Goal: Transaction & Acquisition: Book appointment/travel/reservation

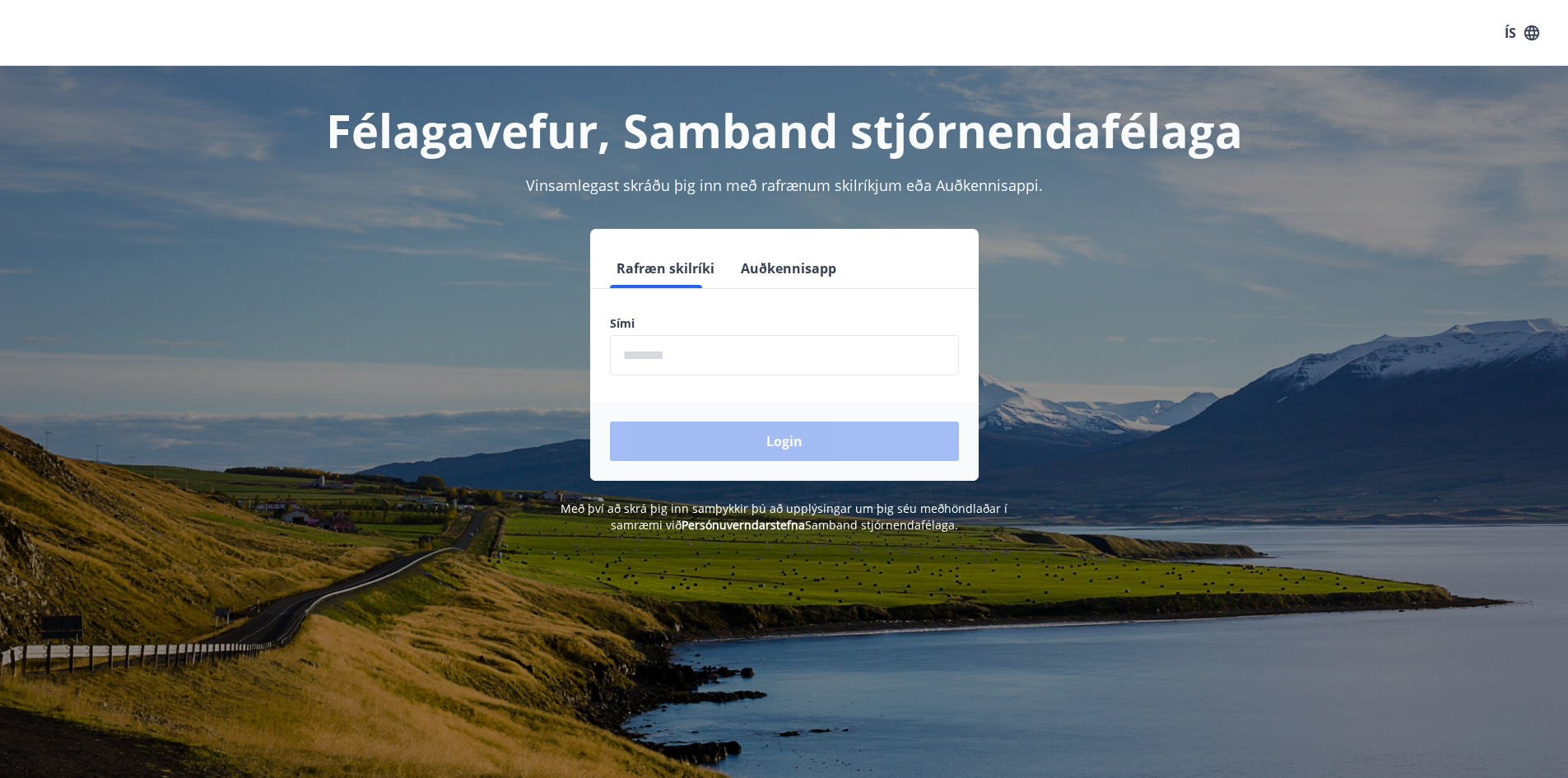
click at [687, 356] on input "phone" at bounding box center [784, 356] width 350 height 40
type input "********"
click at [610, 421] on button "Login" at bounding box center [784, 441] width 350 height 39
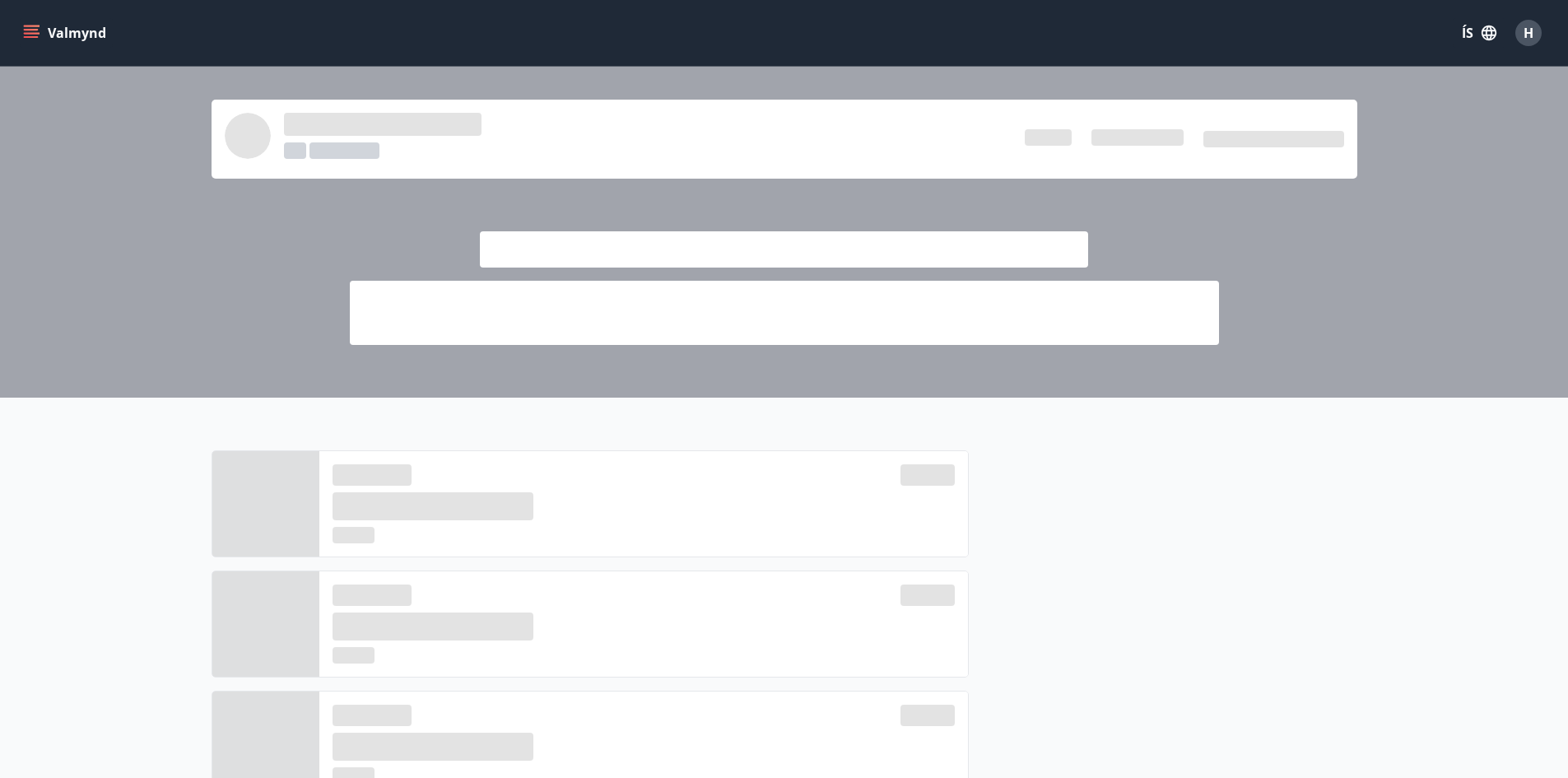
click at [31, 41] on button "Valmynd" at bounding box center [67, 33] width 93 height 30
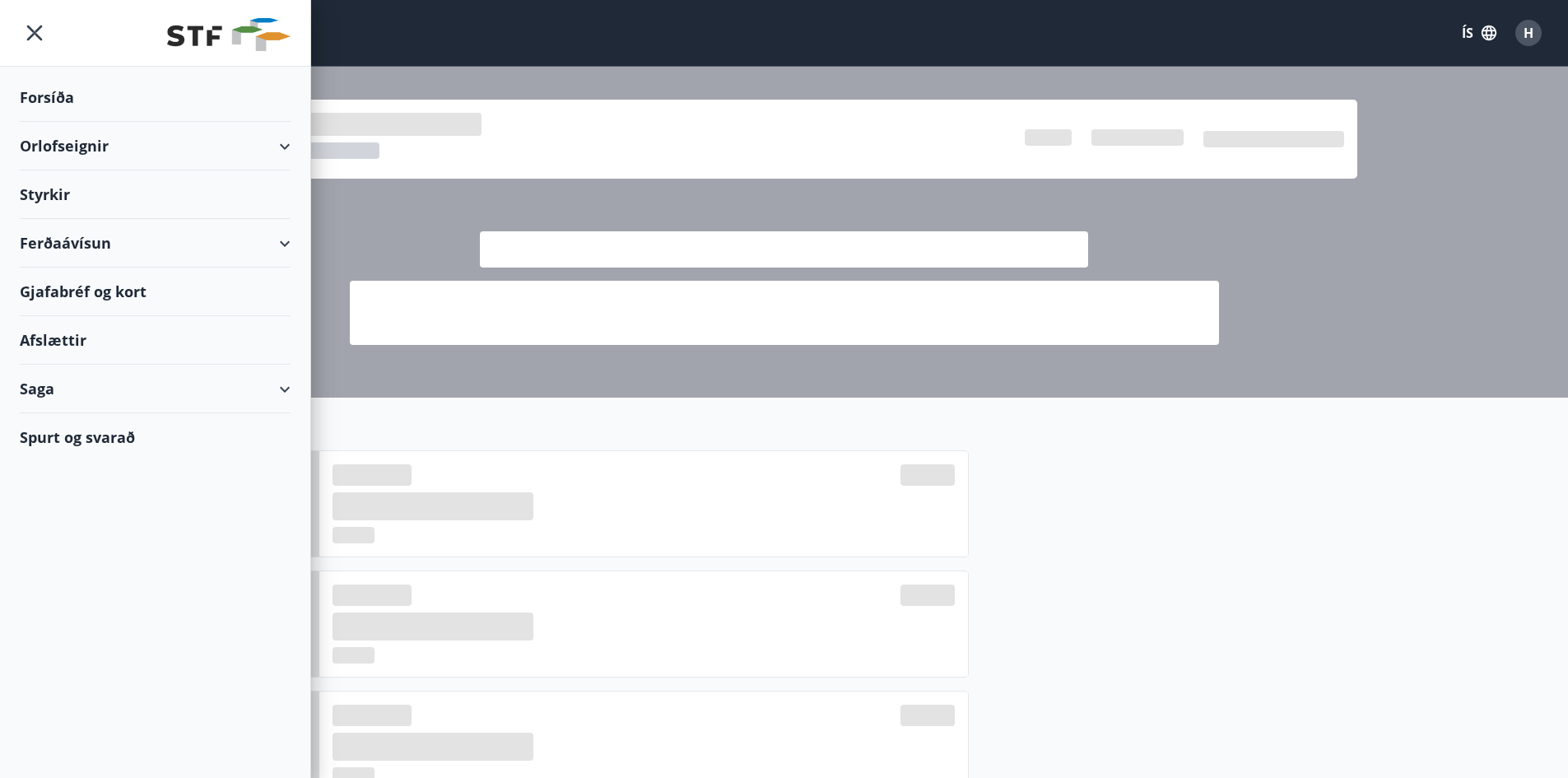
click at [174, 138] on div "Orlofseignir" at bounding box center [155, 145] width 271 height 48
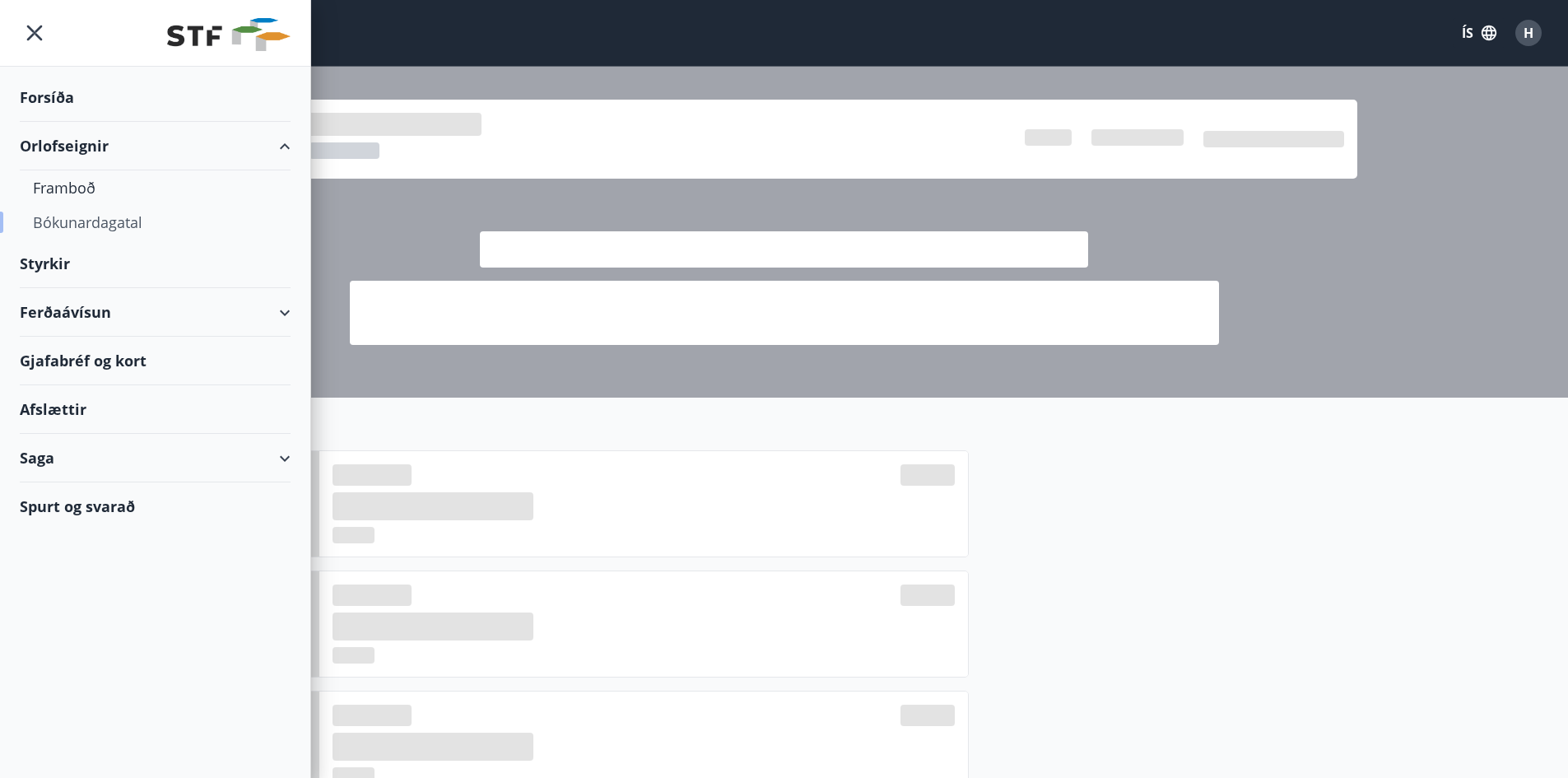
click at [117, 232] on div "Bókunardagatal" at bounding box center [155, 222] width 244 height 34
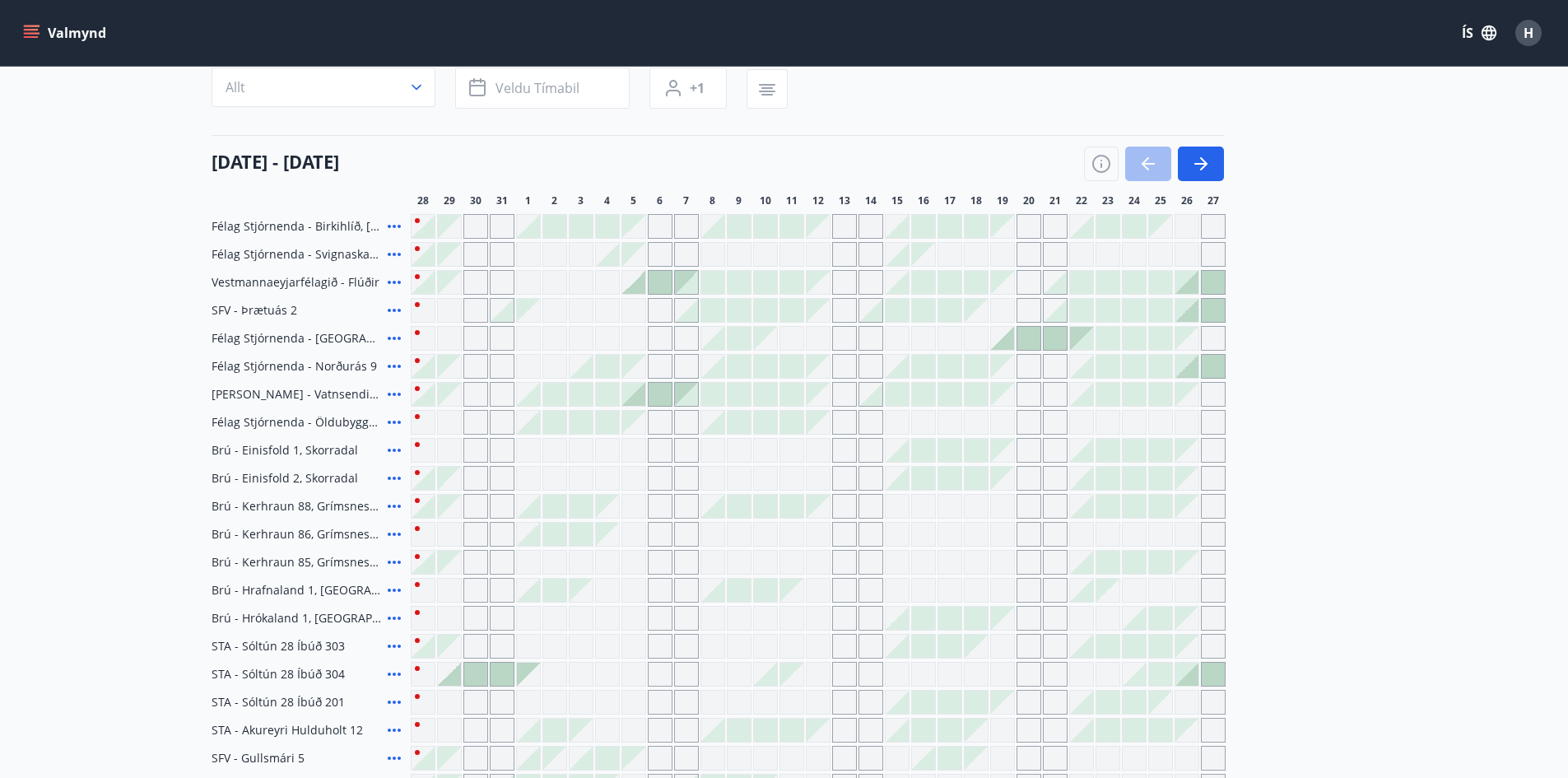
scroll to position [165, 0]
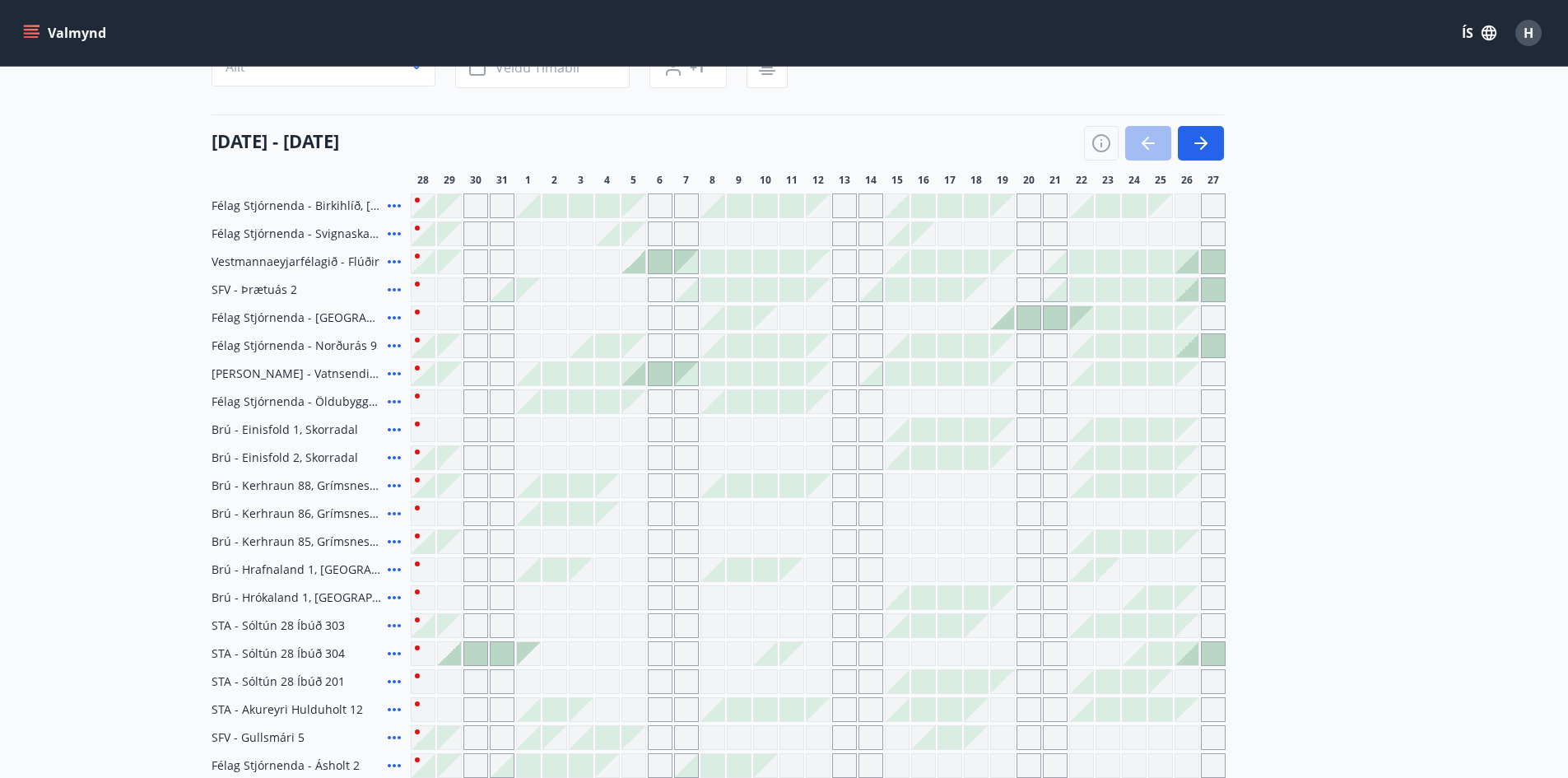
click at [1018, 318] on div at bounding box center [1029, 318] width 23 height 23
click at [1036, 337] on div "Gráir dagar eru ekki bókanlegir" at bounding box center [1029, 346] width 25 height 25
click at [1022, 350] on div "Gráir dagar eru ekki bókanlegir" at bounding box center [1029, 346] width 25 height 25
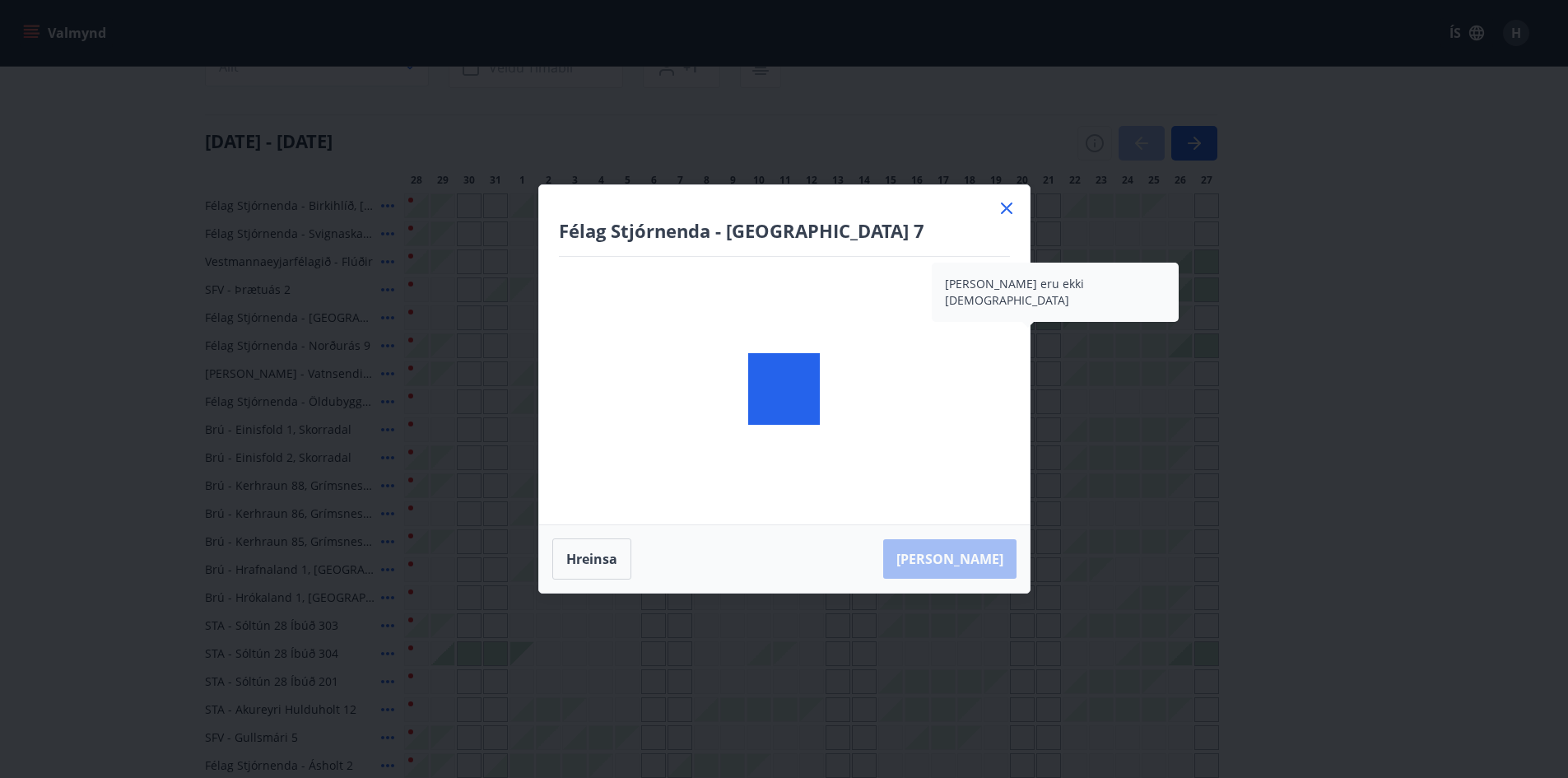
scroll to position [0, 0]
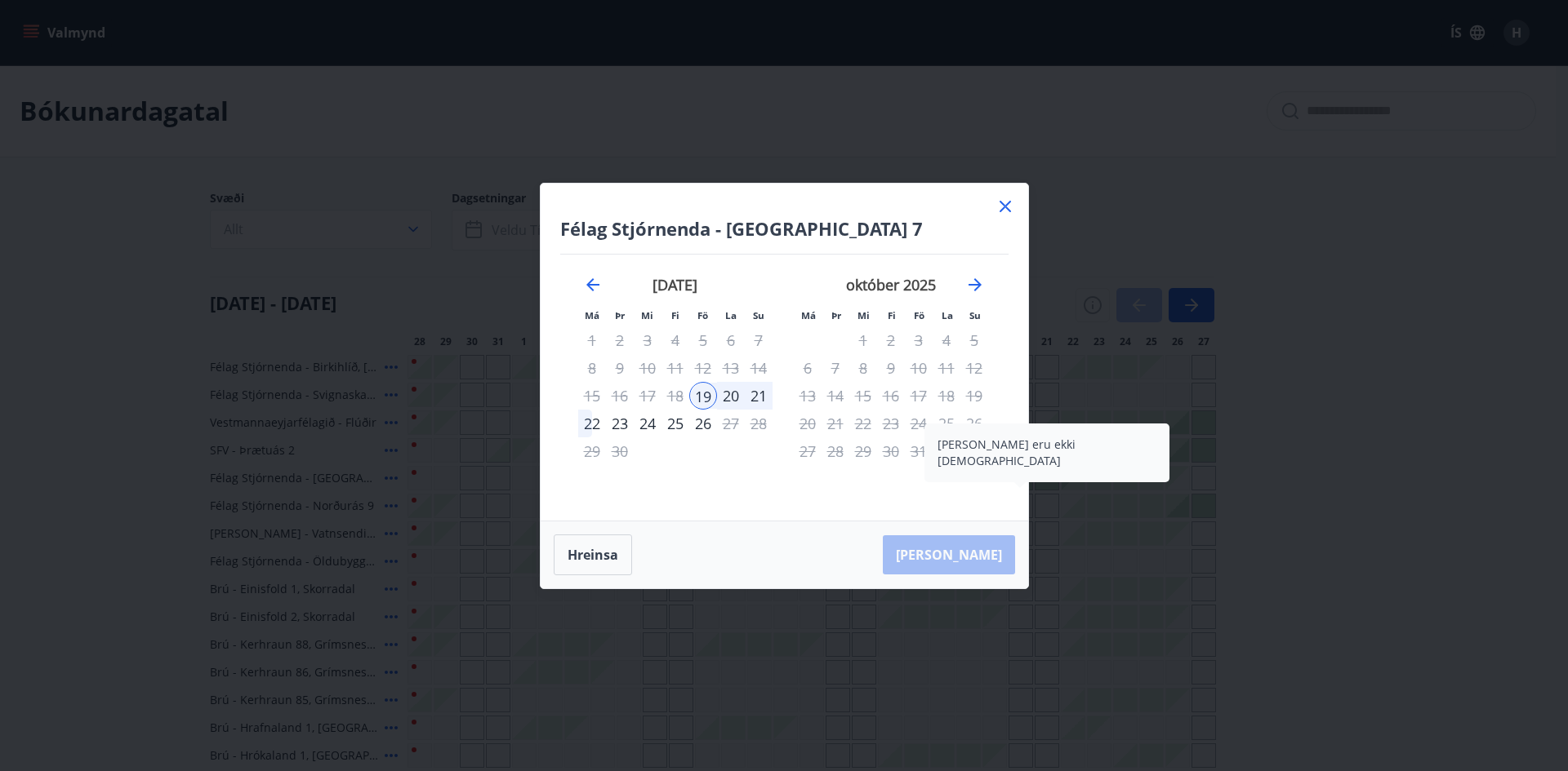
click at [1008, 197] on icon at bounding box center [1005, 207] width 20 height 20
click at [1000, 201] on div "Svæði Allt Dagsetningar Veldu tímabil Svefnstæði +1" at bounding box center [778, 223] width 1136 height 67
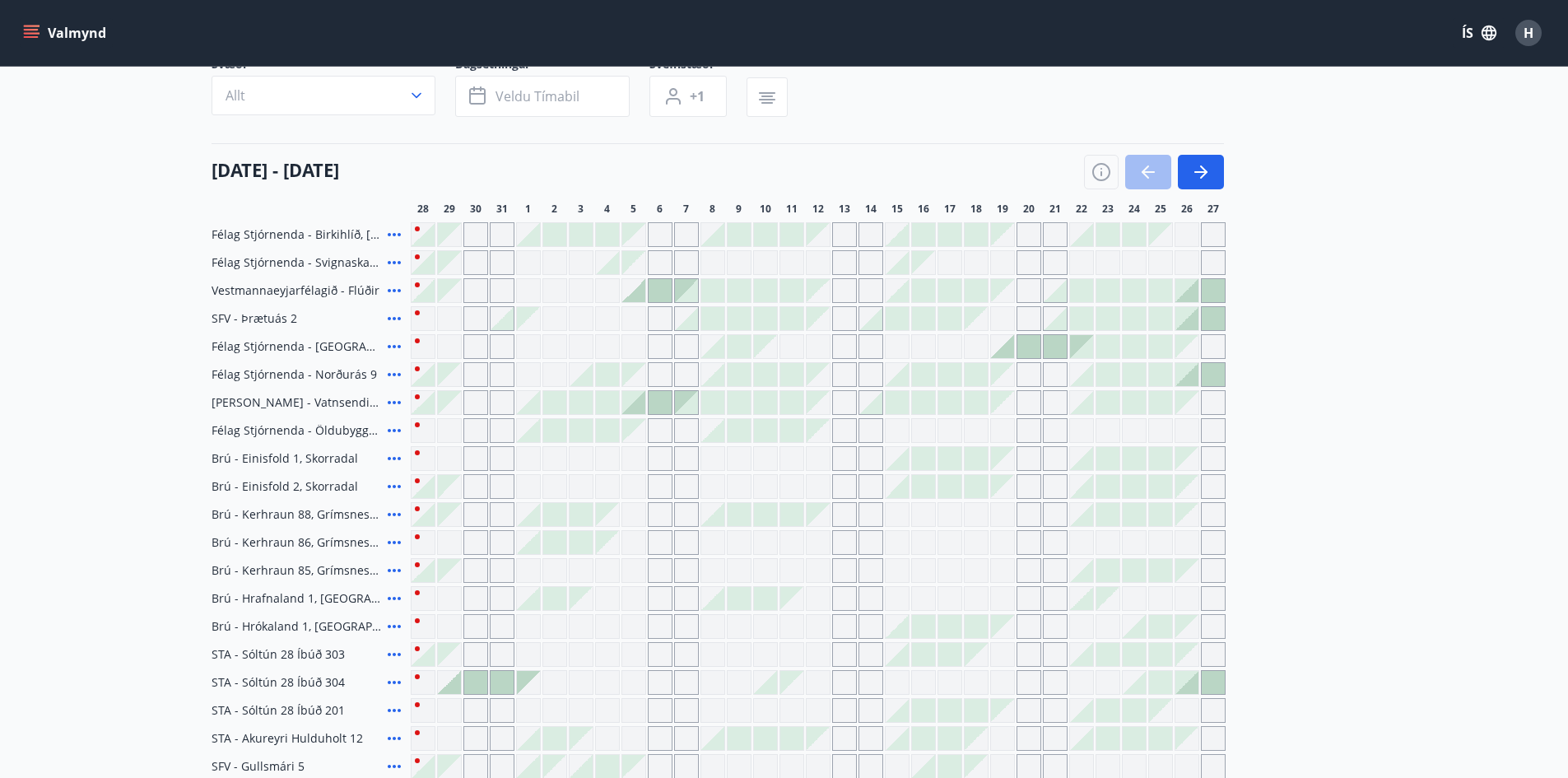
scroll to position [165, 0]
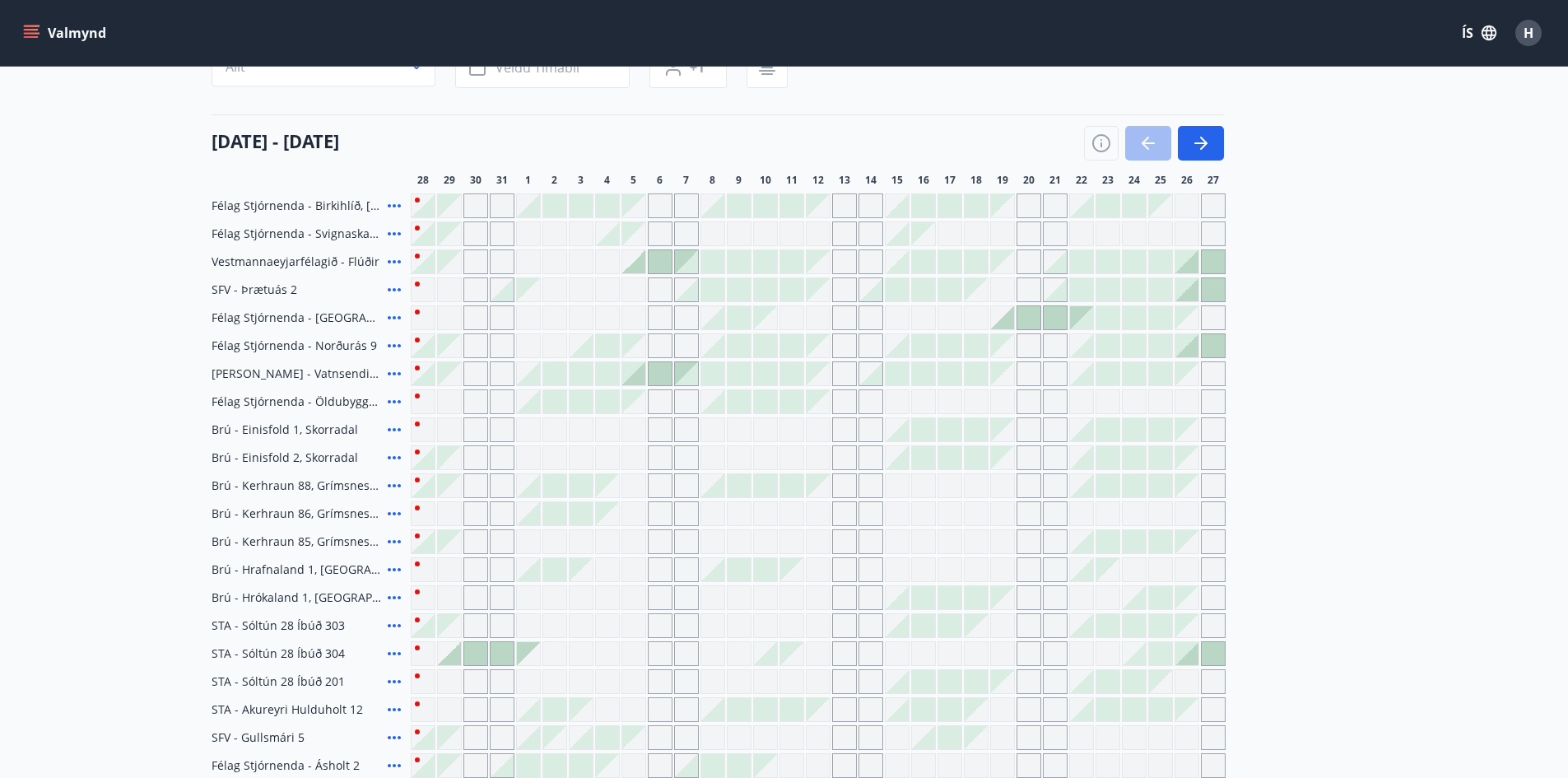
click at [389, 319] on icon at bounding box center [394, 318] width 13 height 4
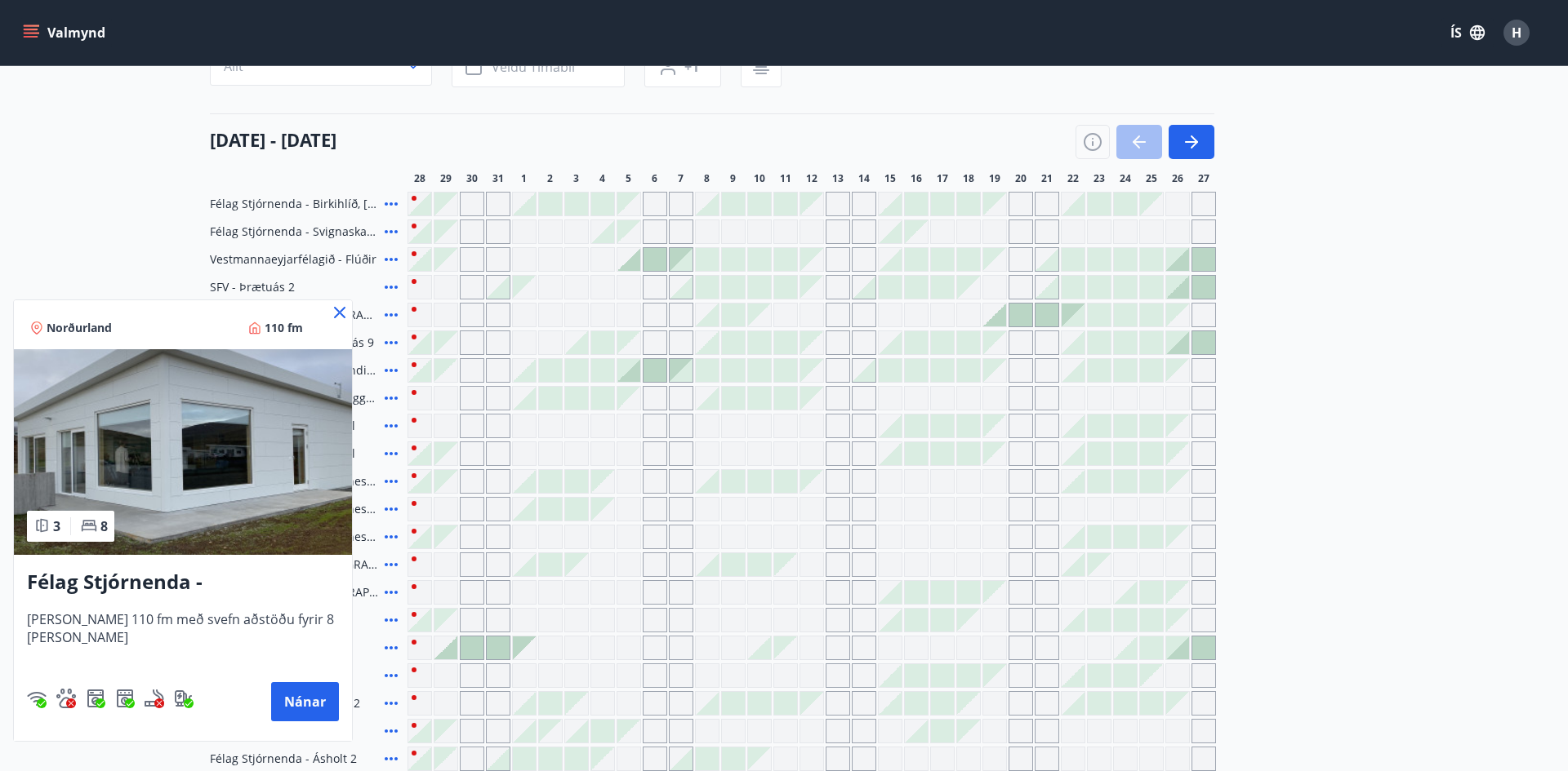
click at [77, 208] on div at bounding box center [784, 386] width 1568 height 771
click at [339, 318] on span "Félag Stjórnenda - [GEOGRAPHIC_DATA] 7" at bounding box center [294, 314] width 169 height 16
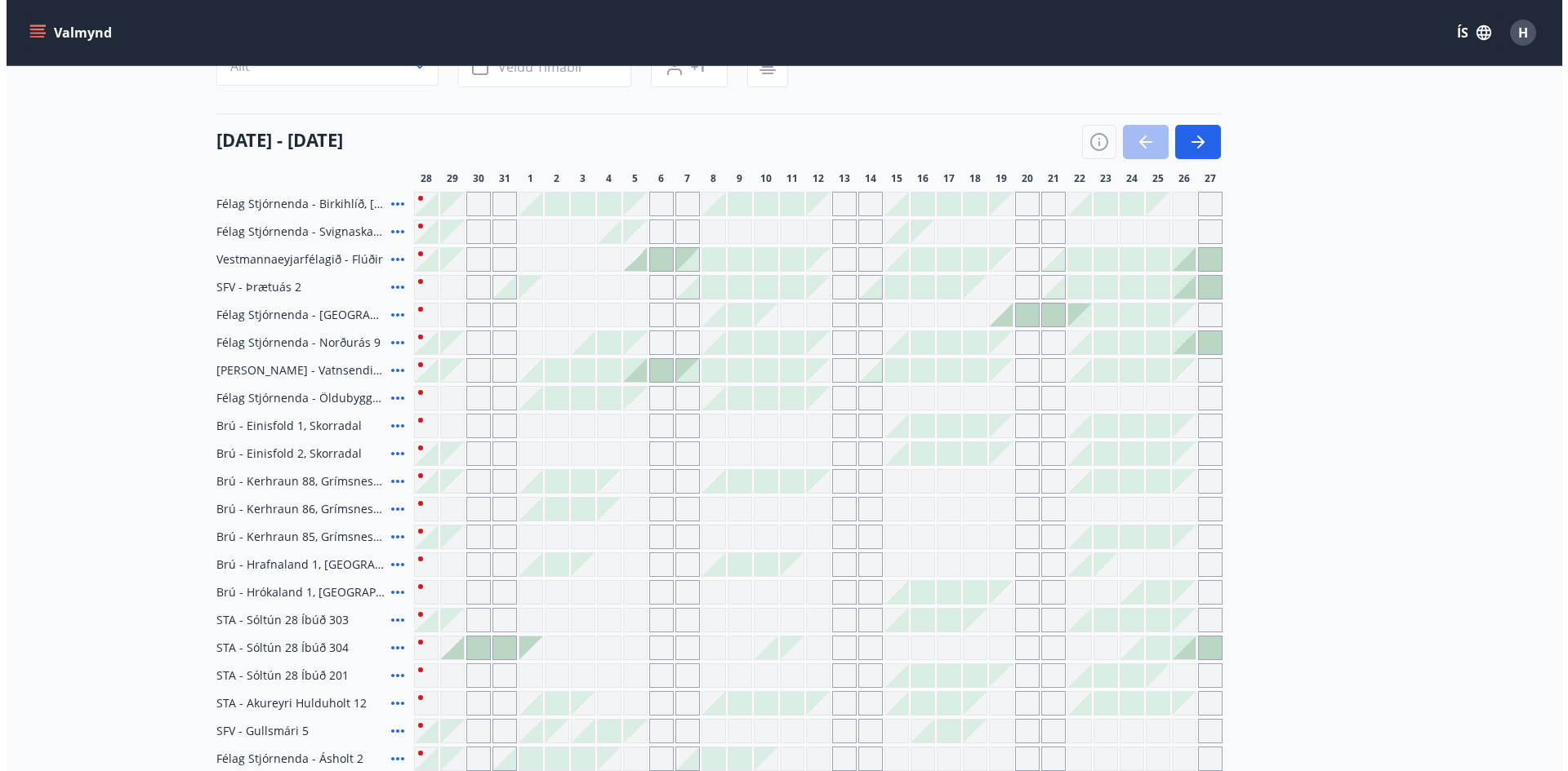
scroll to position [82, 0]
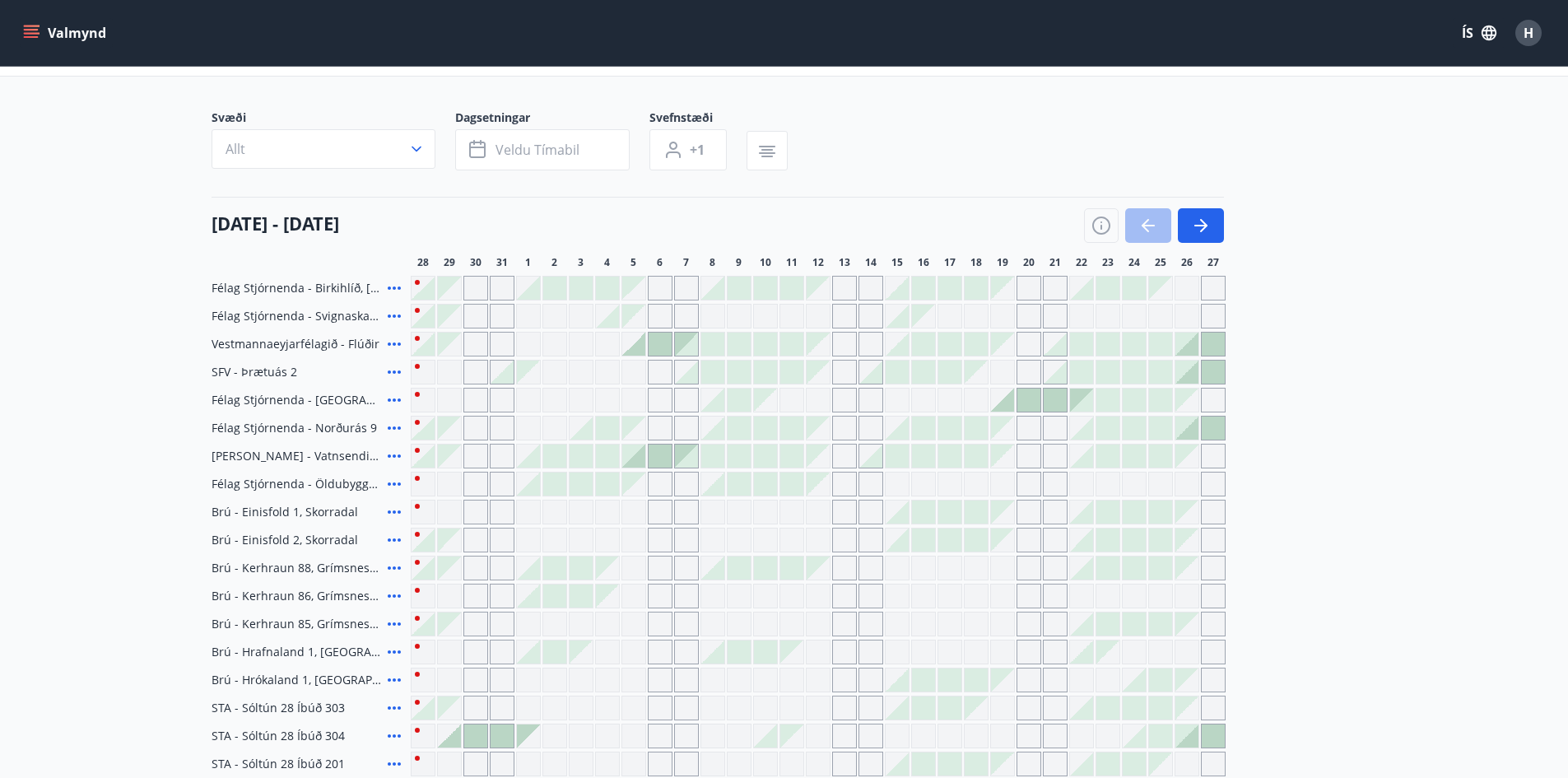
click at [392, 431] on icon at bounding box center [394, 428] width 20 height 20
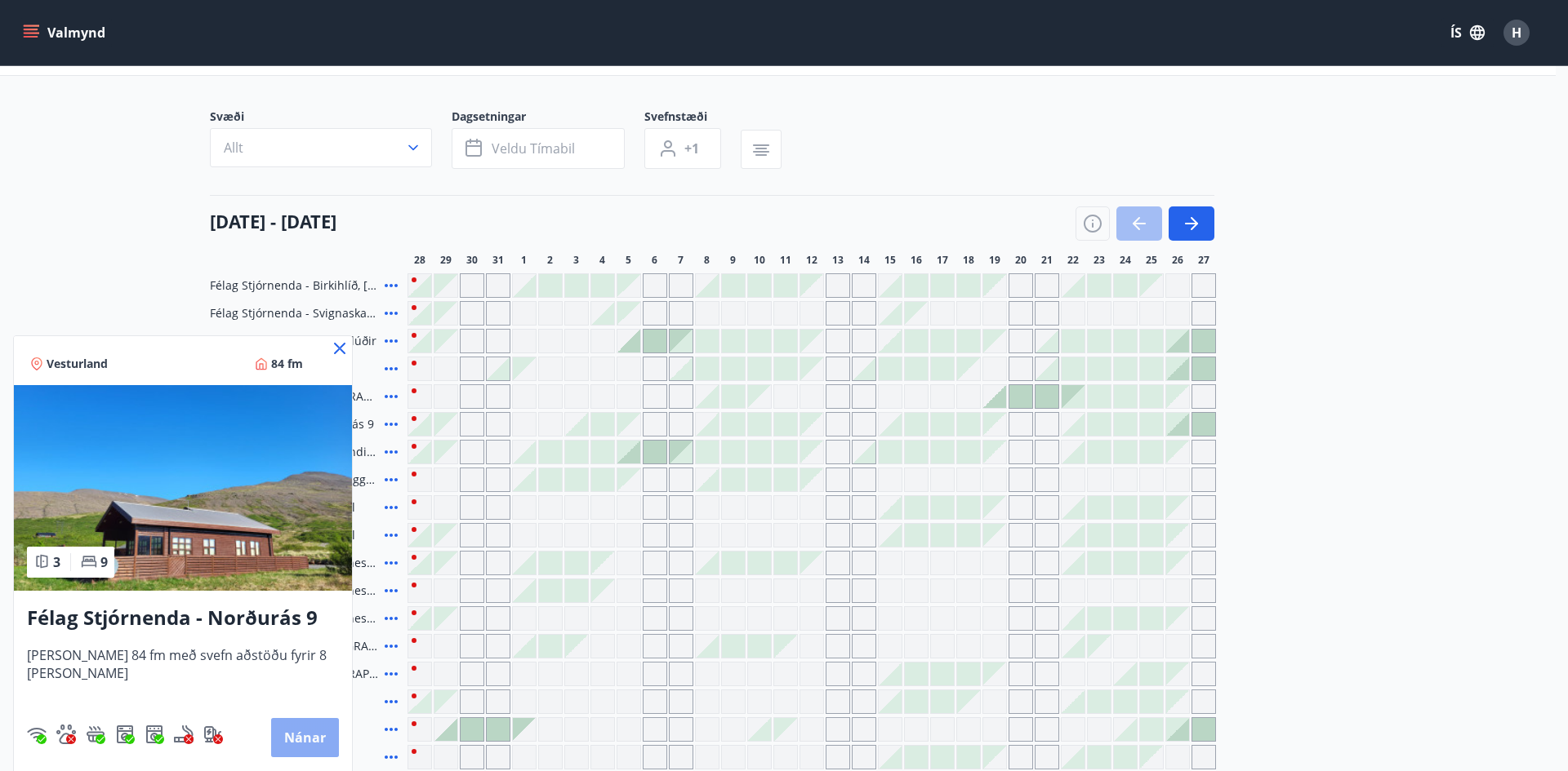
click at [272, 740] on button "Nánar" at bounding box center [305, 737] width 68 height 39
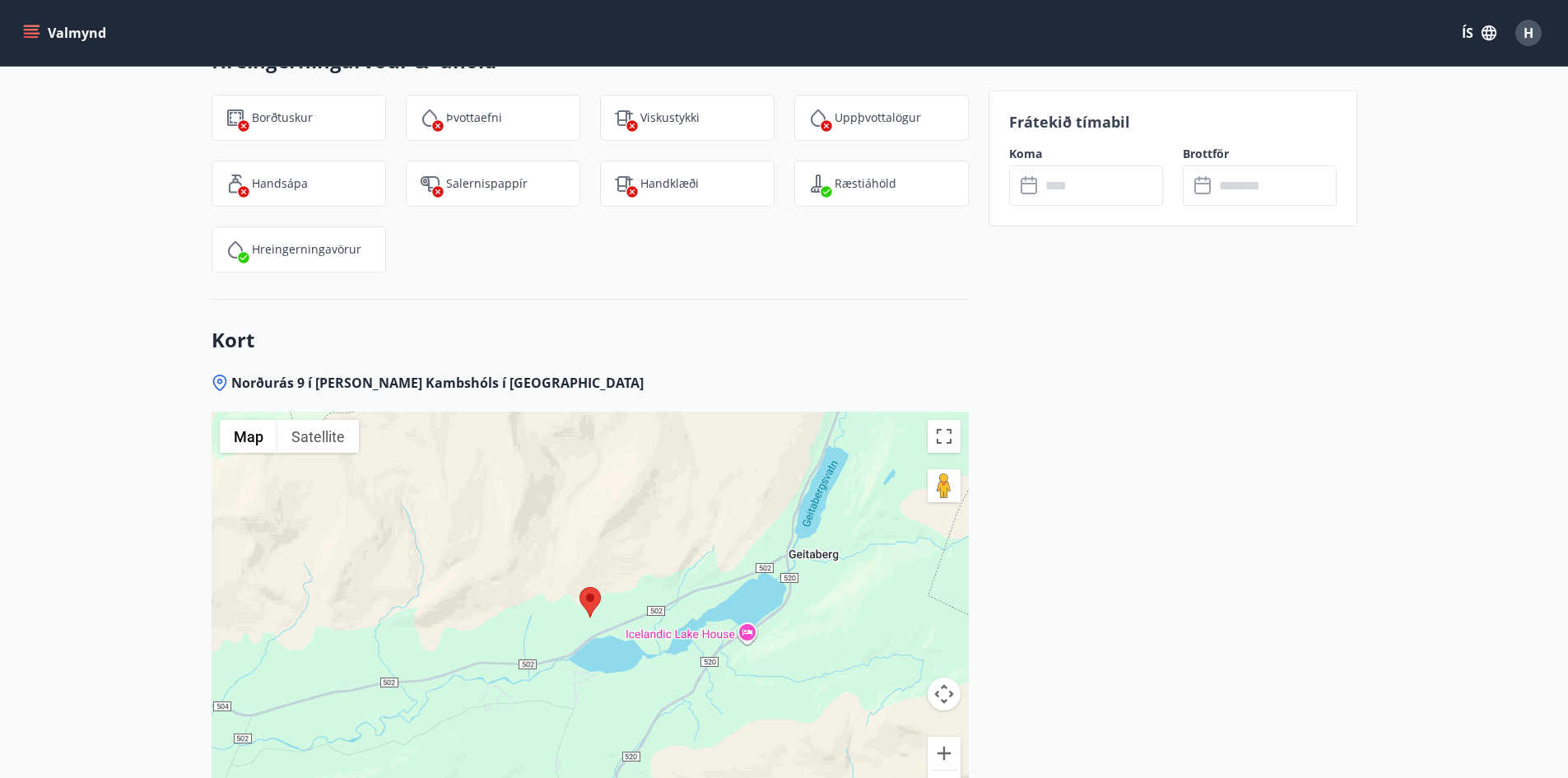
scroll to position [2493, 0]
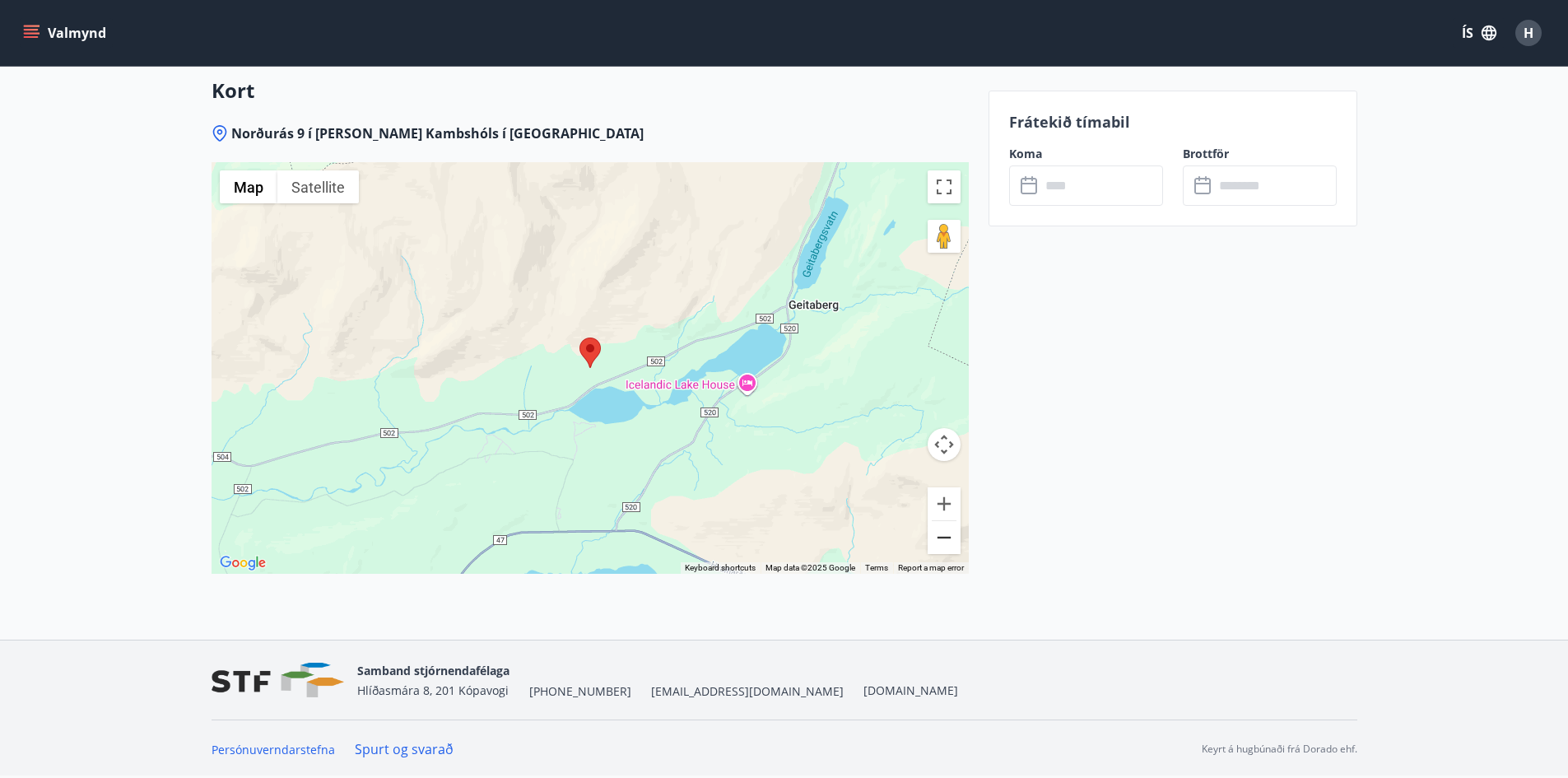
click at [939, 541] on button "Zoom out" at bounding box center [944, 538] width 33 height 33
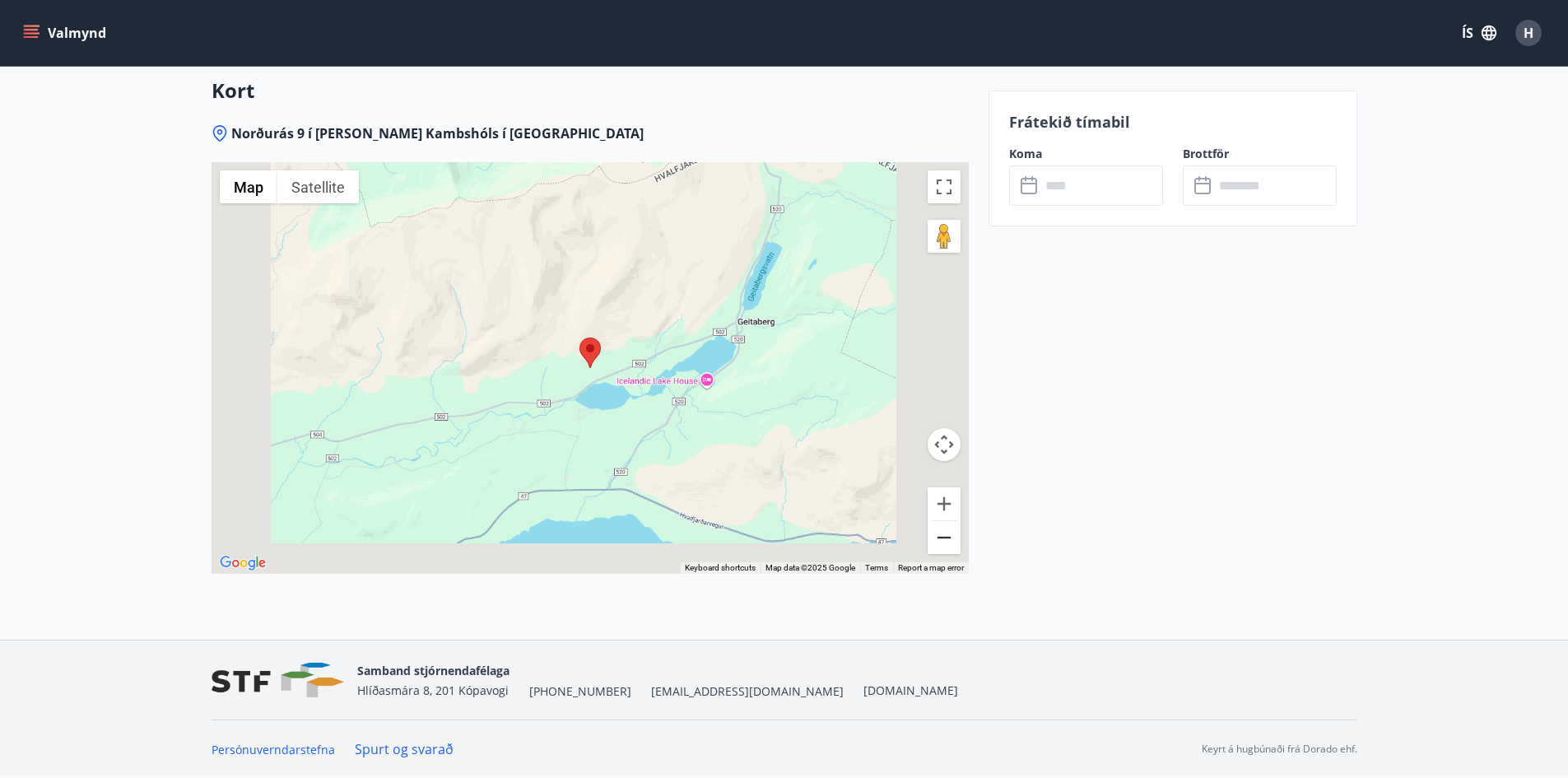
click at [939, 541] on button "Zoom out" at bounding box center [944, 538] width 33 height 33
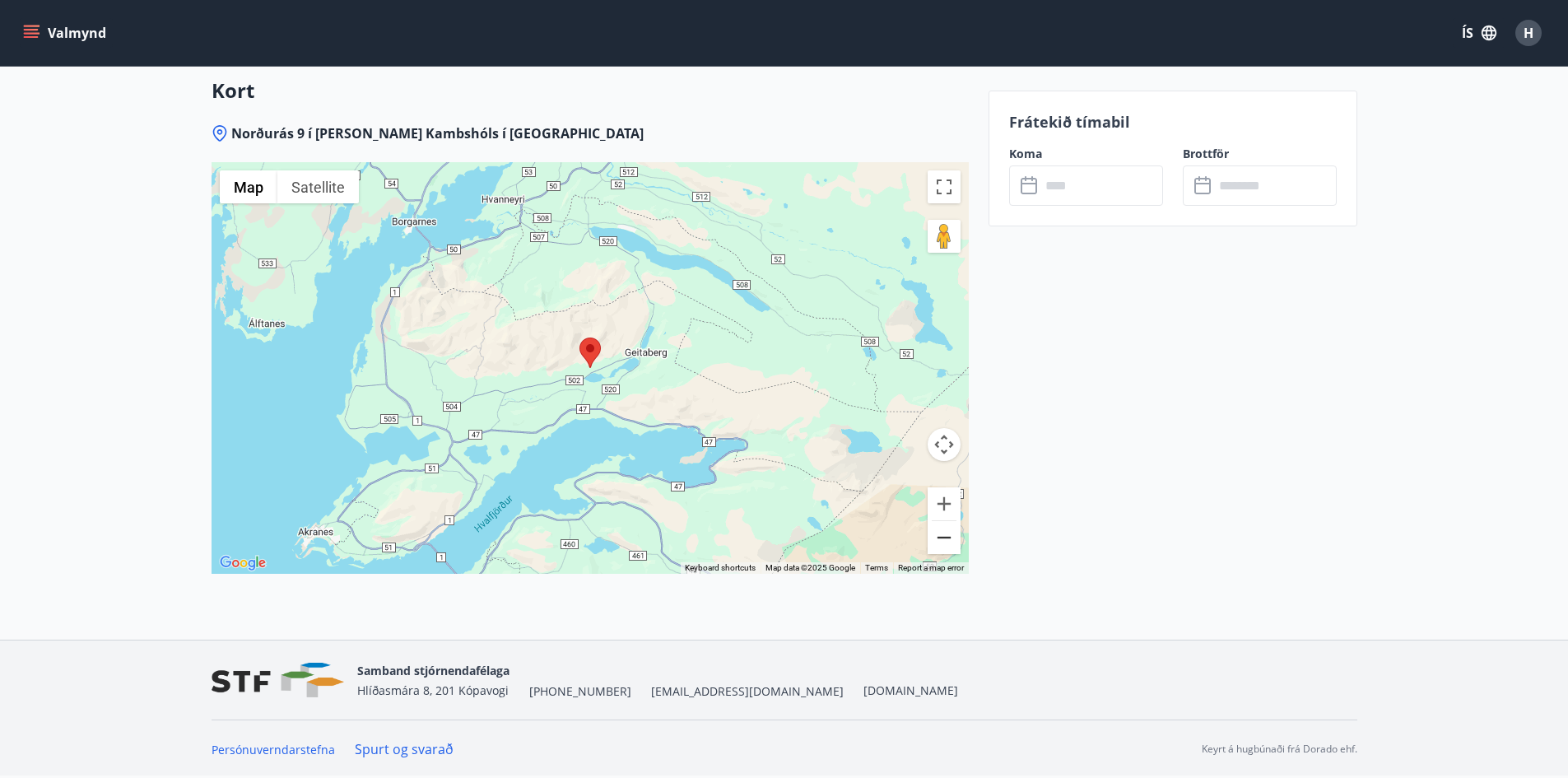
click at [939, 541] on button "Zoom out" at bounding box center [944, 538] width 33 height 33
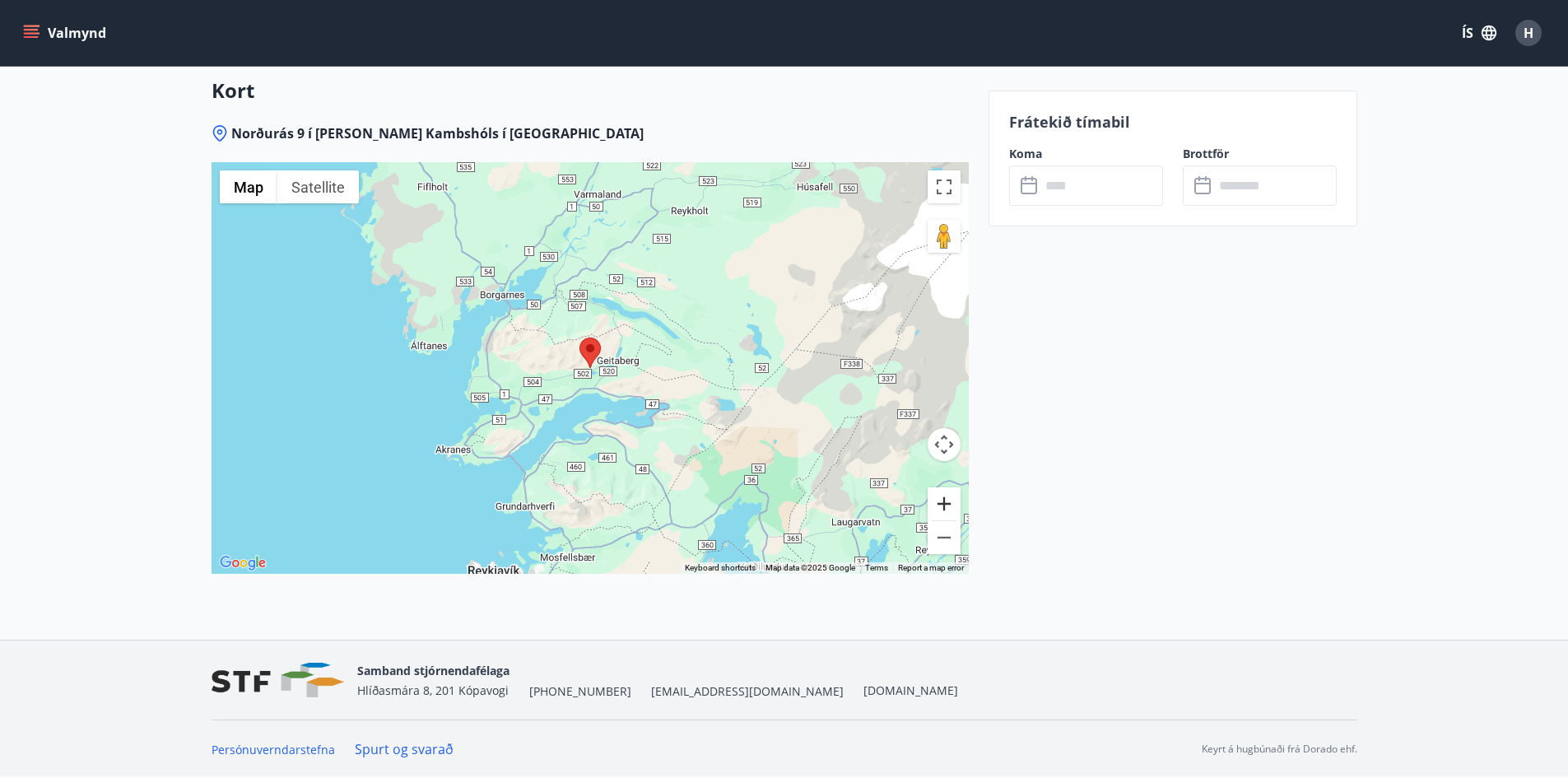
click at [943, 506] on button "Zoom in" at bounding box center [944, 504] width 33 height 33
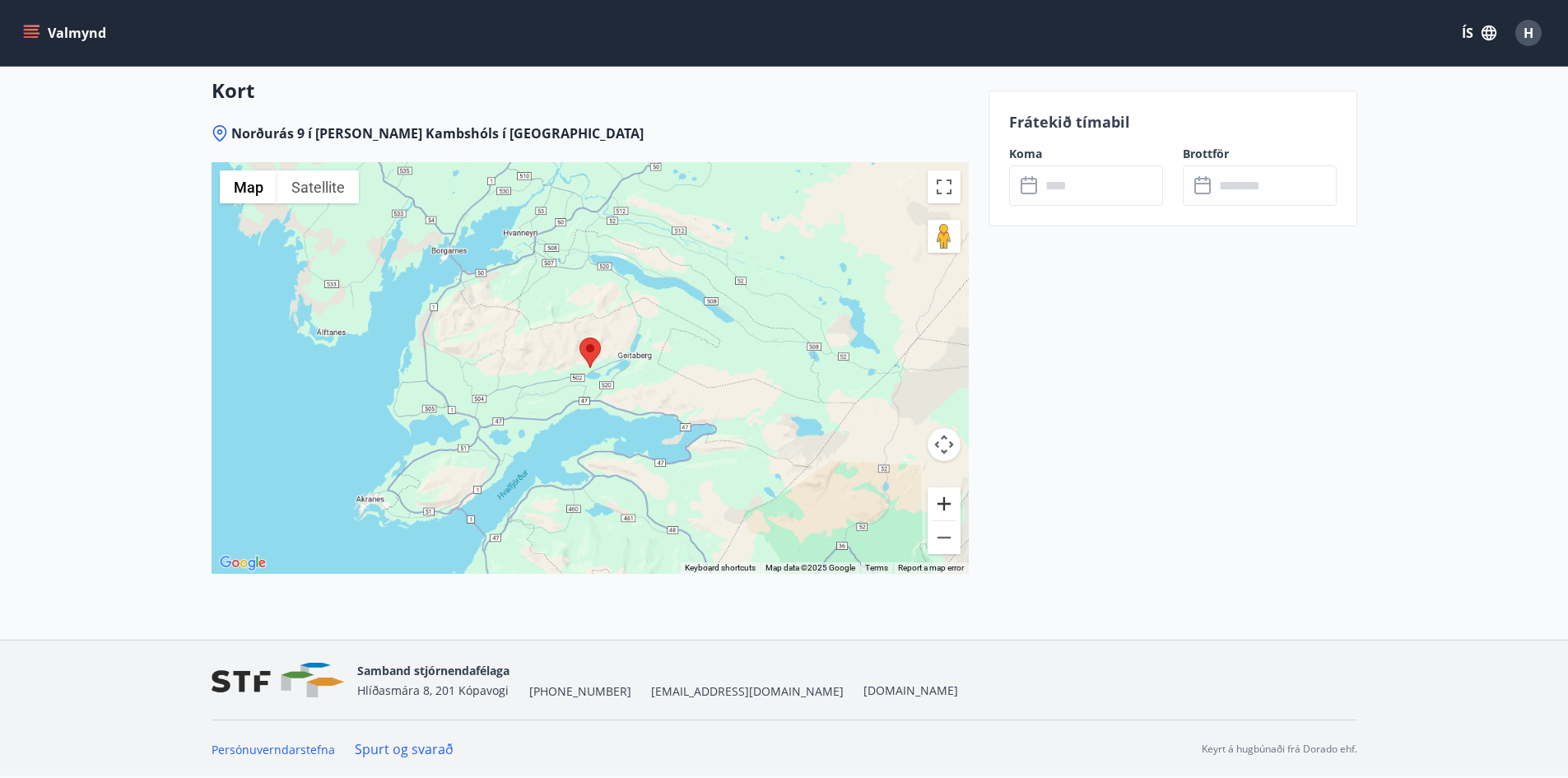
click at [943, 506] on button "Zoom in" at bounding box center [944, 504] width 33 height 33
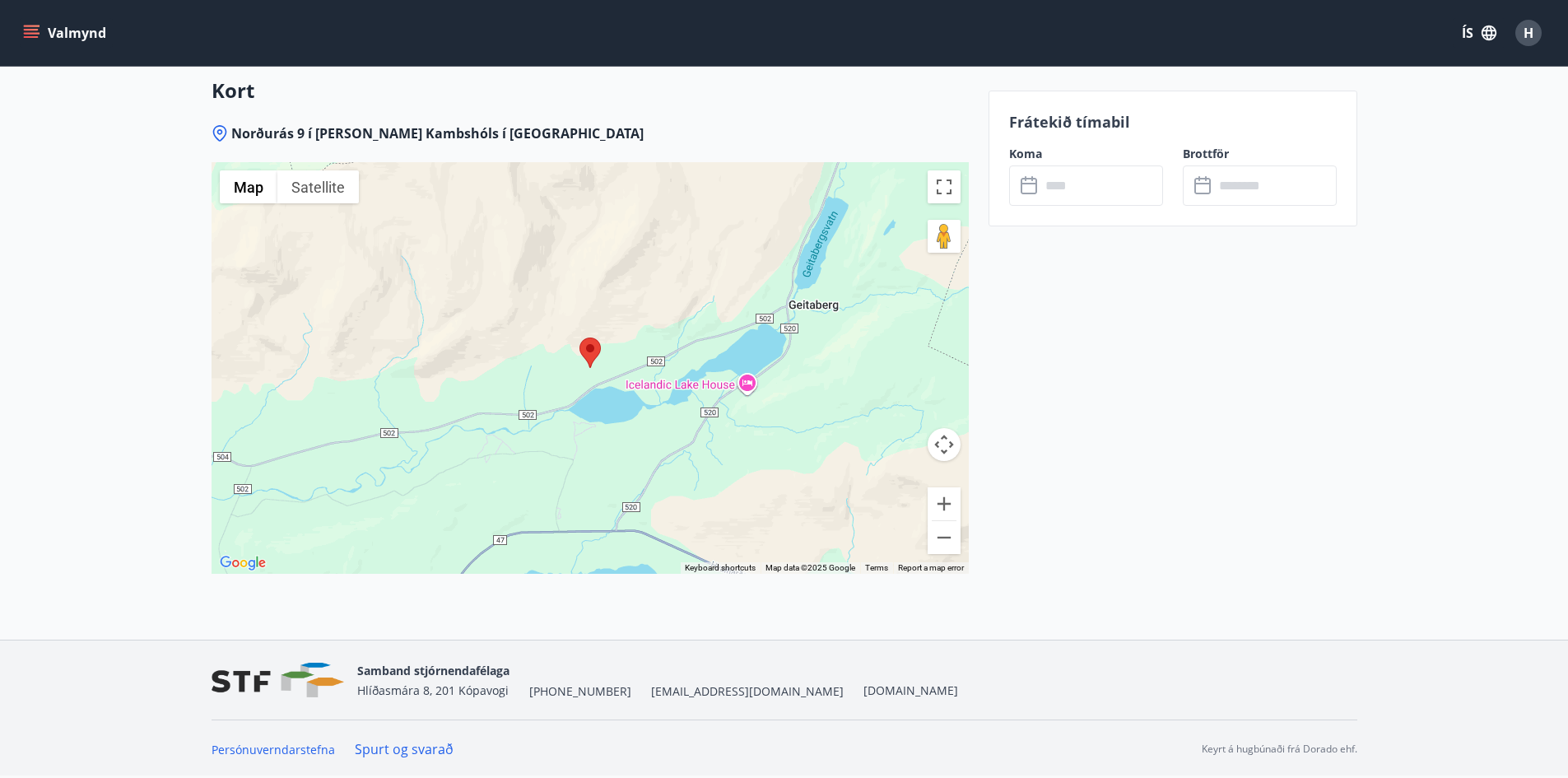
drag, startPoint x: 247, startPoint y: 522, endPoint x: 156, endPoint y: 173, distance: 360.7
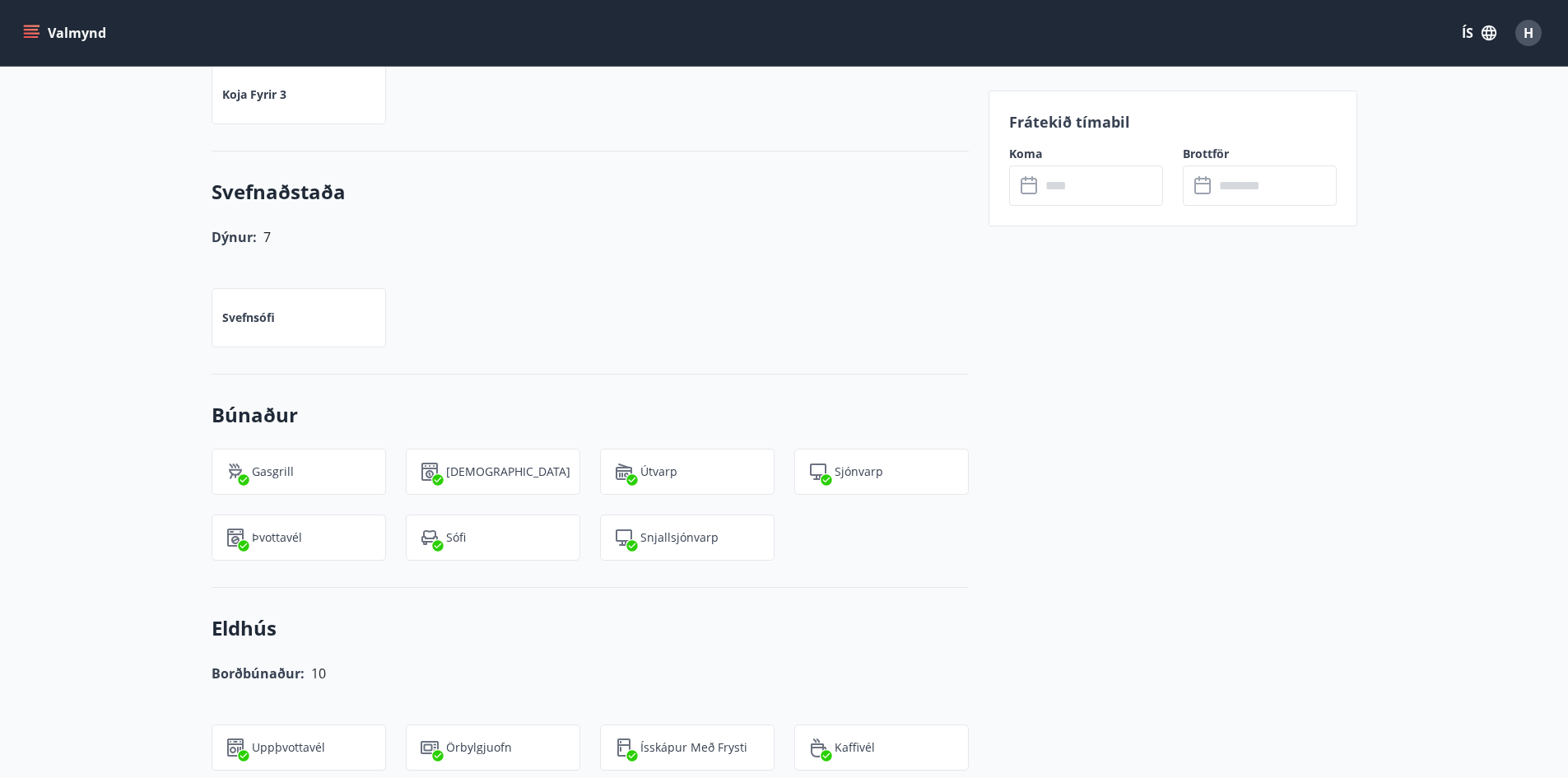
scroll to position [0, 0]
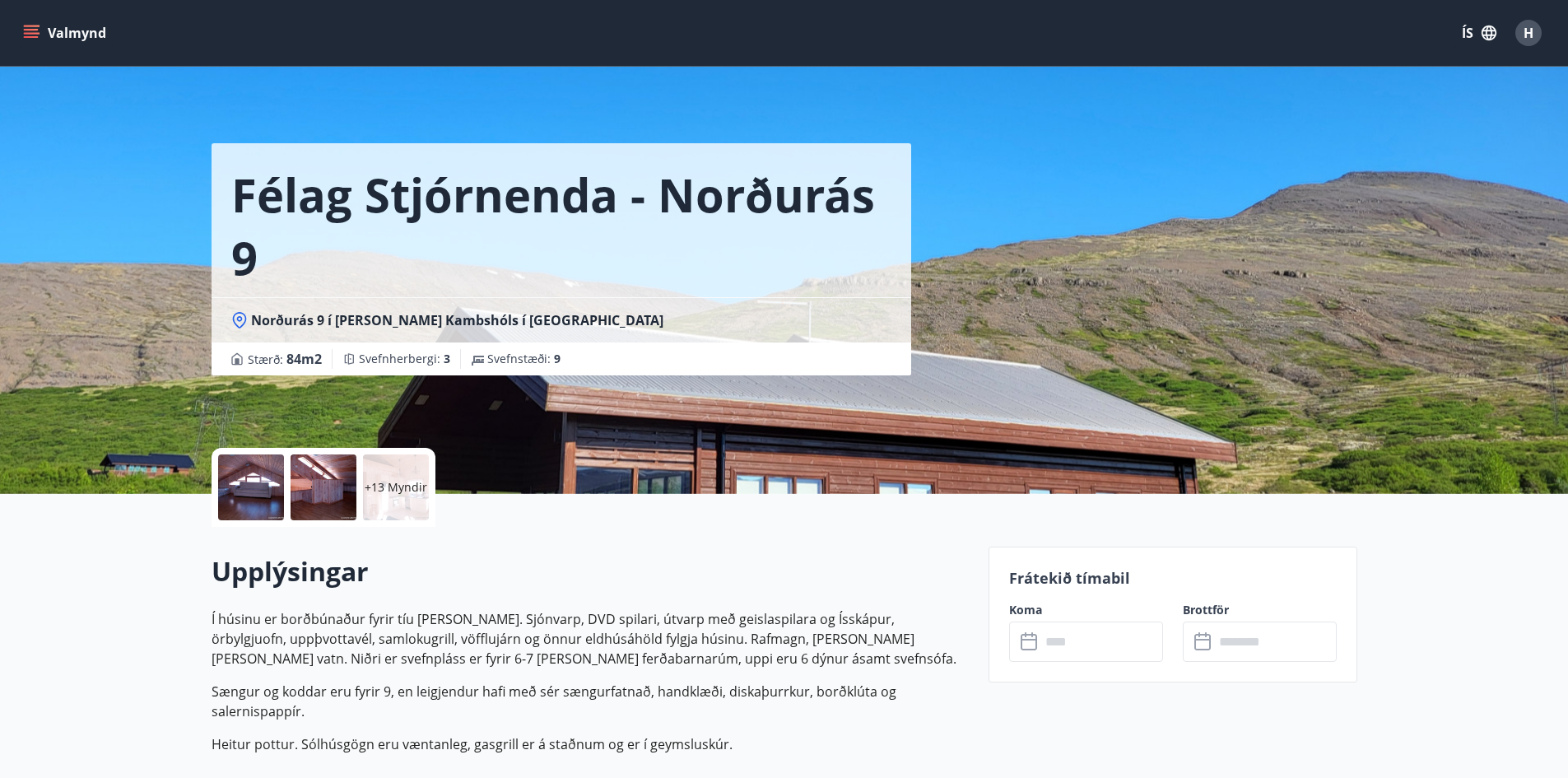
drag, startPoint x: 50, startPoint y: 435, endPoint x: 48, endPoint y: 265, distance: 170.0
click at [33, 27] on icon "menu" at bounding box center [31, 32] width 17 height 17
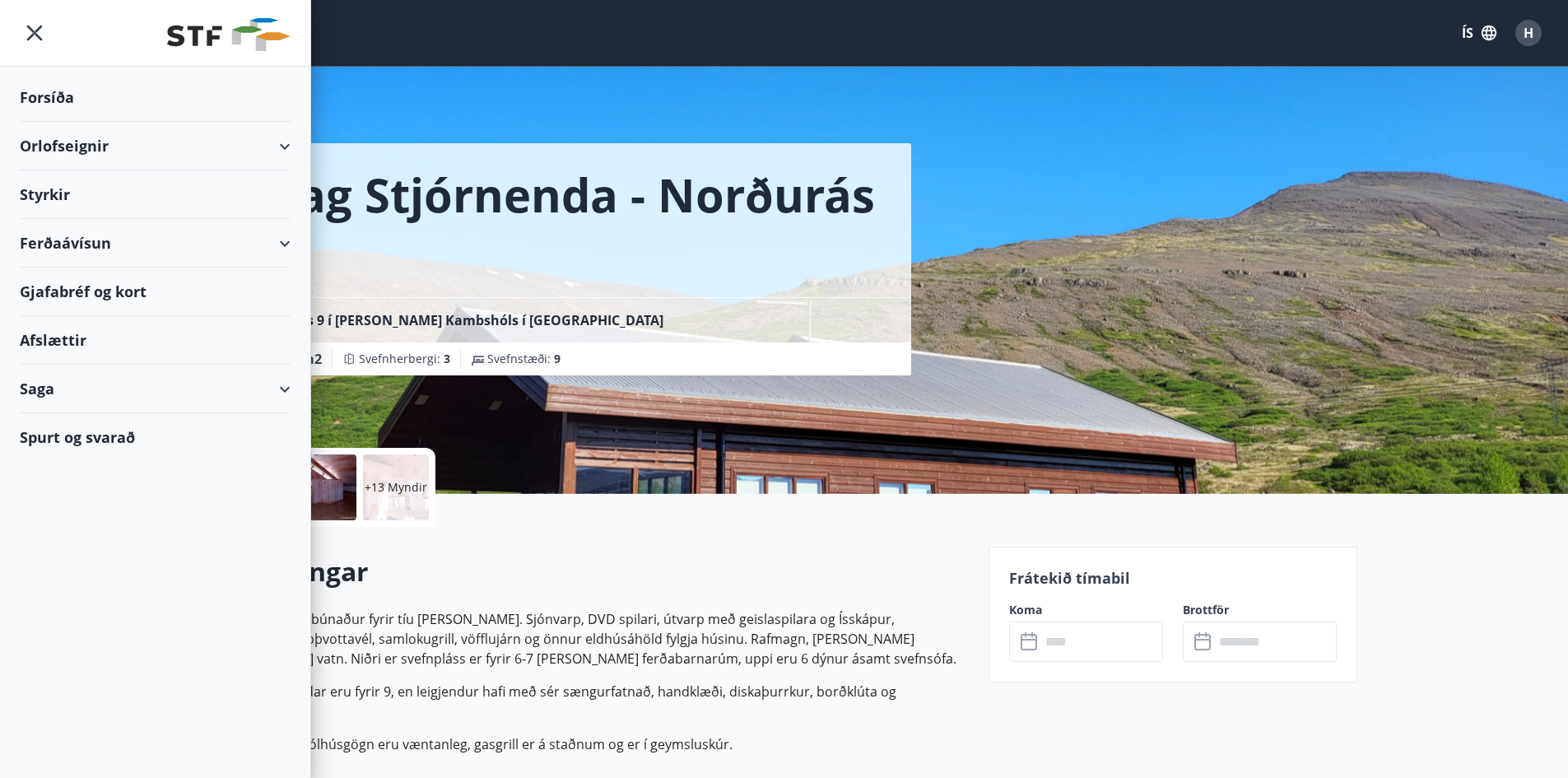
click at [192, 147] on div "Orlofseignir" at bounding box center [155, 145] width 271 height 48
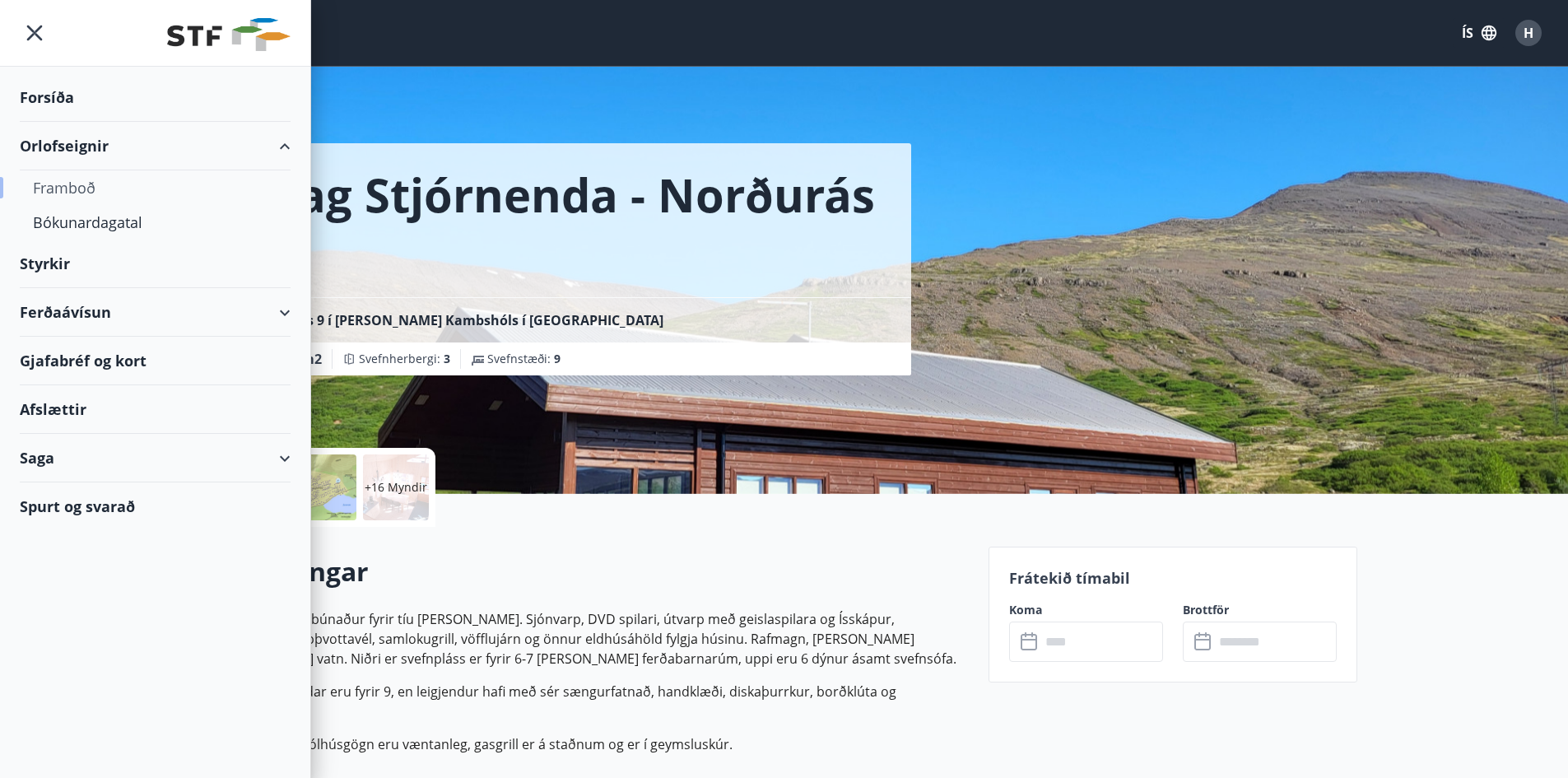
click at [75, 188] on div "Framboð" at bounding box center [155, 187] width 244 height 34
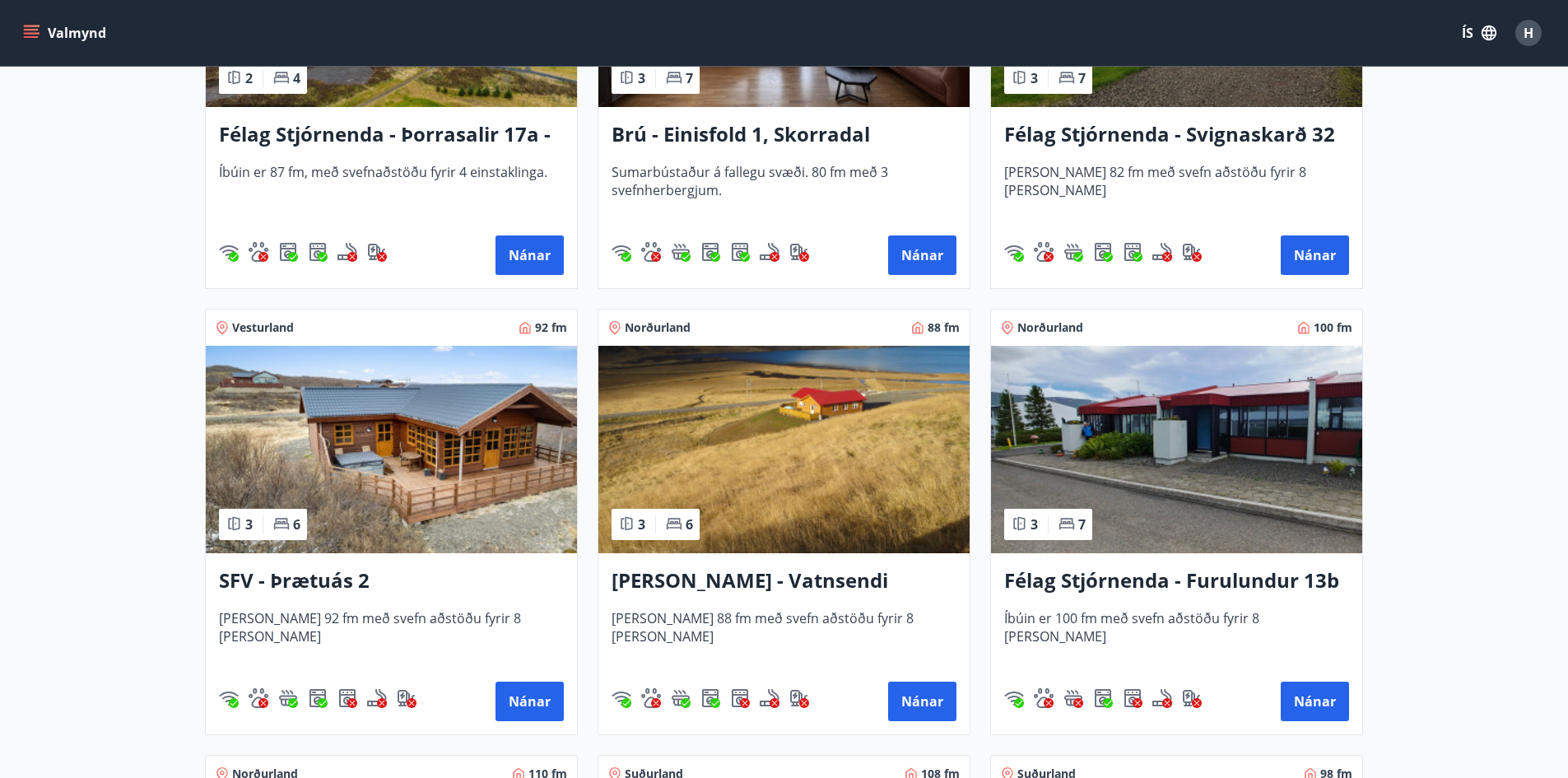
scroll to position [2141, 0]
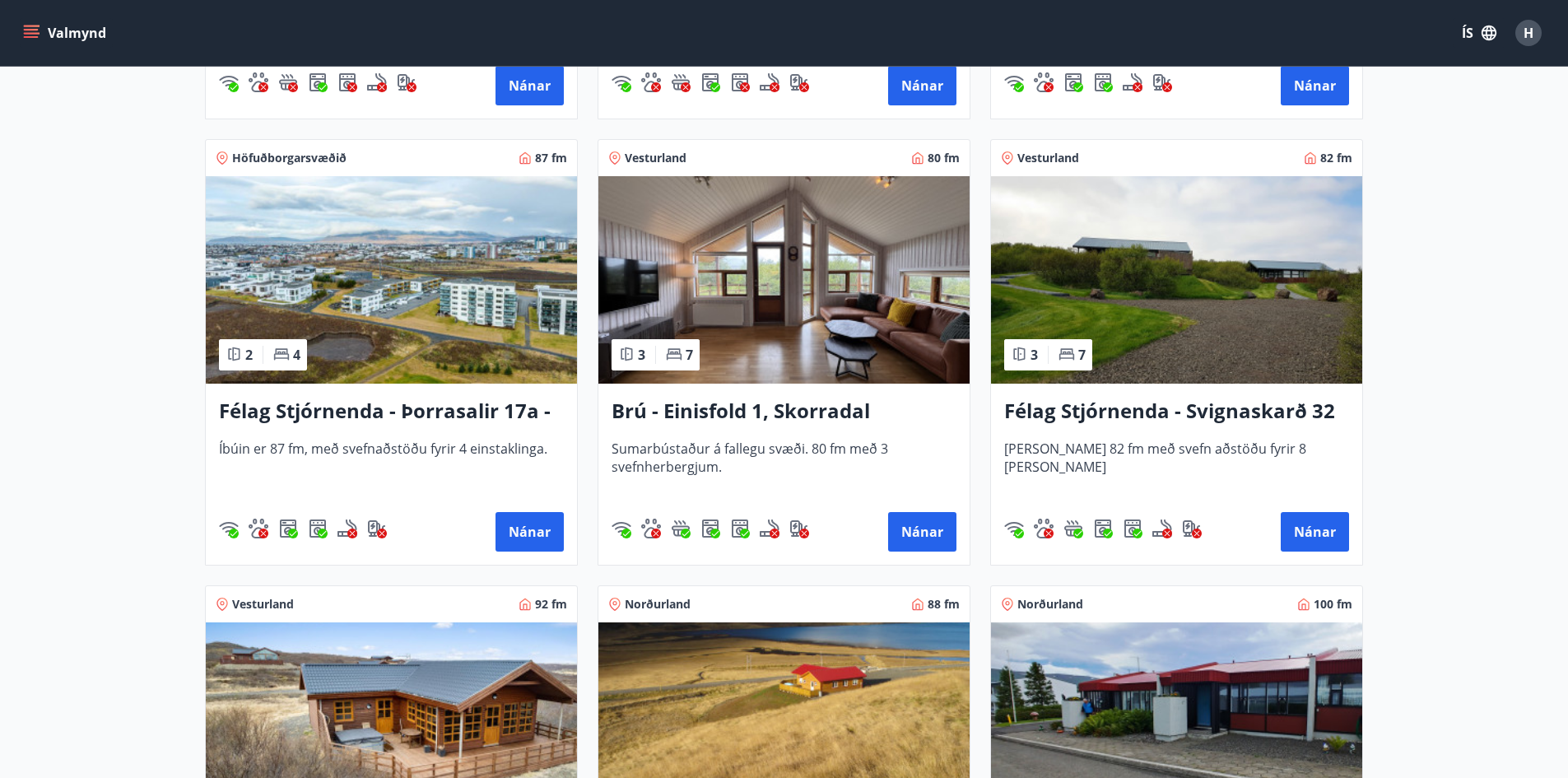
click at [798, 336] on img at bounding box center [784, 279] width 371 height 208
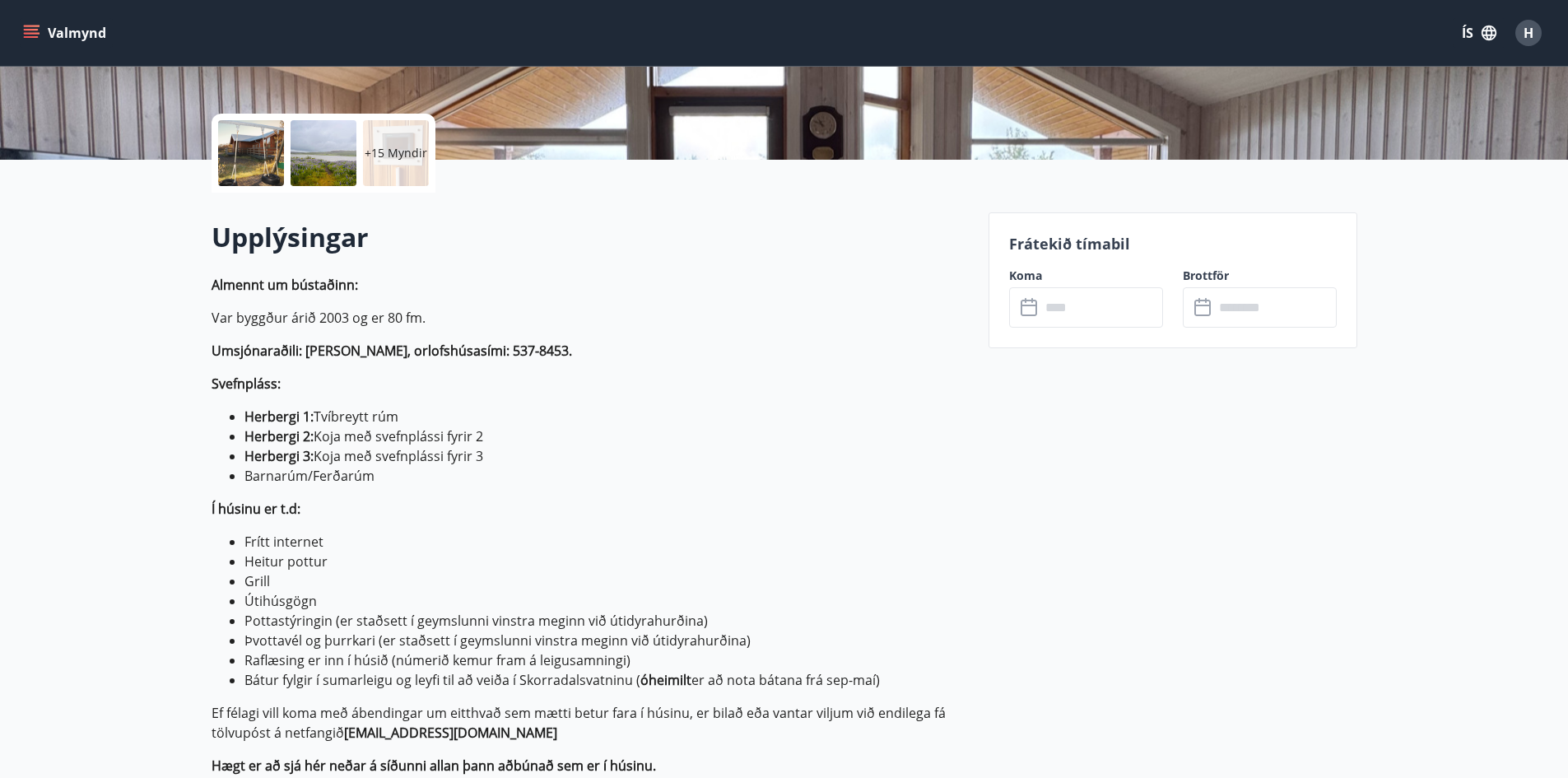
scroll to position [329, 0]
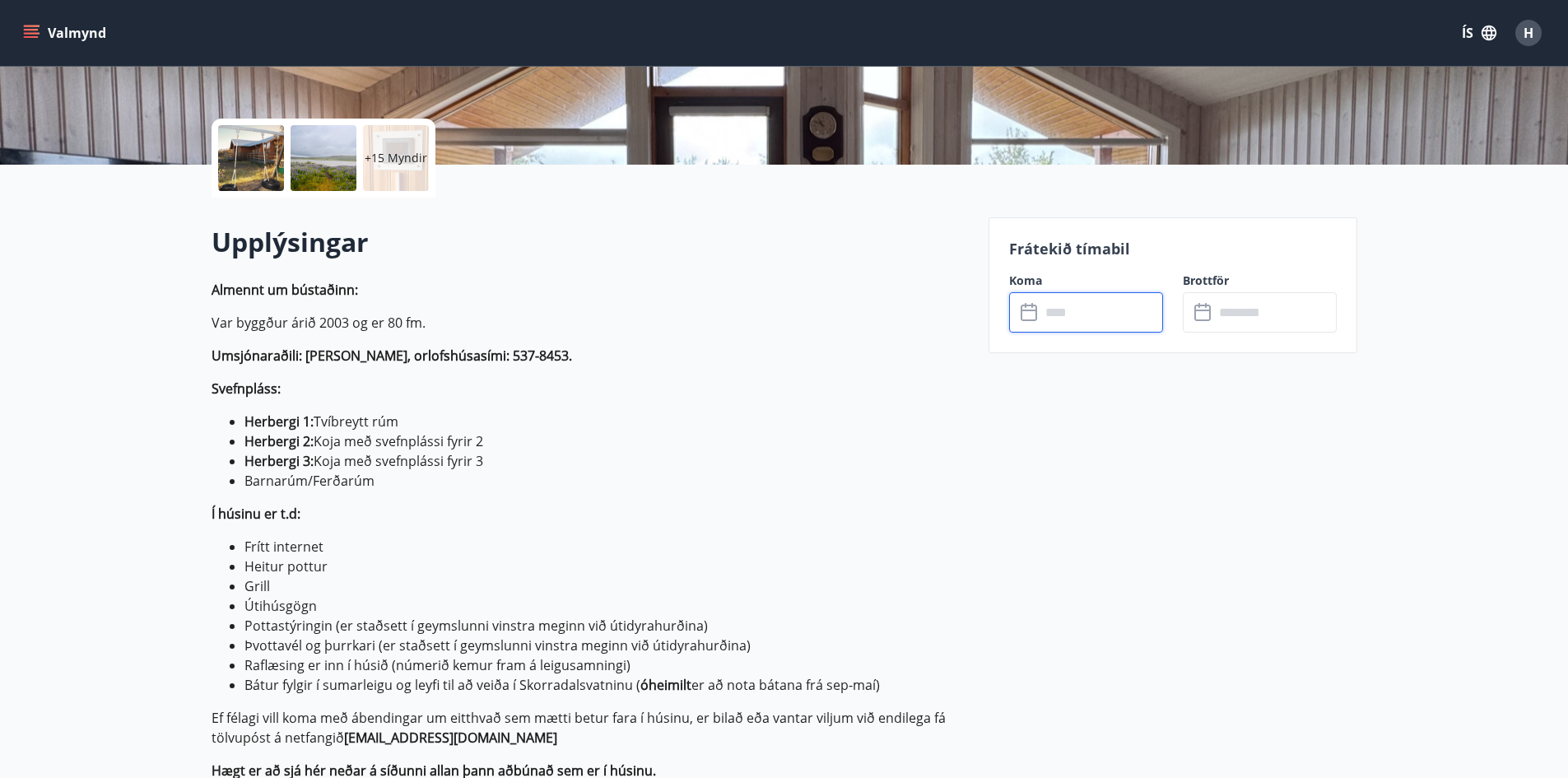
click at [1081, 319] on input "text" at bounding box center [1102, 313] width 123 height 40
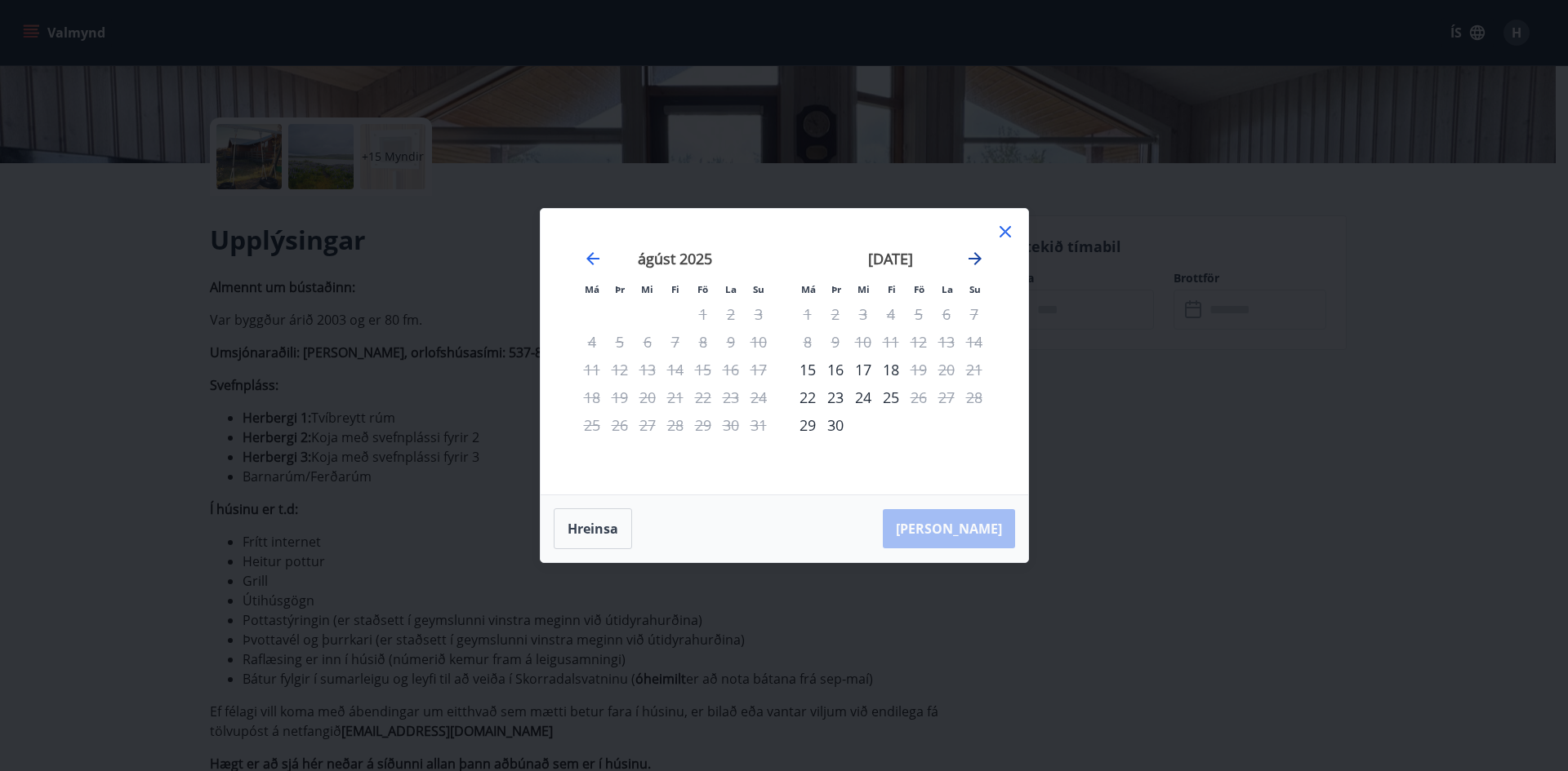
click at [969, 256] on icon "Move forward to switch to the next month." at bounding box center [975, 259] width 20 height 20
click at [348, 483] on div "Má Þr Mi Fi Fö La Su Má Þr Mi Fi Fö La Su ágúst 2025 1 2 3 4 5 6 7 8 9 10 11 12…" at bounding box center [784, 386] width 1568 height 771
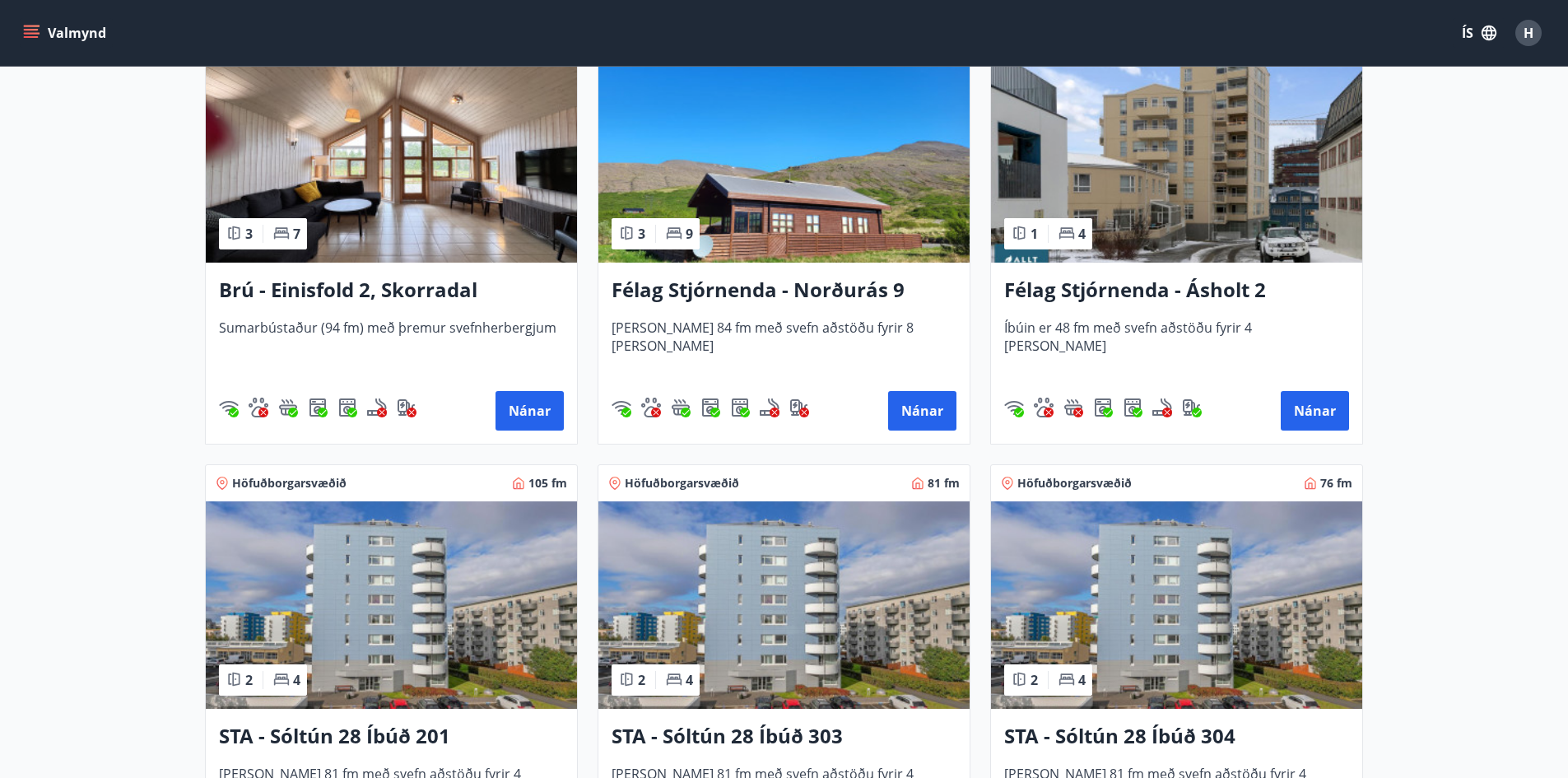
scroll to position [1400, 0]
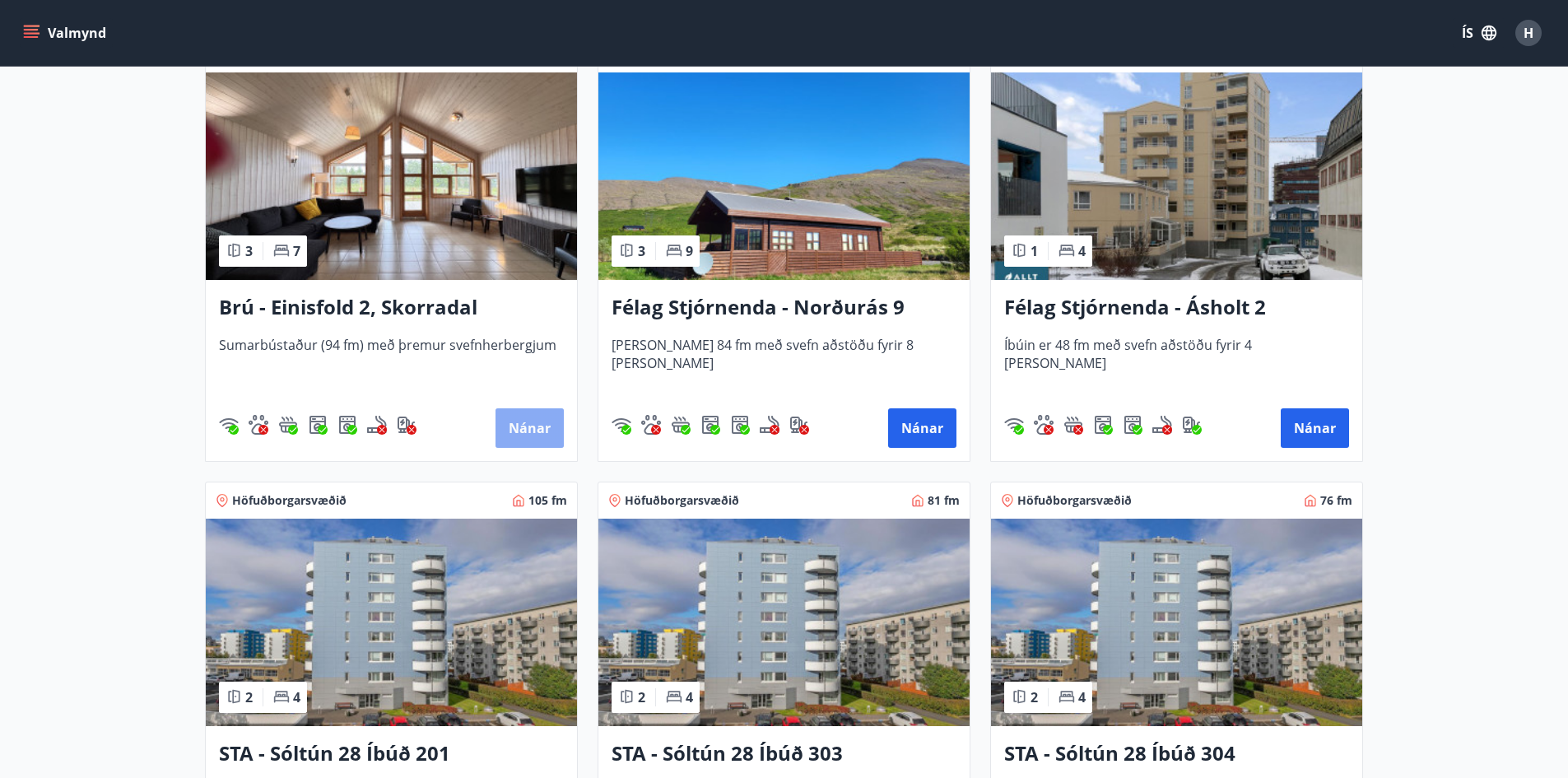
click at [500, 425] on button "Nánar" at bounding box center [530, 428] width 68 height 39
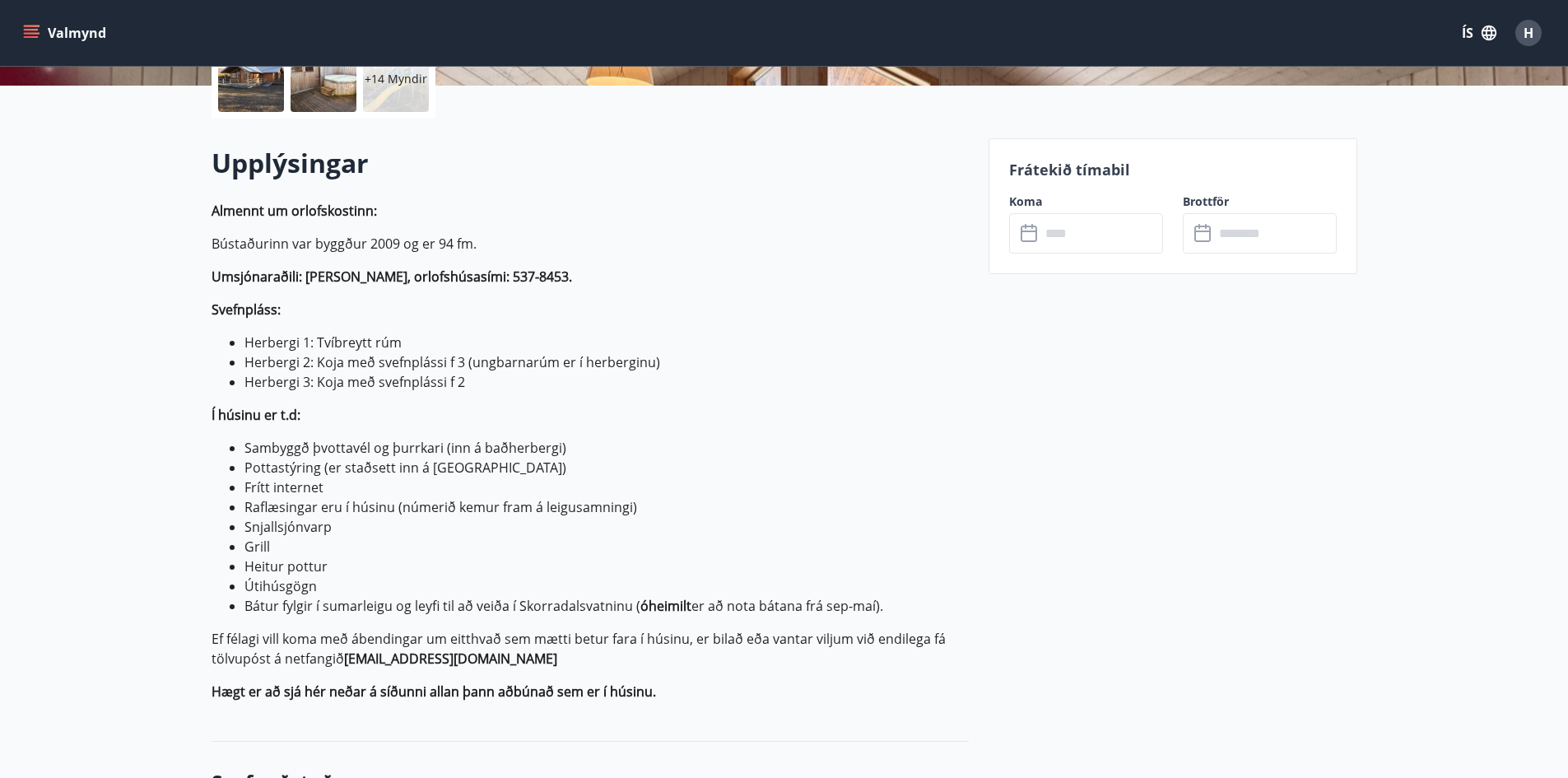
scroll to position [412, 0]
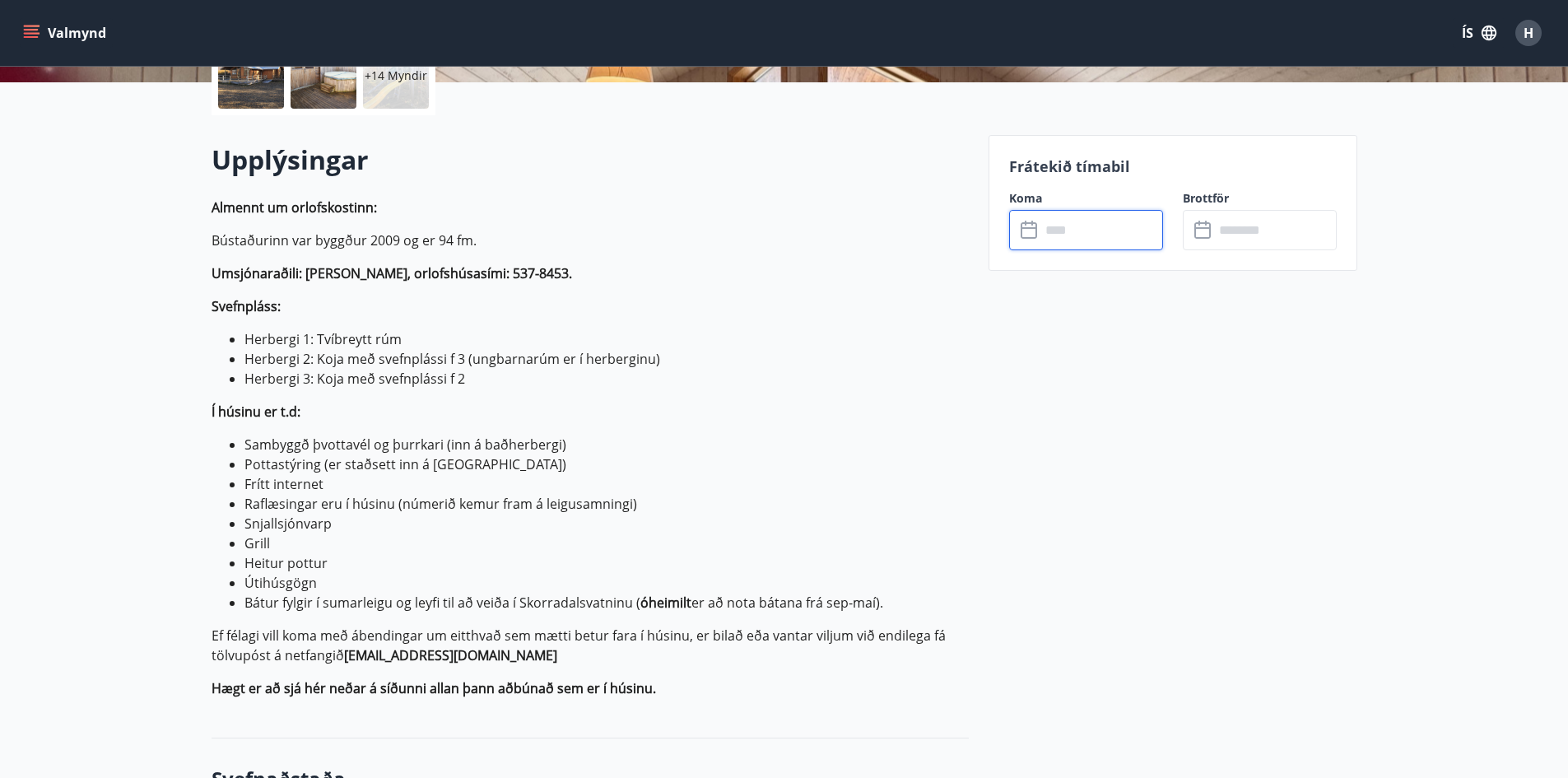
click at [1097, 233] on input "text" at bounding box center [1102, 230] width 123 height 40
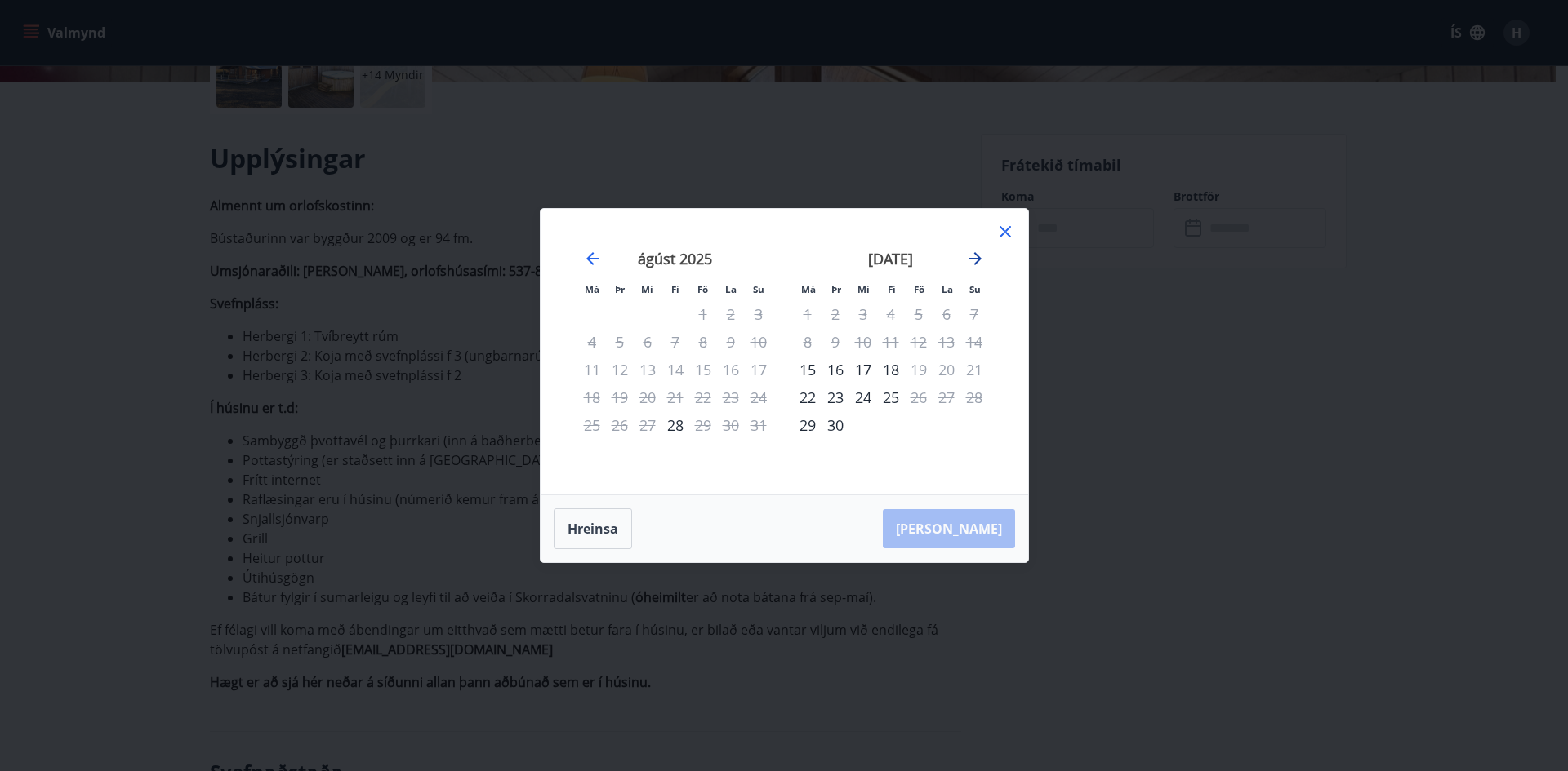
click at [966, 267] on icon "Move forward to switch to the next month." at bounding box center [975, 259] width 20 height 20
click at [587, 257] on icon "Move backward to switch to the previous month." at bounding box center [592, 259] width 20 height 20
click at [456, 293] on div "Má Þr Mi Fi Fö La Su Má Þr Mi Fi Fö La Su [DATE] 1 2 3 4 5 6 7 8 9 10 11 12 13 …" at bounding box center [784, 386] width 1568 height 771
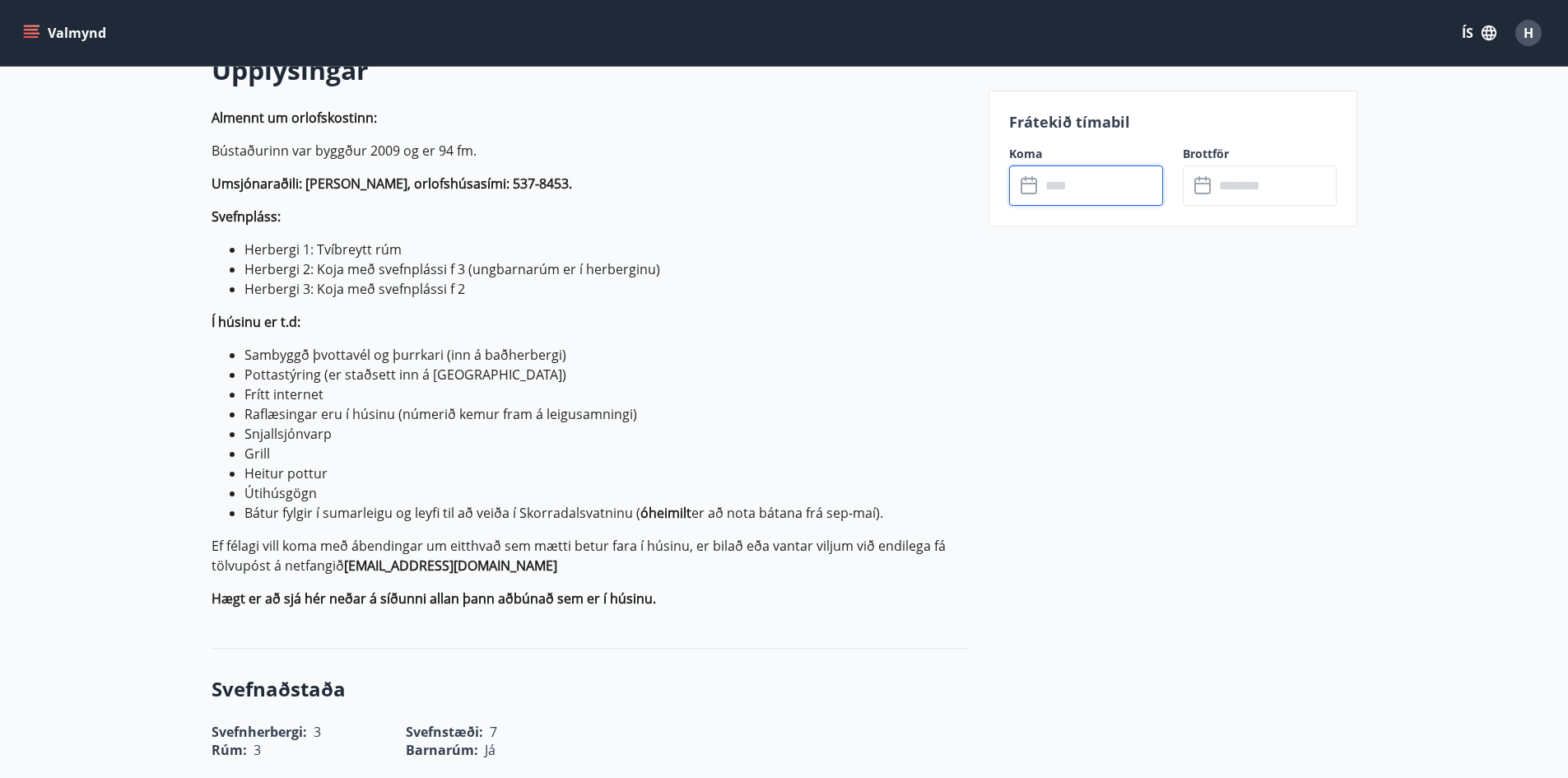
scroll to position [741, 0]
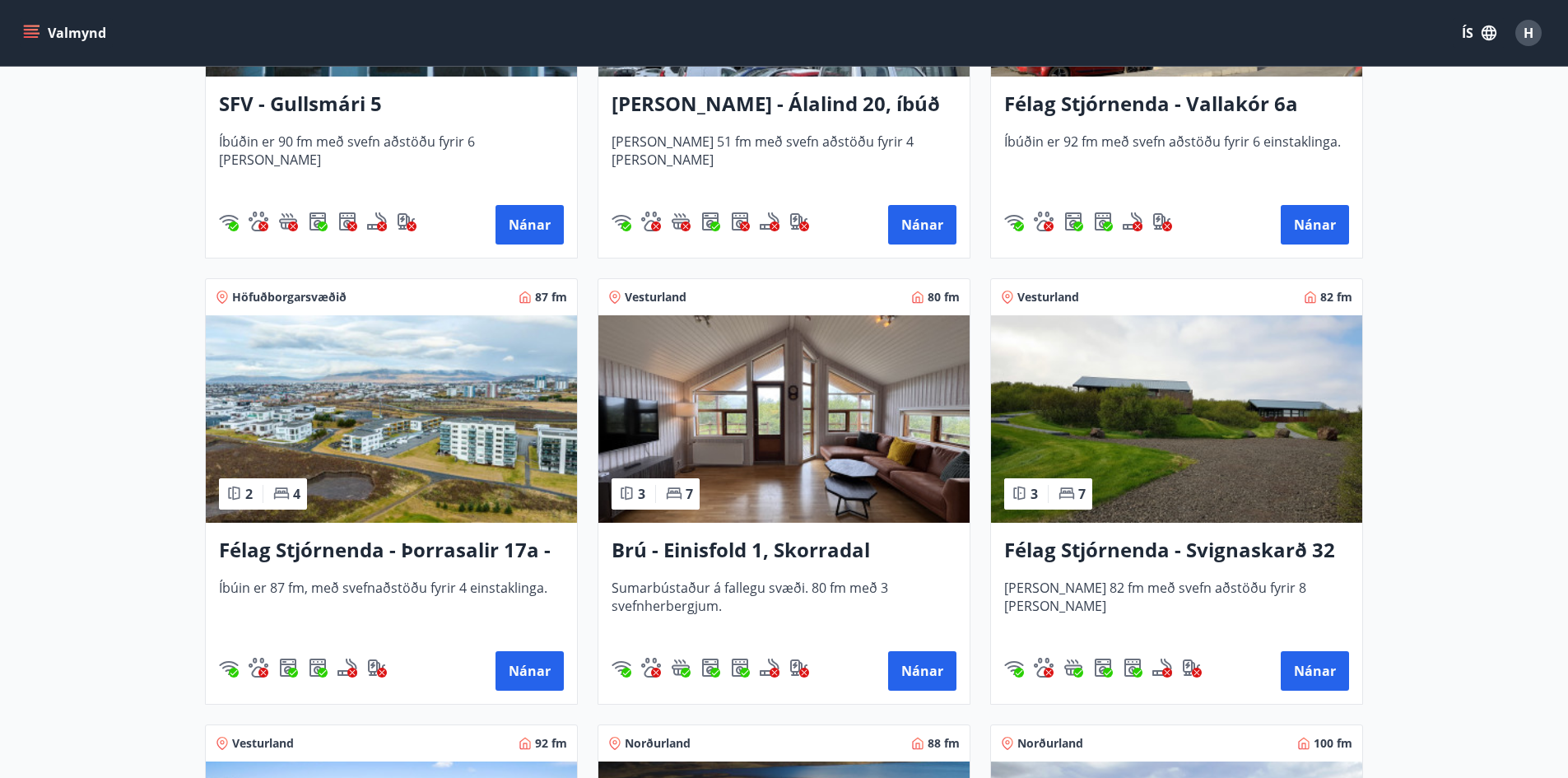
scroll to position [2388, 0]
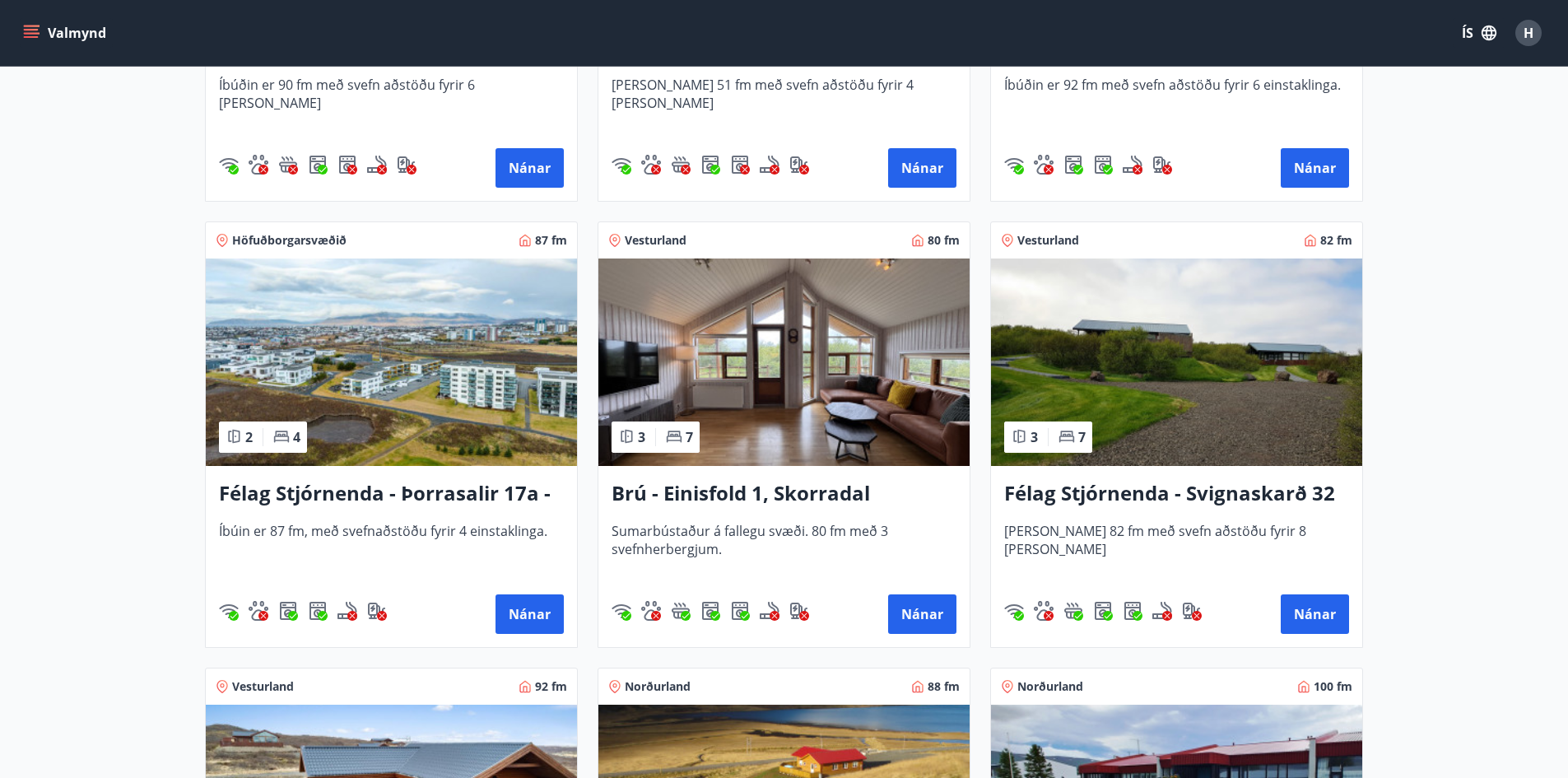
click at [1267, 404] on img at bounding box center [1177, 362] width 371 height 208
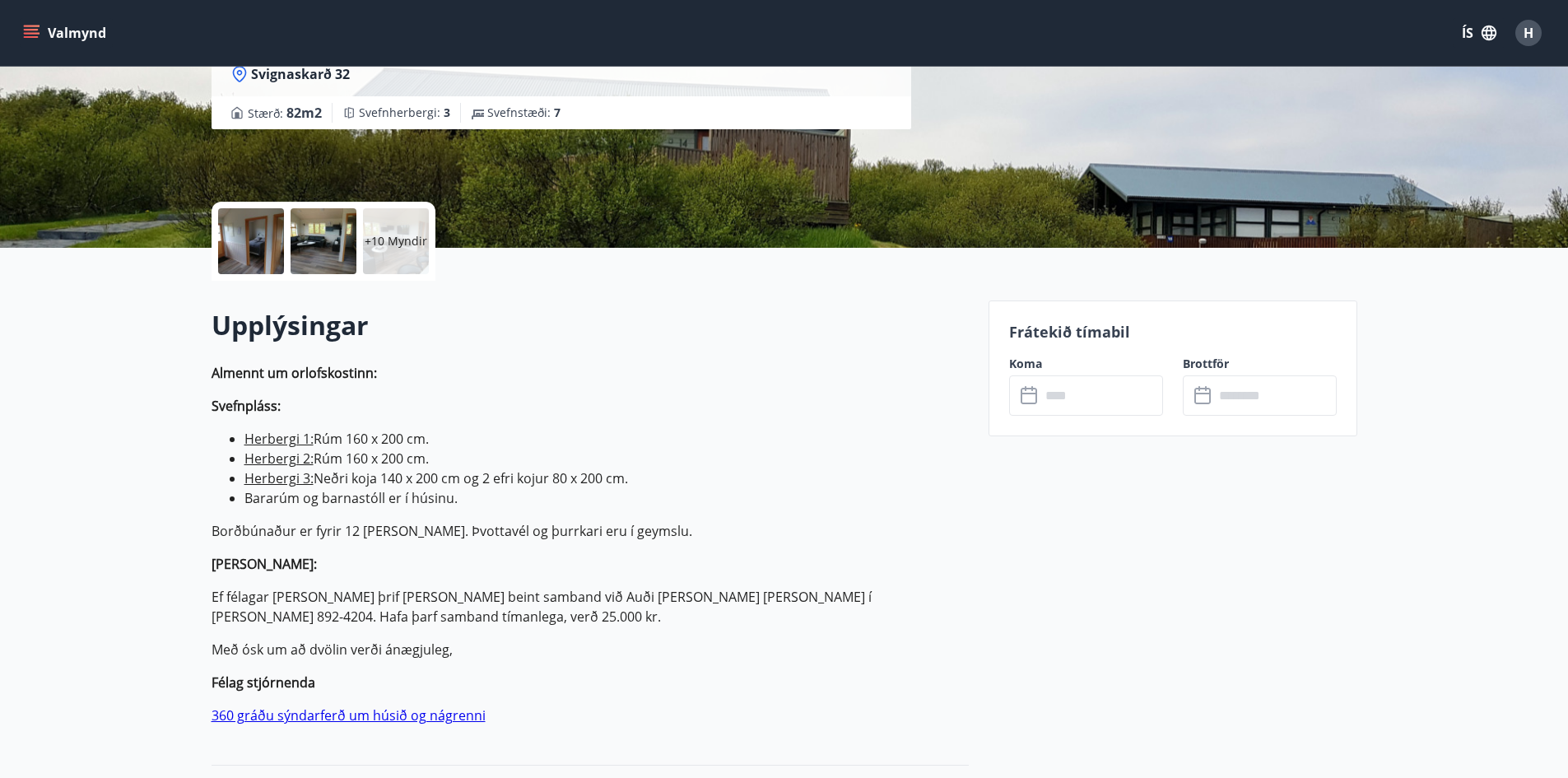
scroll to position [247, 0]
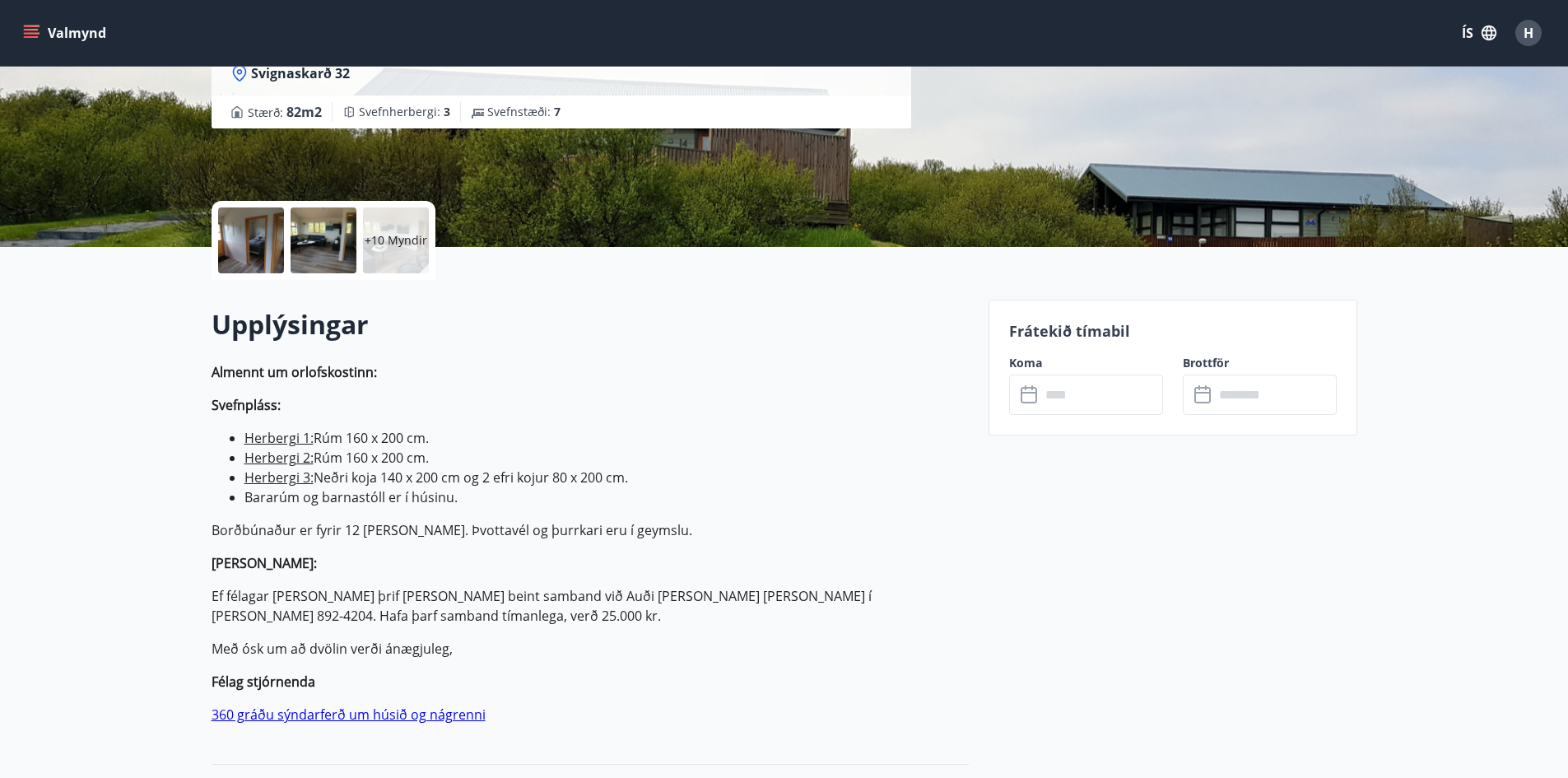
click at [1067, 375] on input "text" at bounding box center [1102, 395] width 123 height 40
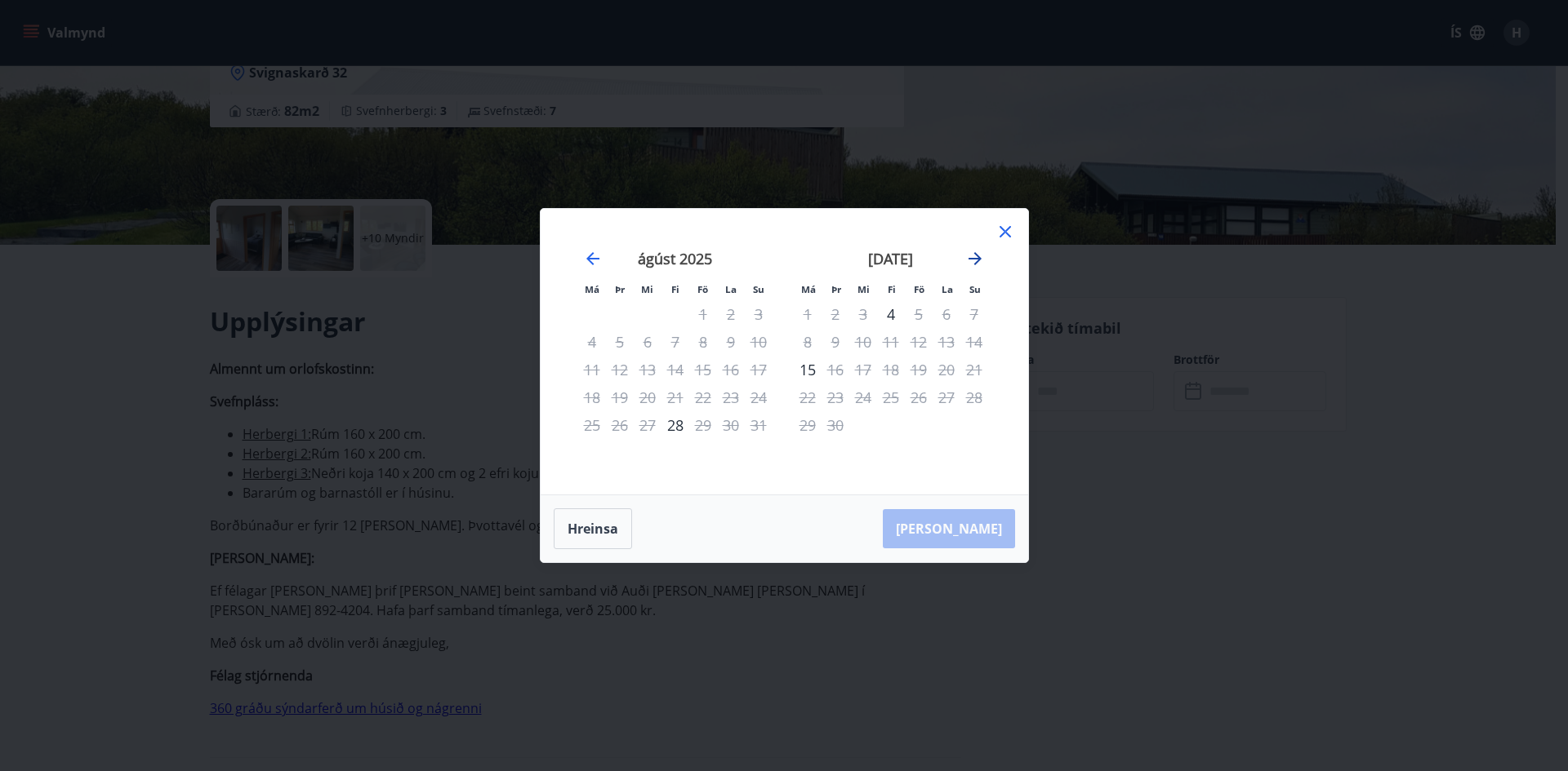
click at [976, 254] on icon "Move forward to switch to the next month." at bounding box center [975, 259] width 20 height 20
click at [1004, 227] on icon at bounding box center [1005, 232] width 20 height 20
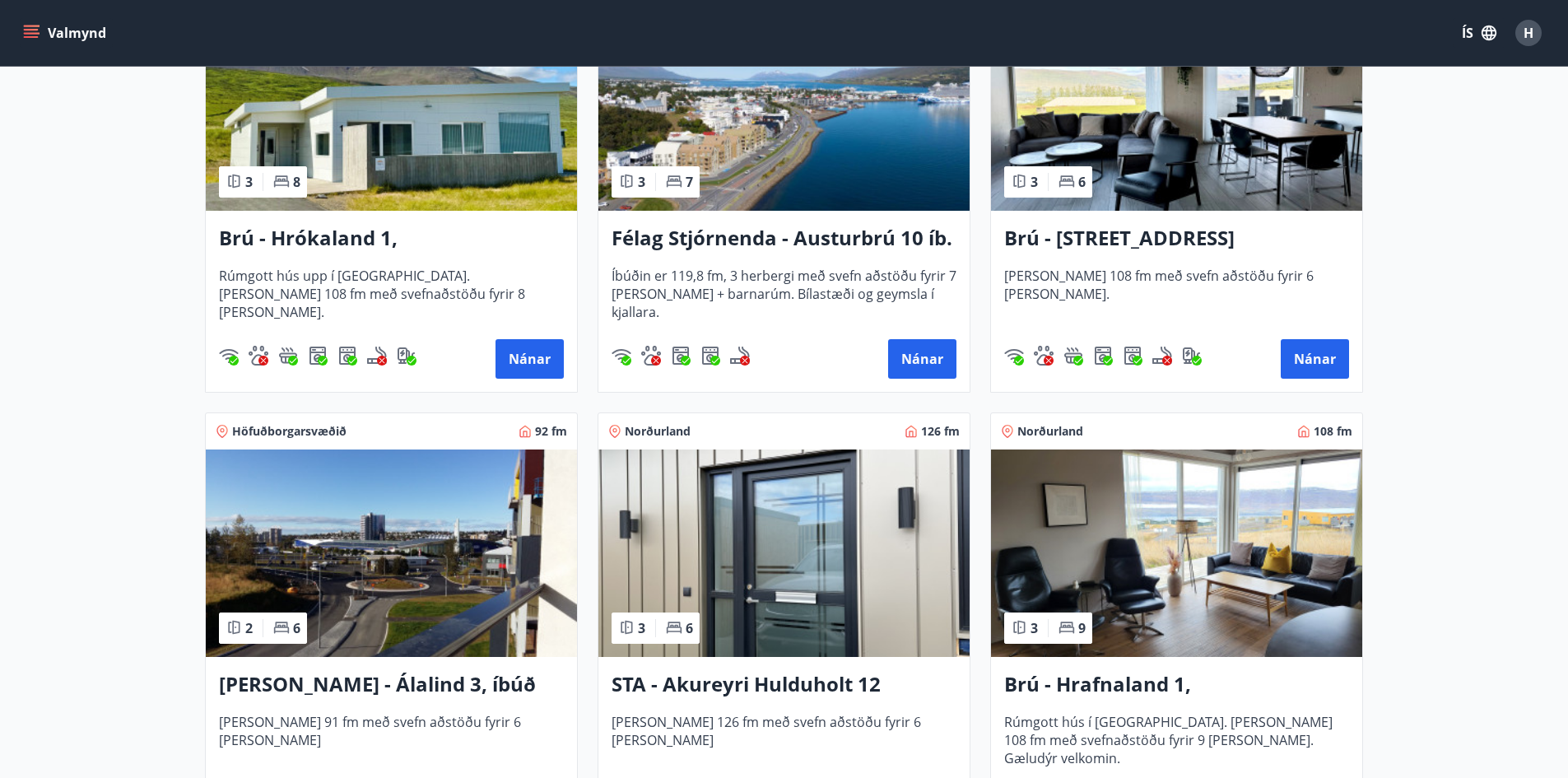
scroll to position [988, 0]
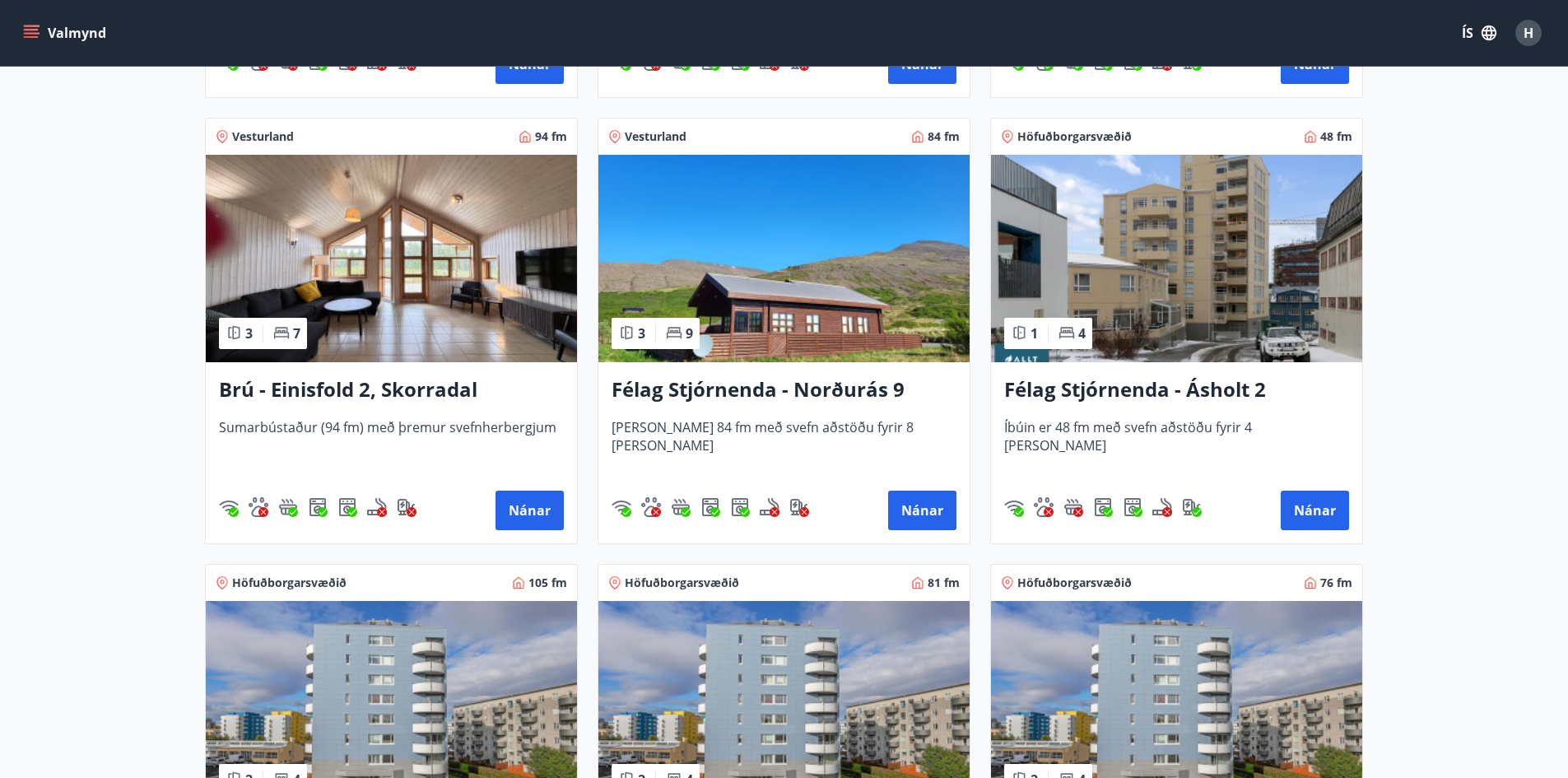
click at [783, 315] on img at bounding box center [784, 258] width 371 height 208
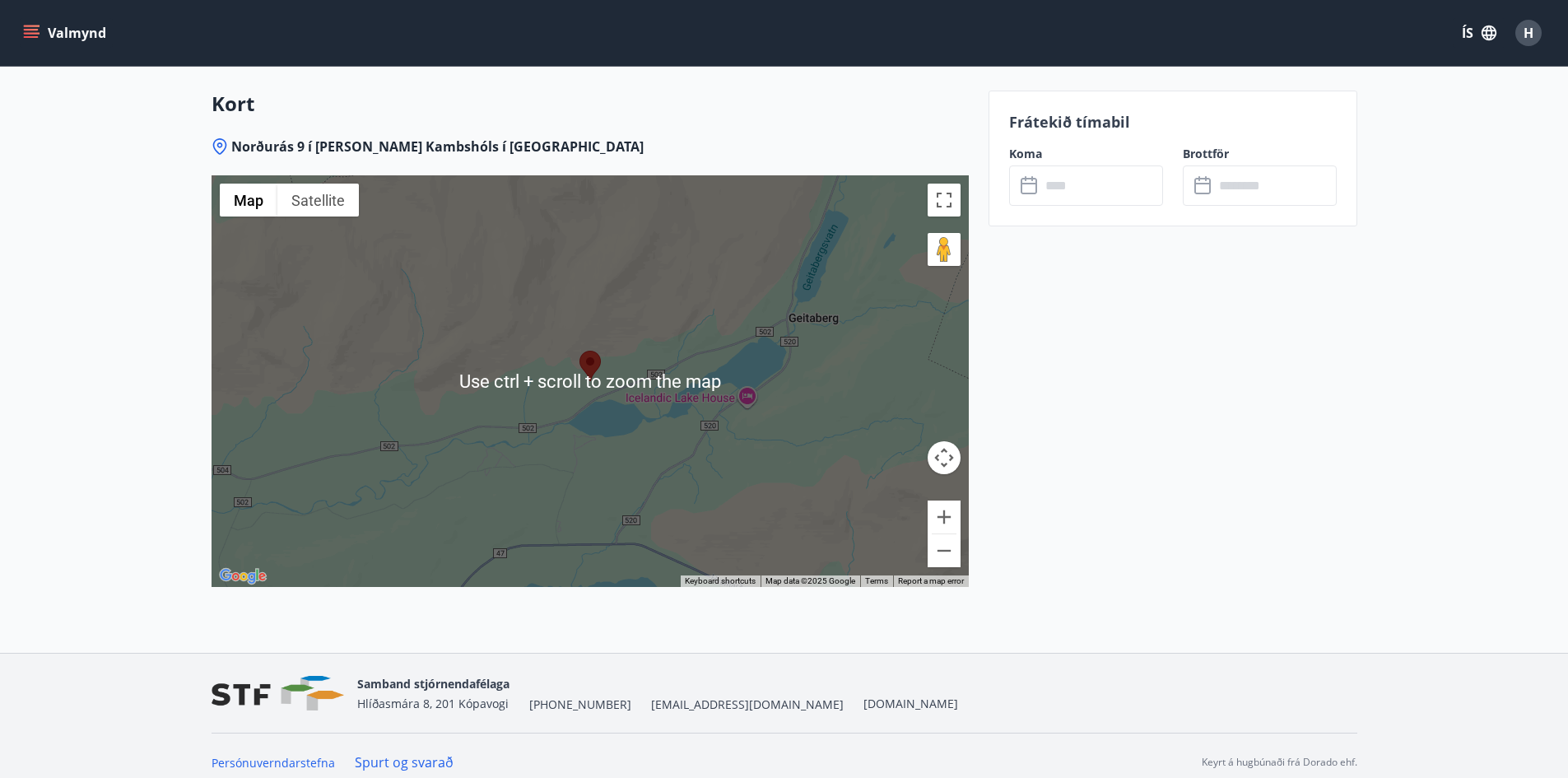
scroll to position [2493, 0]
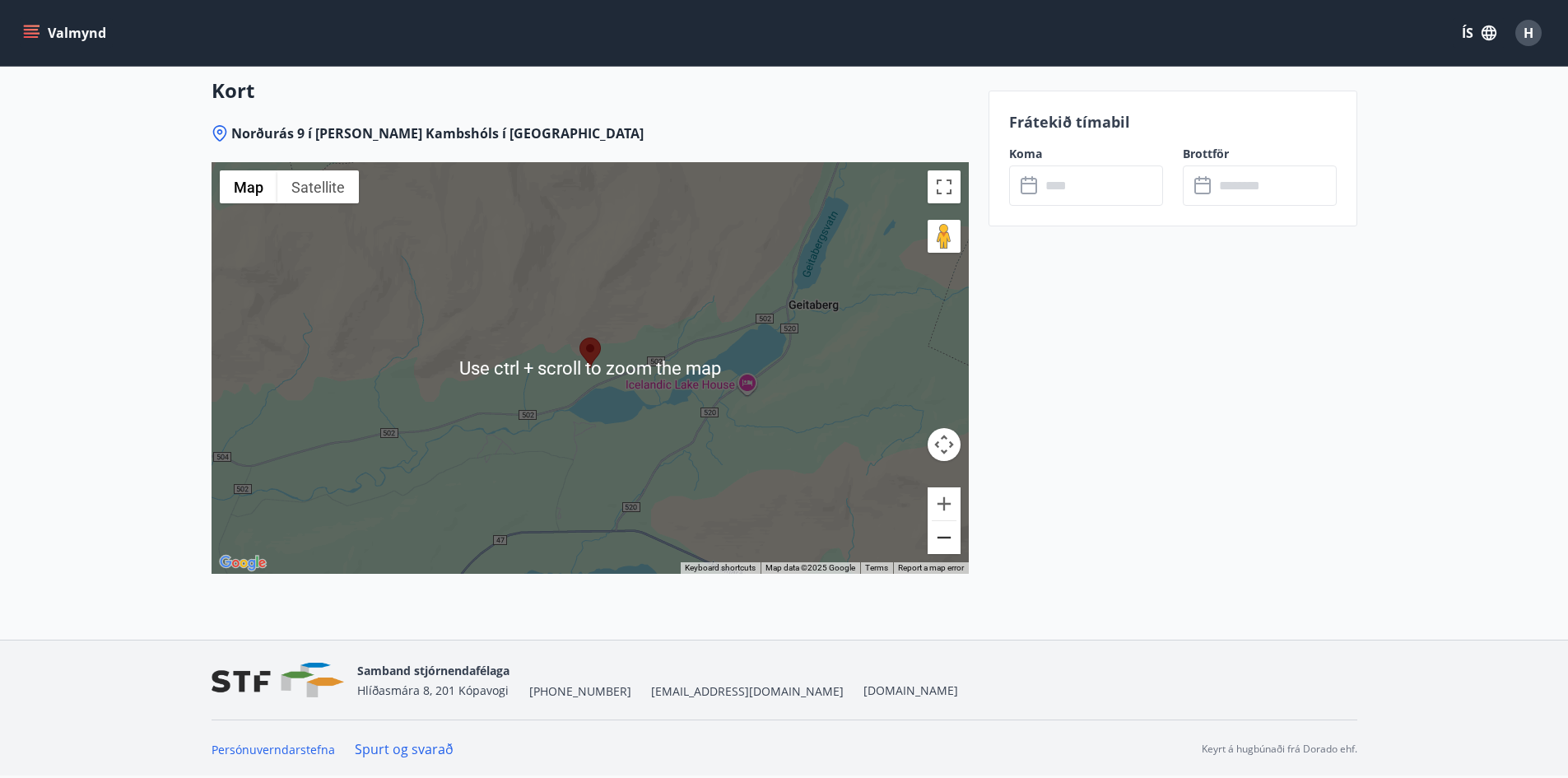
click at [959, 546] on button "Zoom out" at bounding box center [944, 538] width 33 height 33
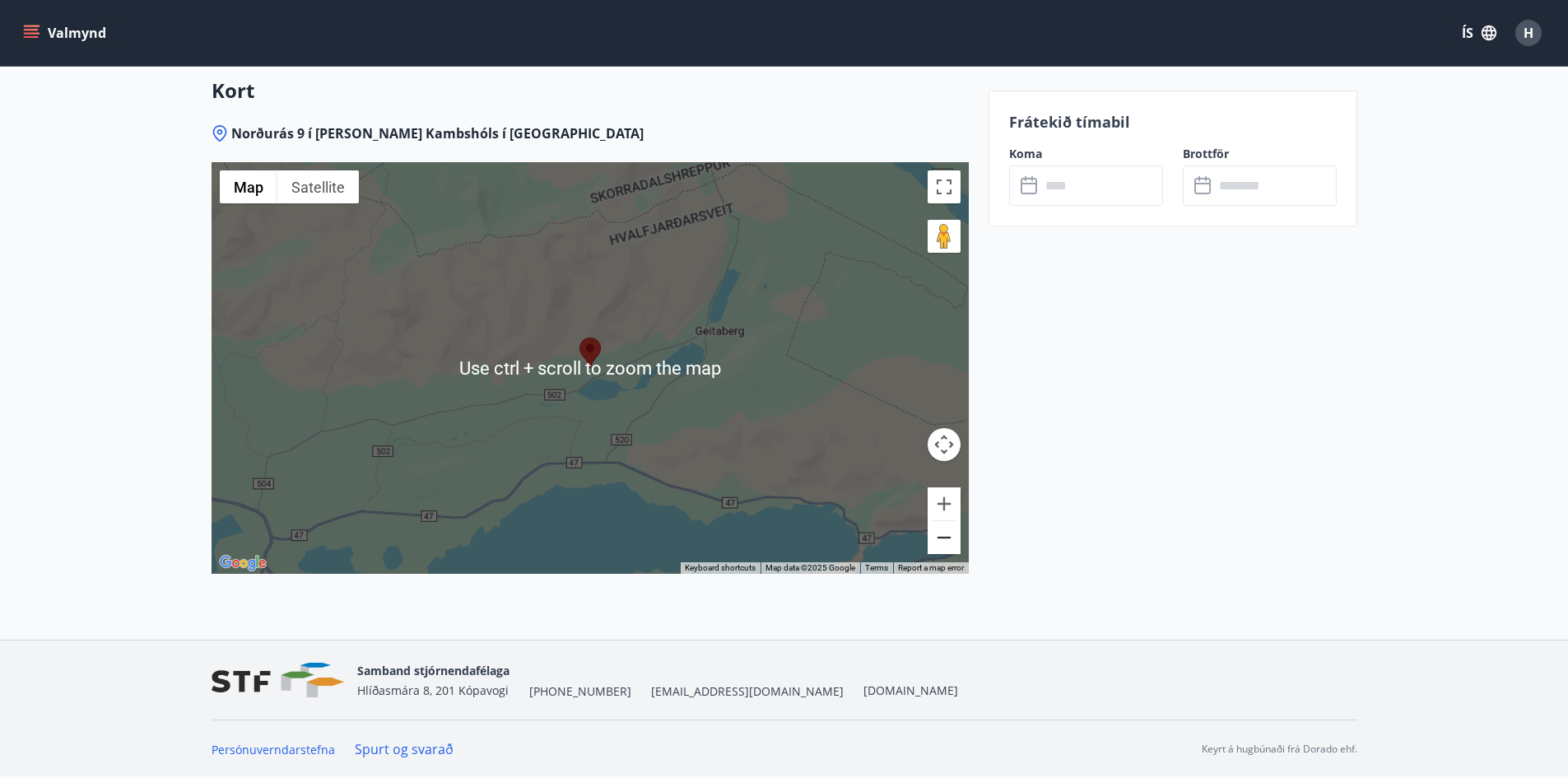
click at [957, 545] on button "Zoom out" at bounding box center [944, 538] width 33 height 33
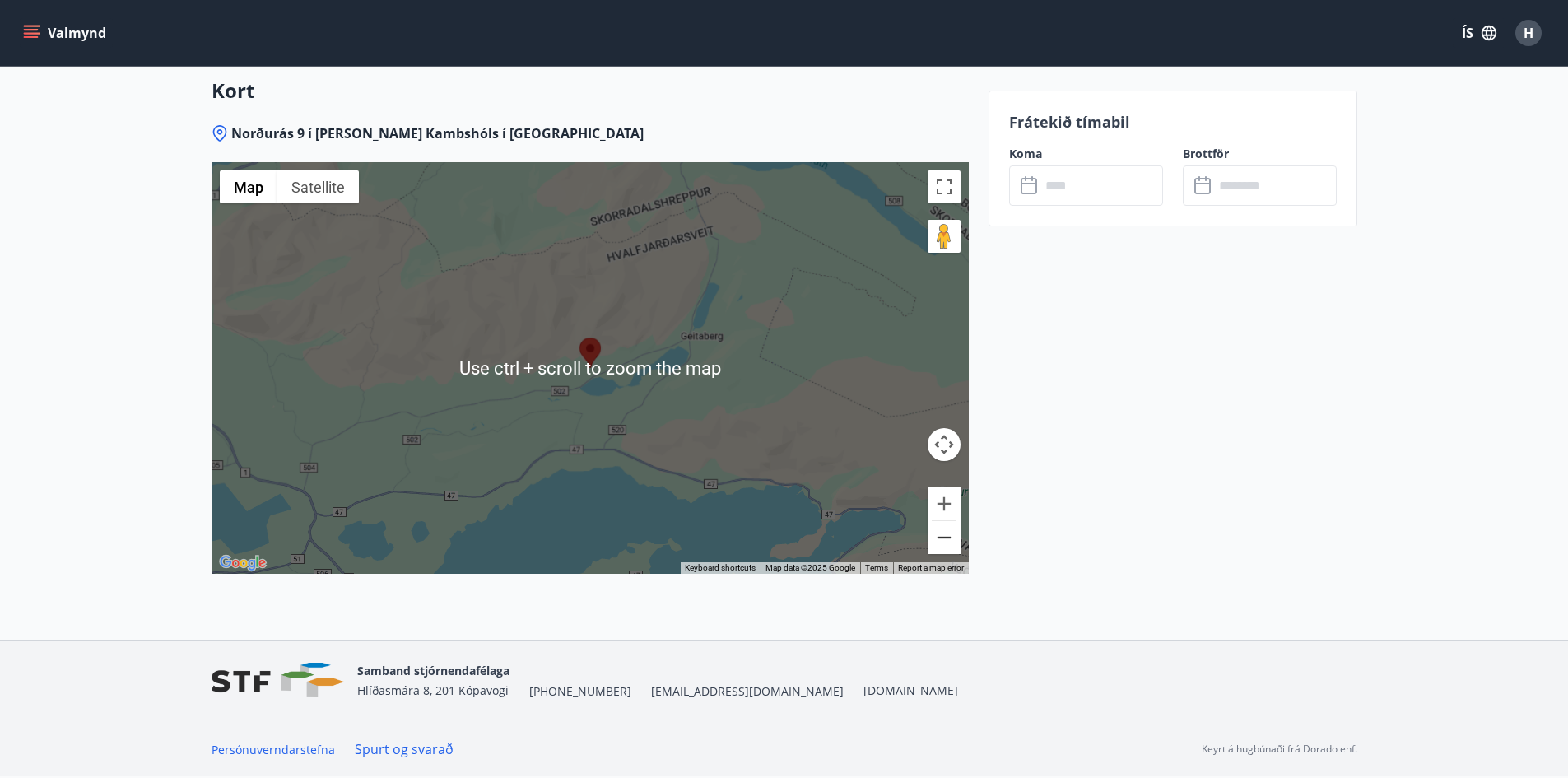
click at [957, 545] on button "Zoom out" at bounding box center [944, 538] width 33 height 33
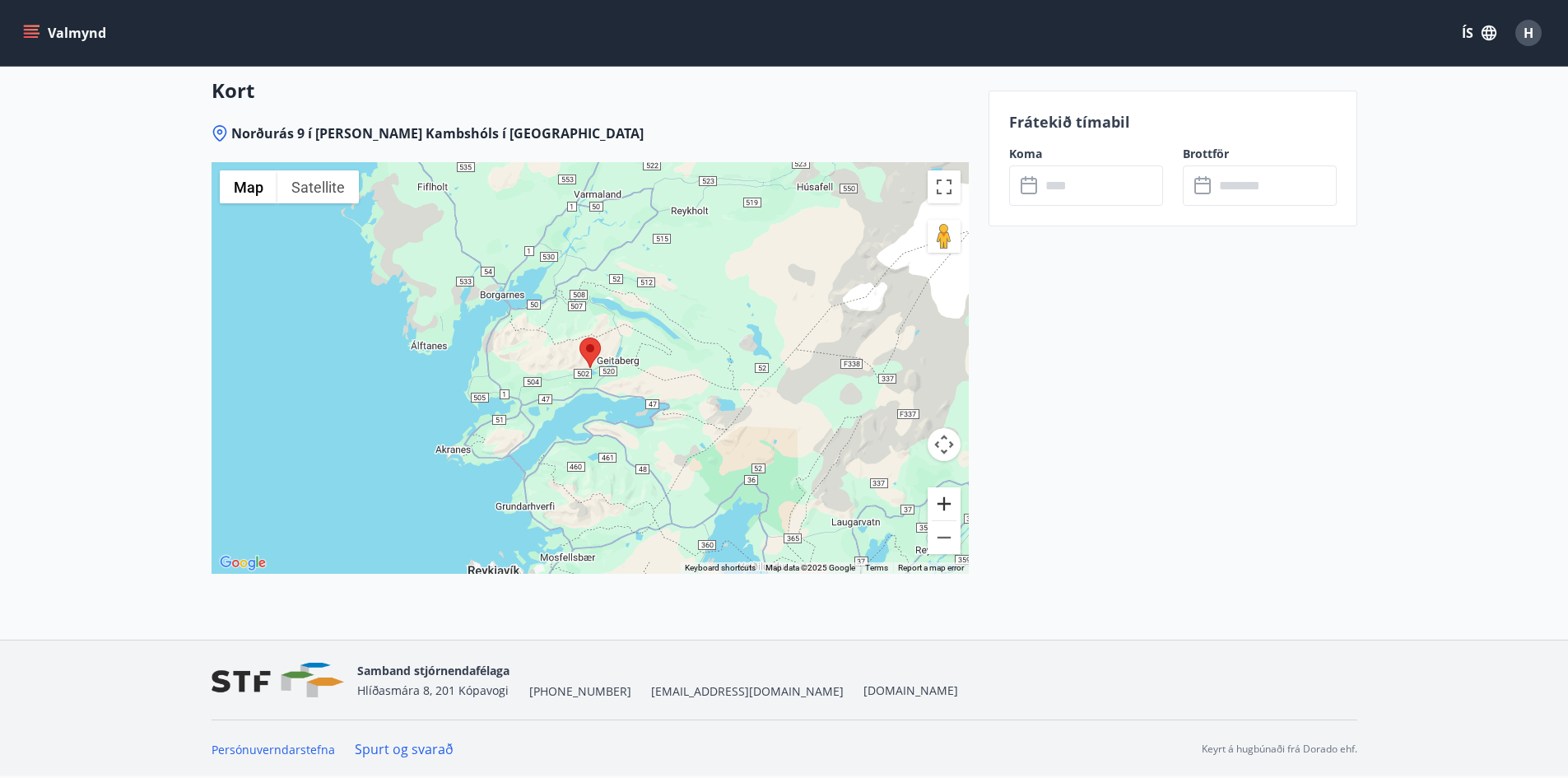
click at [948, 503] on button "Zoom in" at bounding box center [944, 504] width 33 height 33
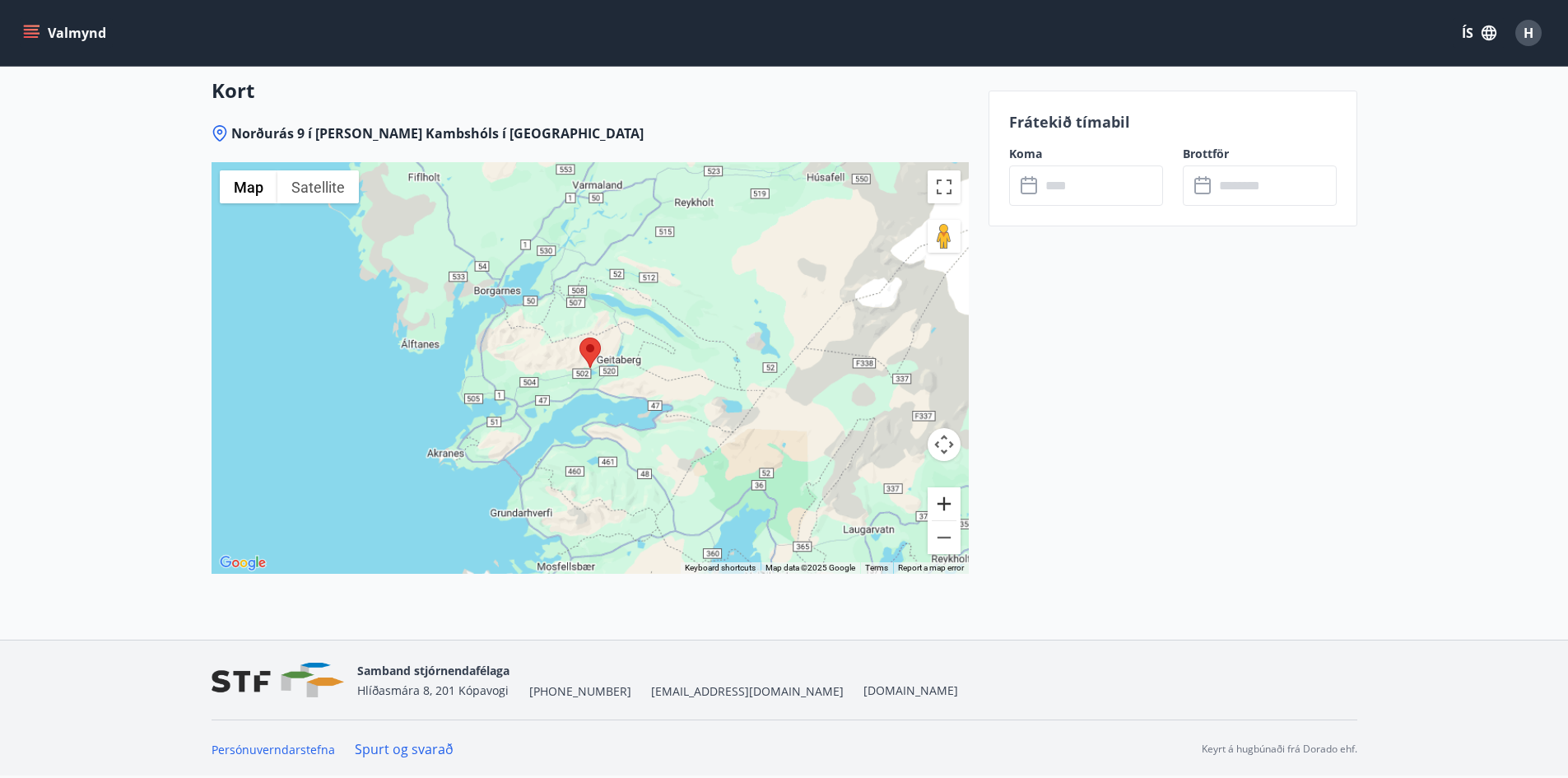
click at [948, 503] on button "Zoom in" at bounding box center [944, 504] width 33 height 33
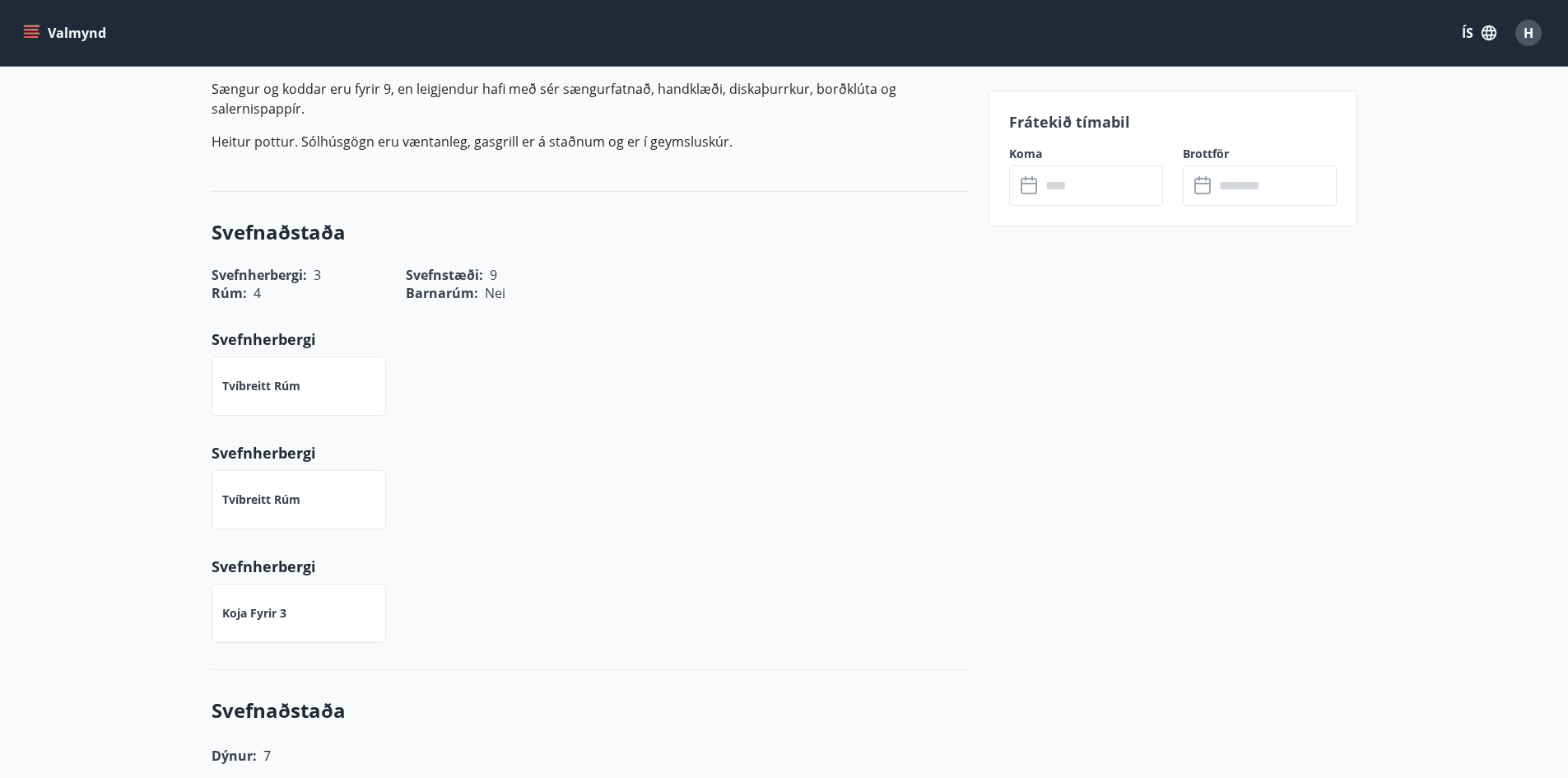
scroll to position [0, 0]
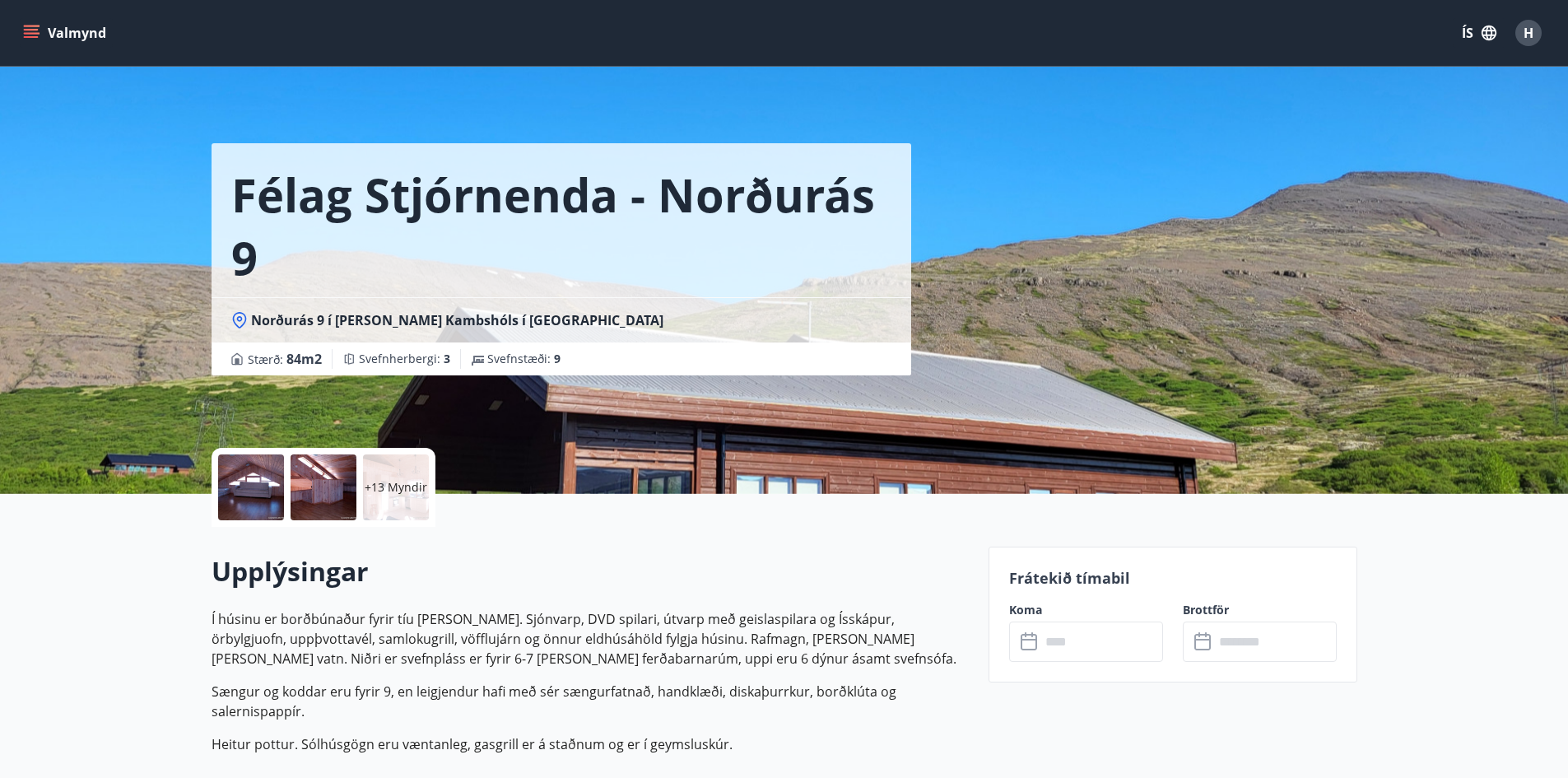
drag, startPoint x: 1094, startPoint y: 512, endPoint x: 1143, endPoint y: 168, distance: 347.5
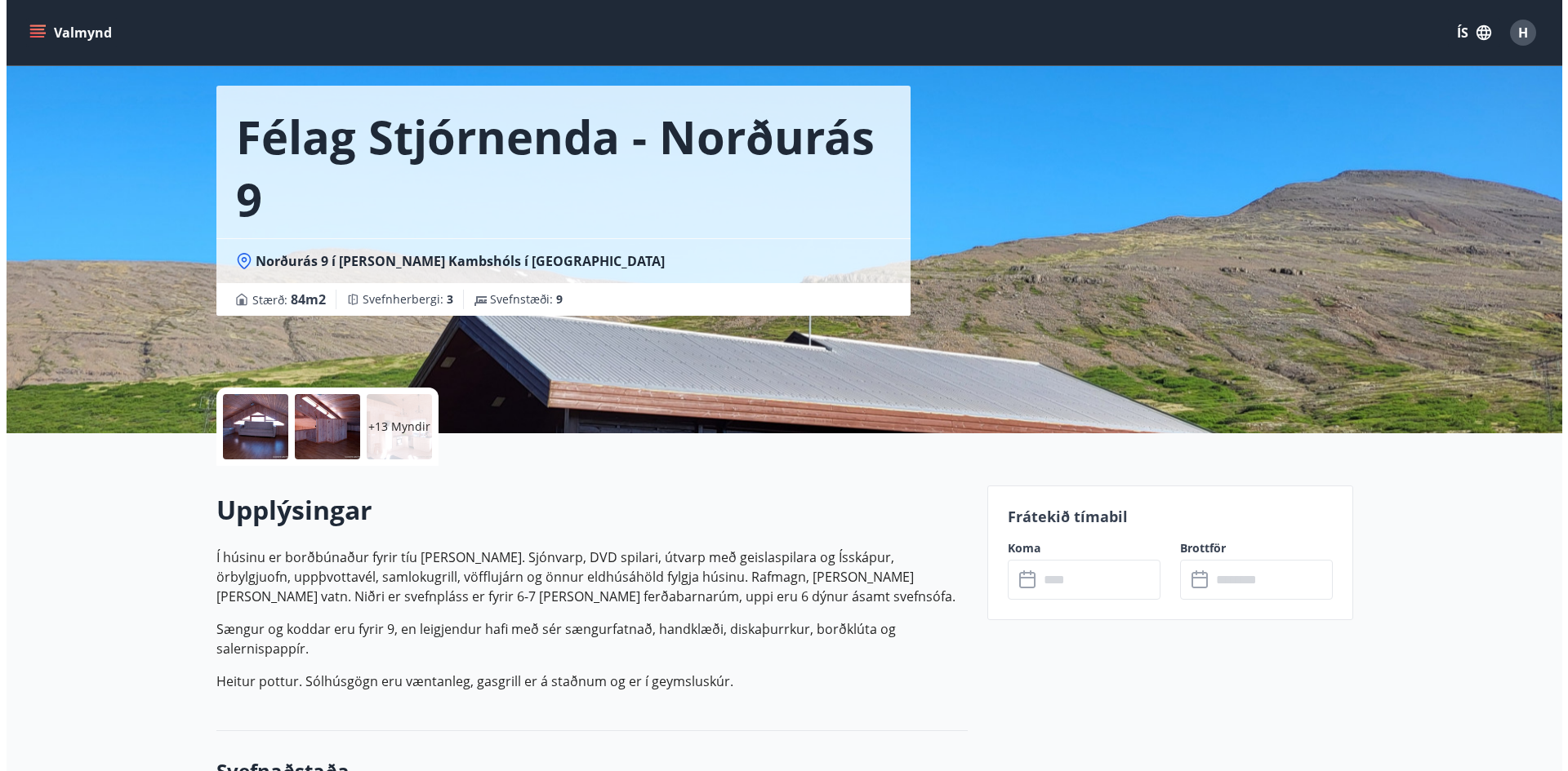
scroll to position [163, 0]
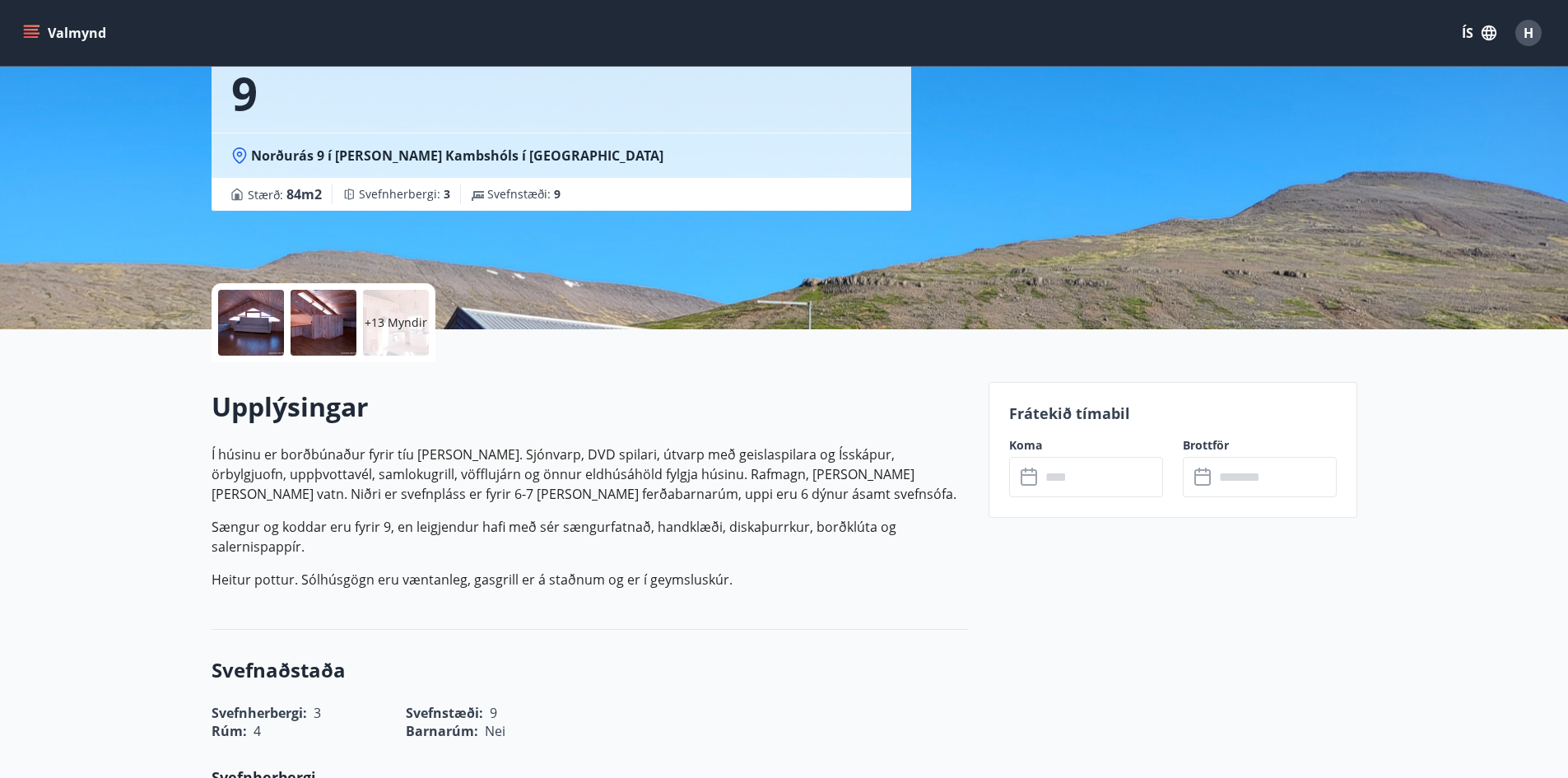
click at [1116, 493] on input "text" at bounding box center [1102, 477] width 123 height 40
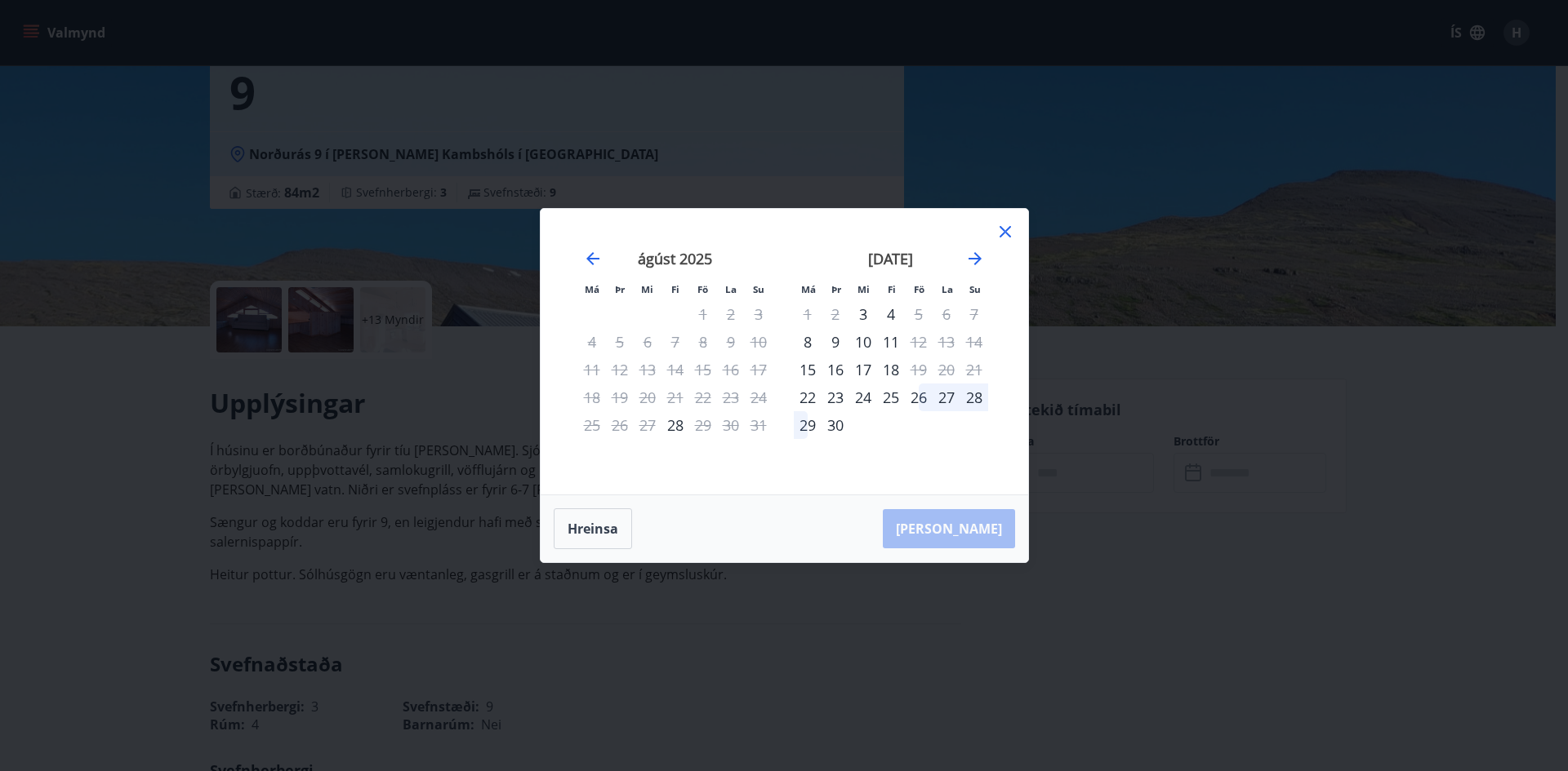
click at [1006, 234] on icon at bounding box center [1005, 232] width 20 height 20
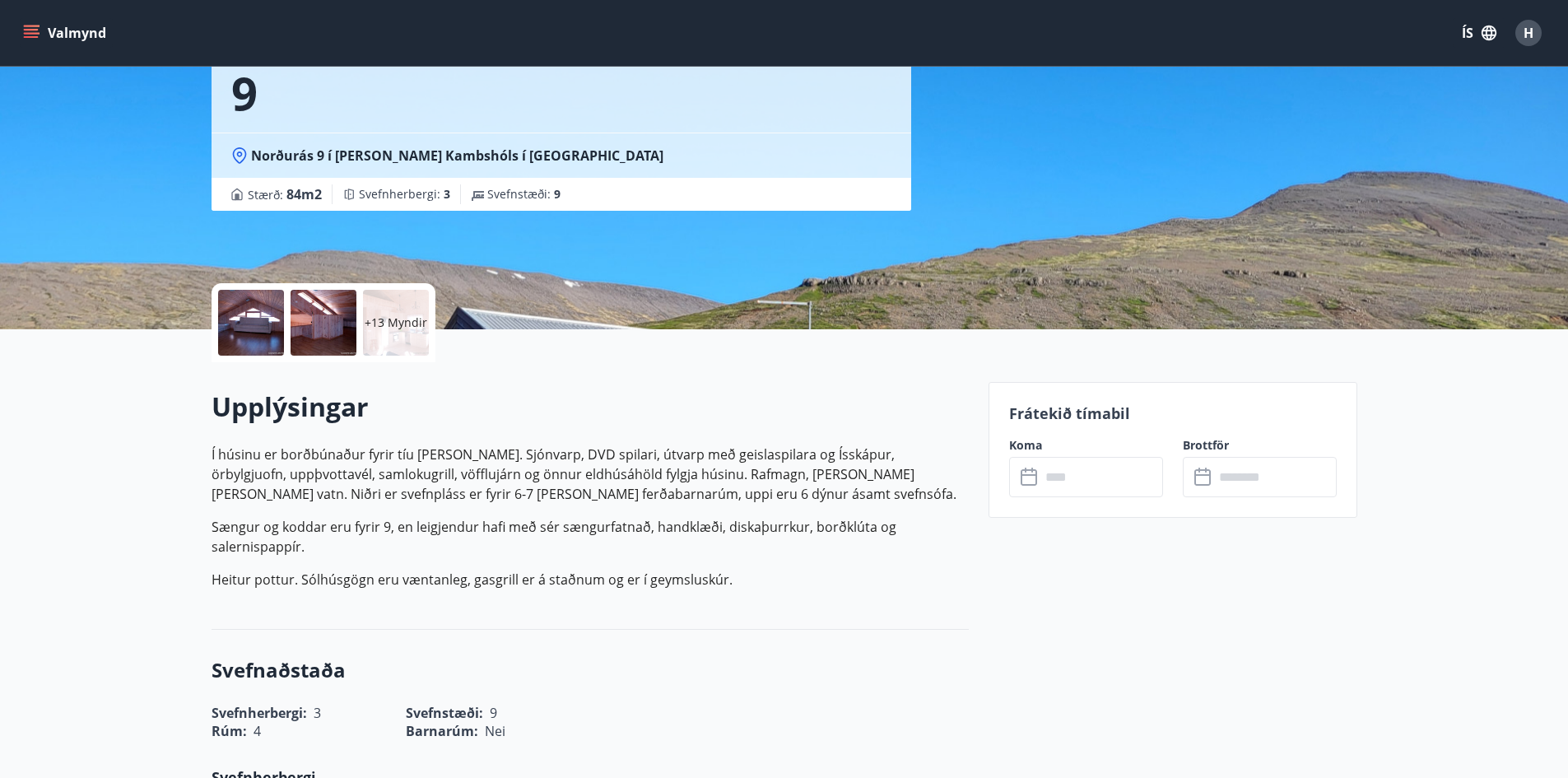
click at [240, 336] on div at bounding box center [251, 322] width 66 height 66
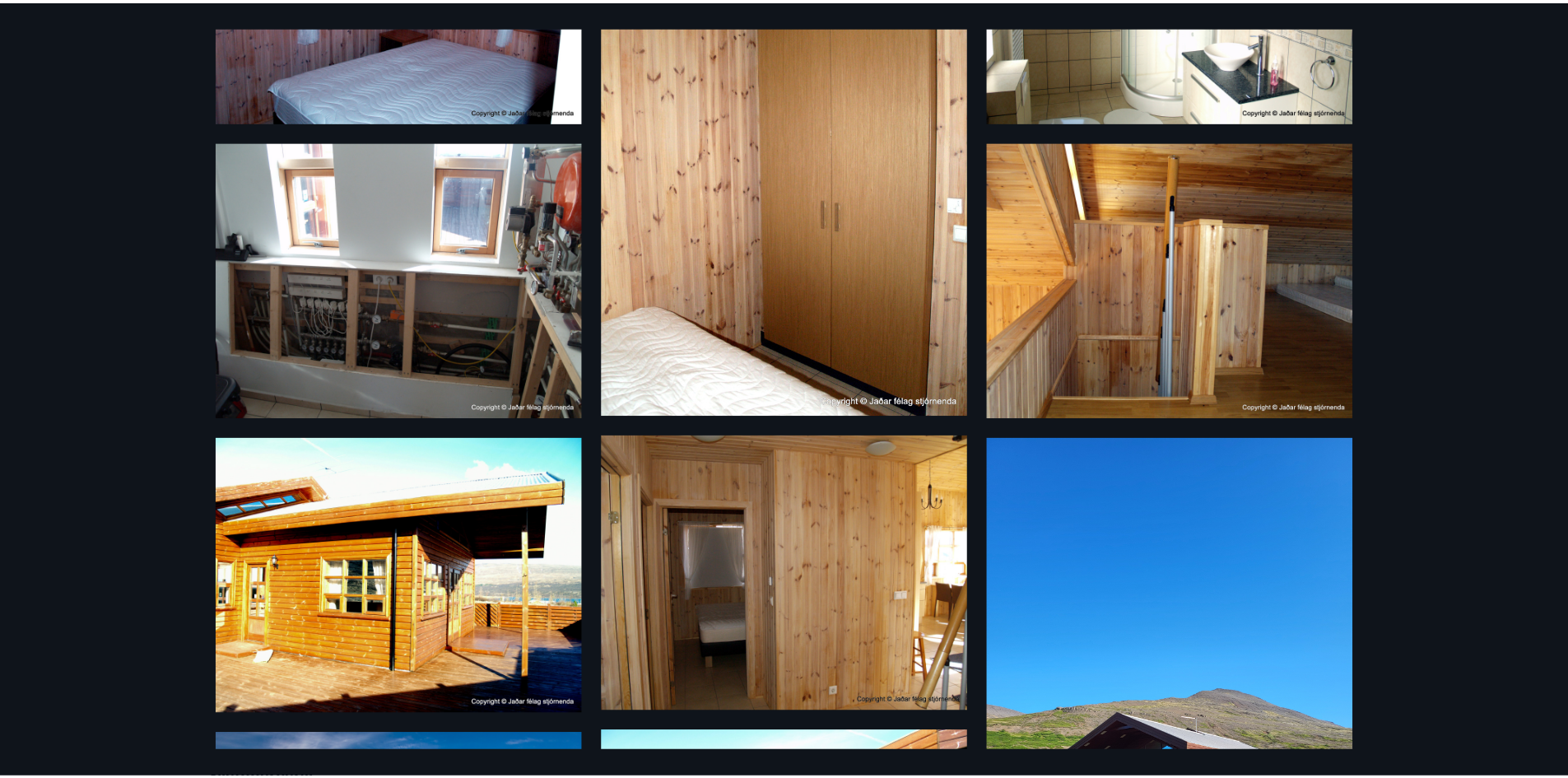
scroll to position [1398, 0]
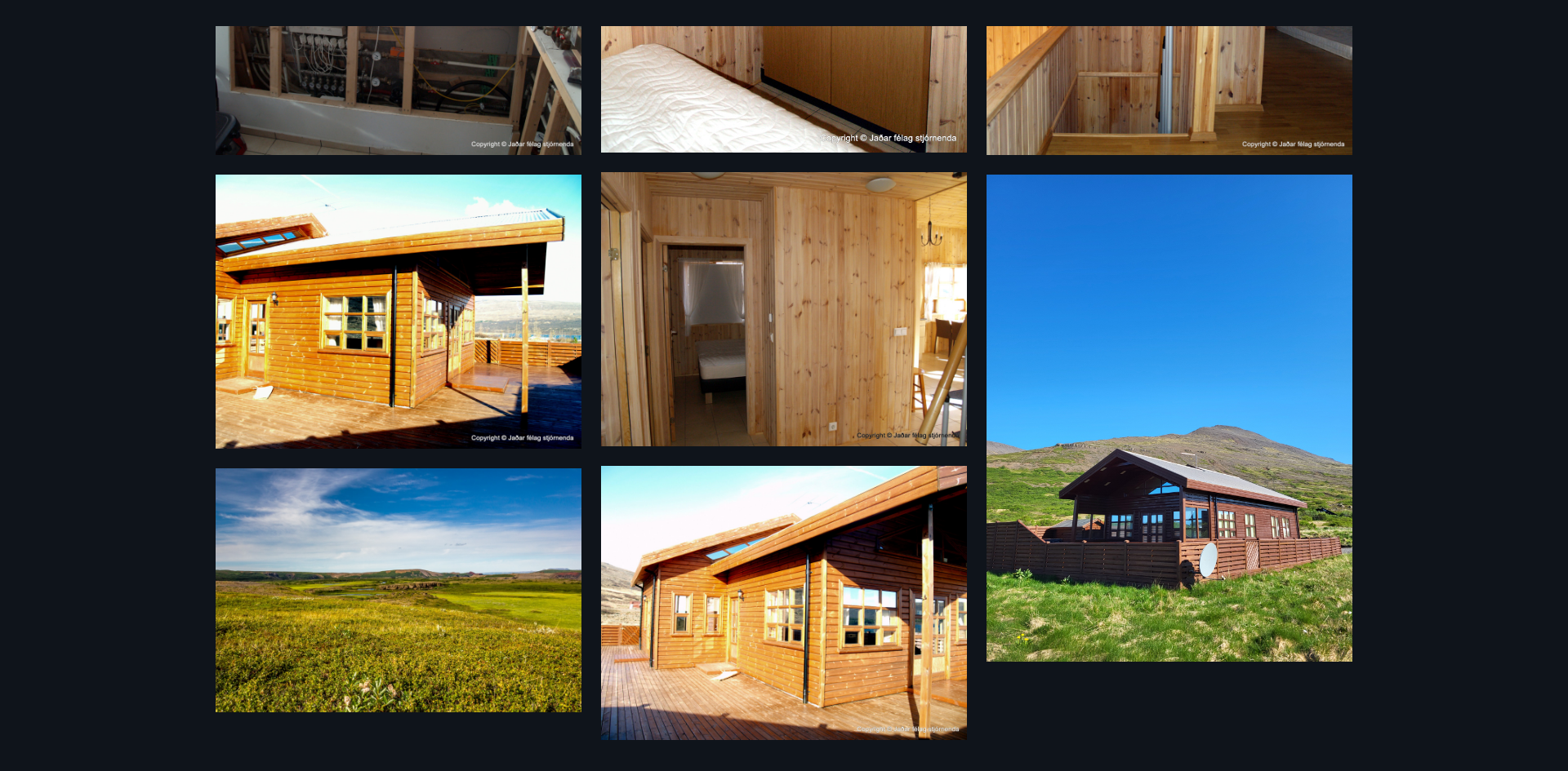
click at [118, 570] on div "19 Myndir" at bounding box center [784, 386] width 1568 height 771
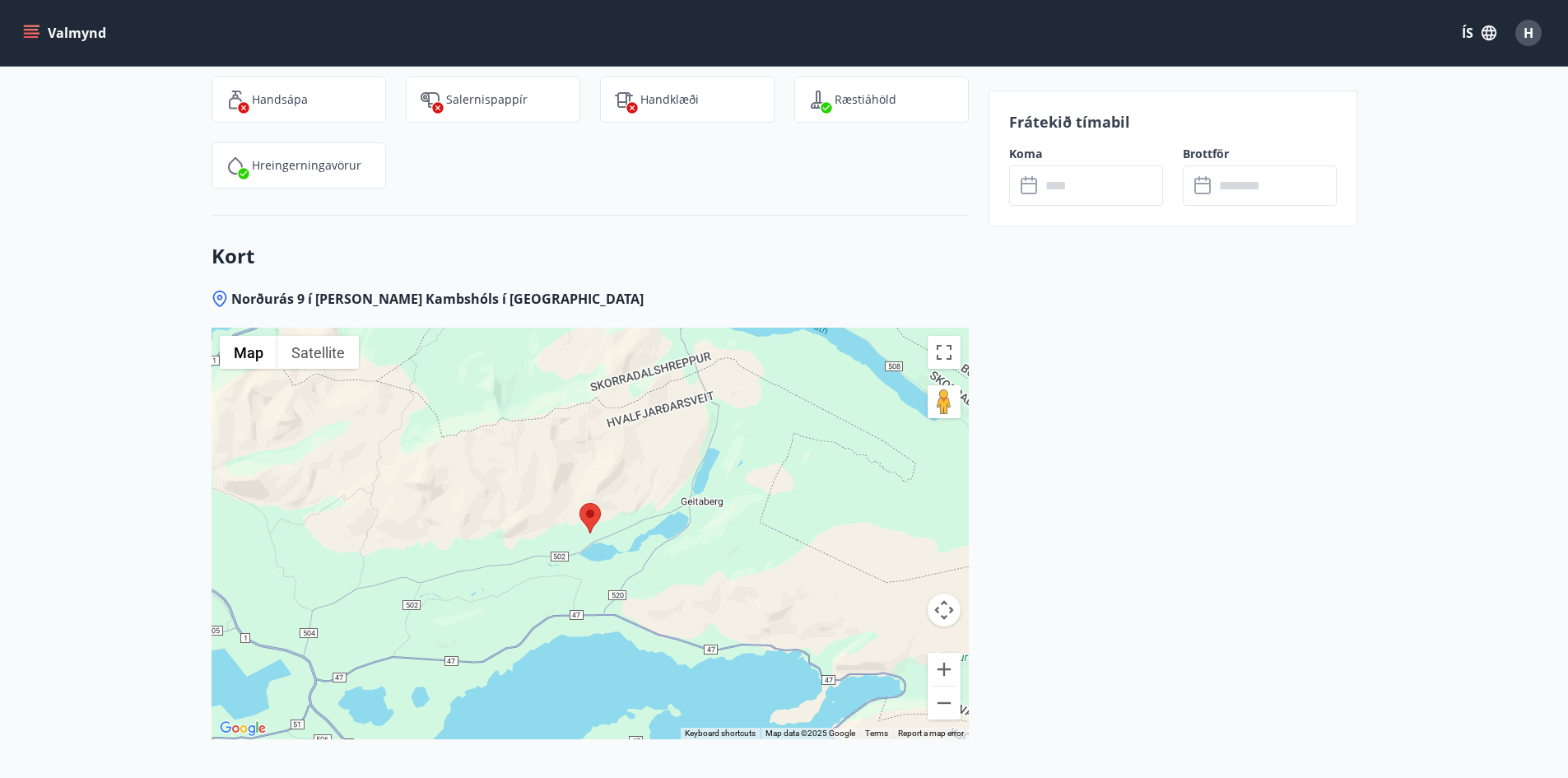
scroll to position [2493, 0]
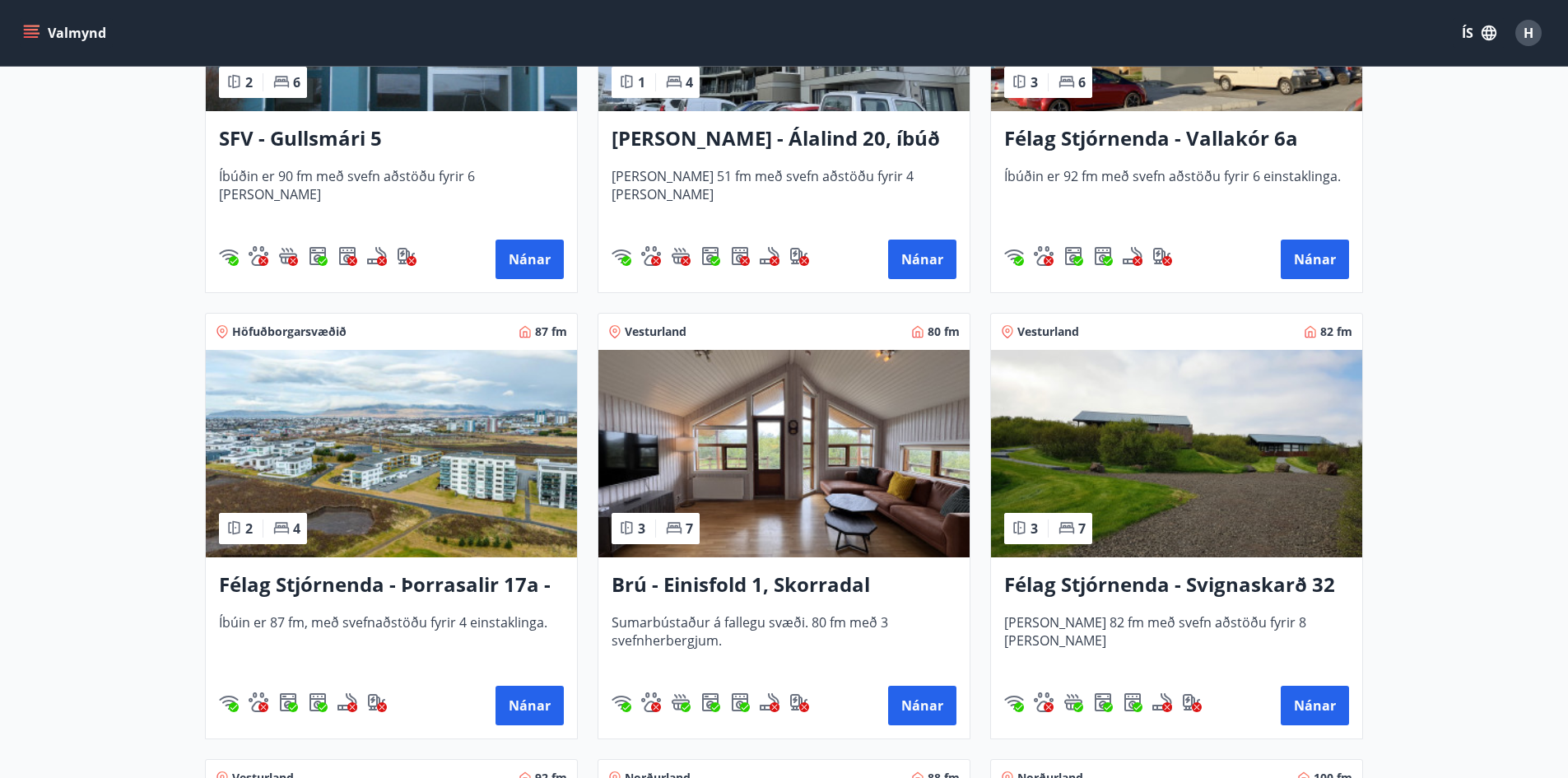
scroll to position [2718, 0]
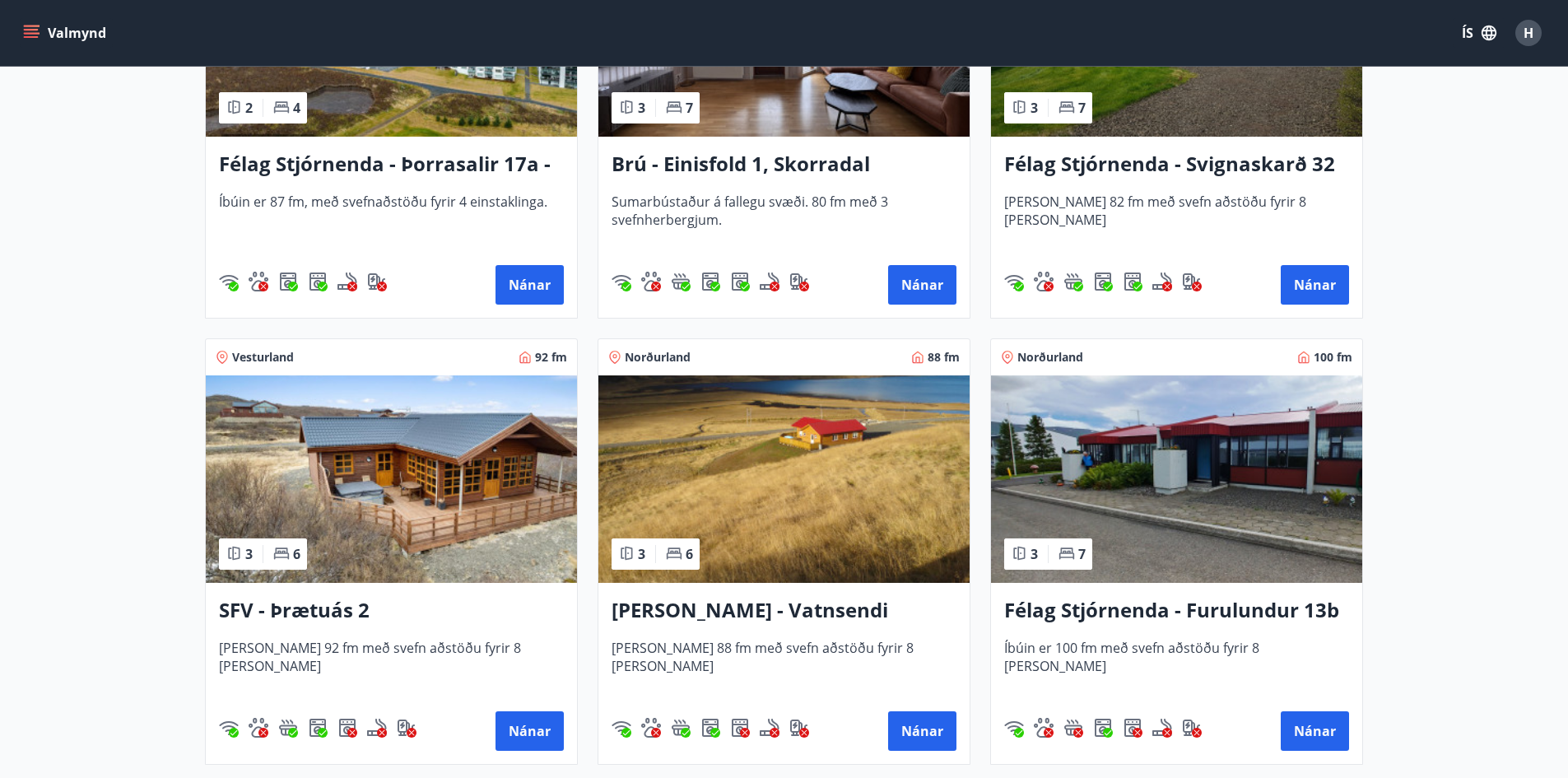
click at [328, 570] on img at bounding box center [392, 479] width 371 height 208
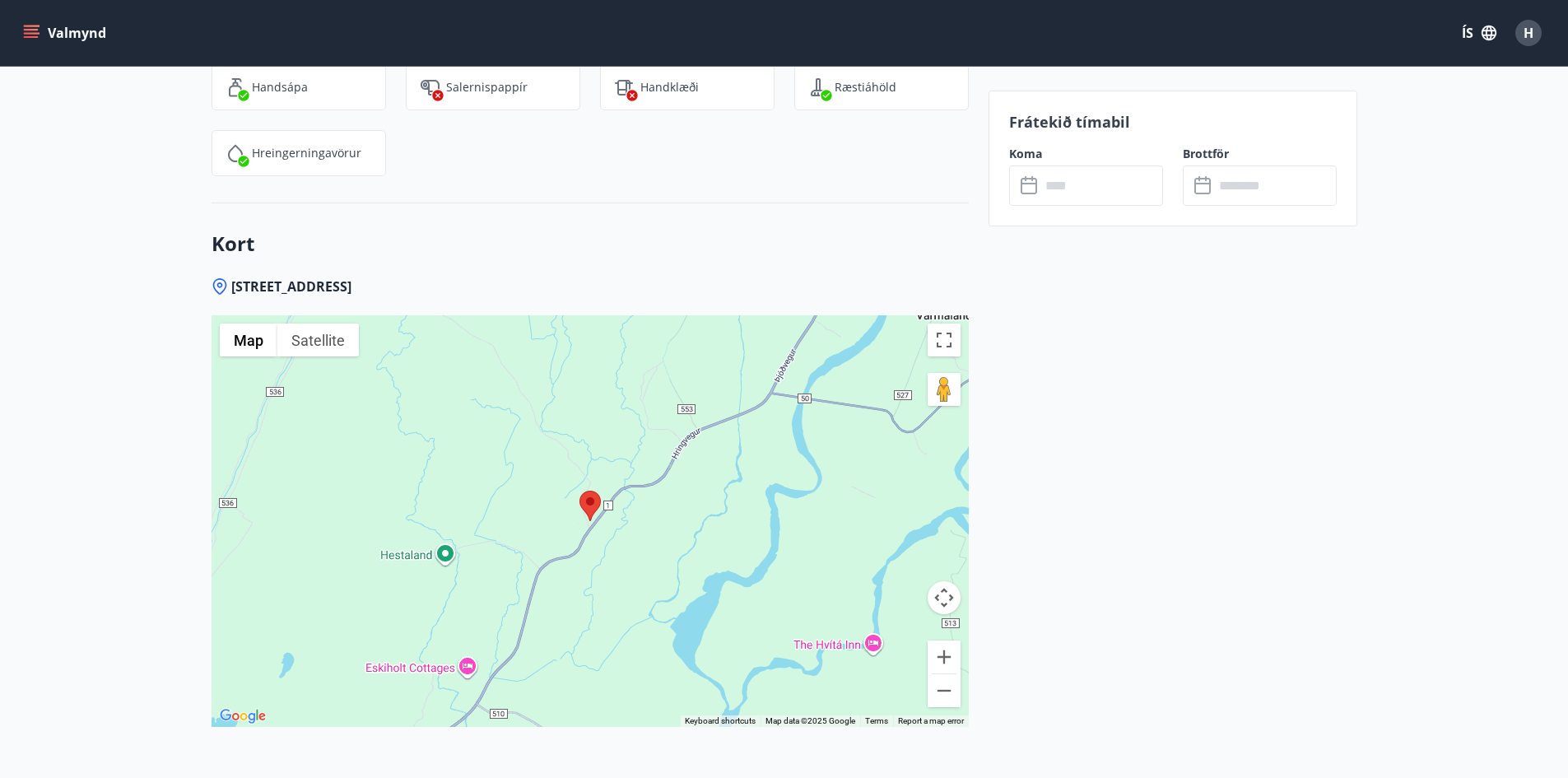
scroll to position [2283, 0]
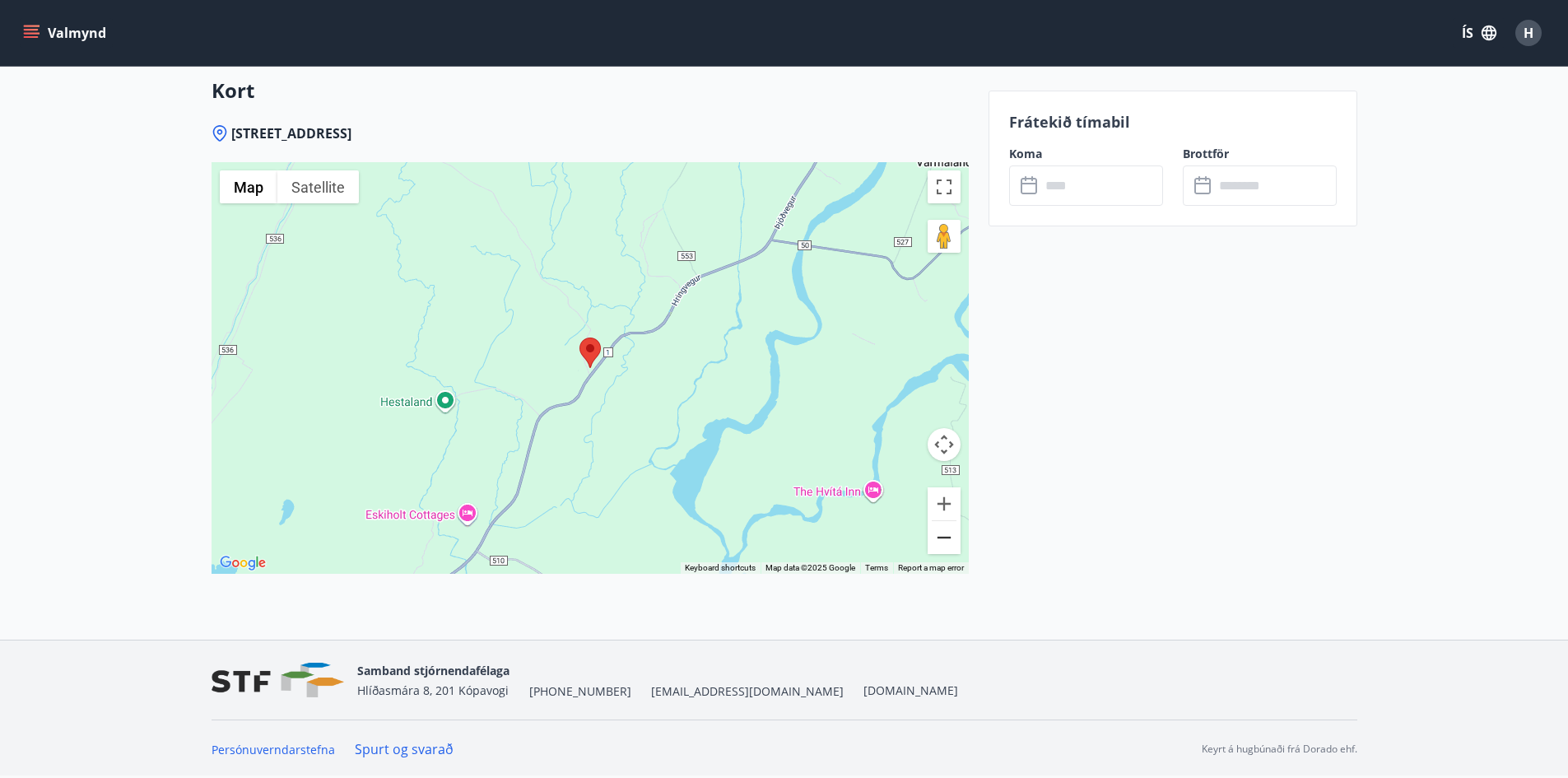
click at [941, 539] on button "Zoom out" at bounding box center [944, 538] width 33 height 33
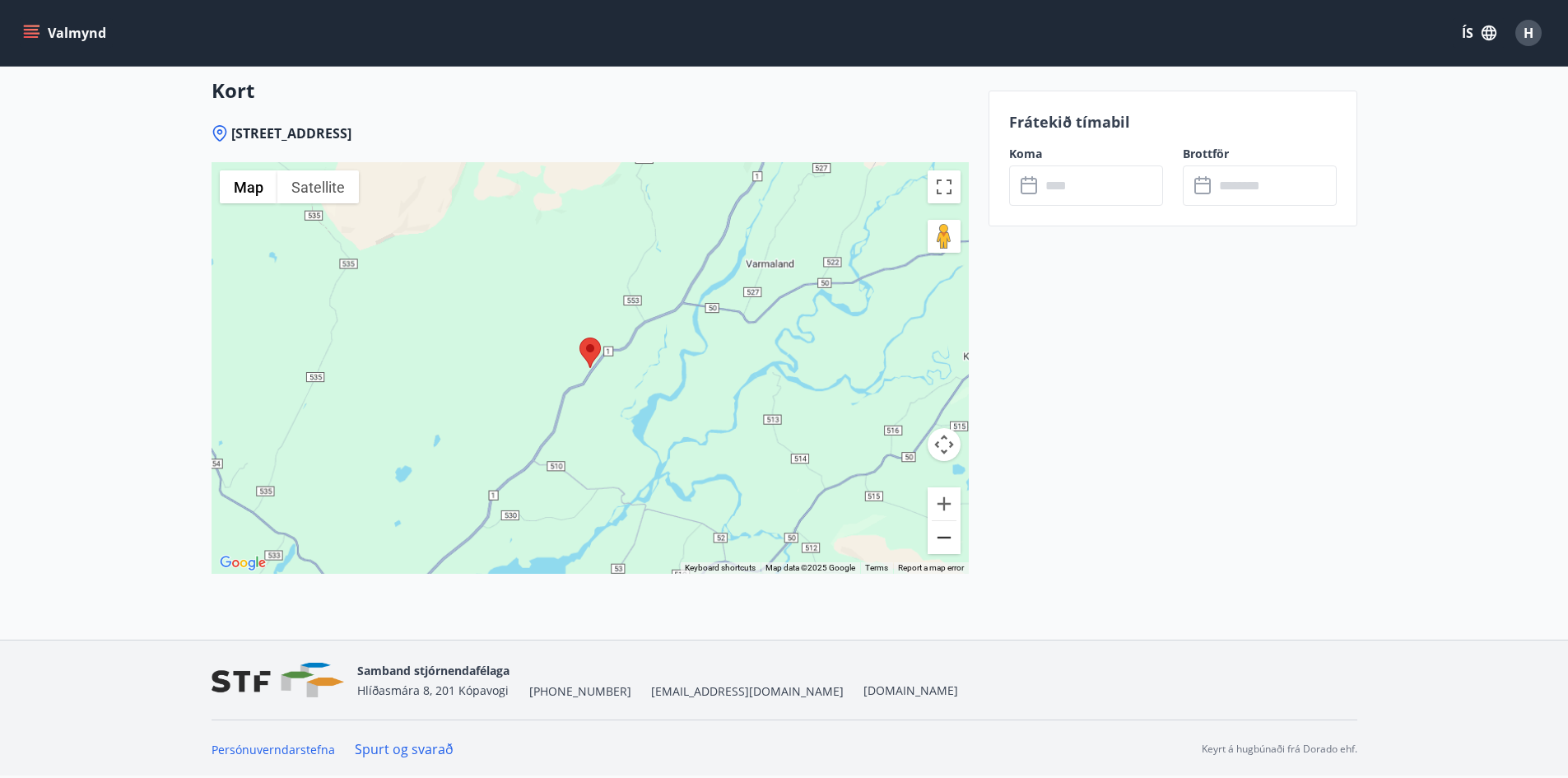
click at [941, 539] on button "Zoom out" at bounding box center [944, 538] width 33 height 33
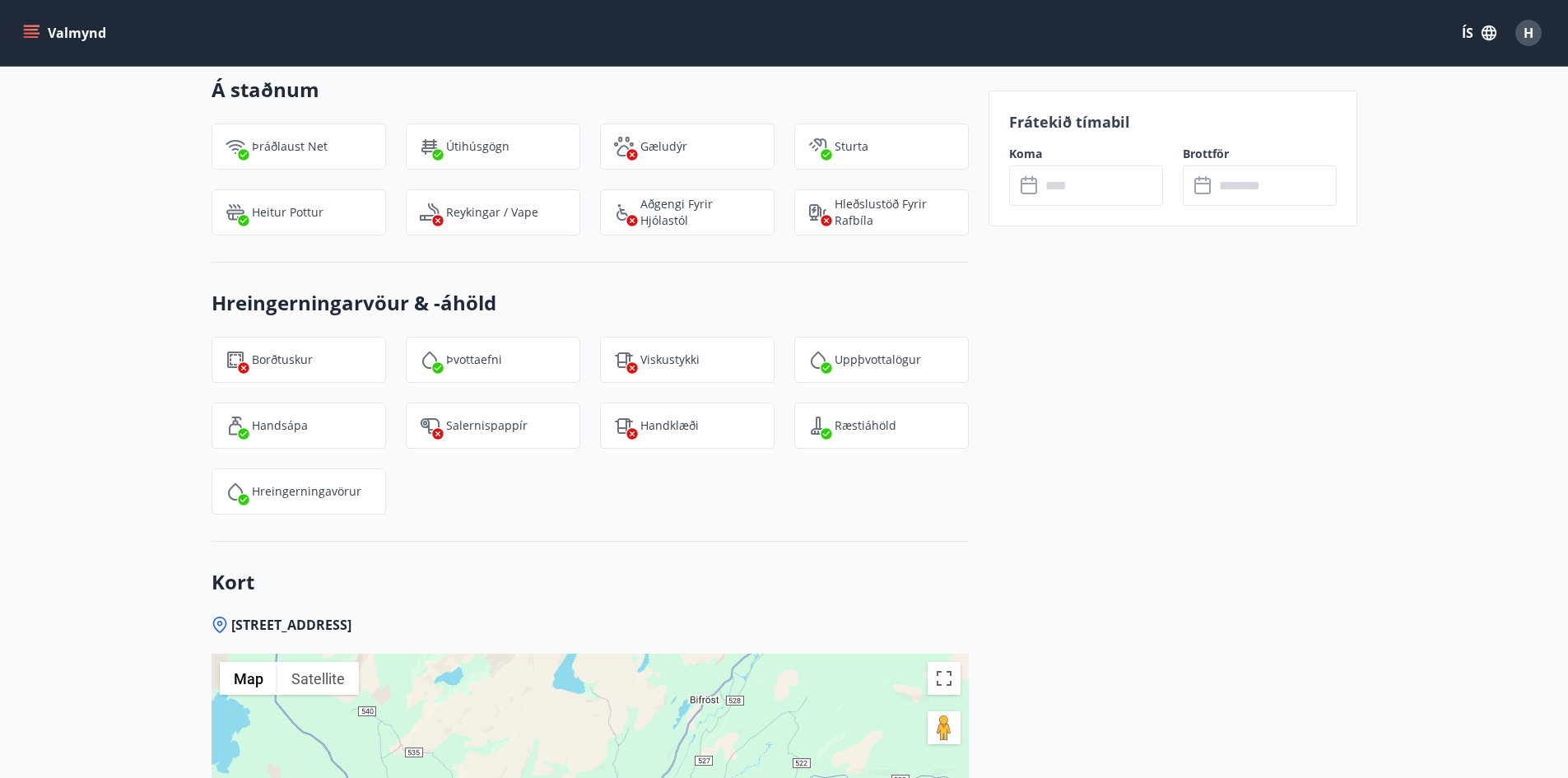
scroll to position [1789, 0]
click at [1068, 176] on input "text" at bounding box center [1102, 186] width 123 height 40
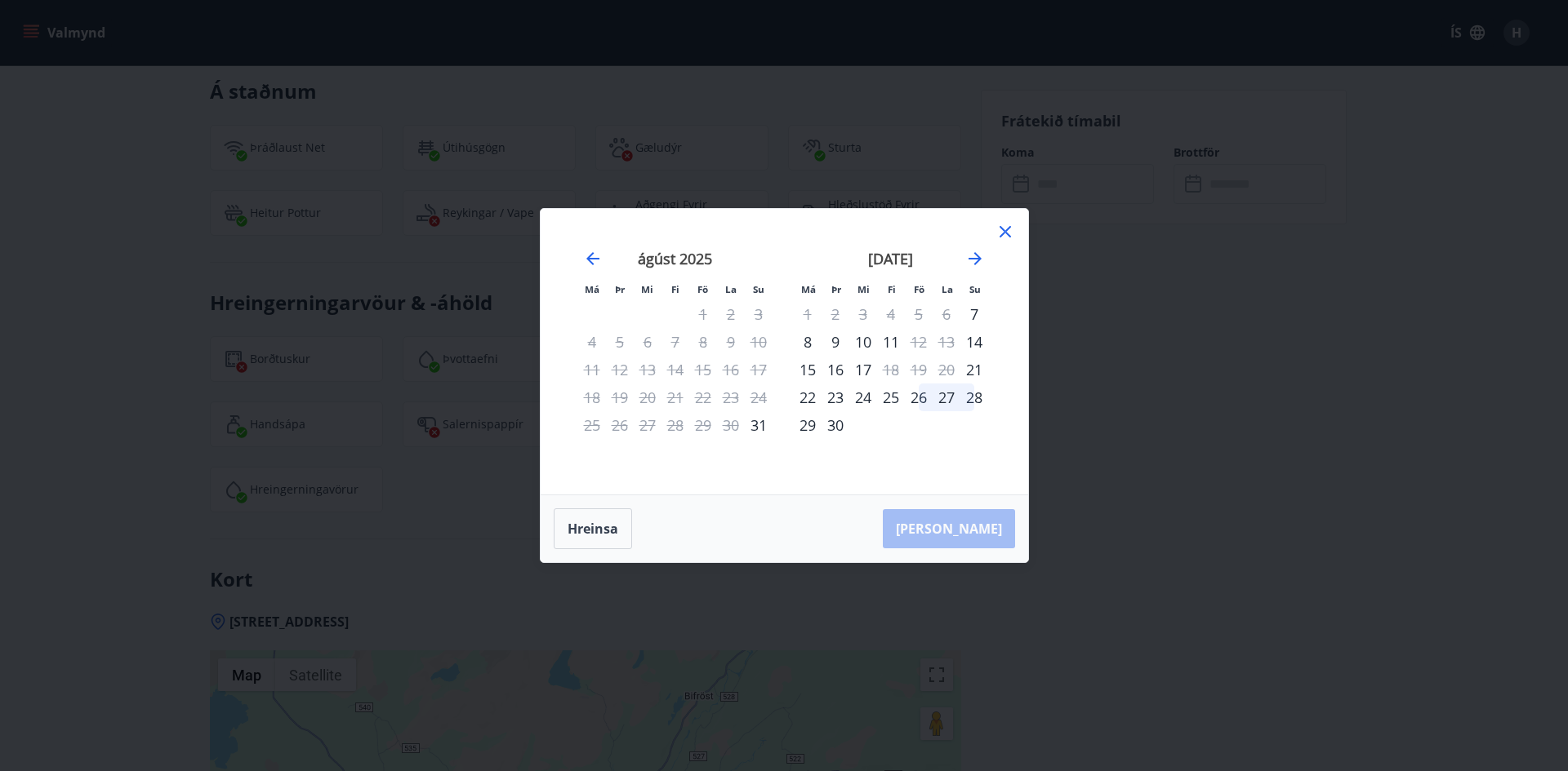
click at [1012, 232] on icon at bounding box center [1005, 232] width 20 height 20
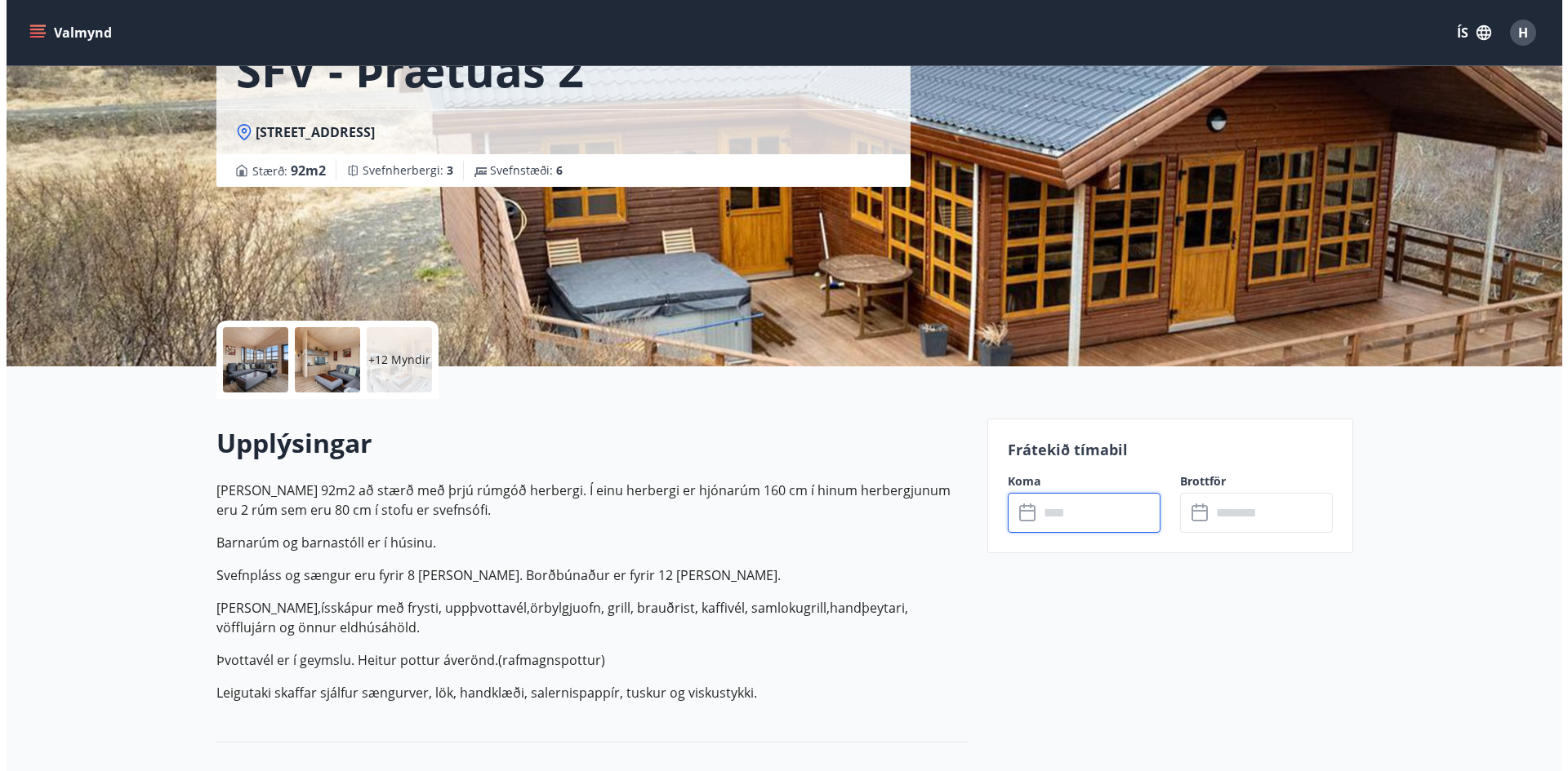
scroll to position [0, 0]
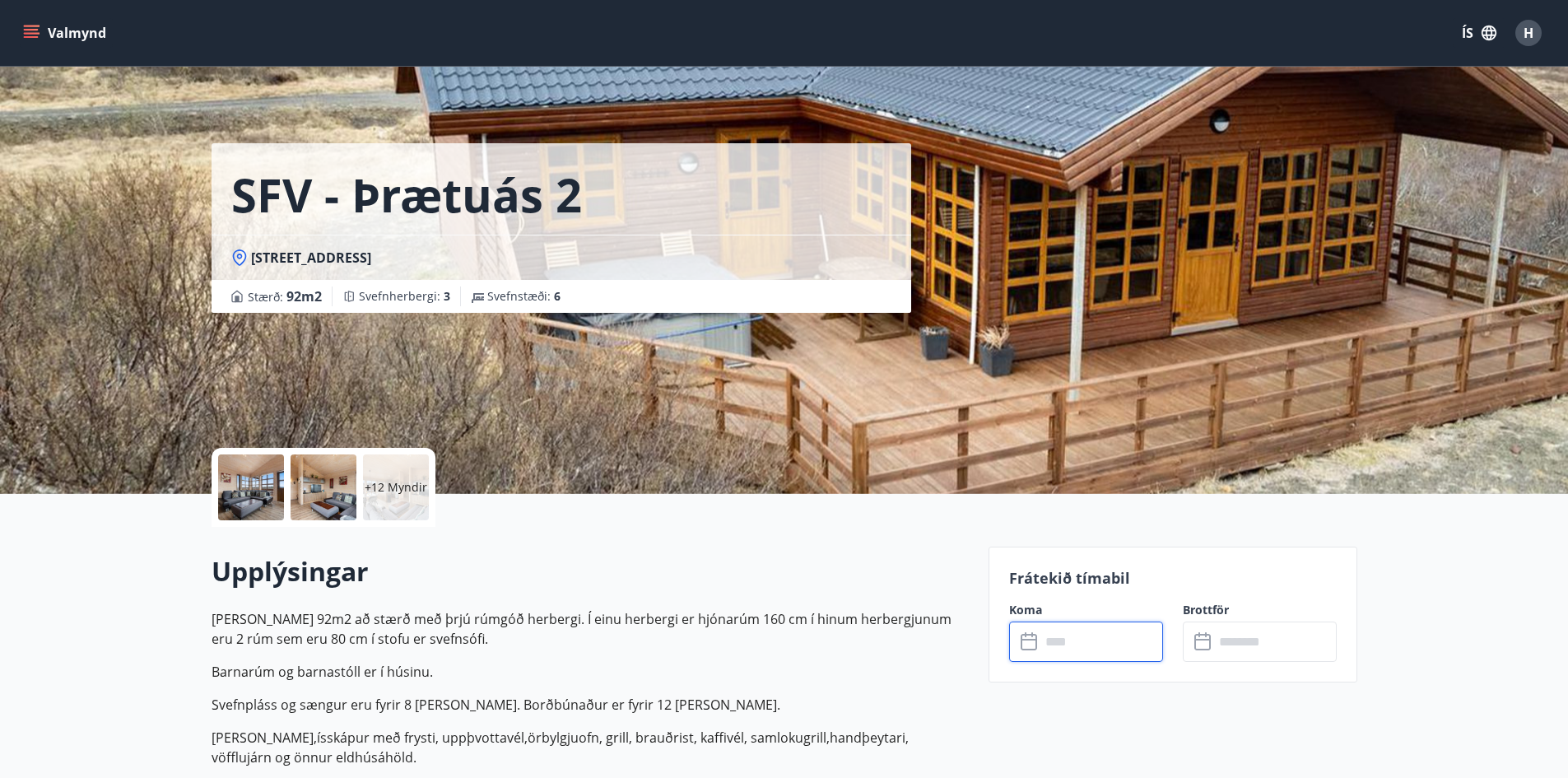
click at [314, 474] on div at bounding box center [323, 487] width 66 height 66
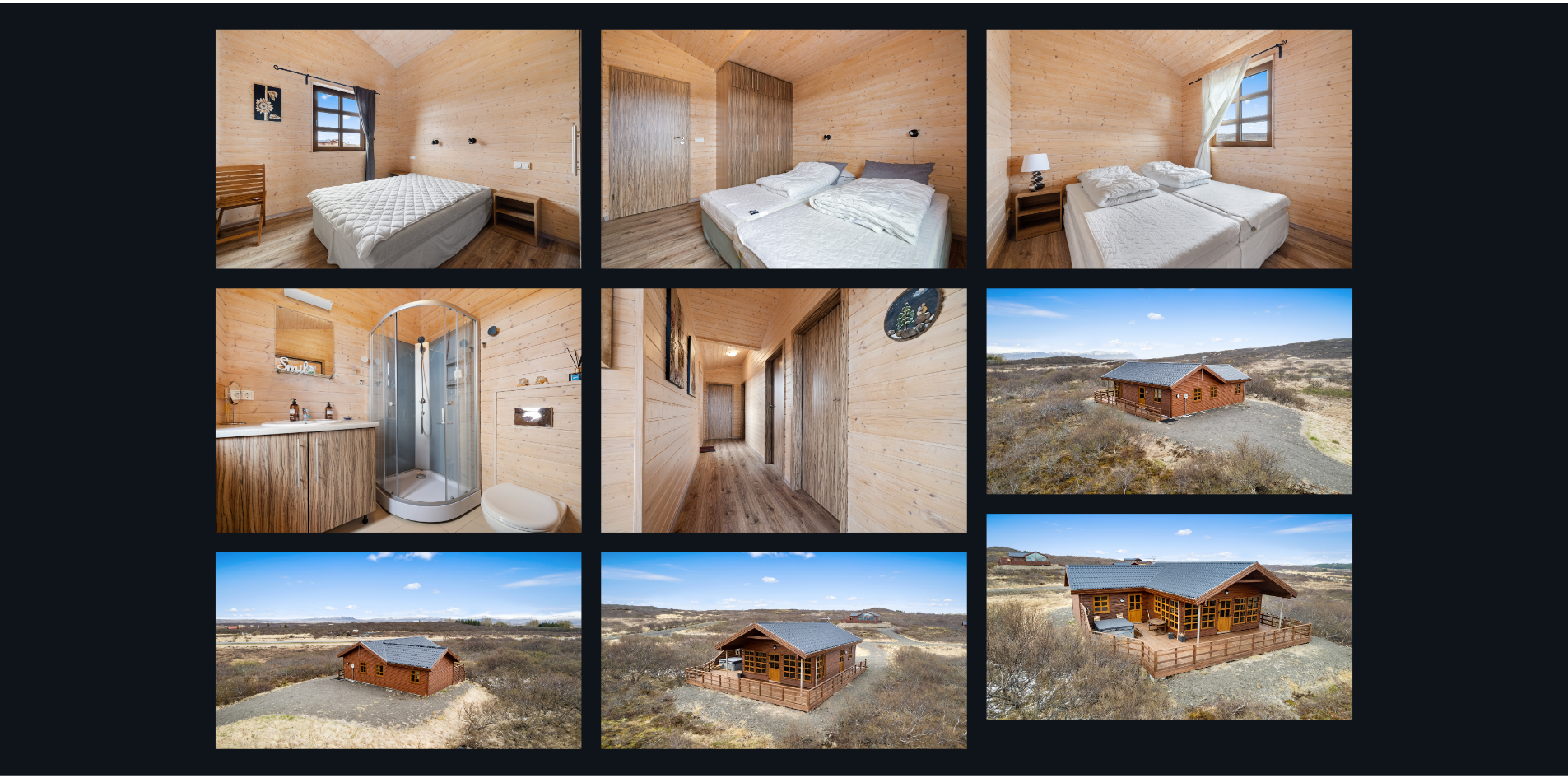
scroll to position [883, 0]
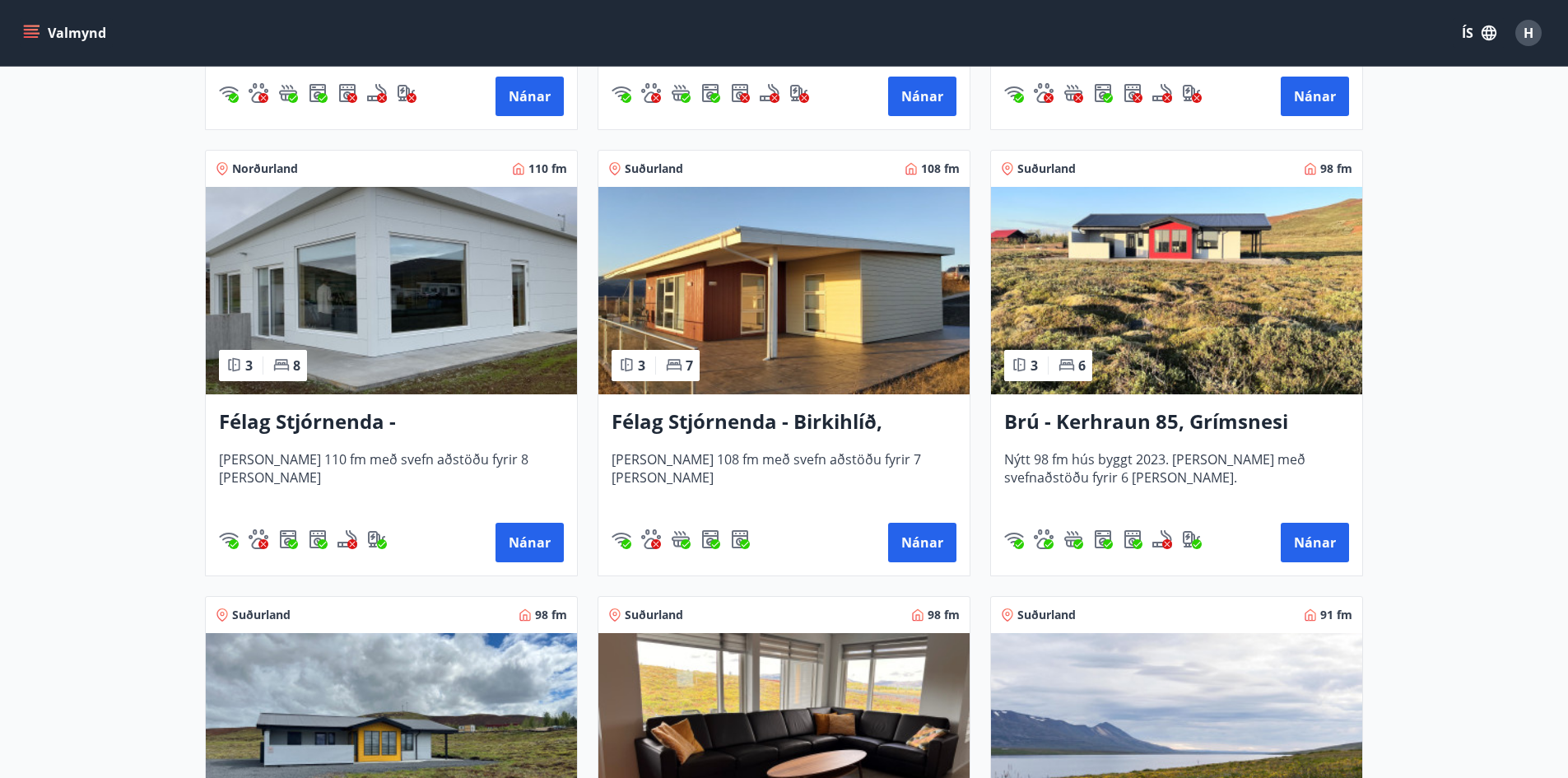
scroll to position [3378, 0]
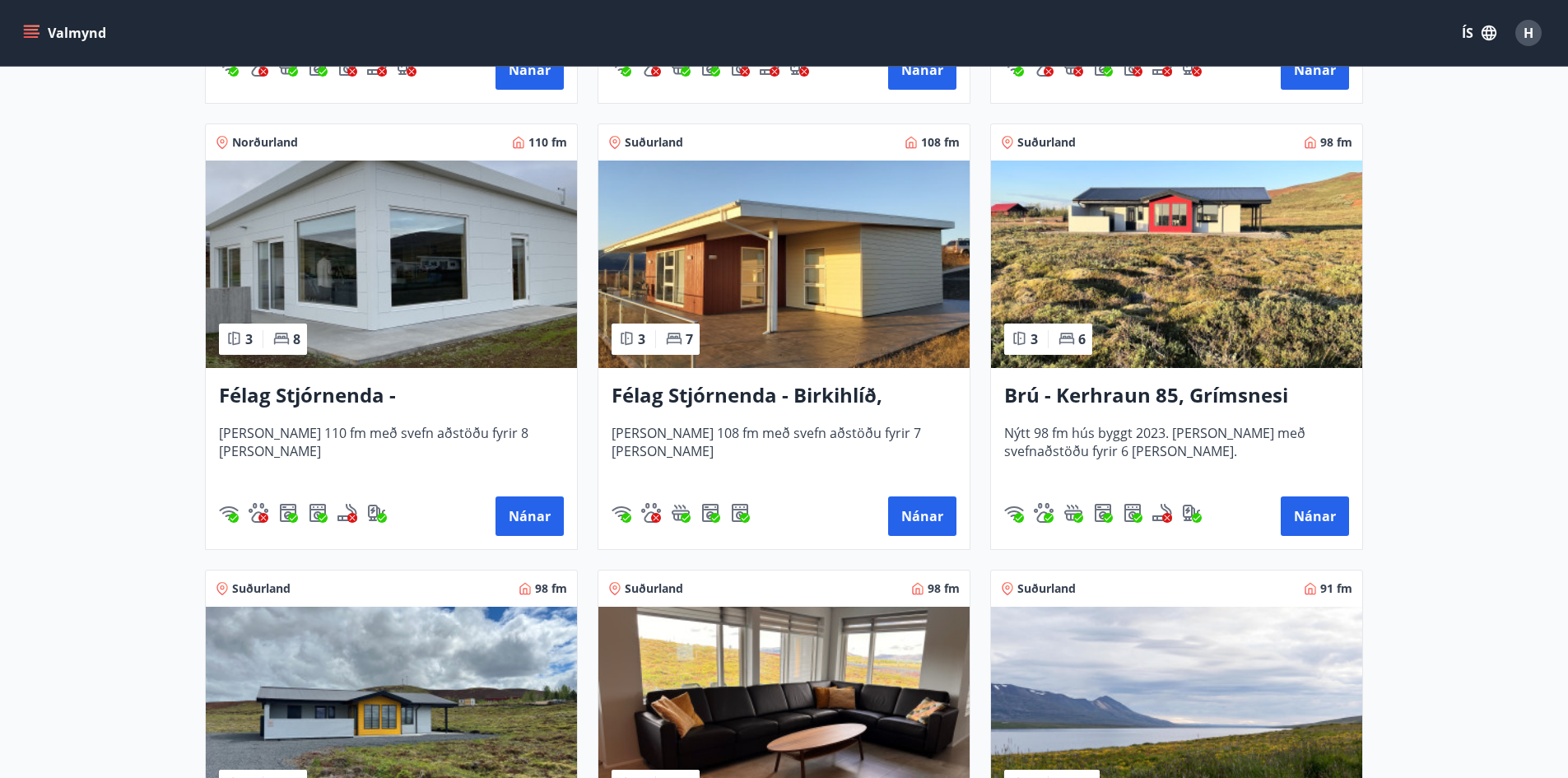
click at [689, 389] on h3 "Félag Stjórnenda - Birkihlíð, [GEOGRAPHIC_DATA]" at bounding box center [784, 396] width 345 height 30
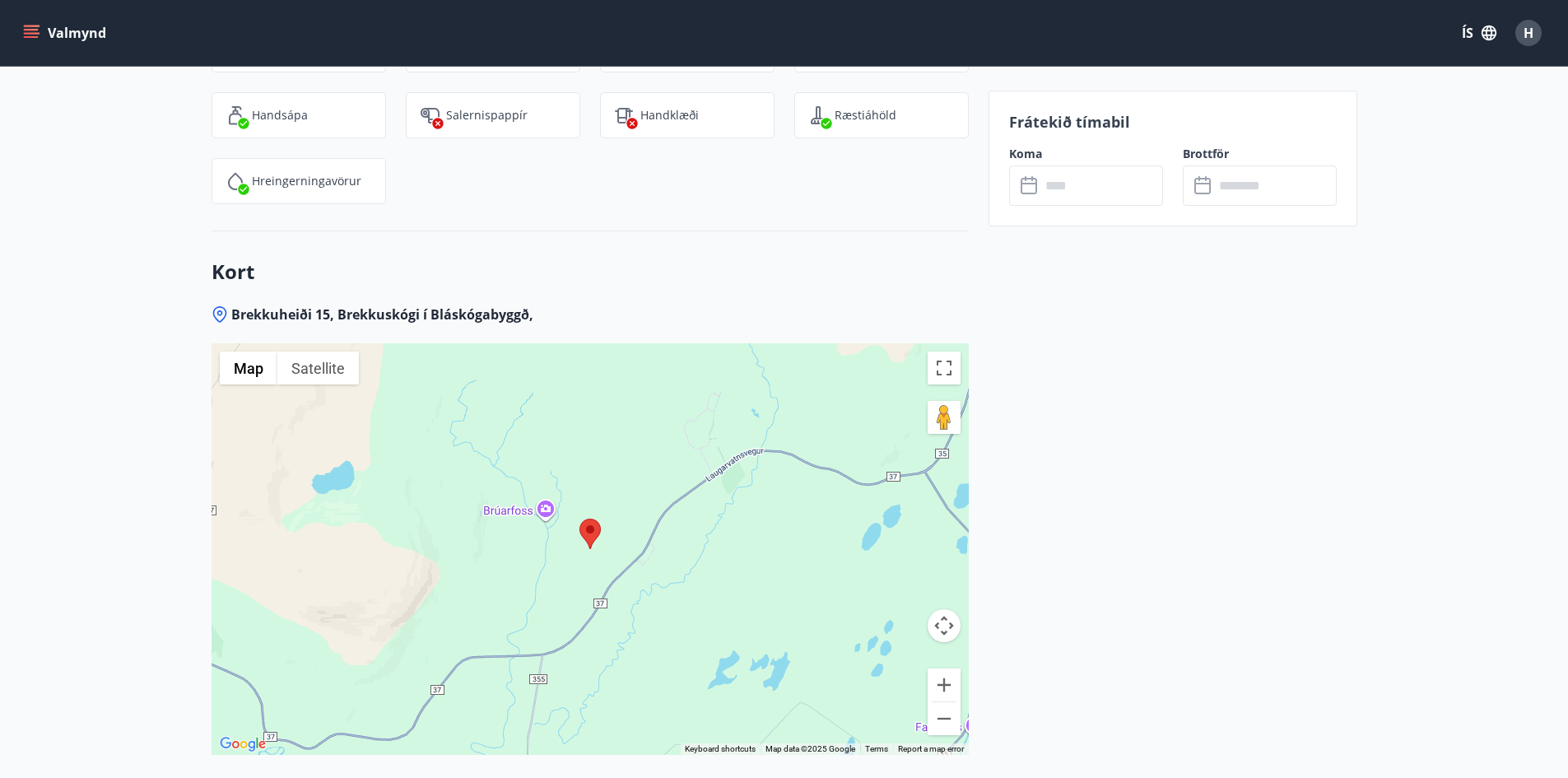
scroll to position [2569, 0]
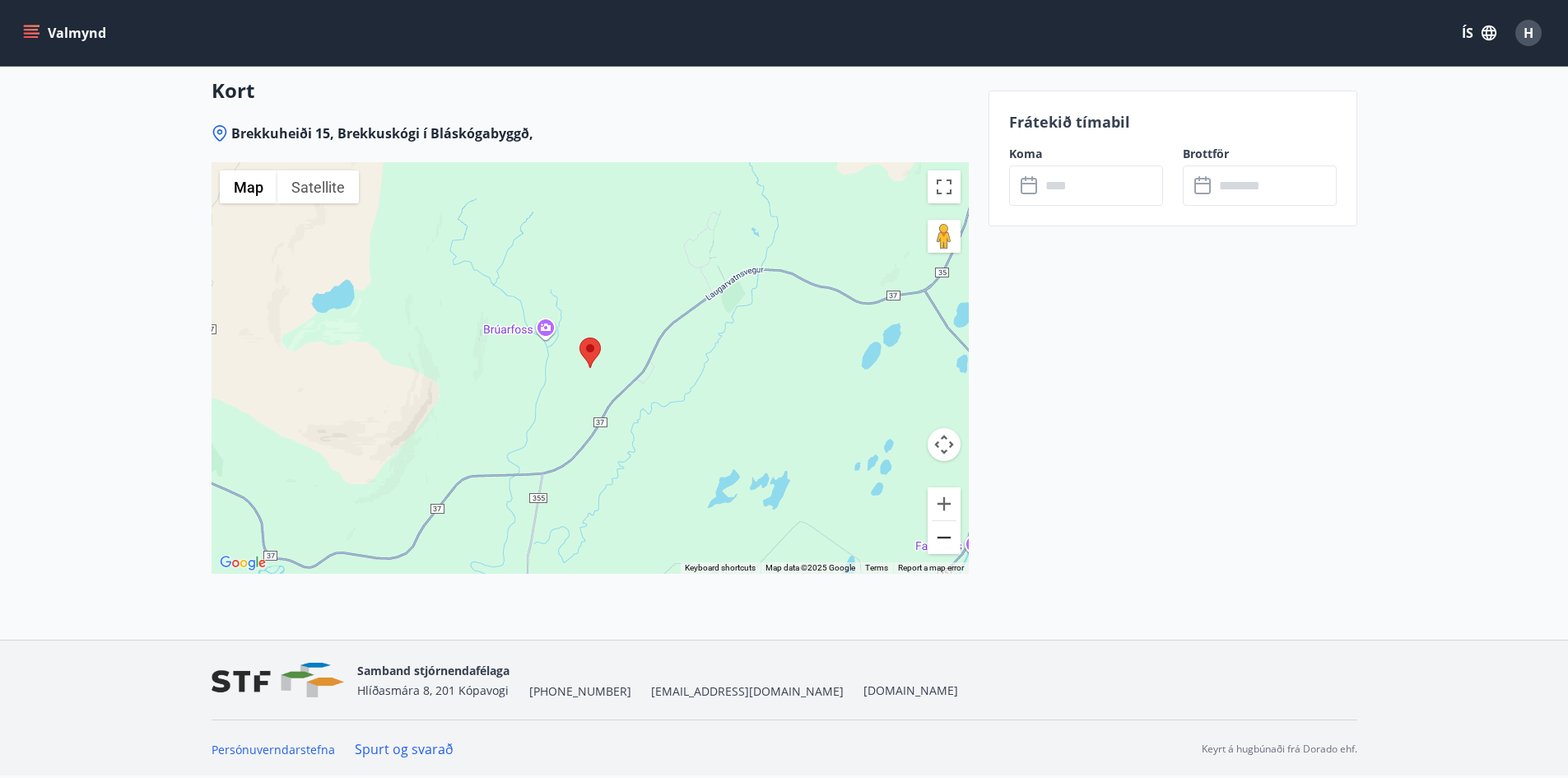
click at [950, 530] on button "Zoom out" at bounding box center [944, 538] width 33 height 33
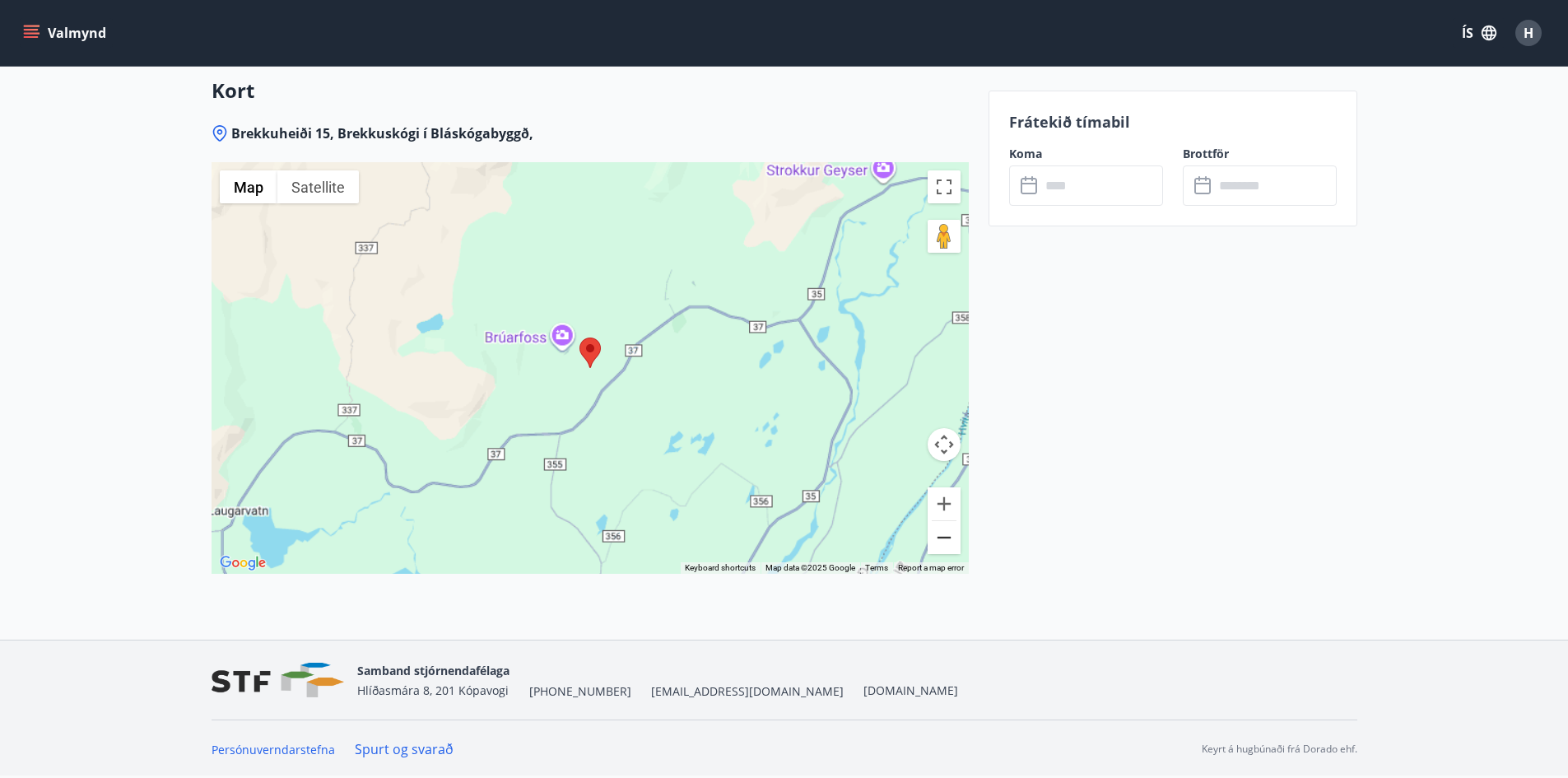
click at [950, 530] on button "Zoom out" at bounding box center [944, 538] width 33 height 33
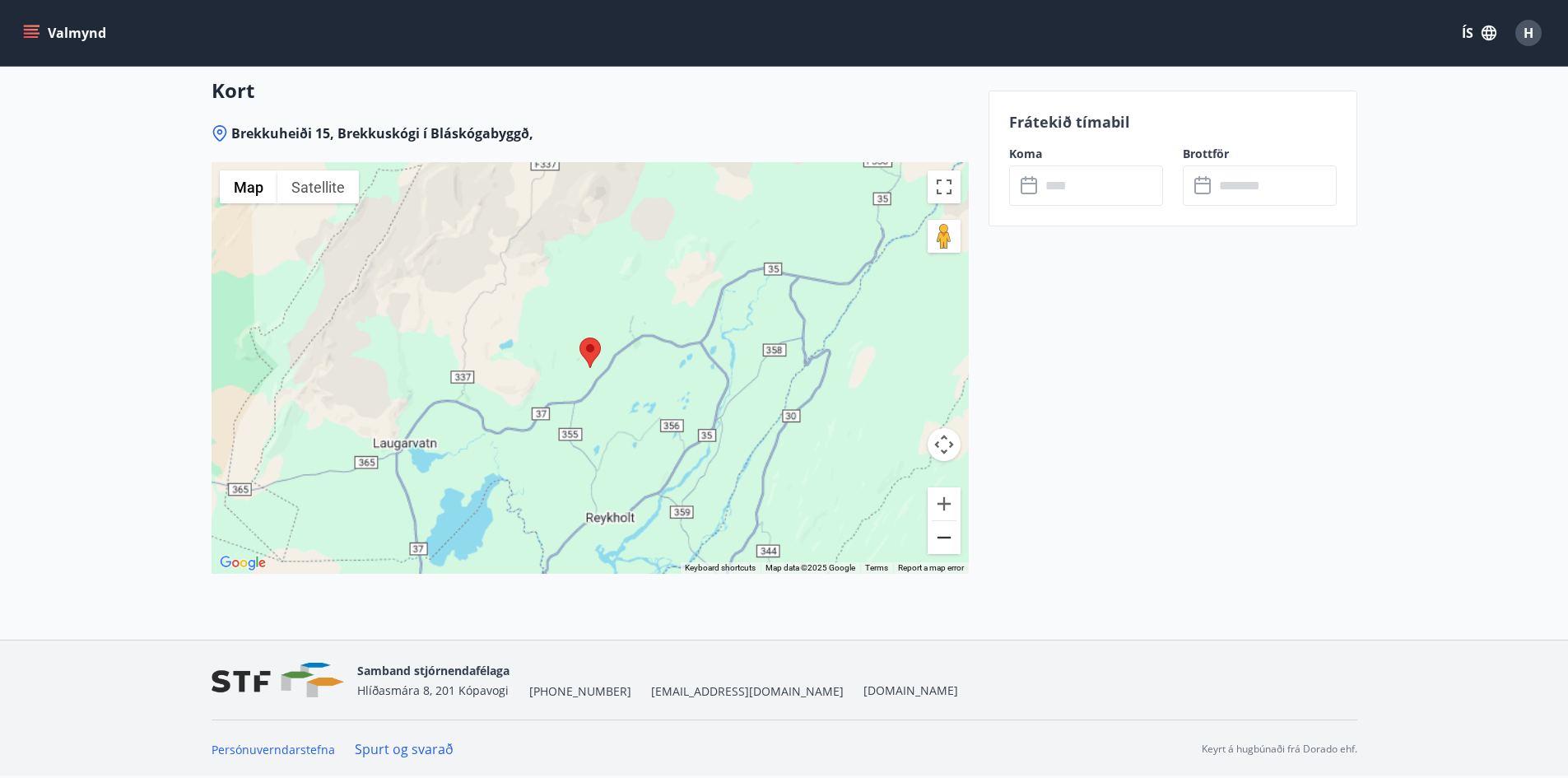
click at [950, 530] on button "Zoom out" at bounding box center [944, 538] width 33 height 33
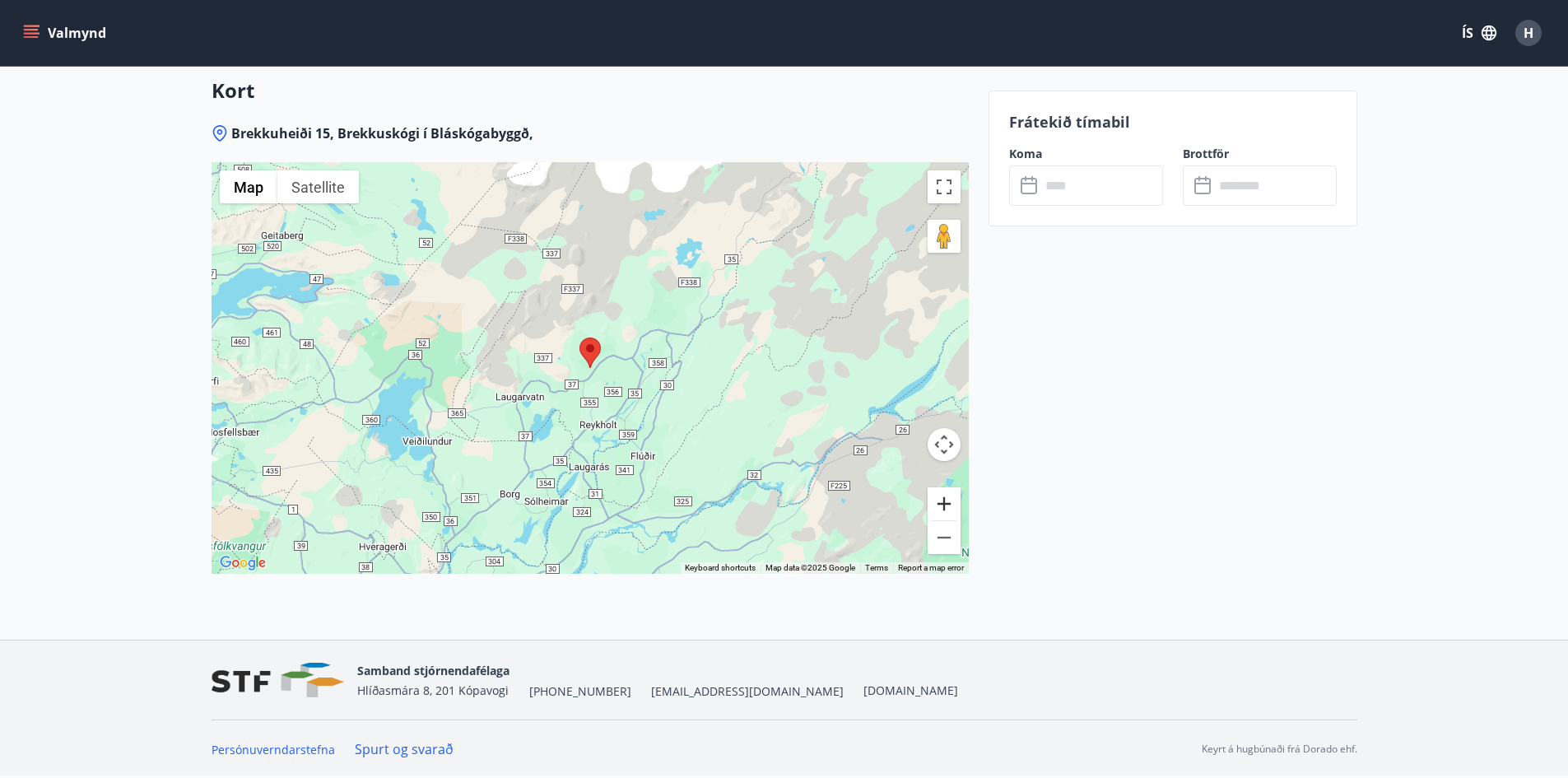
click at [948, 507] on button "Zoom in" at bounding box center [944, 504] width 33 height 33
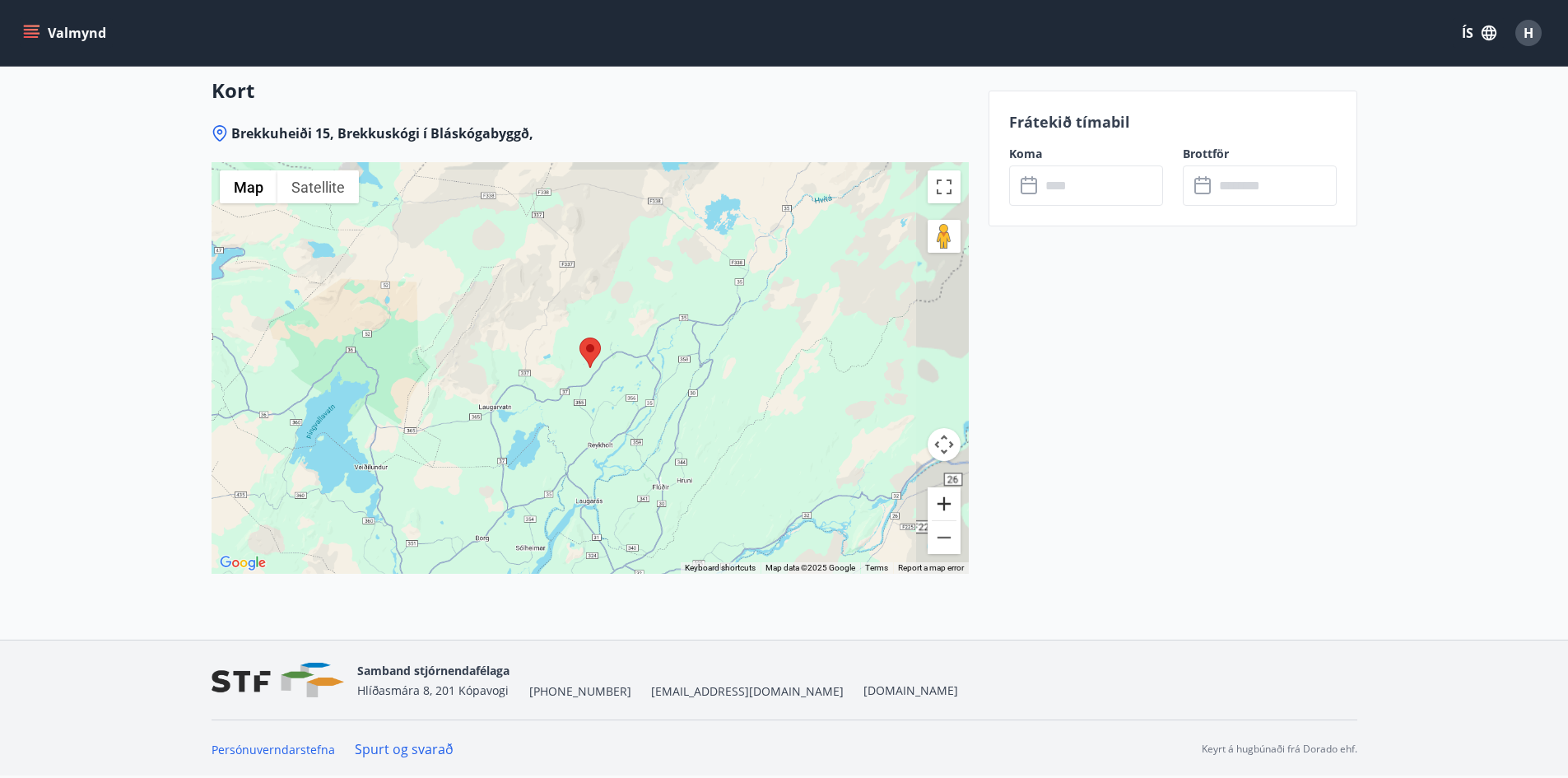
click at [948, 507] on button "Zoom in" at bounding box center [944, 504] width 33 height 33
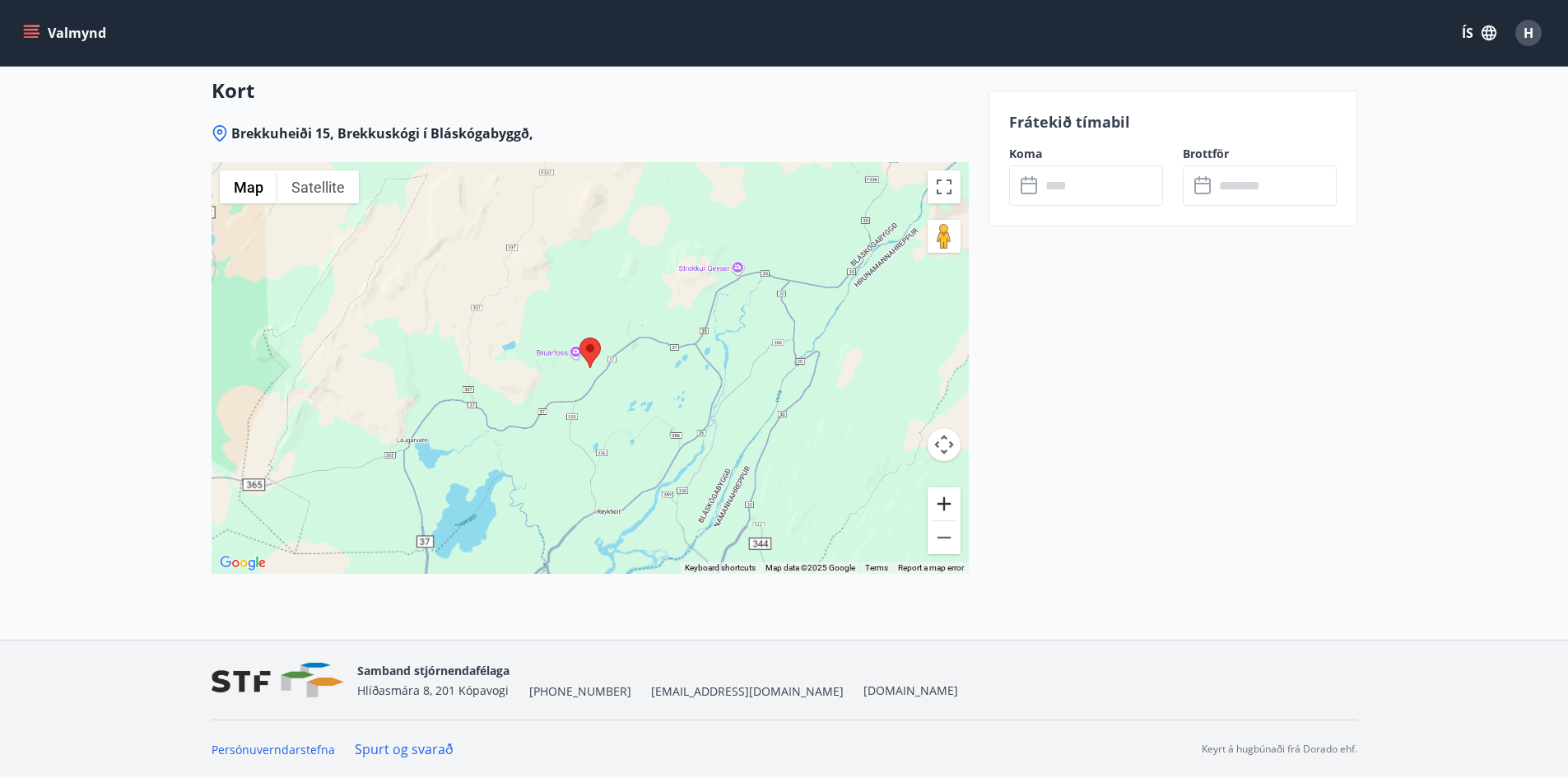
click at [948, 507] on button "Zoom in" at bounding box center [944, 504] width 33 height 33
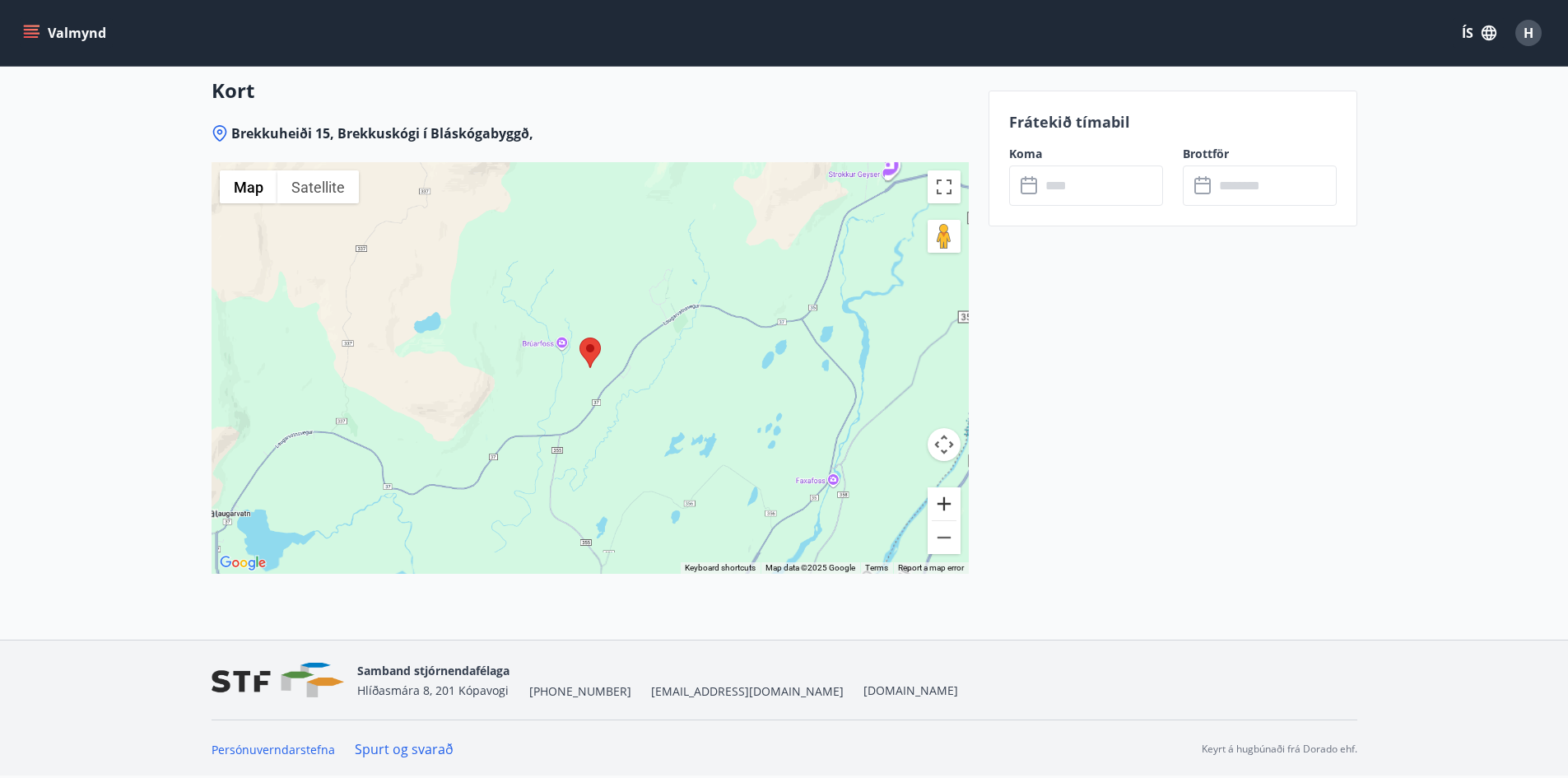
click at [948, 507] on button "Zoom in" at bounding box center [944, 504] width 33 height 33
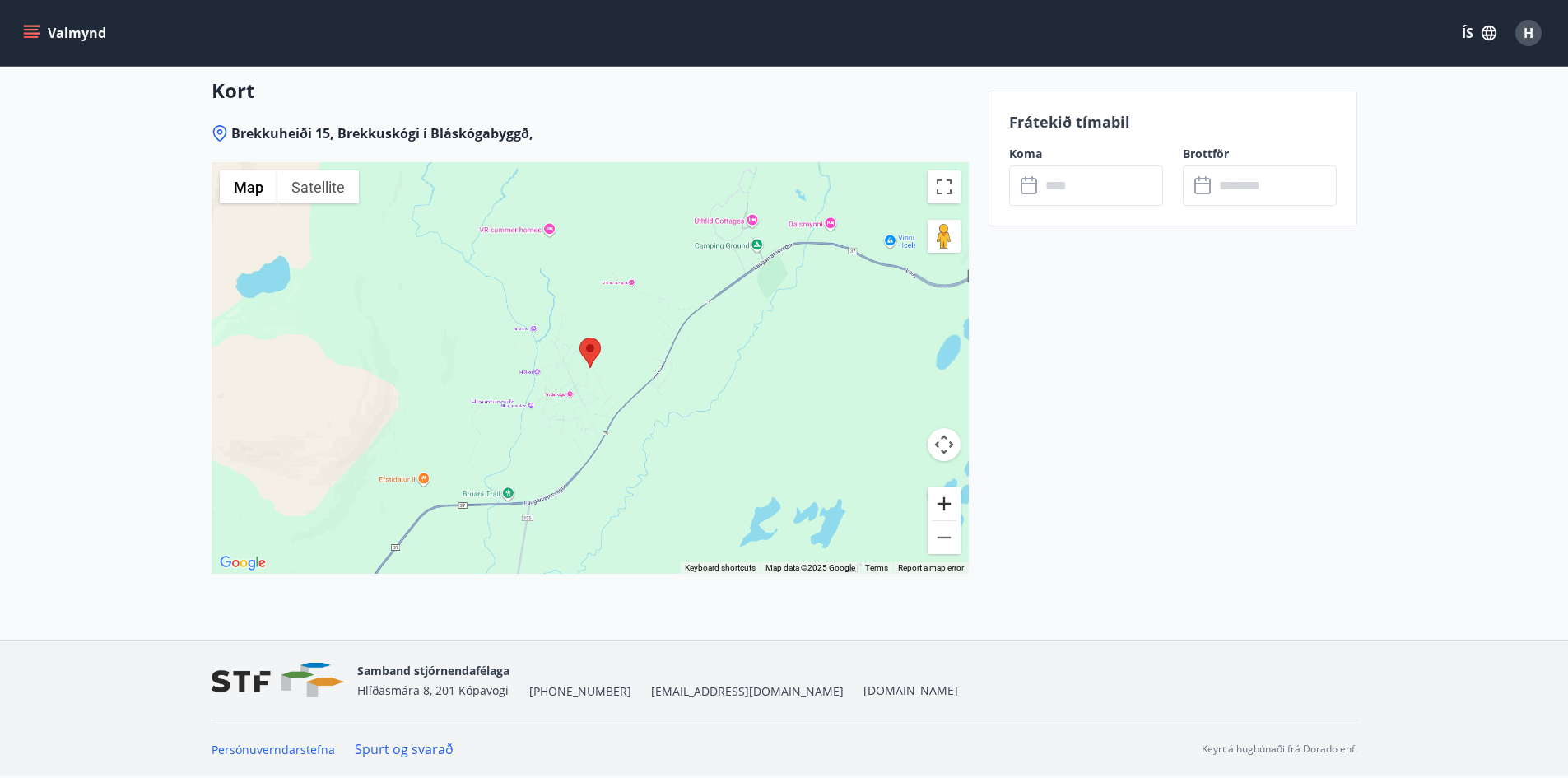
click at [948, 507] on button "Zoom in" at bounding box center [944, 504] width 33 height 33
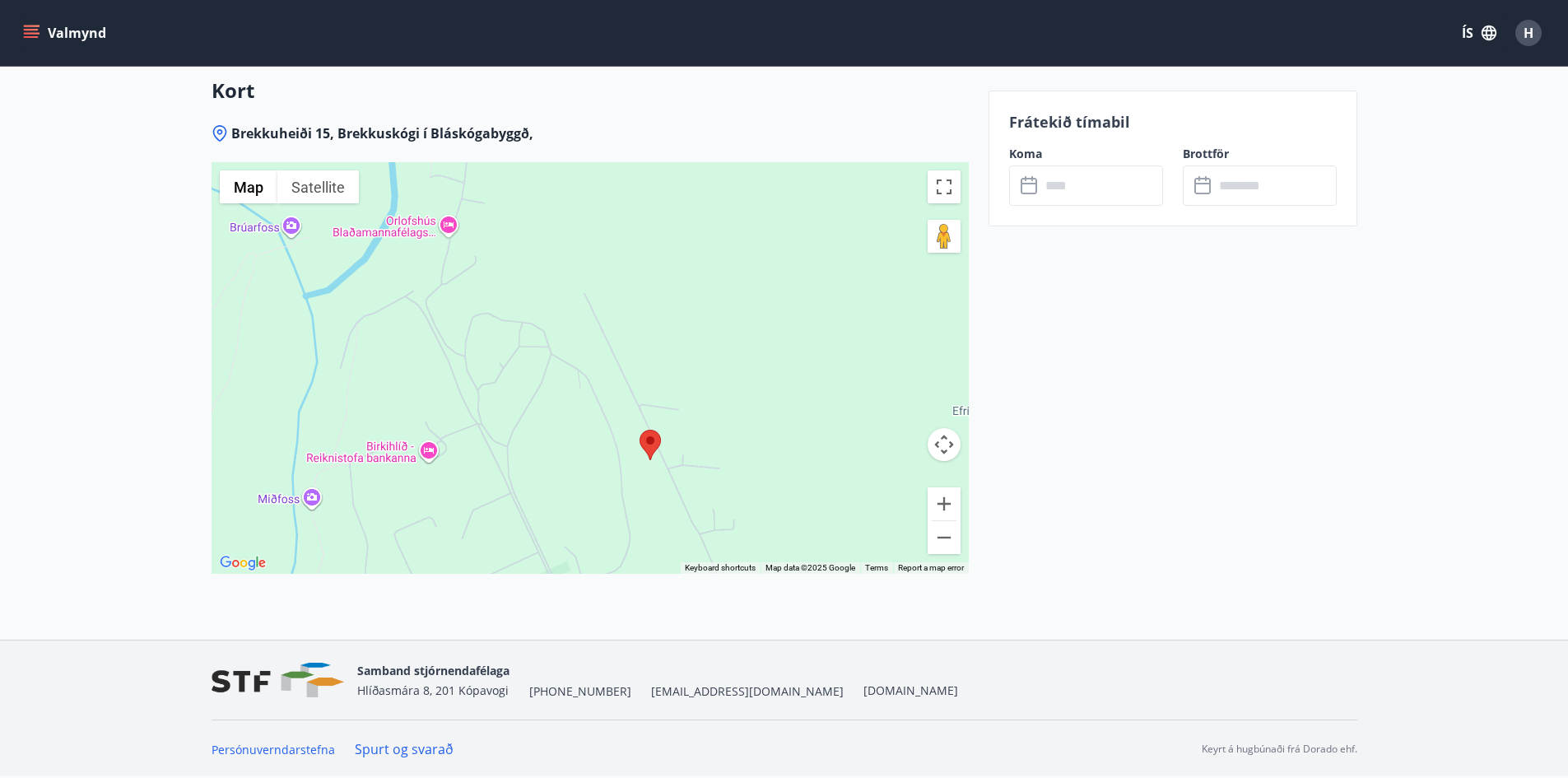
drag, startPoint x: 625, startPoint y: 285, endPoint x: 685, endPoint y: 382, distance: 114.1
click at [685, 382] on div at bounding box center [590, 368] width 758 height 412
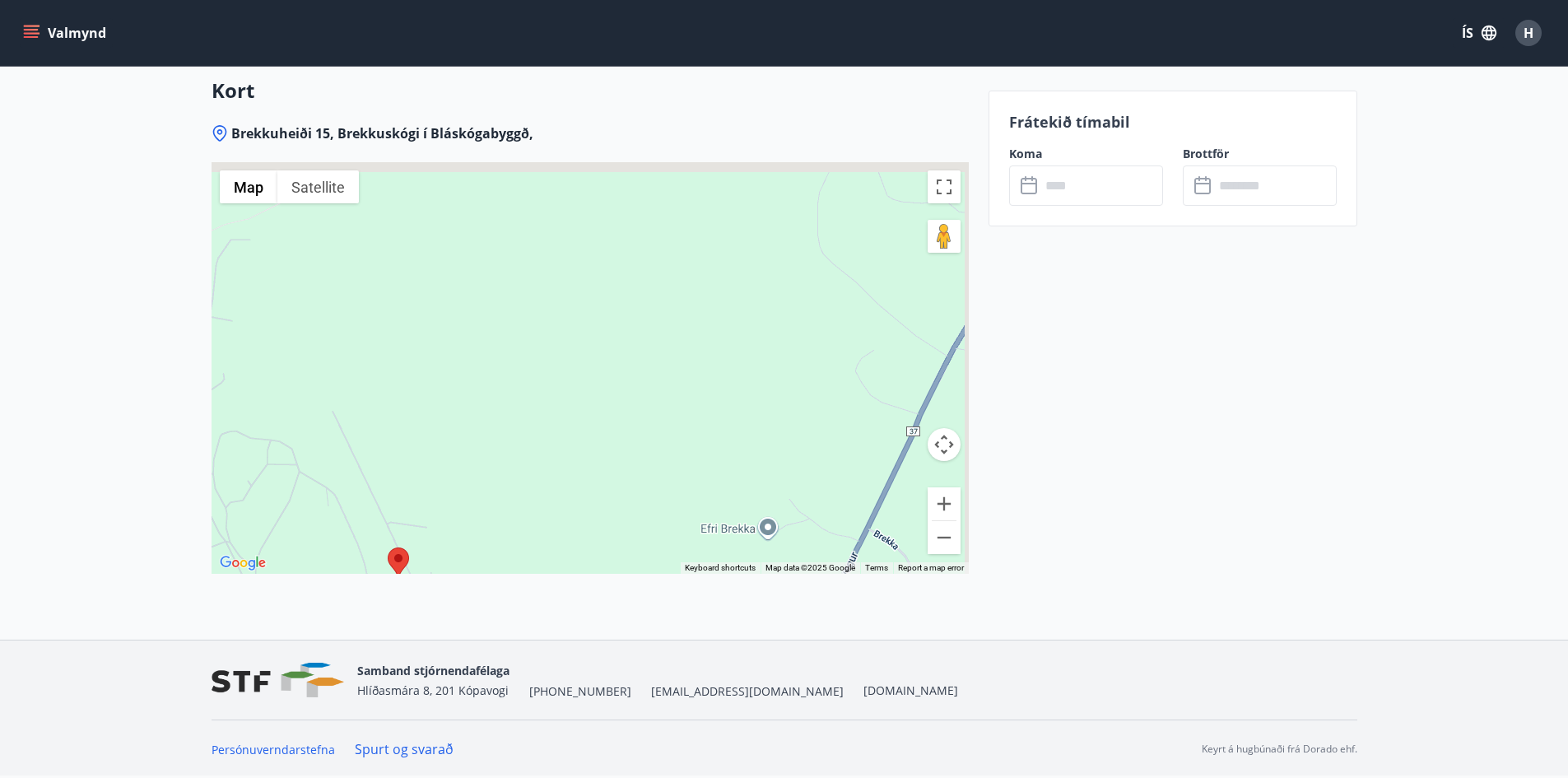
drag, startPoint x: 799, startPoint y: 346, endPoint x: 506, endPoint y: 487, distance: 325.2
click at [506, 487] on div at bounding box center [590, 368] width 758 height 412
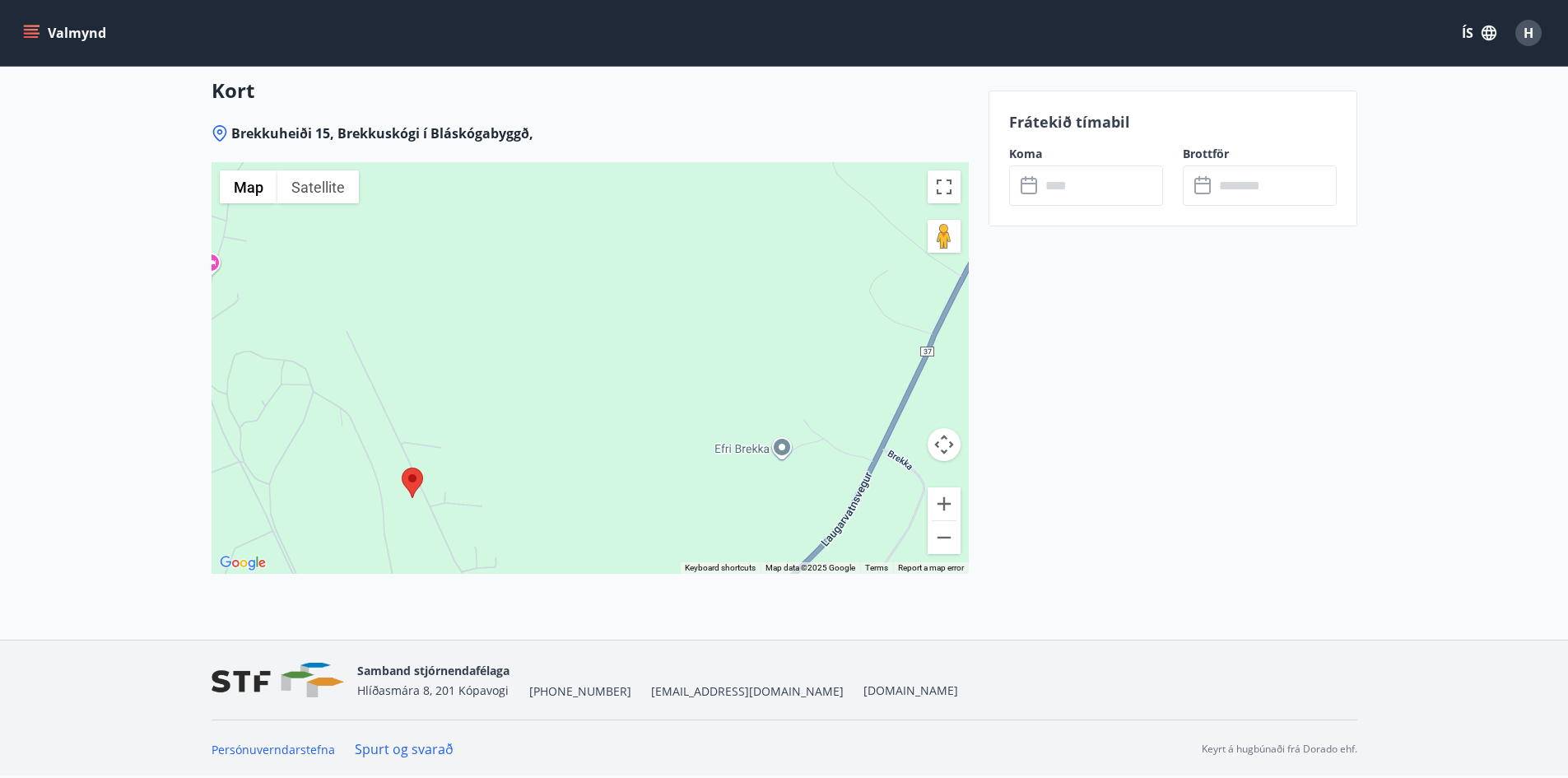
drag, startPoint x: 557, startPoint y: 387, endPoint x: 607, endPoint y: 279, distance: 119.0
click at [607, 279] on div at bounding box center [590, 368] width 758 height 412
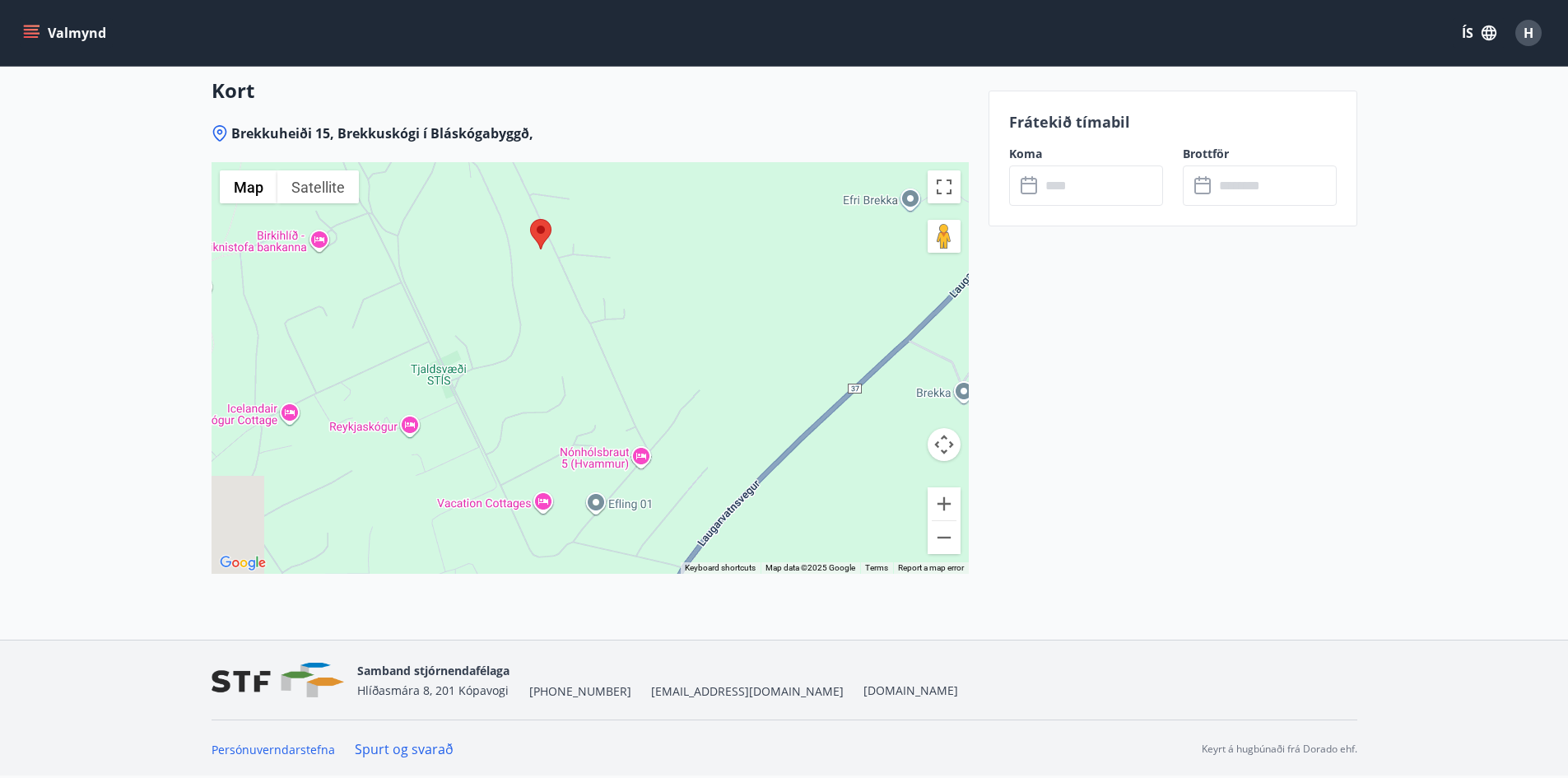
drag, startPoint x: 717, startPoint y: 449, endPoint x: 841, endPoint y: 194, distance: 283.6
click at [841, 194] on div at bounding box center [590, 368] width 758 height 412
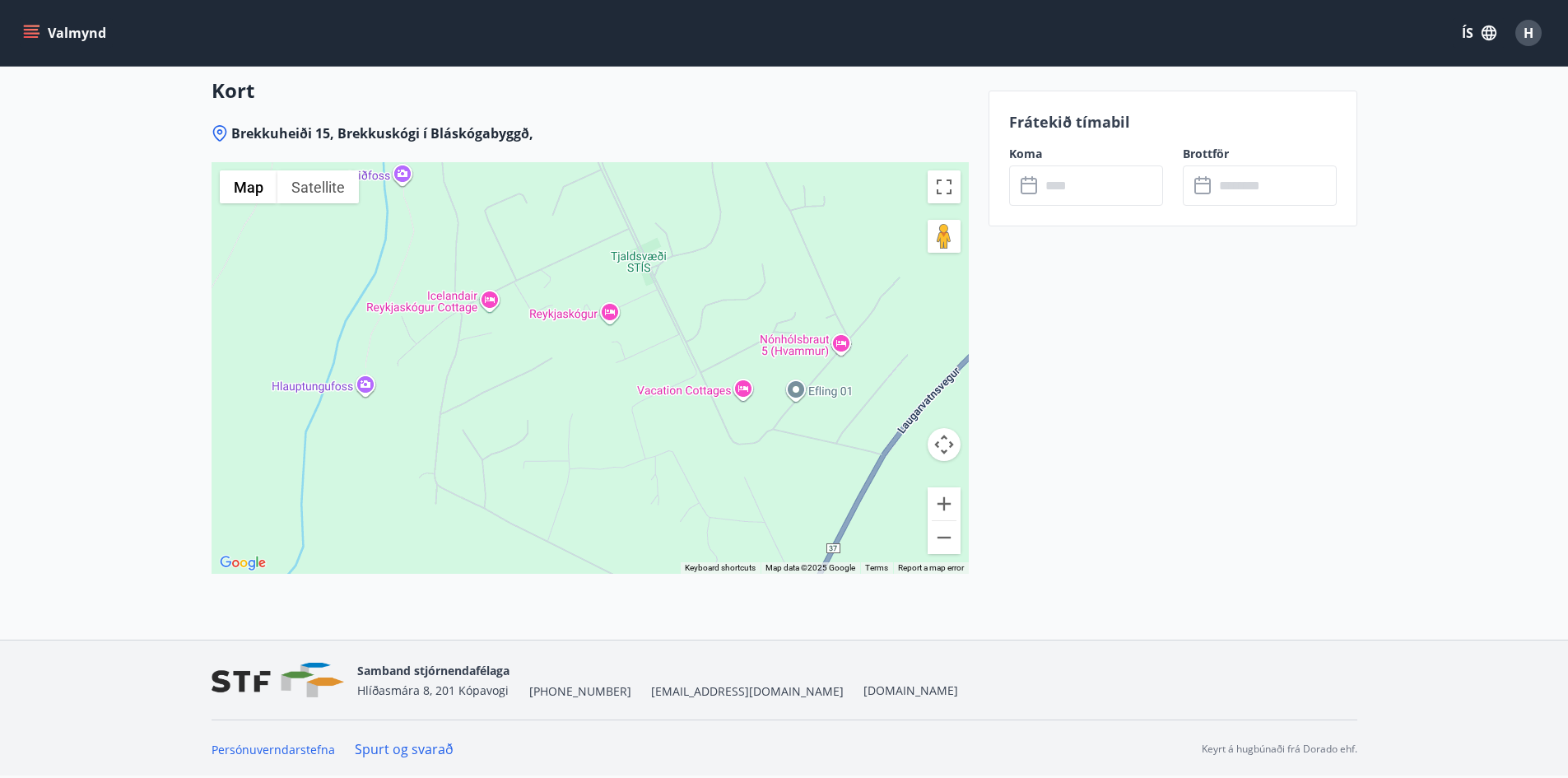
drag, startPoint x: 614, startPoint y: 353, endPoint x: 816, endPoint y: 239, distance: 231.9
click at [816, 239] on div at bounding box center [590, 368] width 758 height 412
click at [950, 534] on button "Zoom out" at bounding box center [944, 538] width 33 height 33
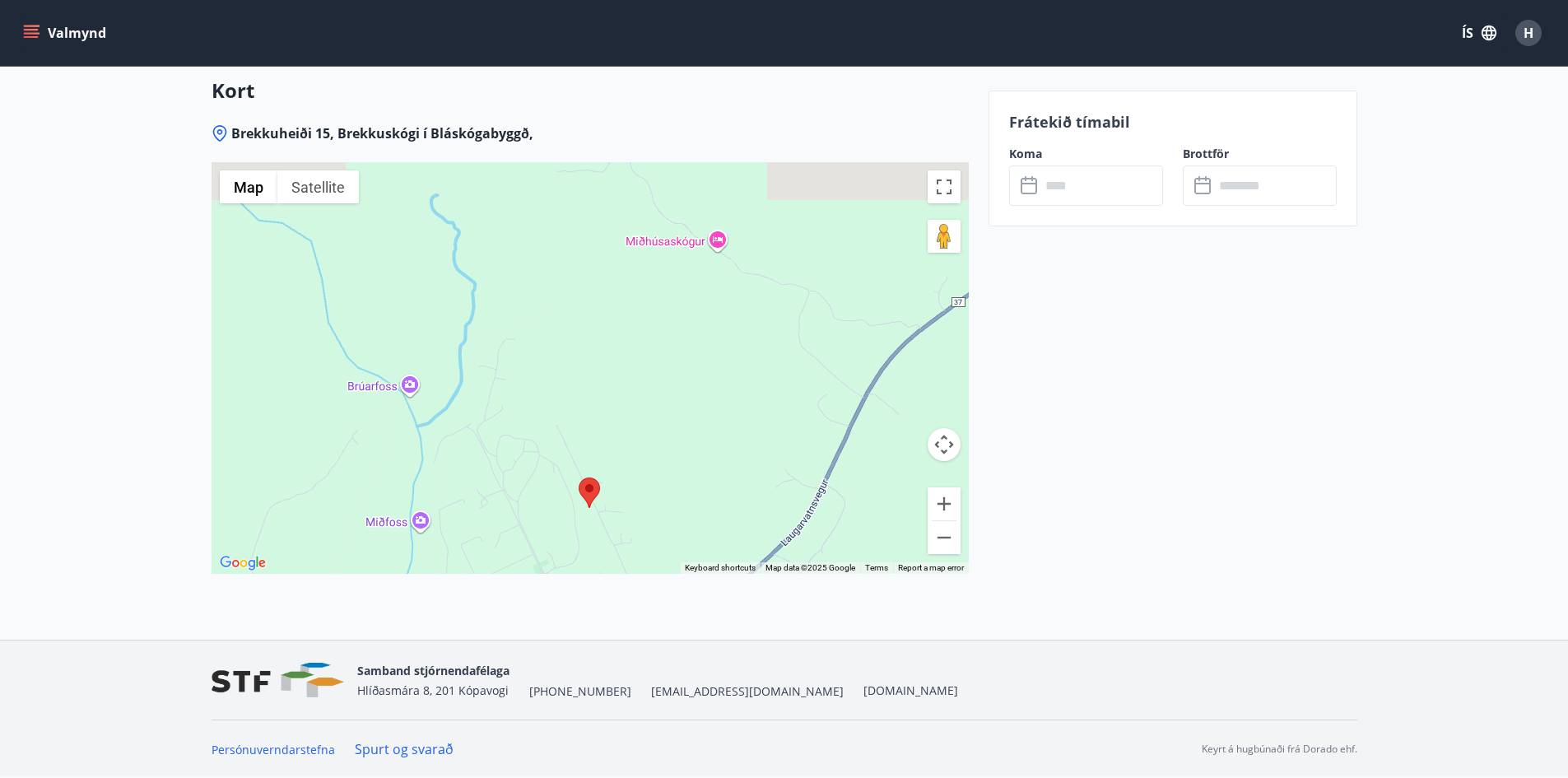
drag, startPoint x: 826, startPoint y: 235, endPoint x: 747, endPoint y: 492, distance: 268.9
click at [747, 492] on div at bounding box center [590, 368] width 758 height 412
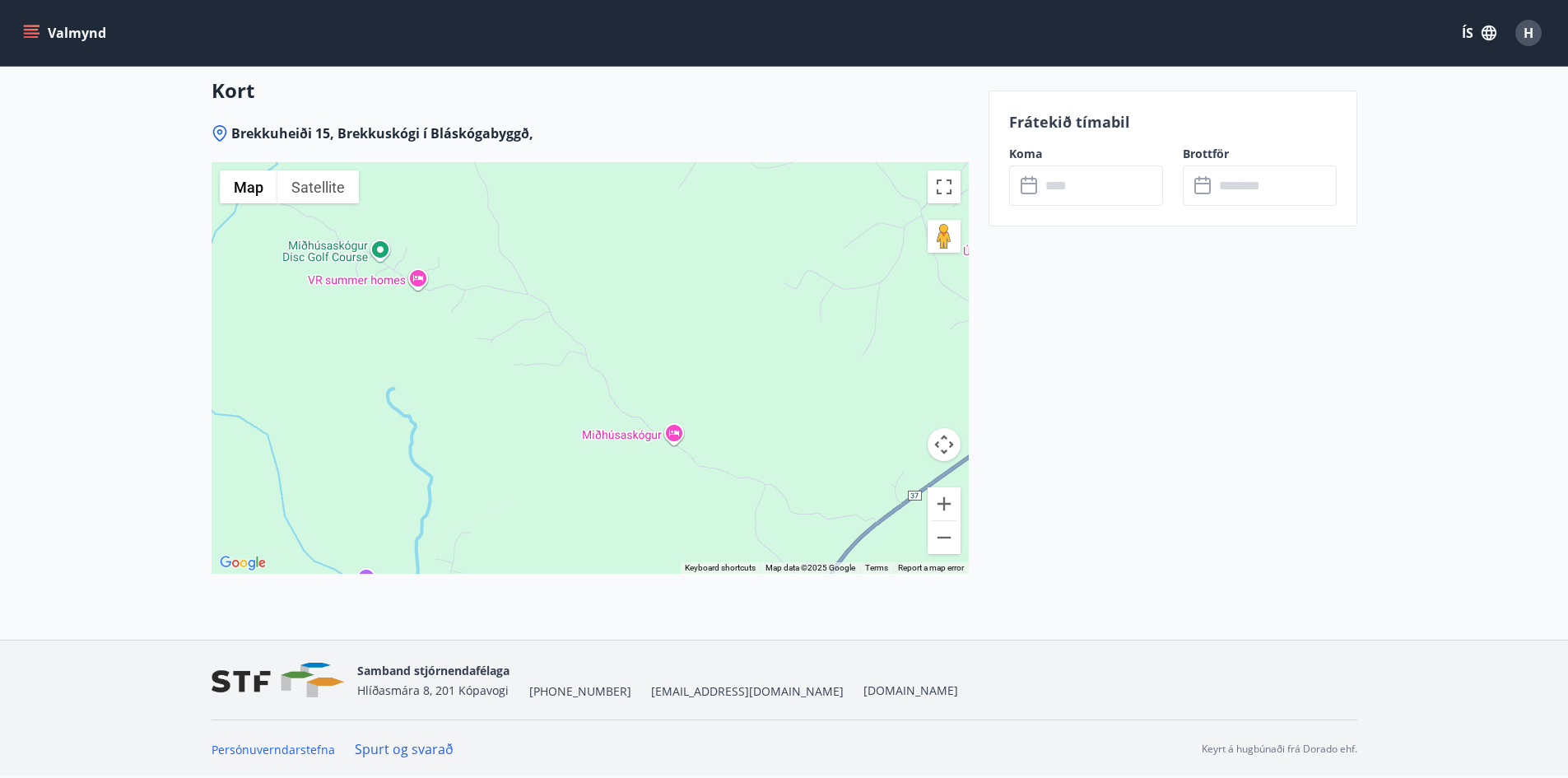
drag, startPoint x: 802, startPoint y: 267, endPoint x: 765, endPoint y: 490, distance: 226.0
click at [765, 490] on div at bounding box center [590, 368] width 758 height 412
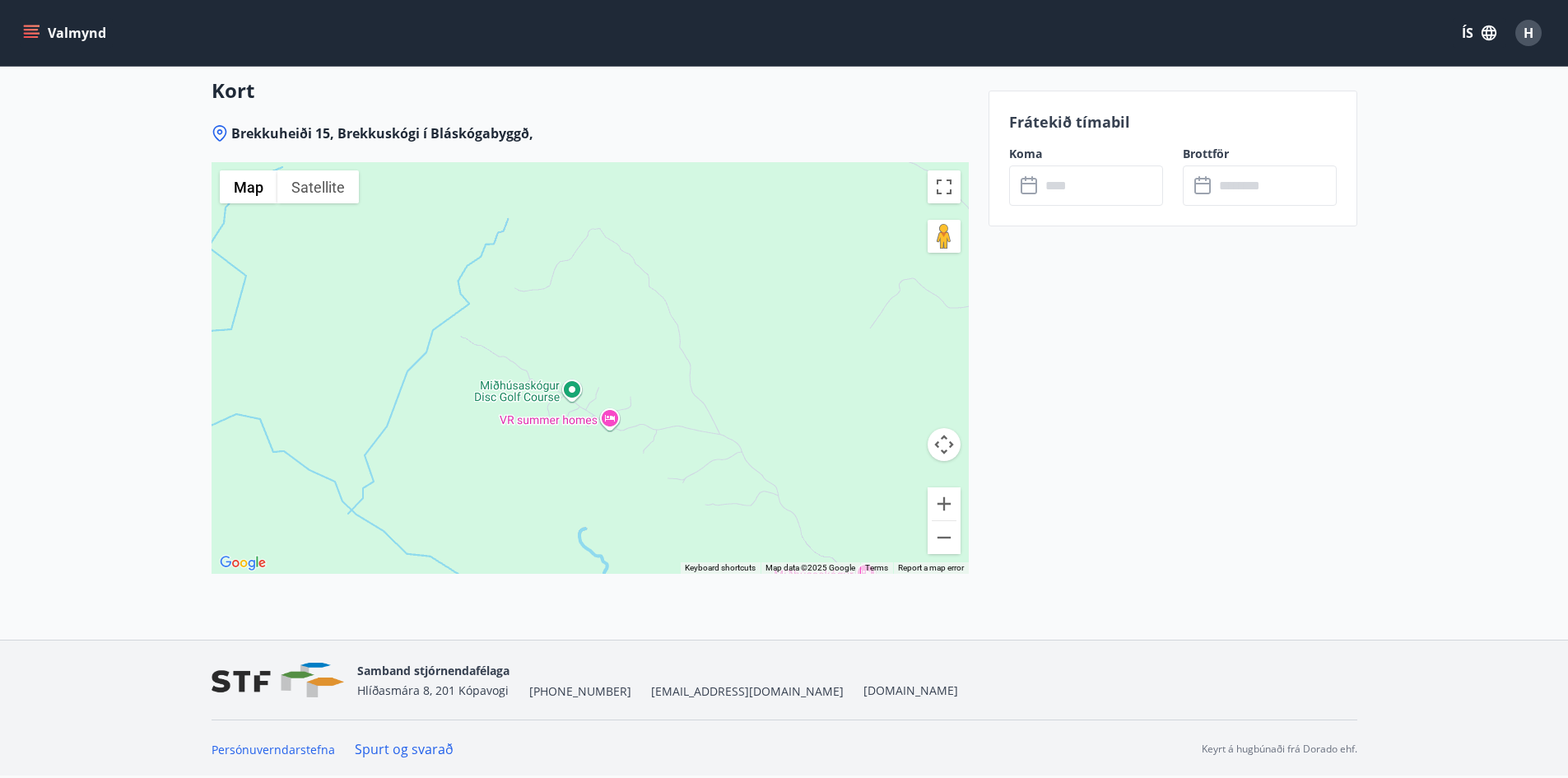
drag, startPoint x: 569, startPoint y: 322, endPoint x: 623, endPoint y: 159, distance: 171.7
click at [623, 159] on div "Brekkuheiði 15, Brekkuskógi í Bláskógabyggð, ← Move left → Move right ↑ Move up…" at bounding box center [590, 382] width 758 height 515
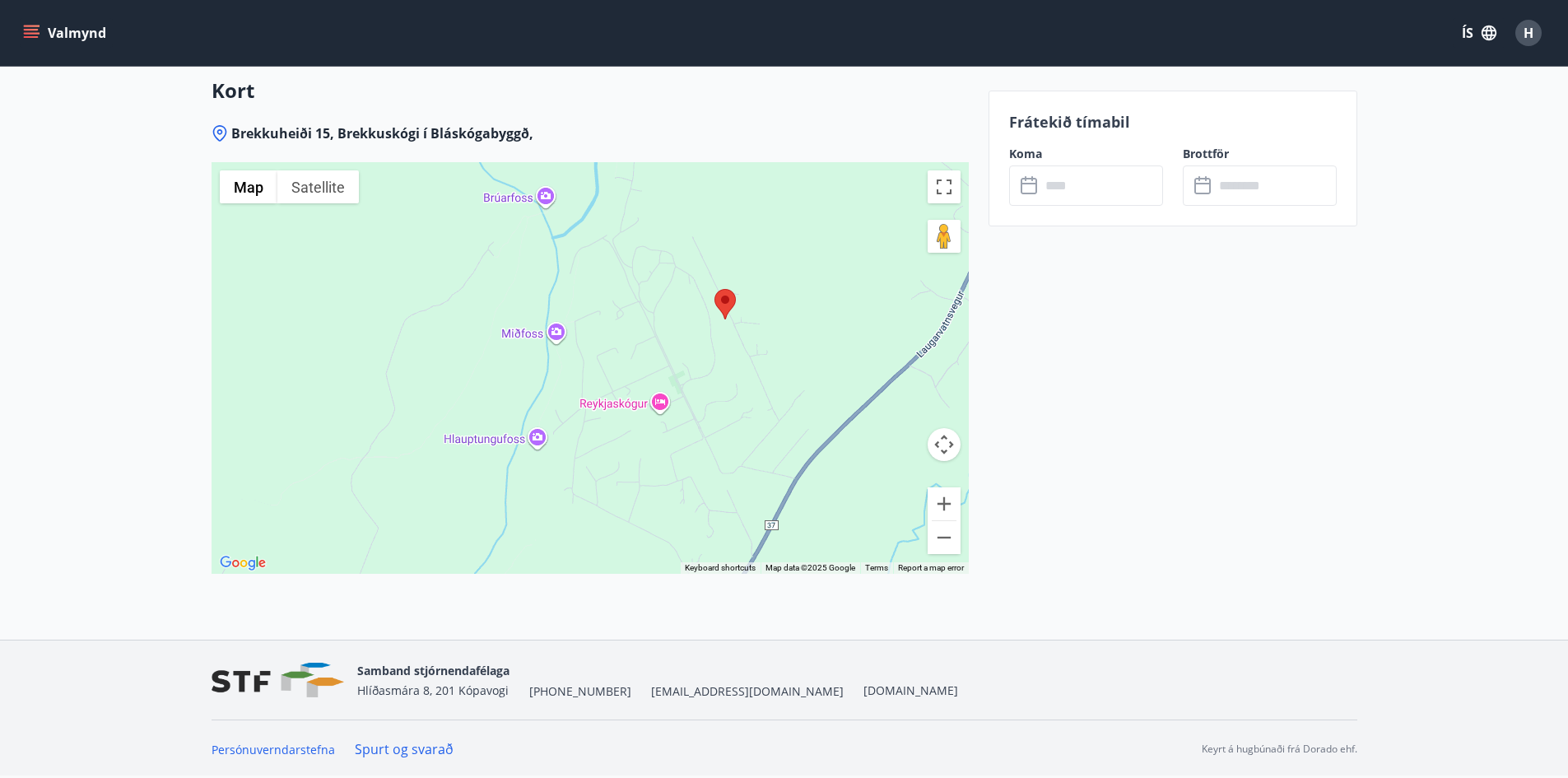
drag, startPoint x: 649, startPoint y: 416, endPoint x: 742, endPoint y: 440, distance: 96.0
click at [742, 440] on div at bounding box center [590, 368] width 758 height 412
click at [955, 542] on button "Zoom out" at bounding box center [944, 538] width 33 height 33
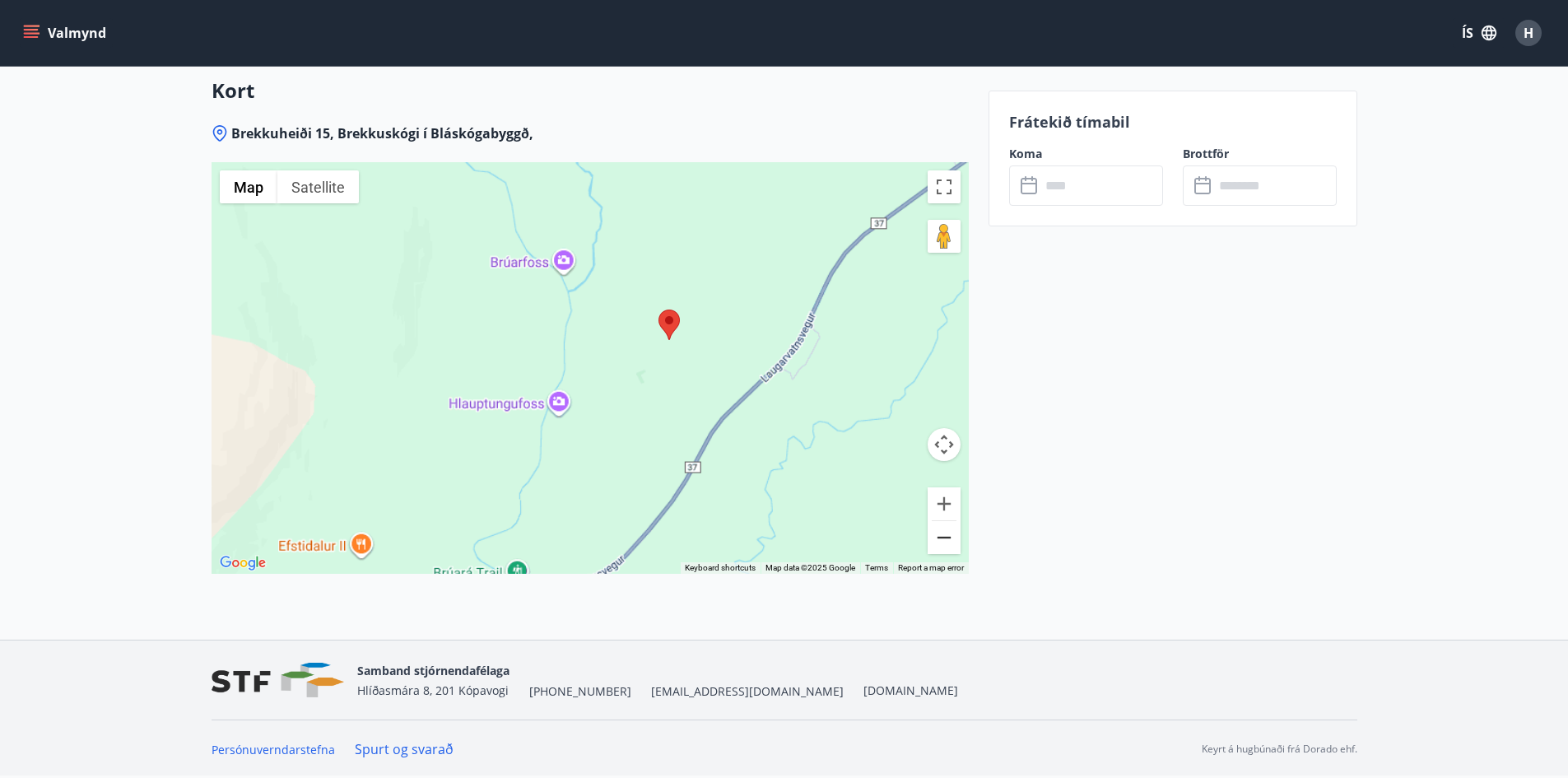
click at [955, 542] on button "Zoom out" at bounding box center [944, 538] width 33 height 33
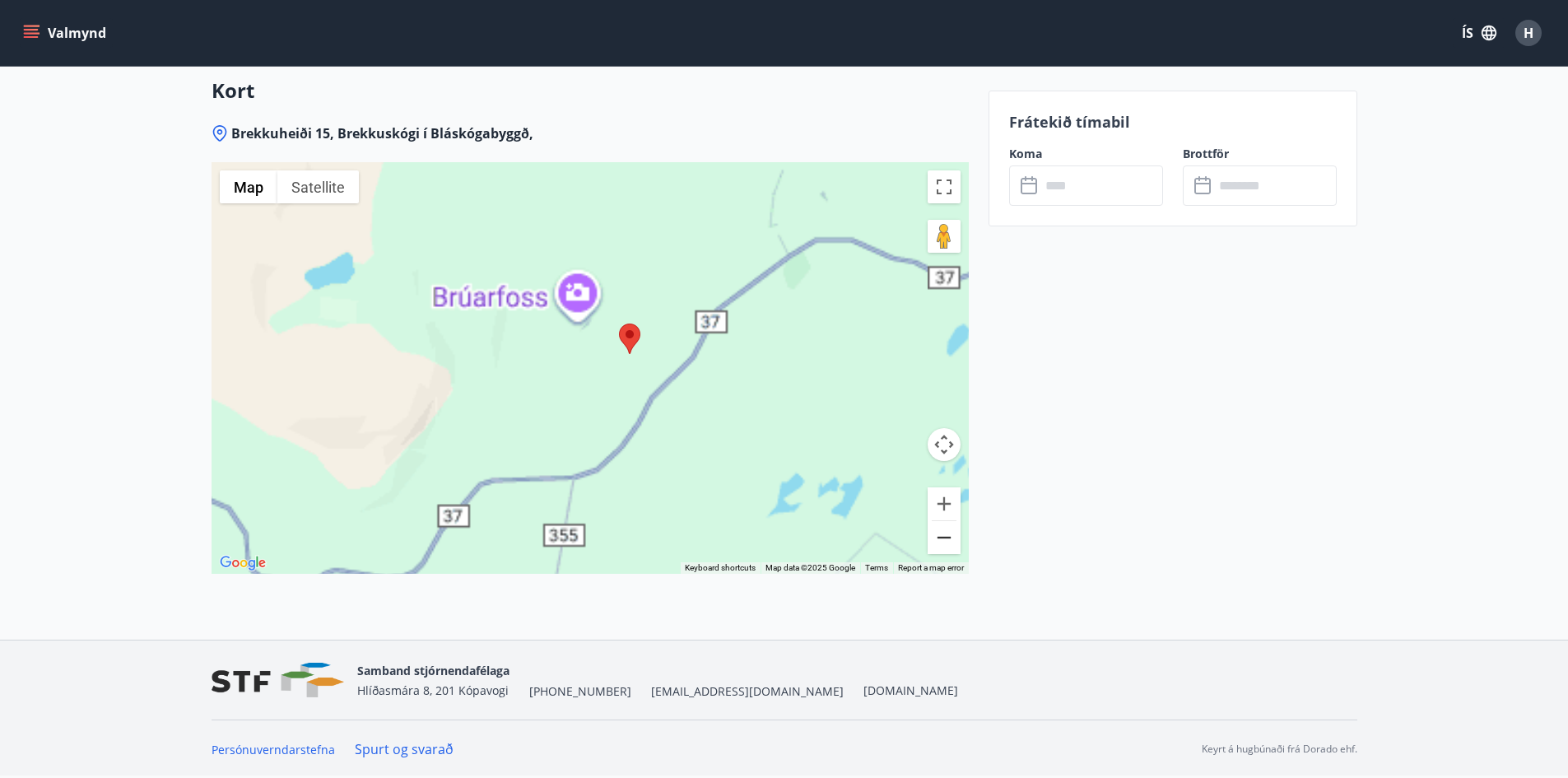
click at [955, 542] on button "Zoom out" at bounding box center [944, 538] width 33 height 33
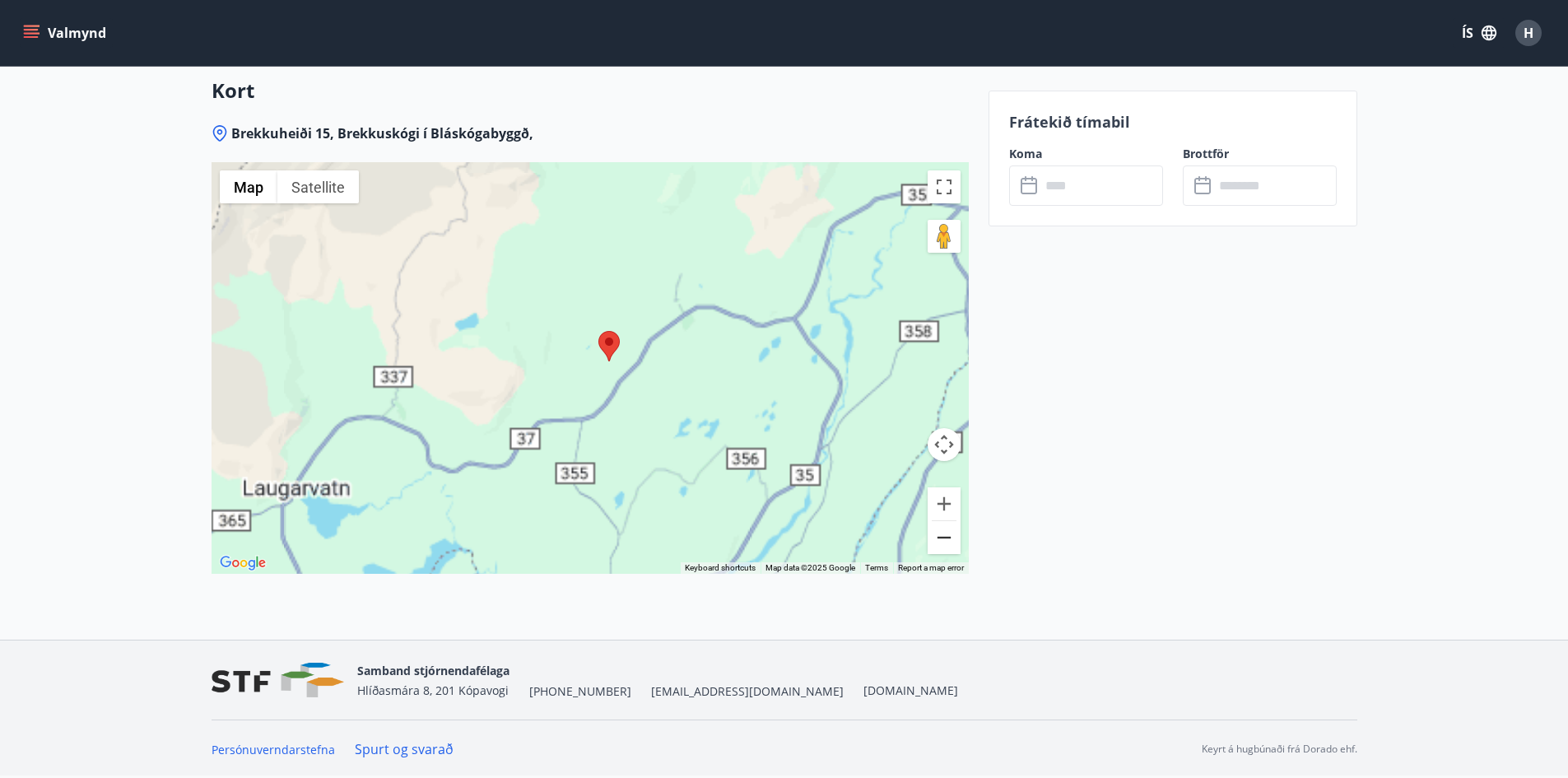
click at [955, 542] on button "Zoom out" at bounding box center [944, 538] width 33 height 33
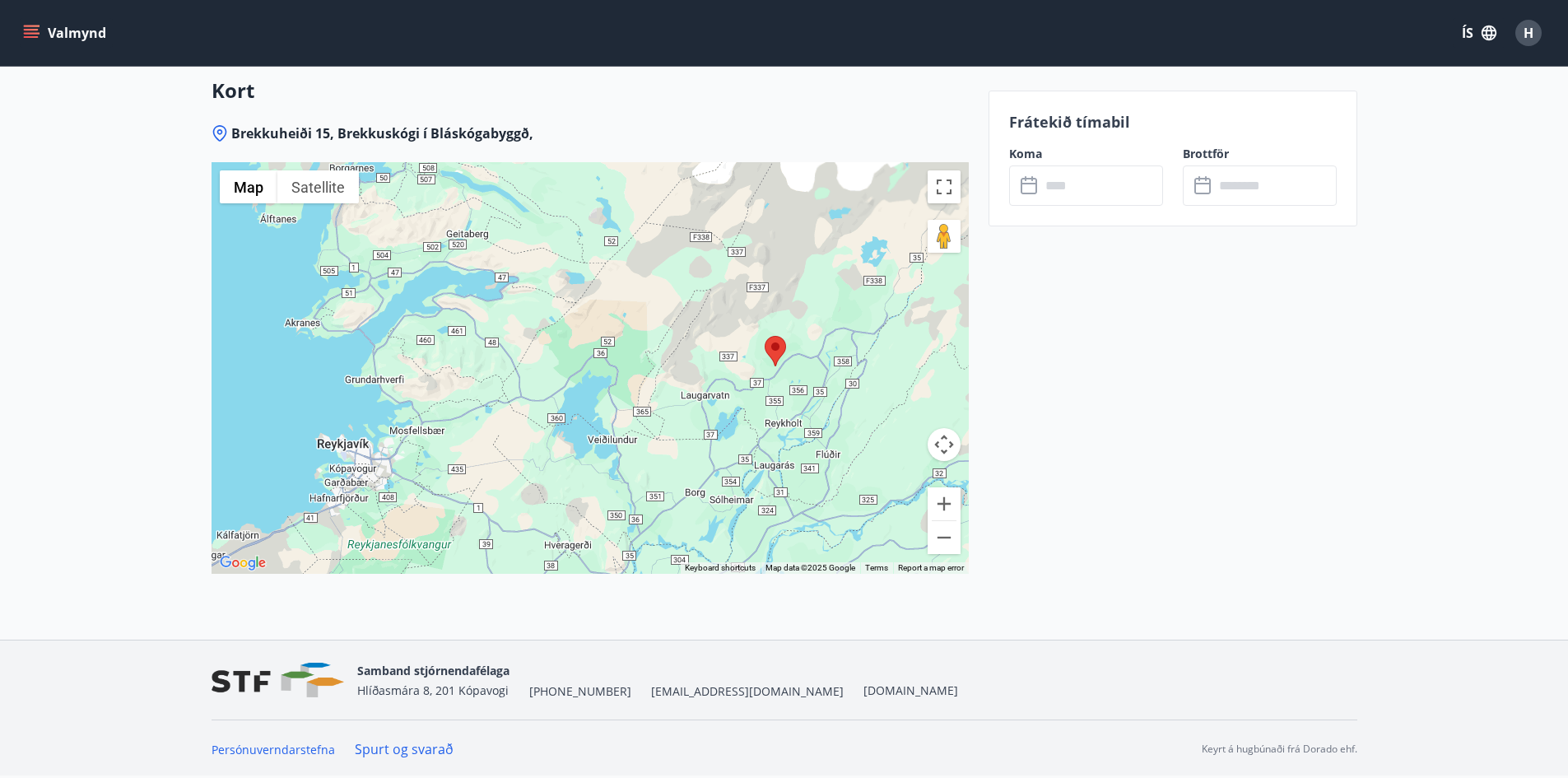
drag, startPoint x: 617, startPoint y: 458, endPoint x: 799, endPoint y: 461, distance: 182.0
click at [799, 461] on div at bounding box center [590, 368] width 758 height 412
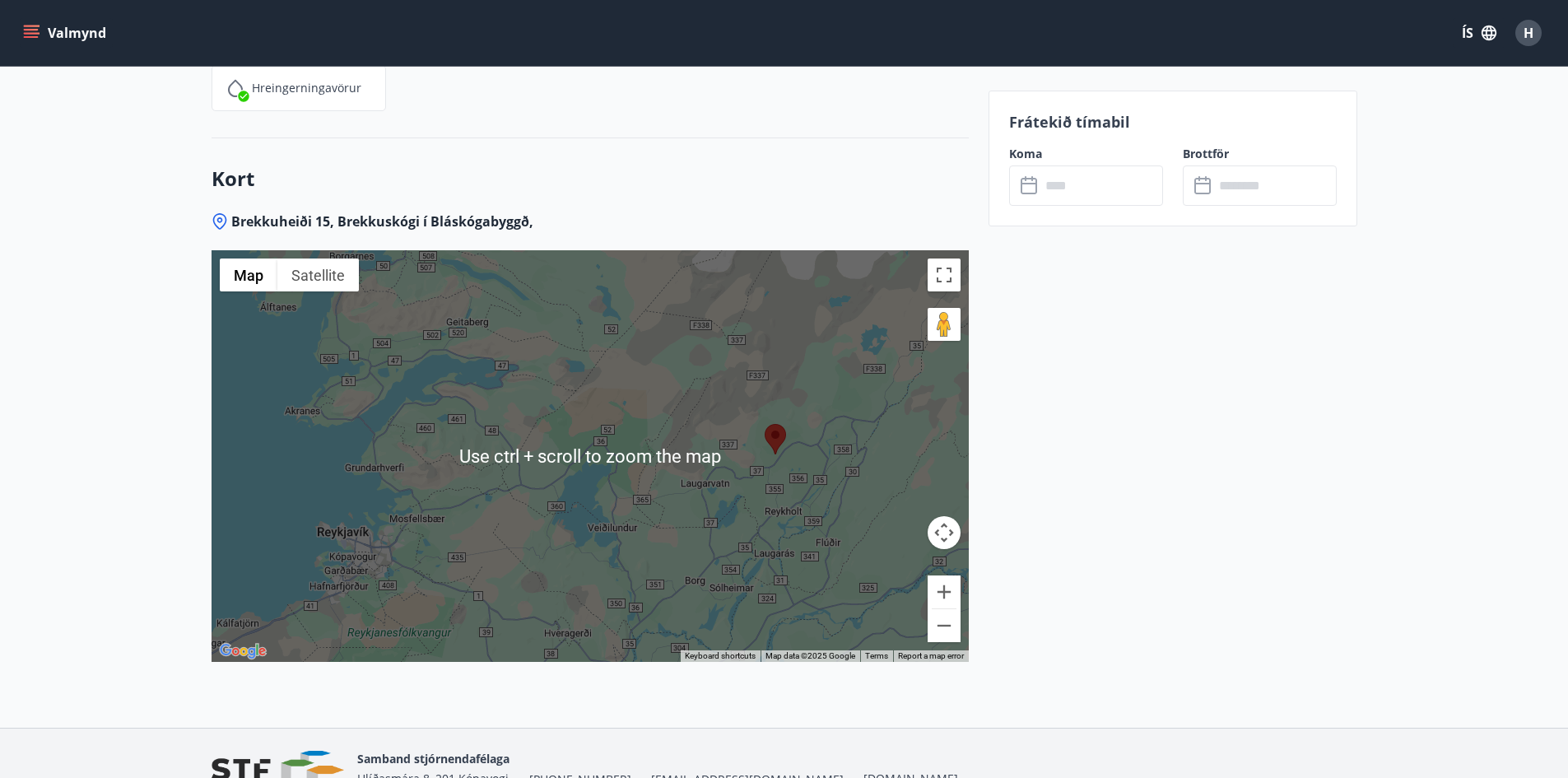
scroll to position [2486, 0]
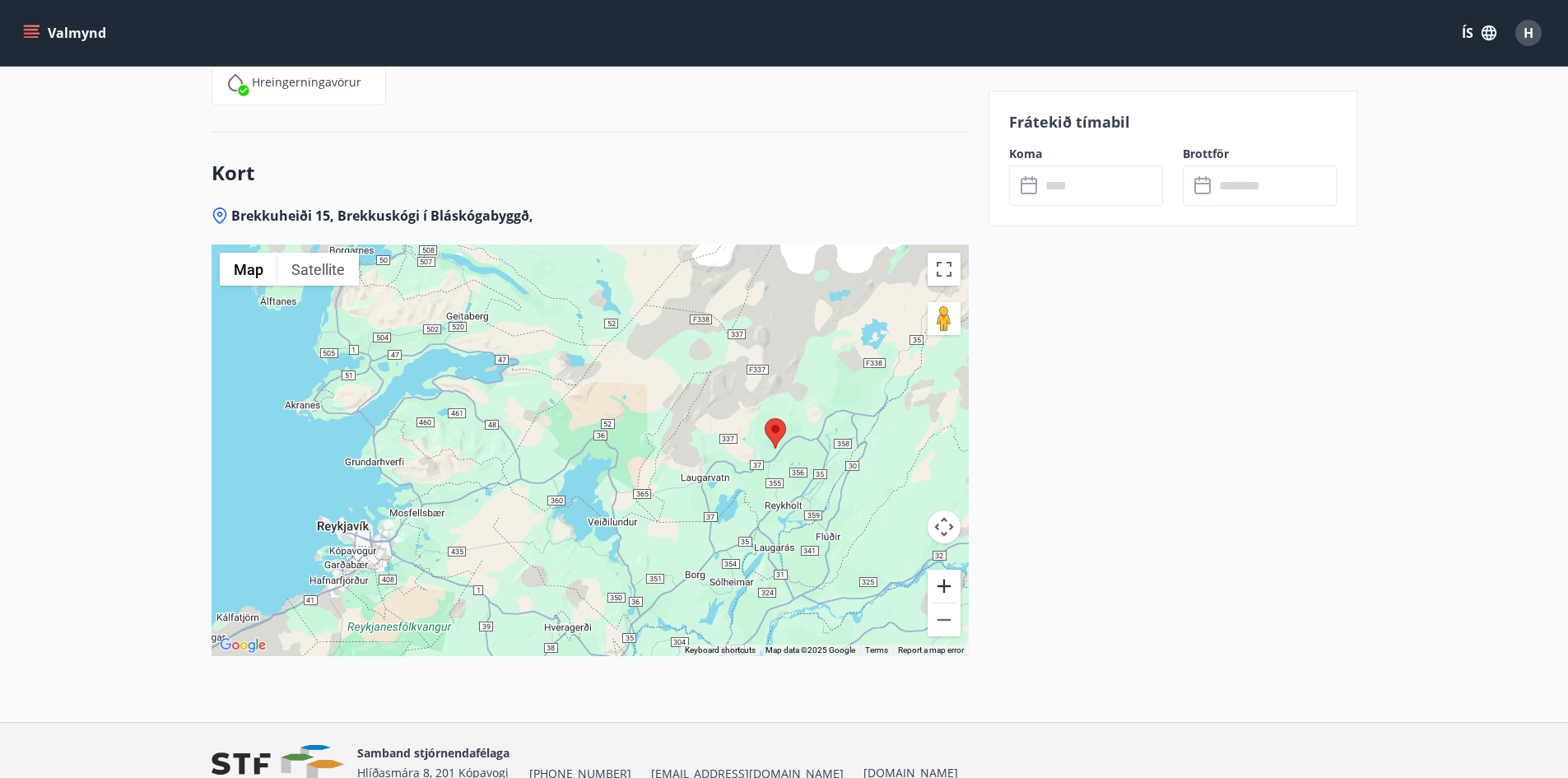
click at [952, 584] on button "Zoom in" at bounding box center [944, 586] width 33 height 33
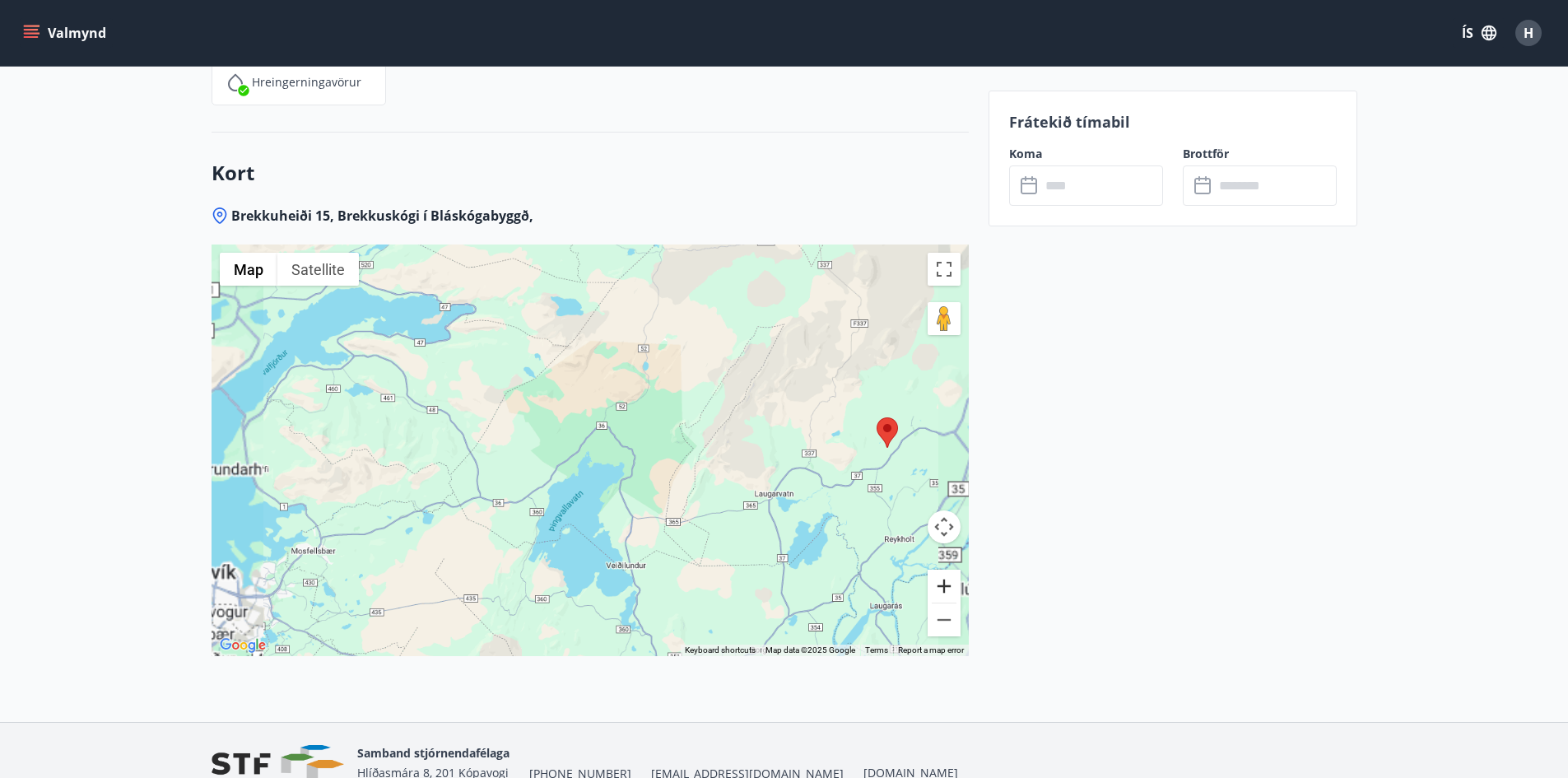
click at [952, 584] on button "Zoom in" at bounding box center [944, 586] width 33 height 33
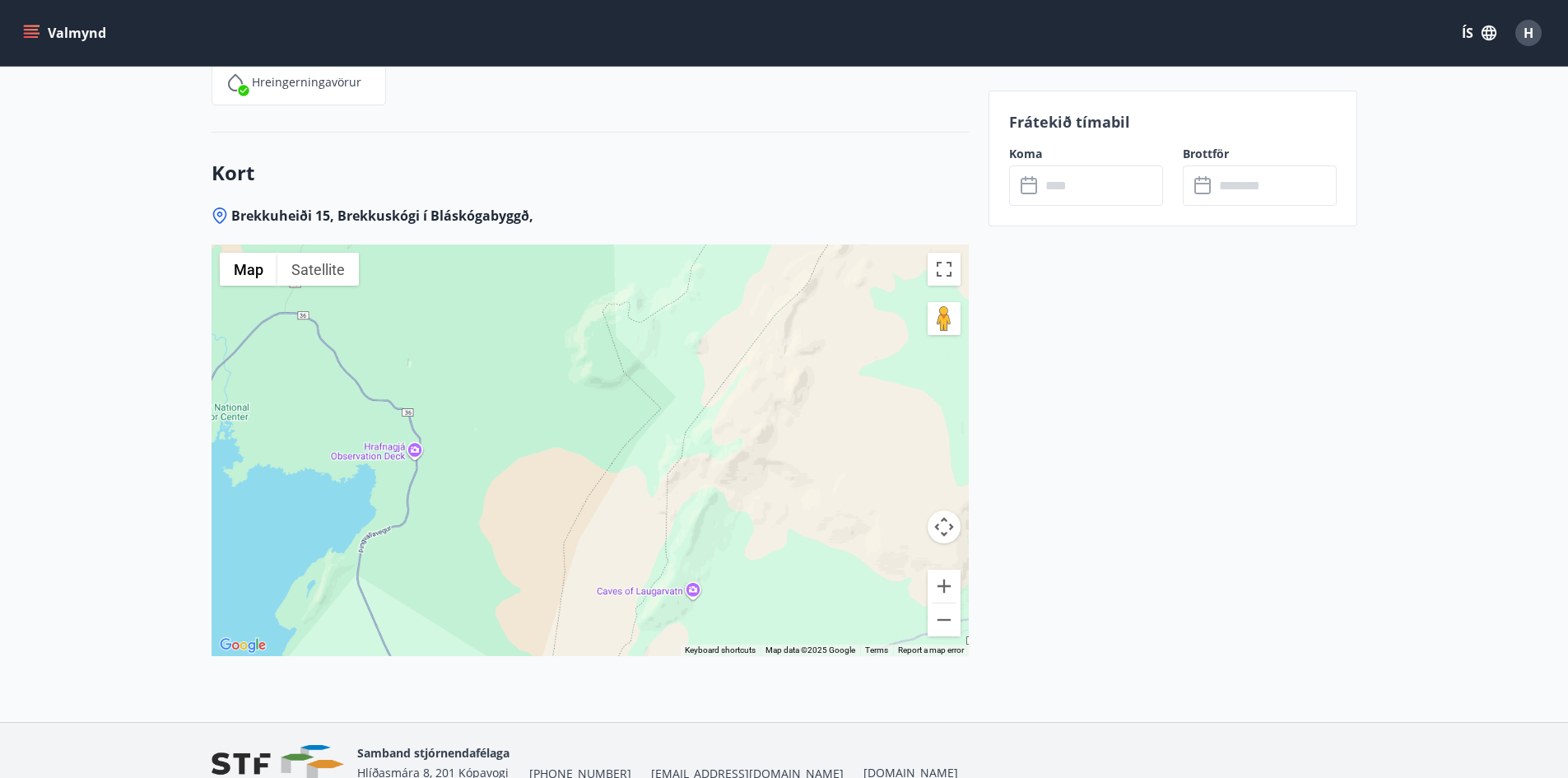
drag, startPoint x: 833, startPoint y: 497, endPoint x: 473, endPoint y: 459, distance: 362.0
click at [473, 459] on div at bounding box center [590, 450] width 758 height 412
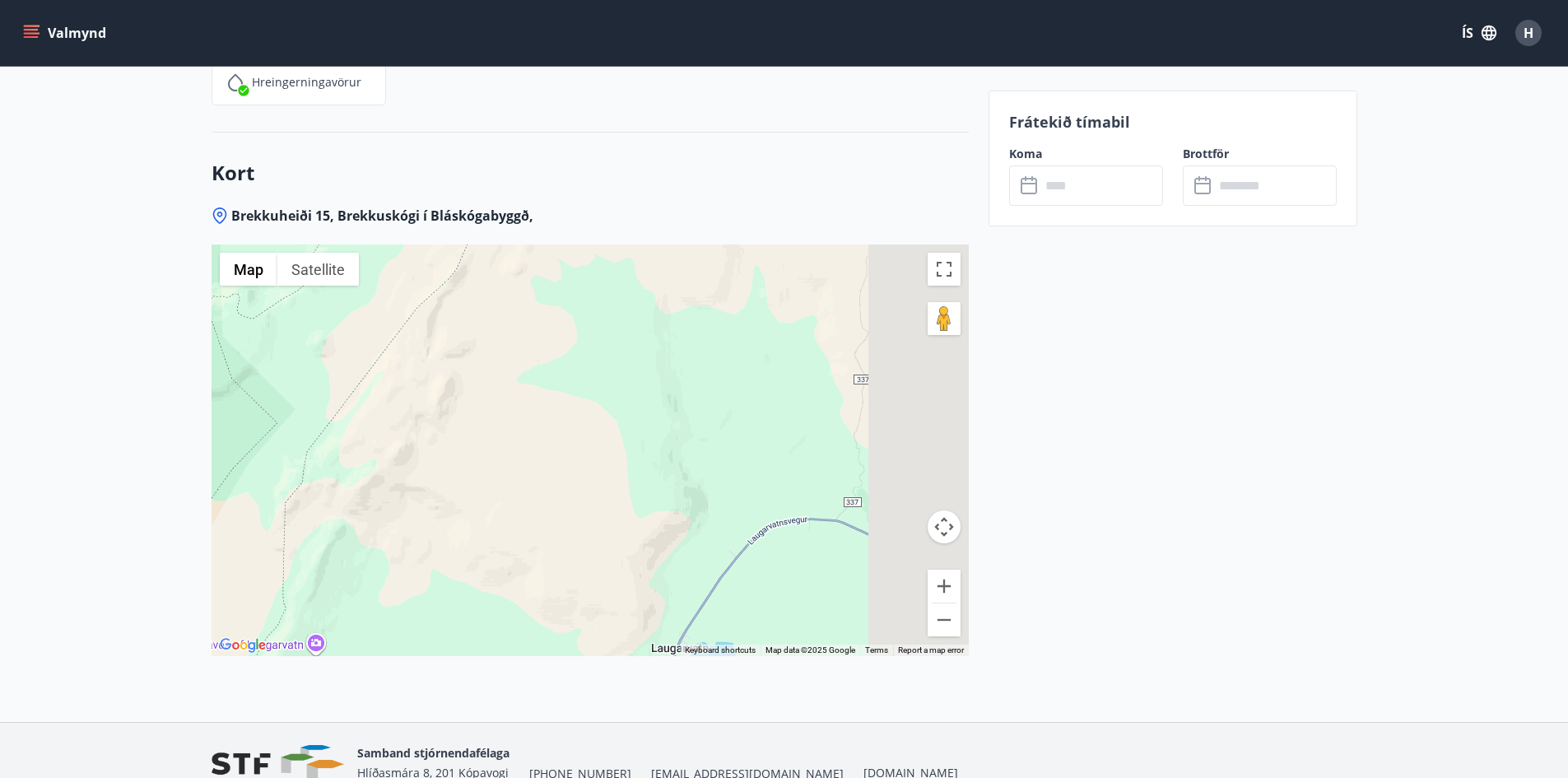
drag, startPoint x: 708, startPoint y: 459, endPoint x: 286, endPoint y: 484, distance: 422.7
click at [294, 484] on div at bounding box center [590, 450] width 758 height 412
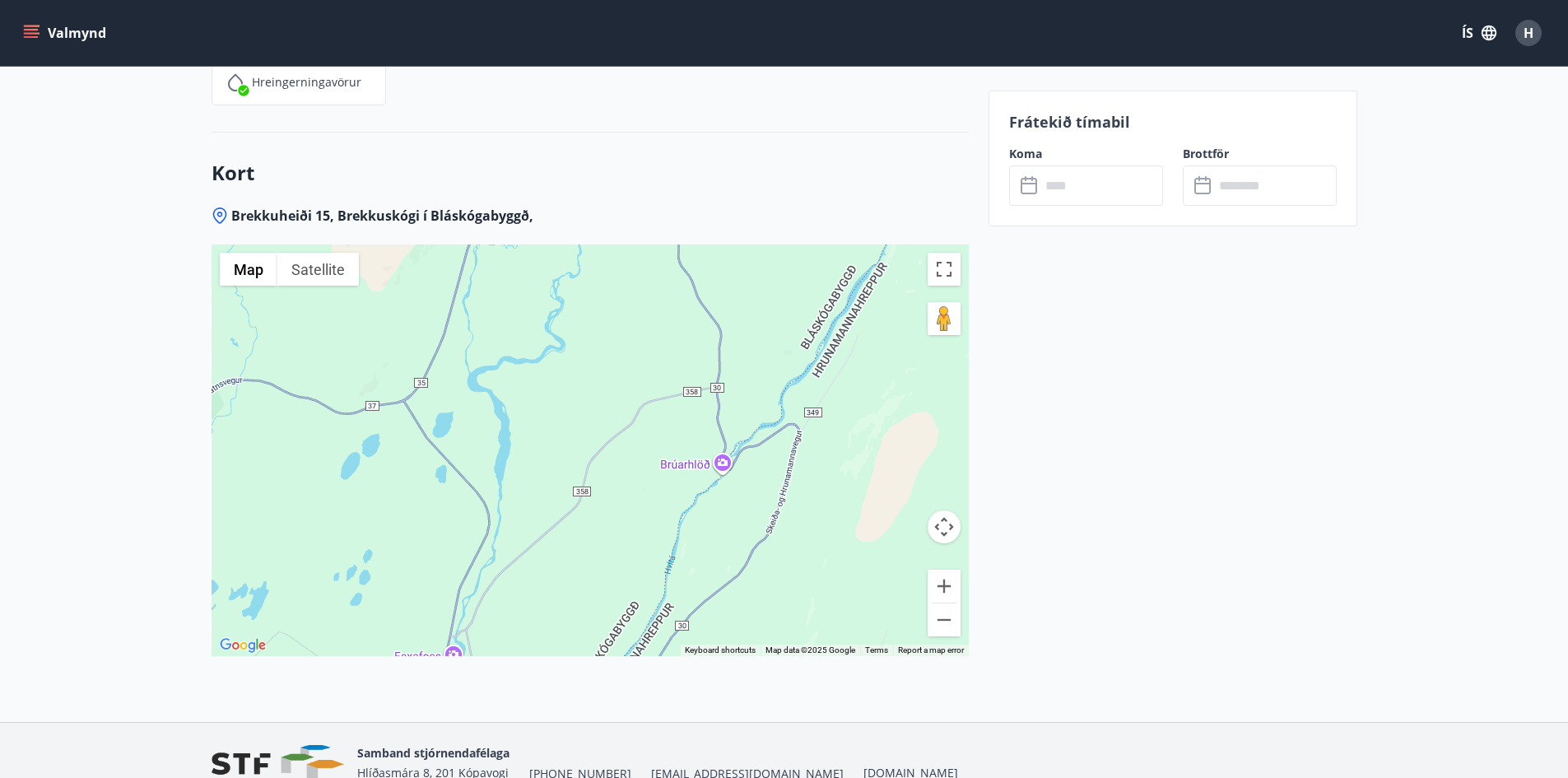
drag, startPoint x: 603, startPoint y: 490, endPoint x: 843, endPoint y: 419, distance: 250.3
click at [773, 472] on div at bounding box center [590, 450] width 758 height 412
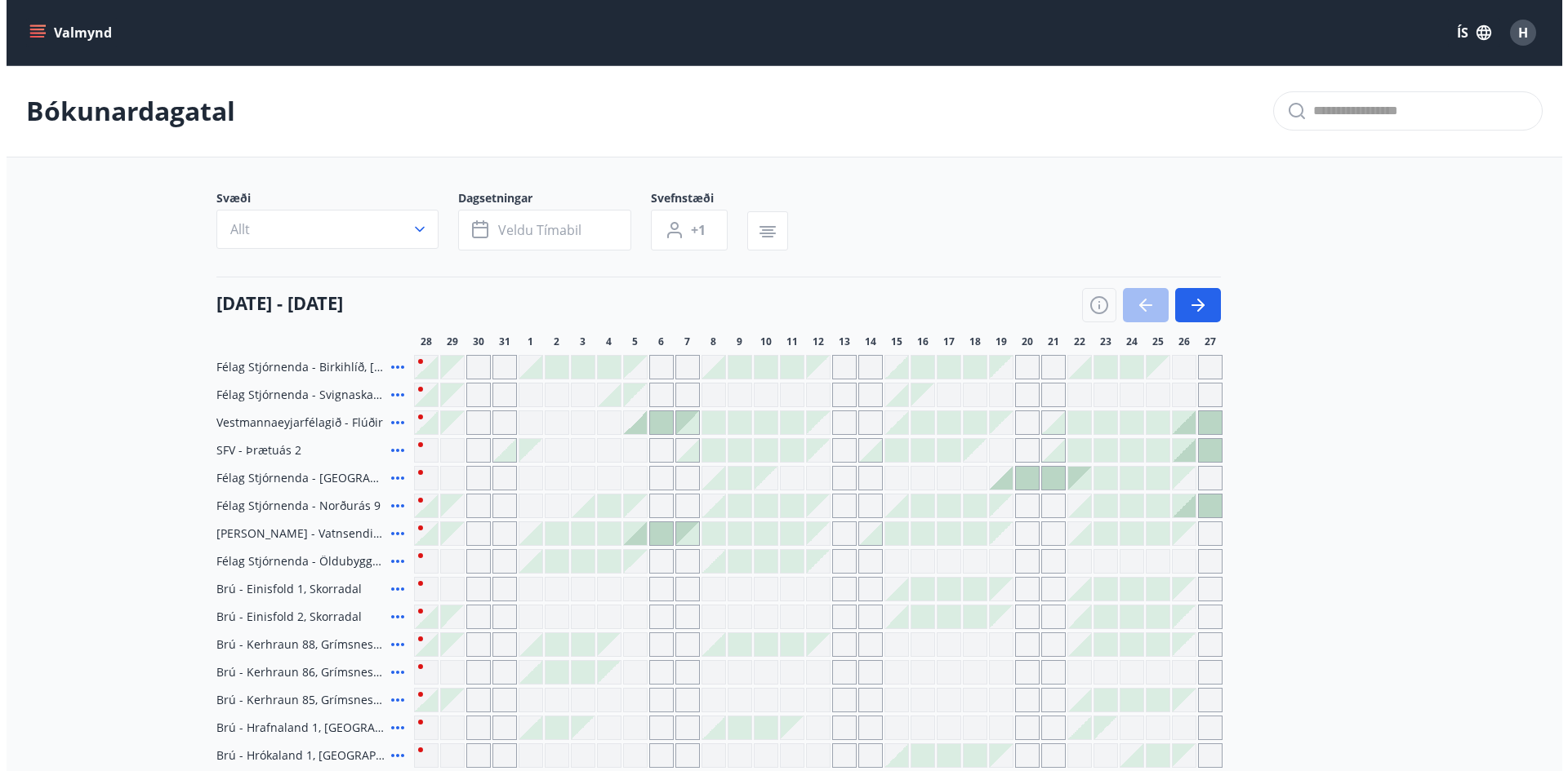
scroll to position [163, 0]
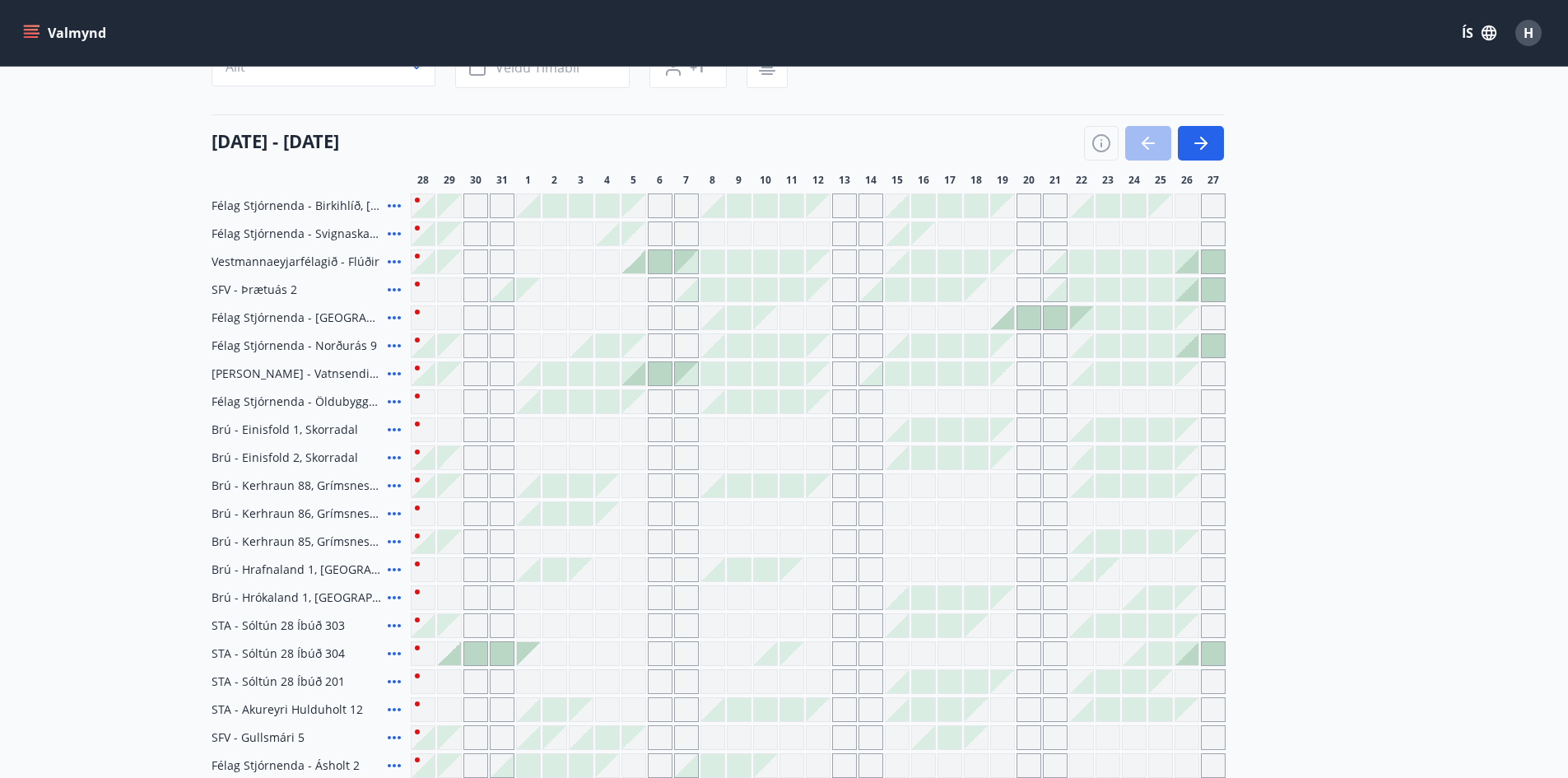
click at [390, 261] on icon at bounding box center [394, 262] width 13 height 4
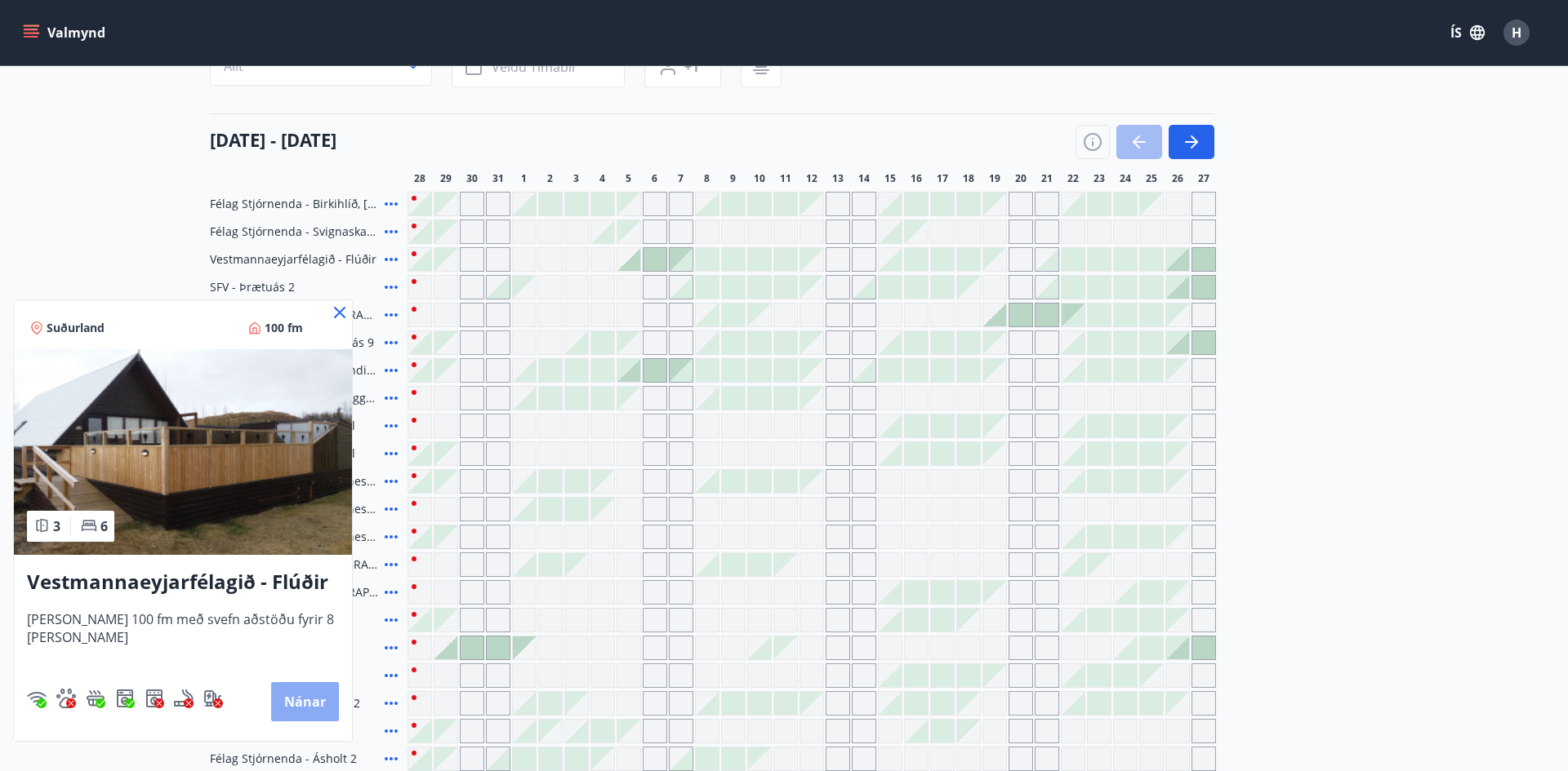
click at [293, 693] on button "Nánar" at bounding box center [305, 702] width 68 height 39
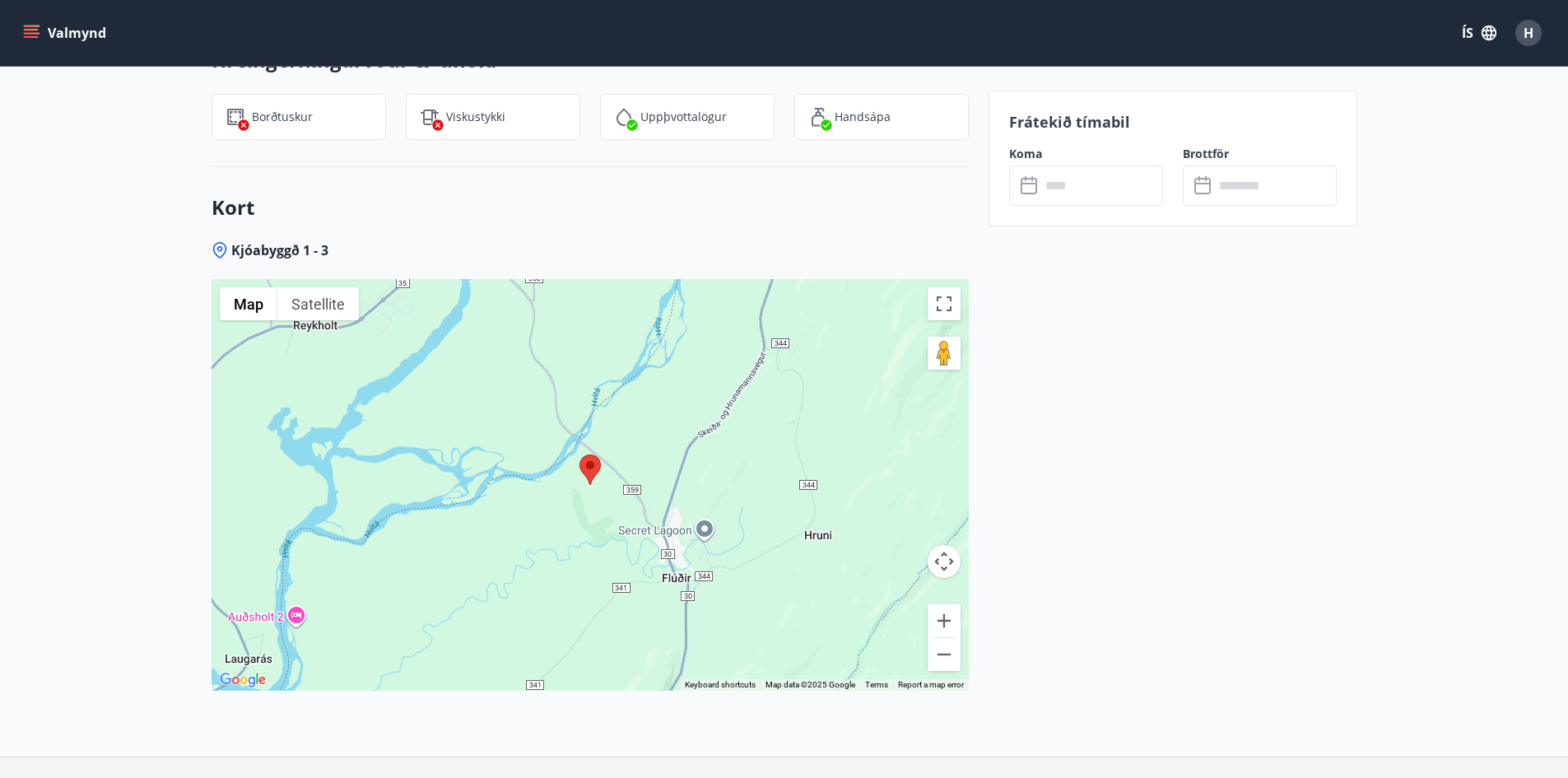
scroll to position [2141, 0]
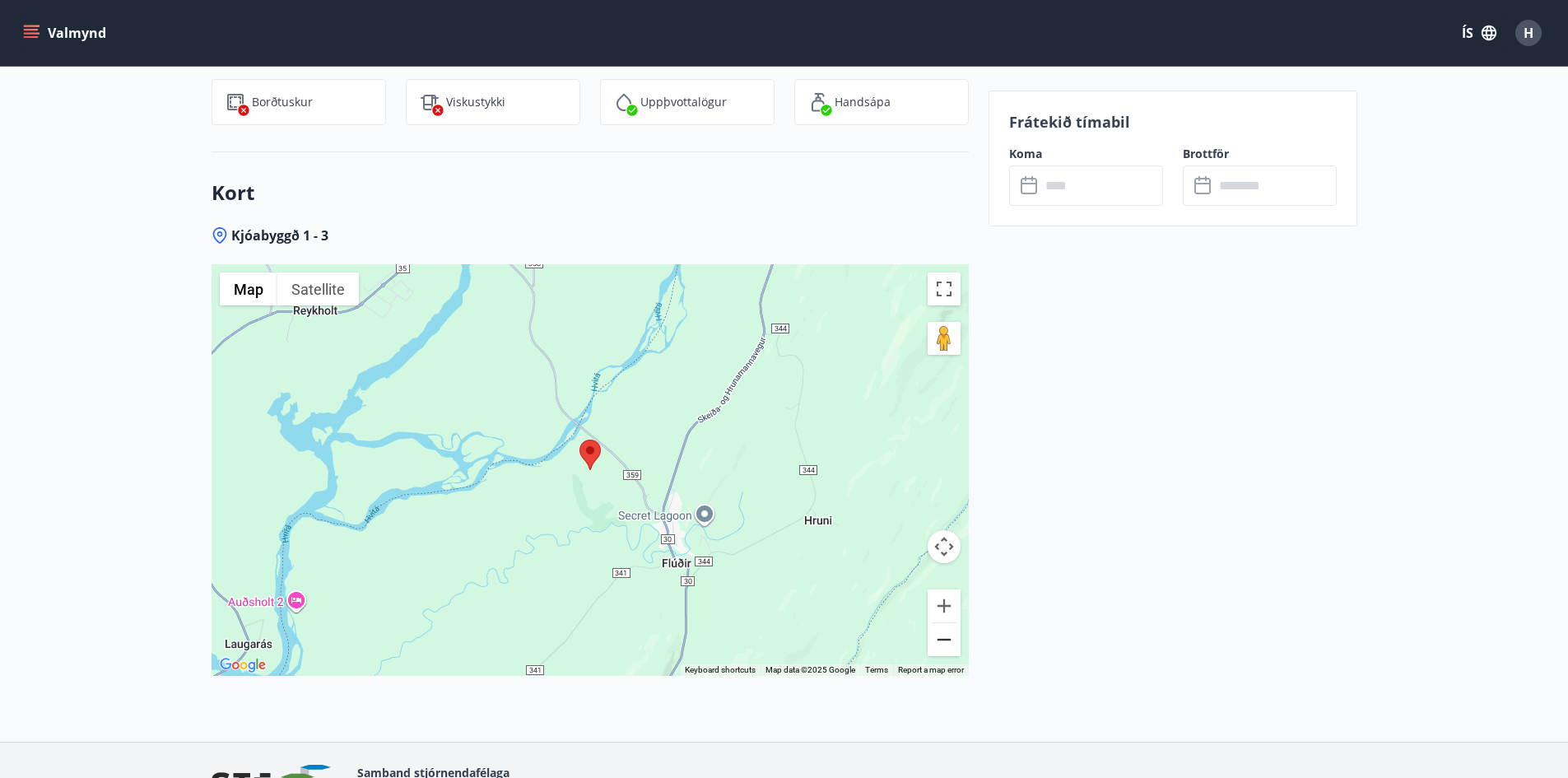
click at [953, 641] on button "Zoom out" at bounding box center [944, 640] width 33 height 33
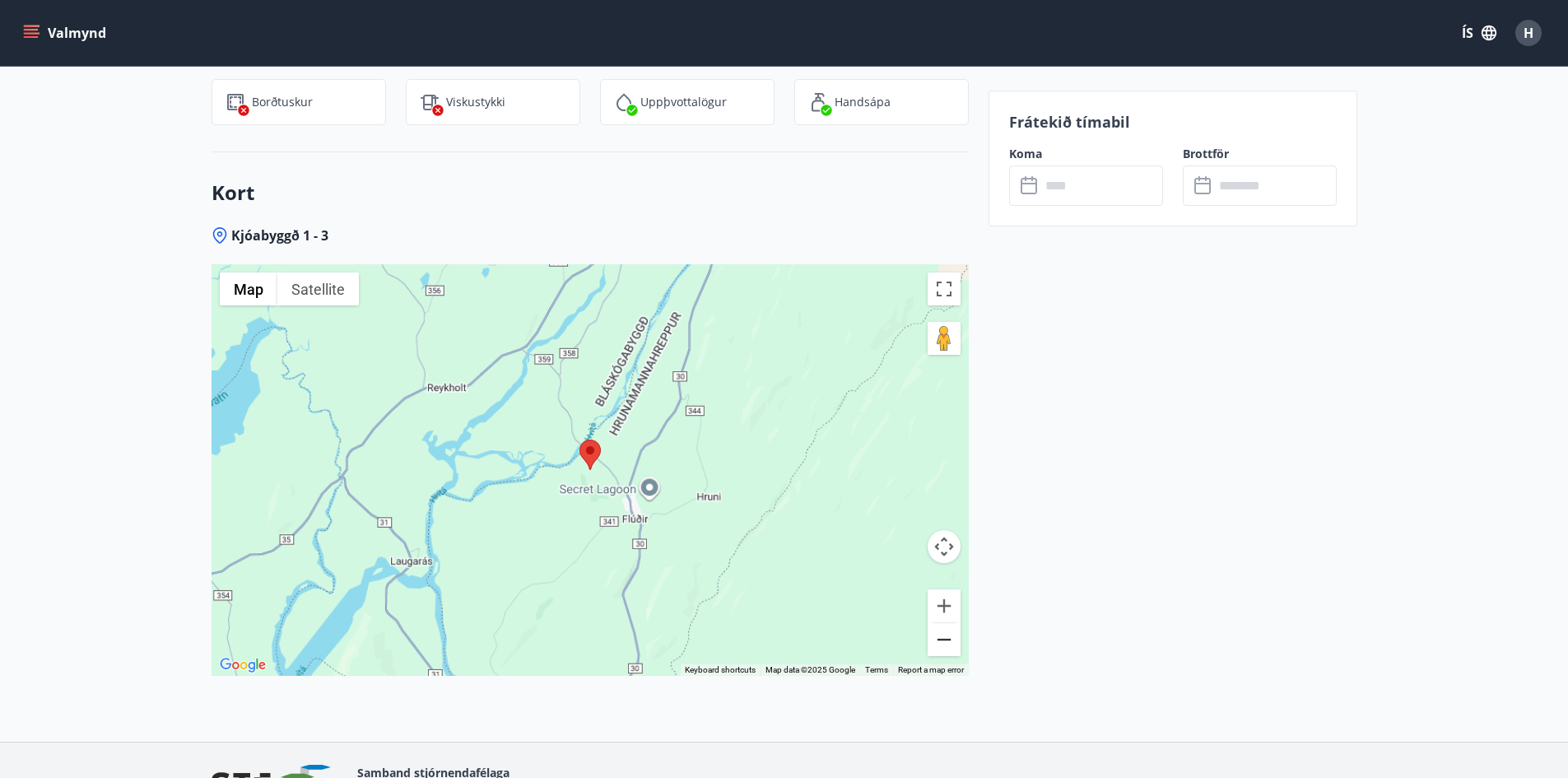
click at [953, 641] on button "Zoom out" at bounding box center [944, 640] width 33 height 33
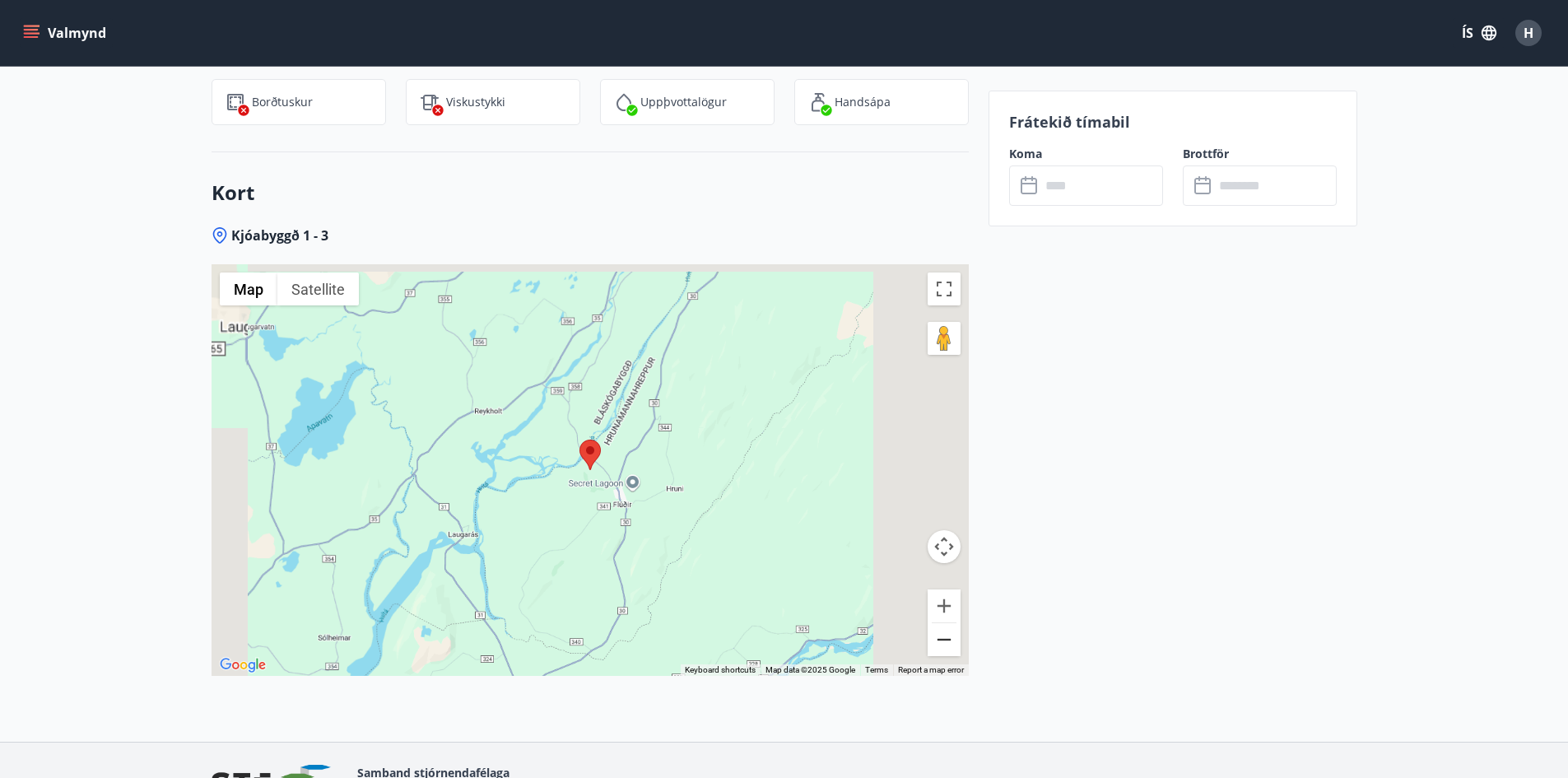
click at [953, 641] on button "Zoom out" at bounding box center [944, 640] width 33 height 33
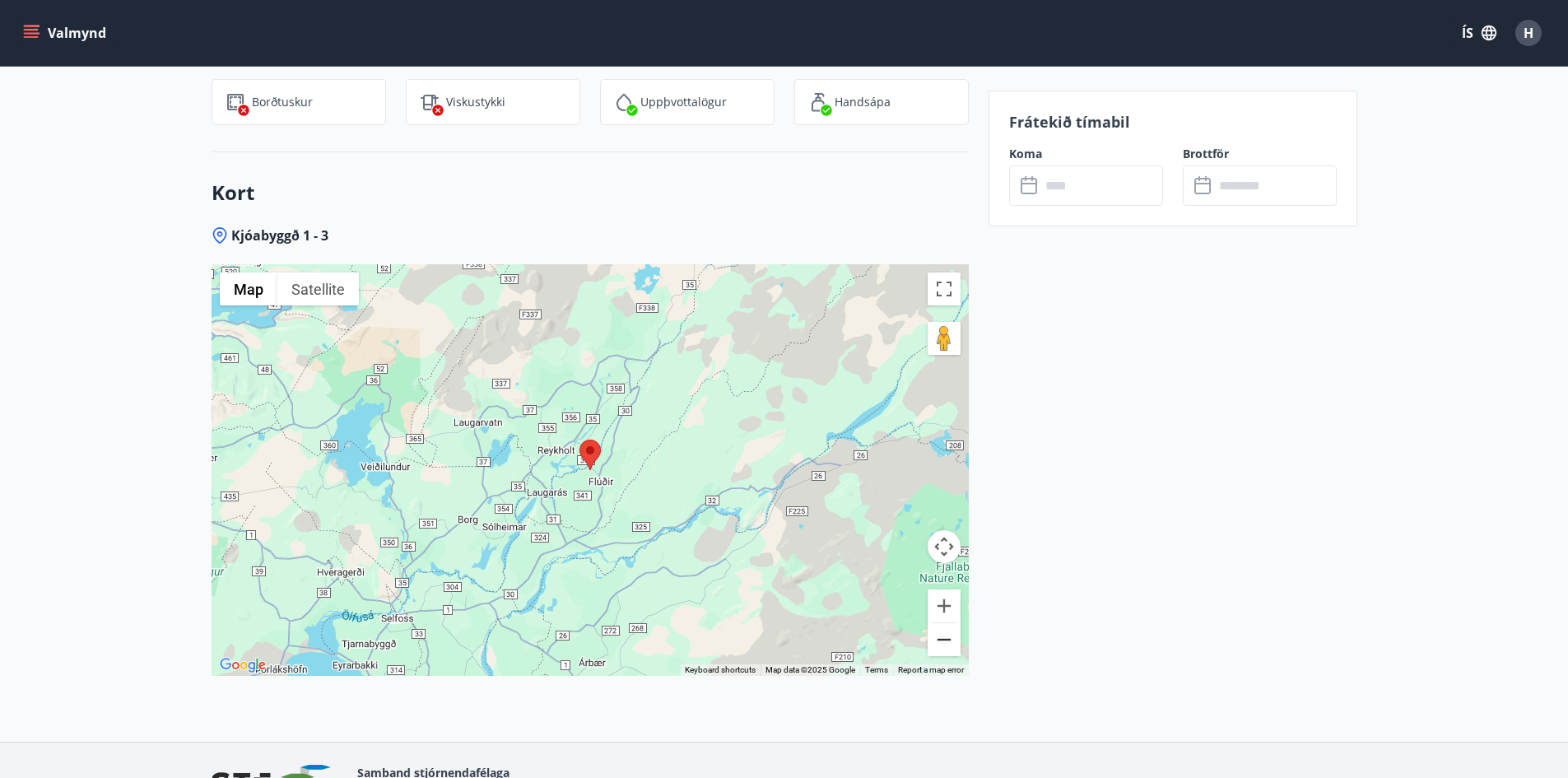
click at [953, 641] on button "Zoom out" at bounding box center [944, 640] width 33 height 33
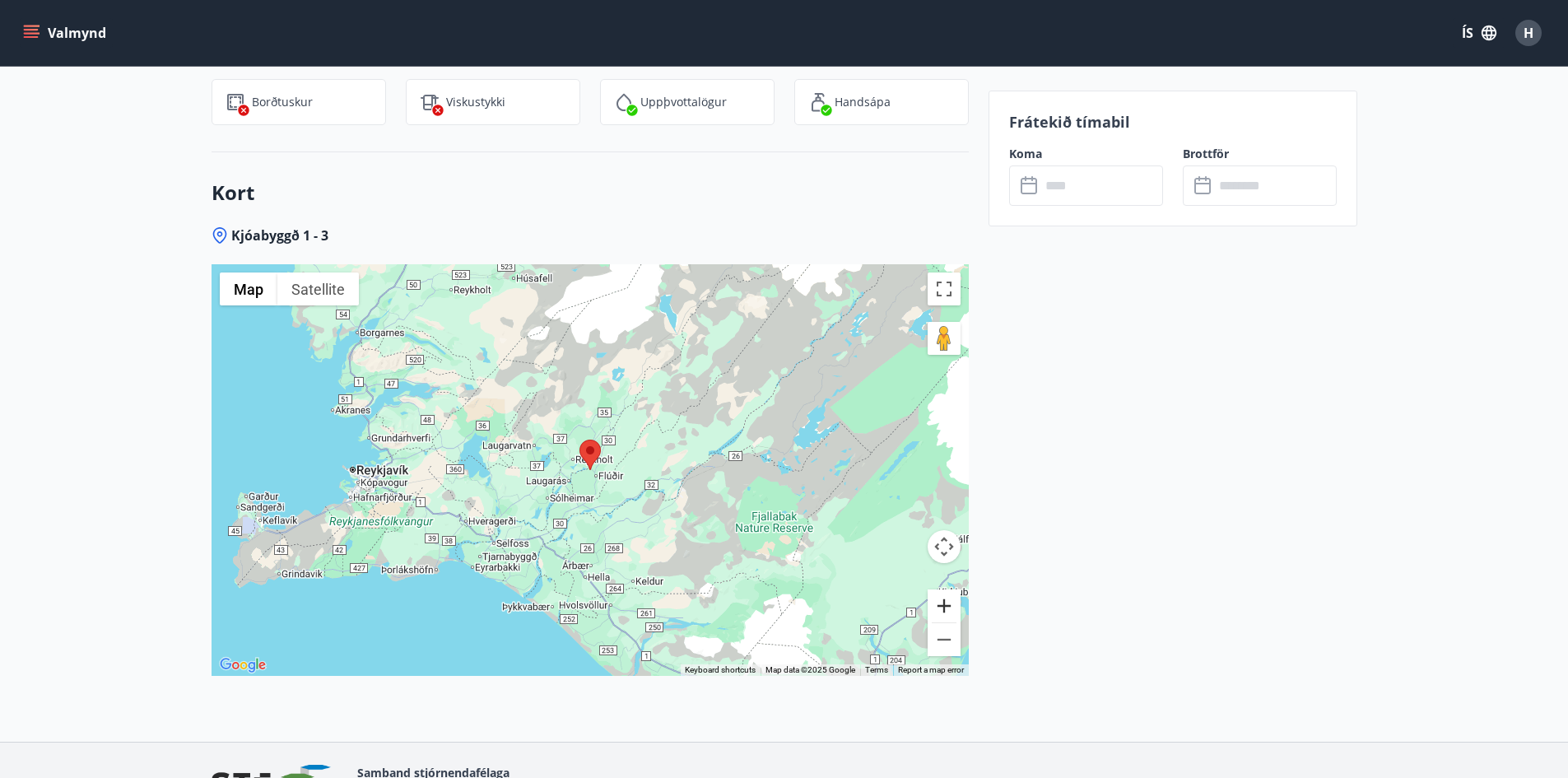
click at [951, 612] on button "Zoom in" at bounding box center [944, 606] width 33 height 33
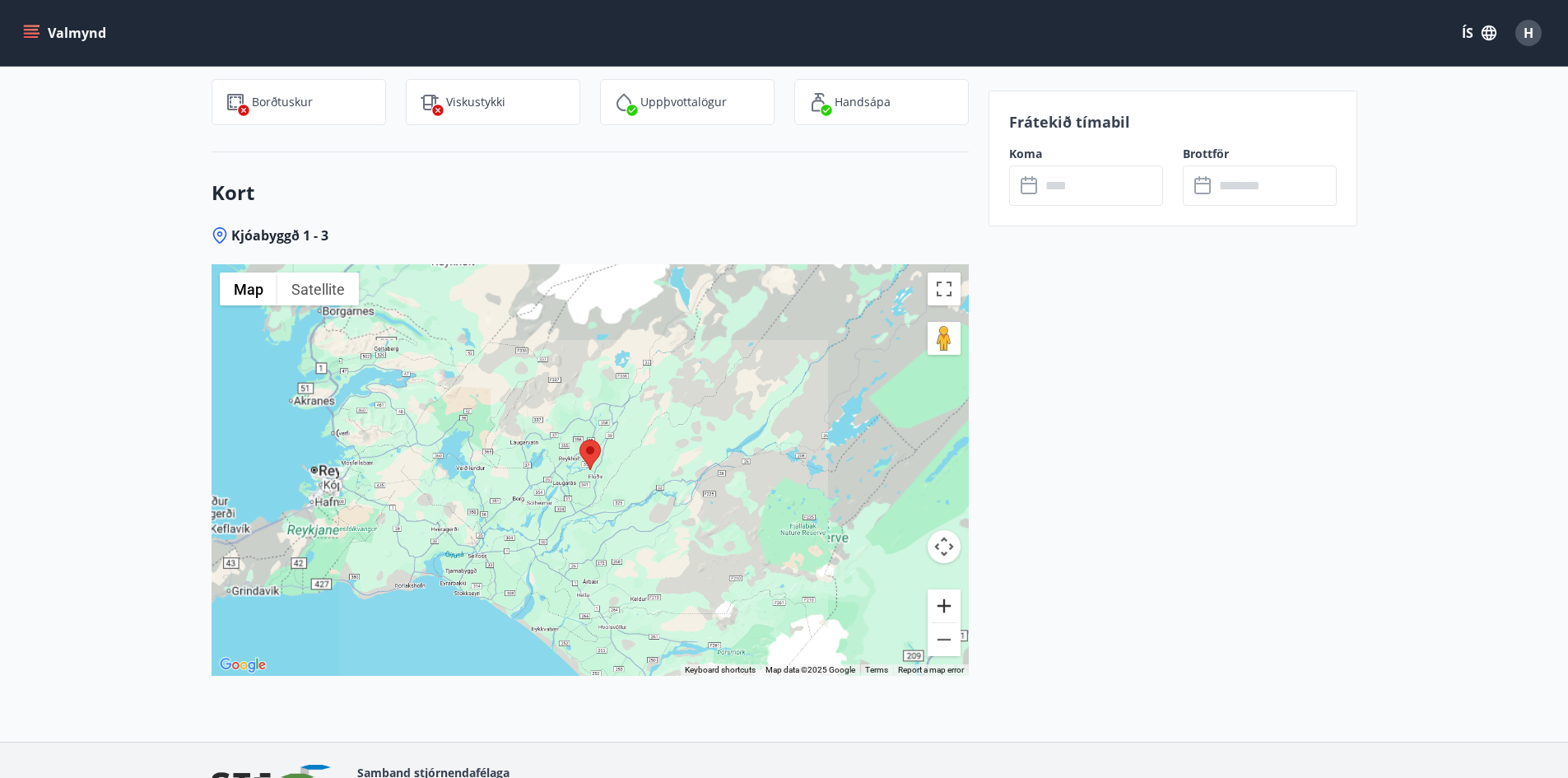
click at [951, 612] on button "Zoom in" at bounding box center [944, 606] width 33 height 33
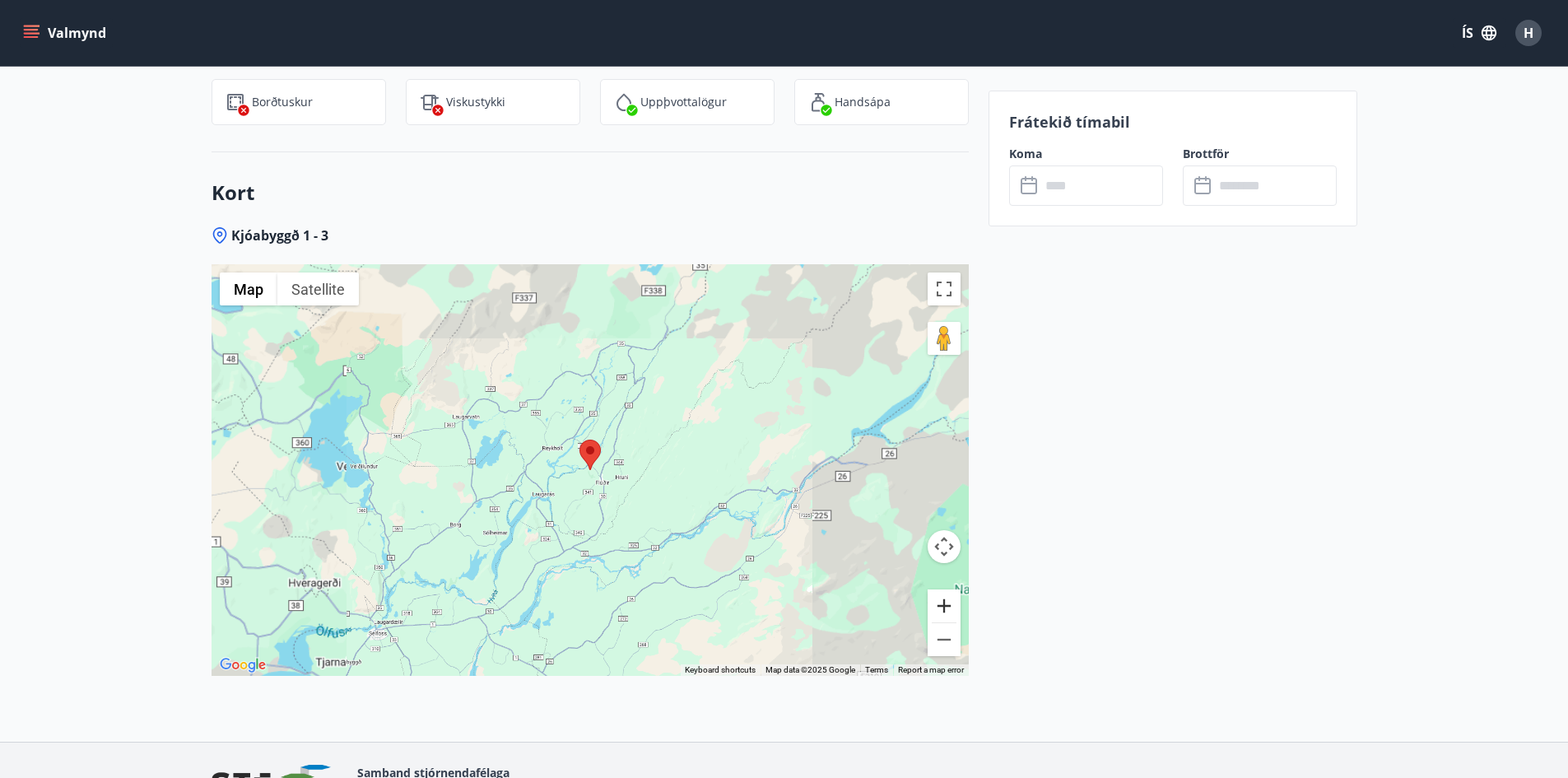
click at [951, 612] on button "Zoom in" at bounding box center [944, 606] width 33 height 33
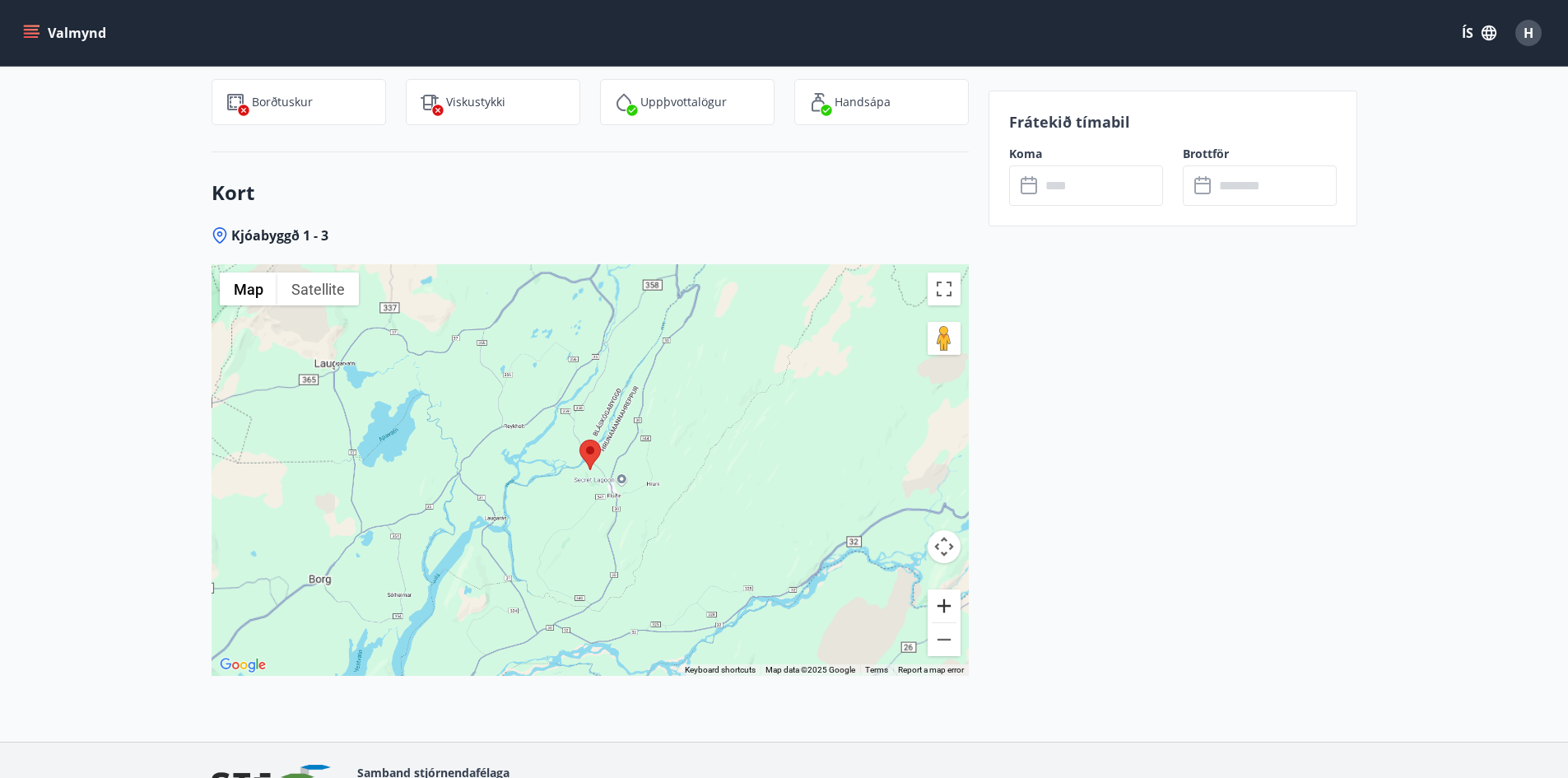
click at [951, 612] on button "Zoom in" at bounding box center [944, 606] width 33 height 33
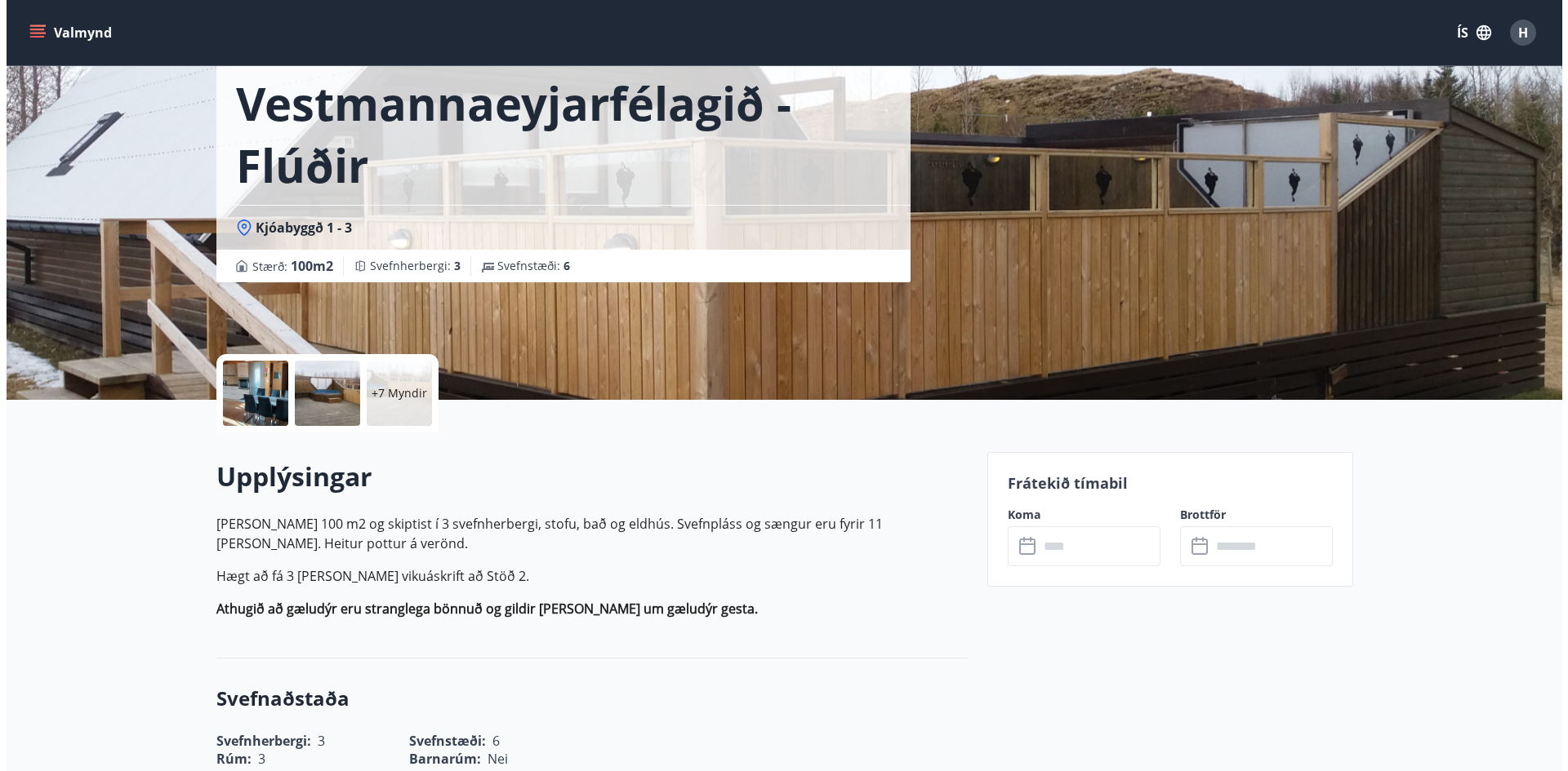
scroll to position [0, 0]
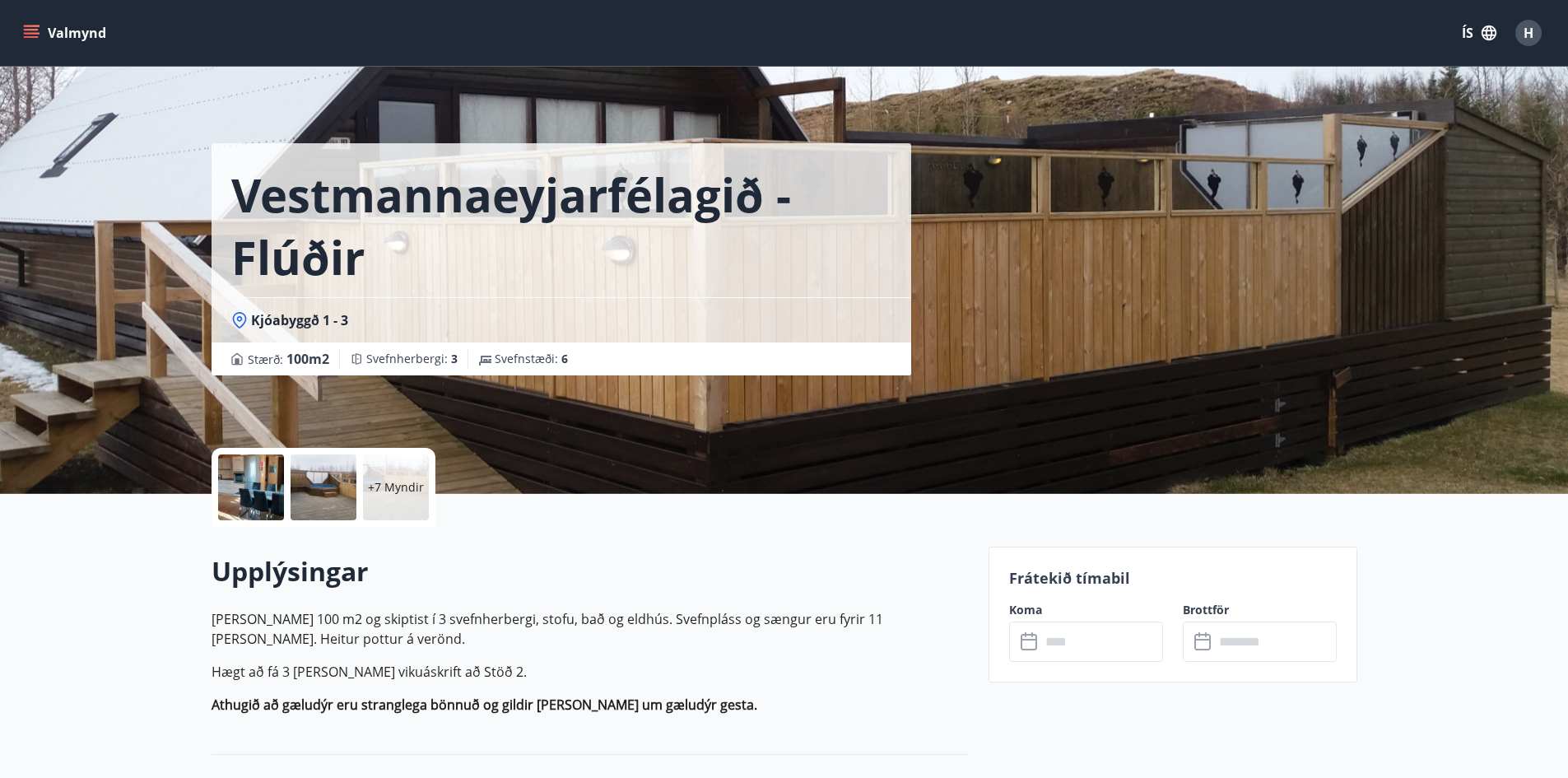
click at [259, 510] on div at bounding box center [251, 487] width 66 height 66
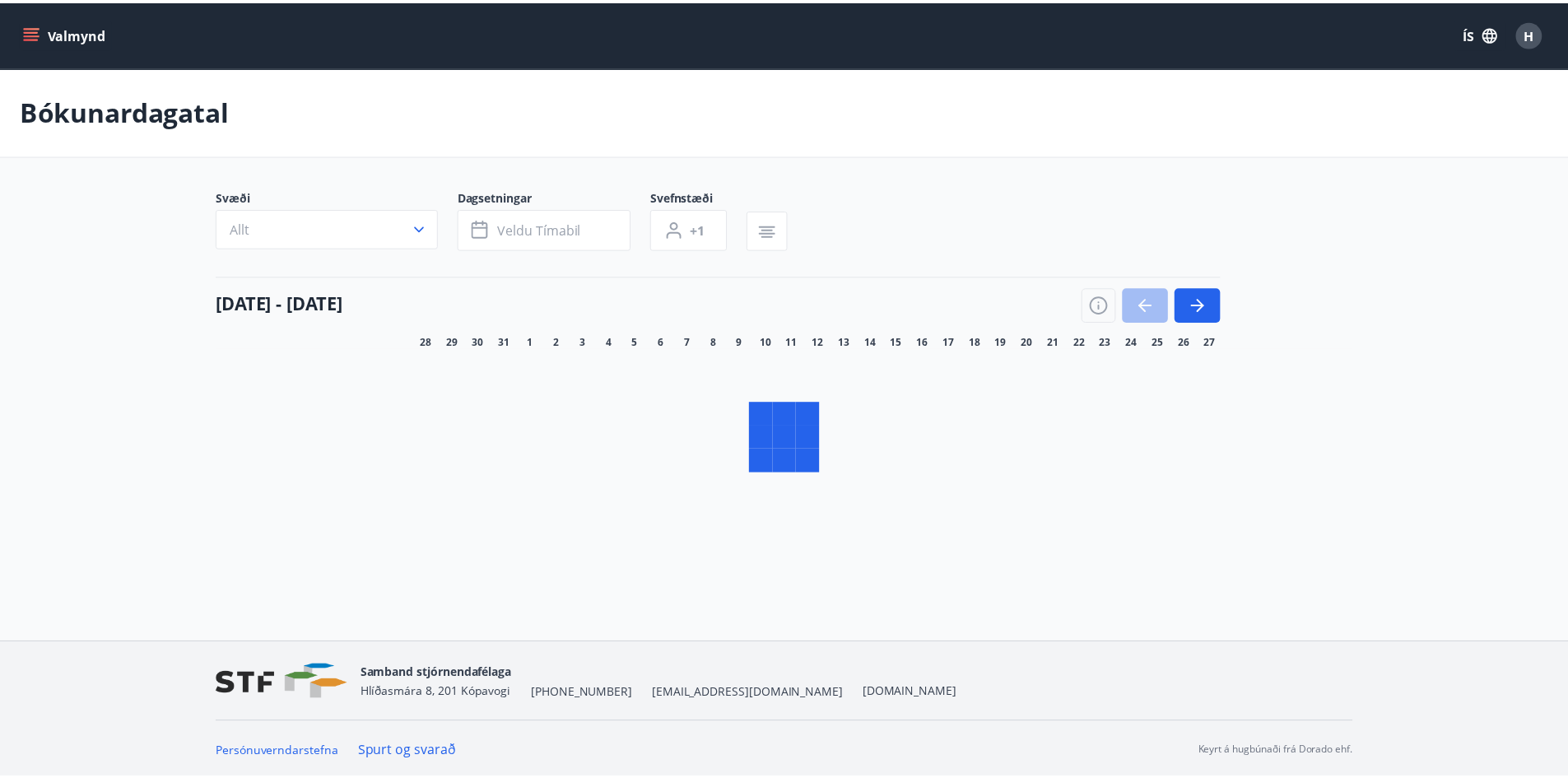
scroll to position [3, 0]
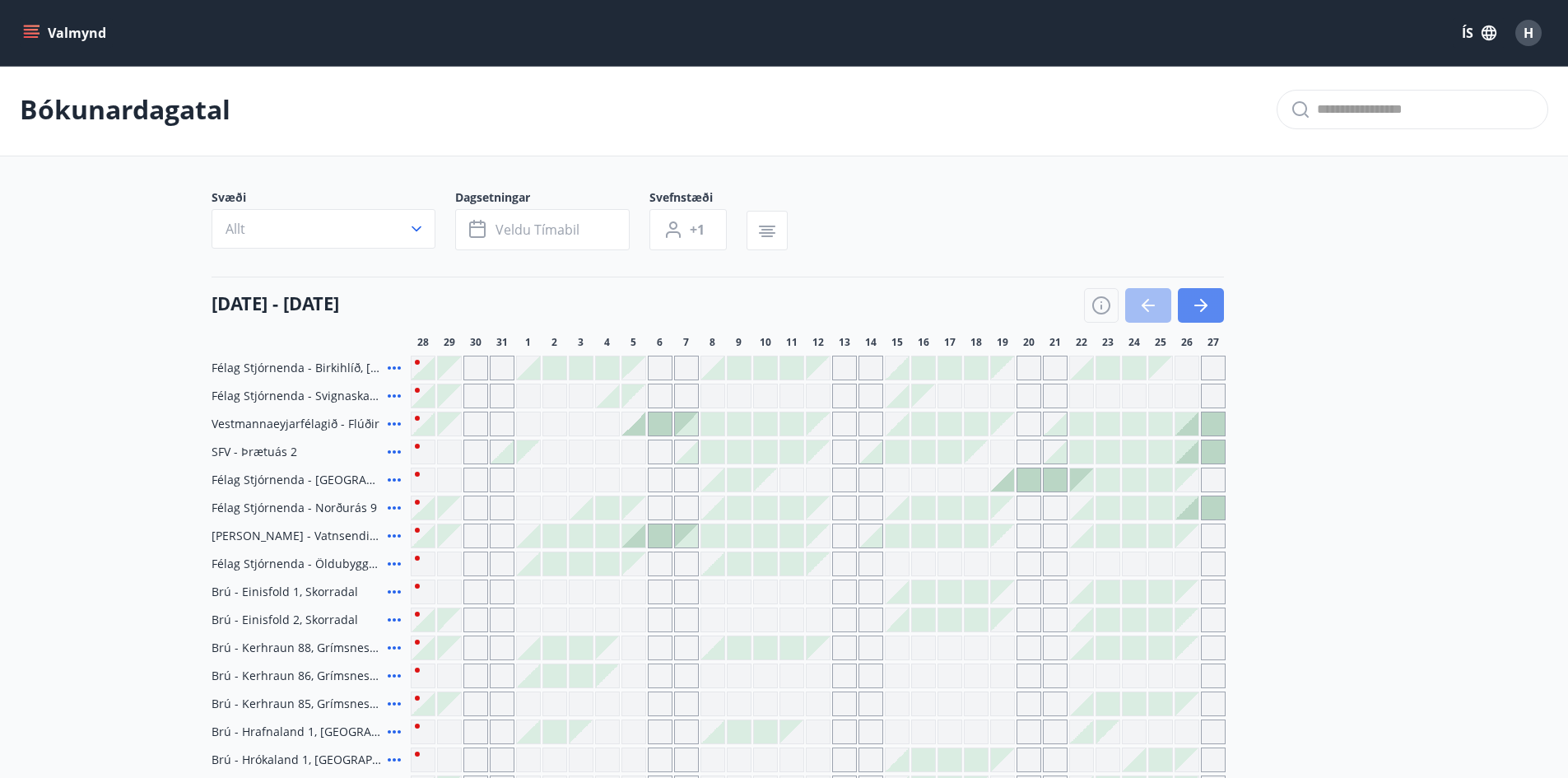
click at [1183, 314] on button "button" at bounding box center [1201, 305] width 46 height 34
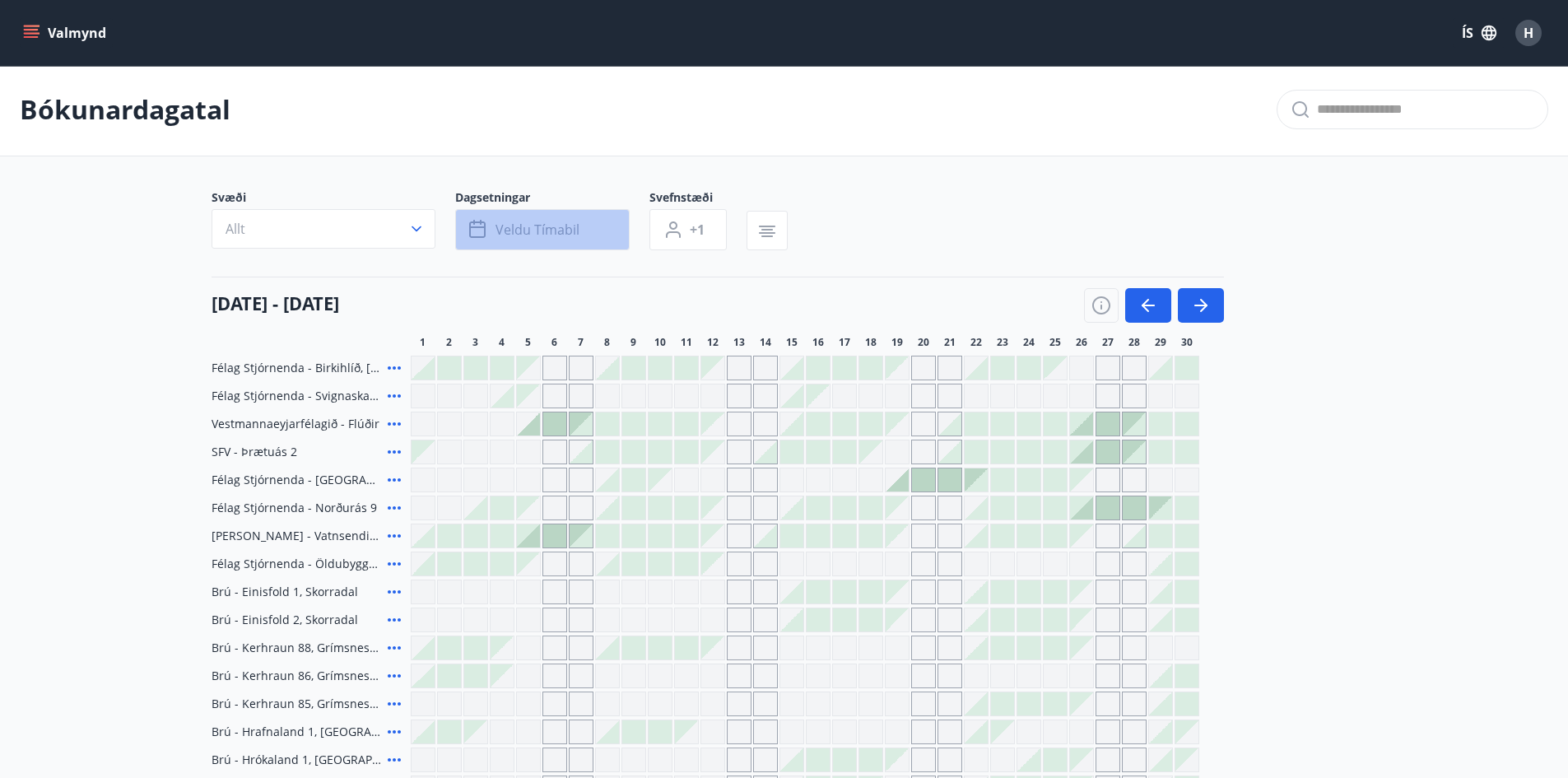
click at [511, 226] on span "Veldu tímabil" at bounding box center [538, 230] width 84 height 18
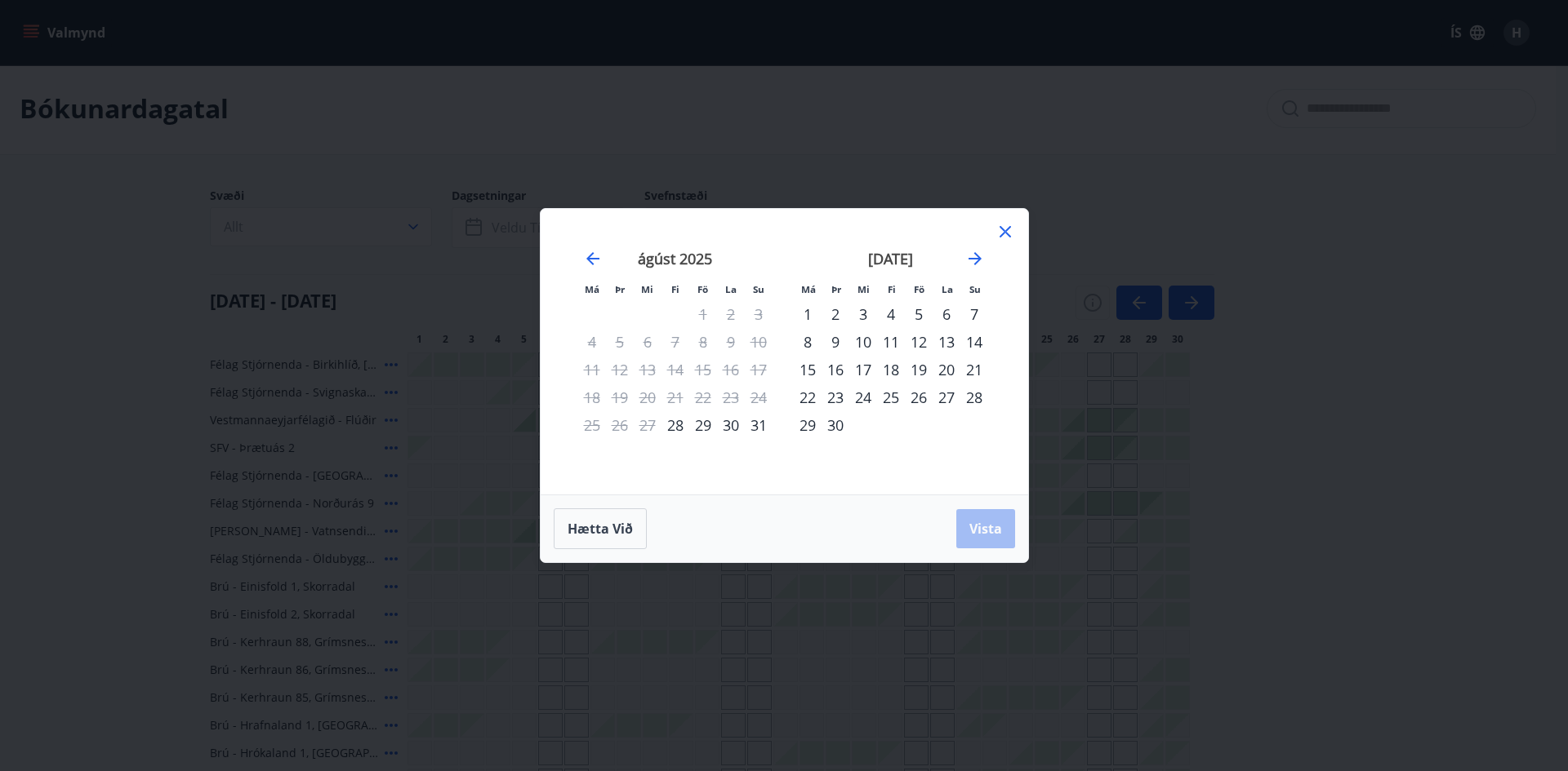
click at [1000, 230] on icon at bounding box center [1005, 232] width 20 height 20
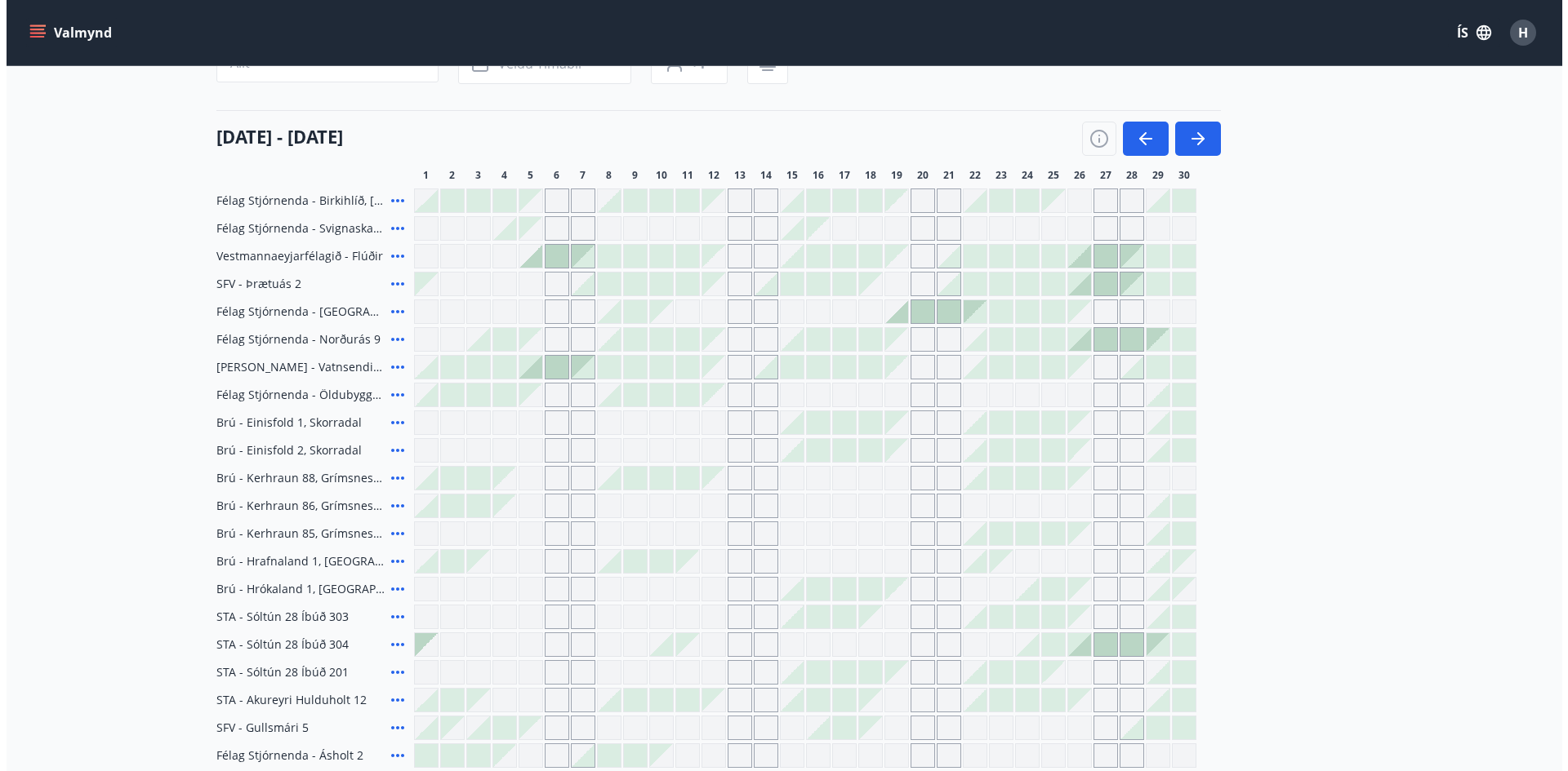
scroll to position [166, 0]
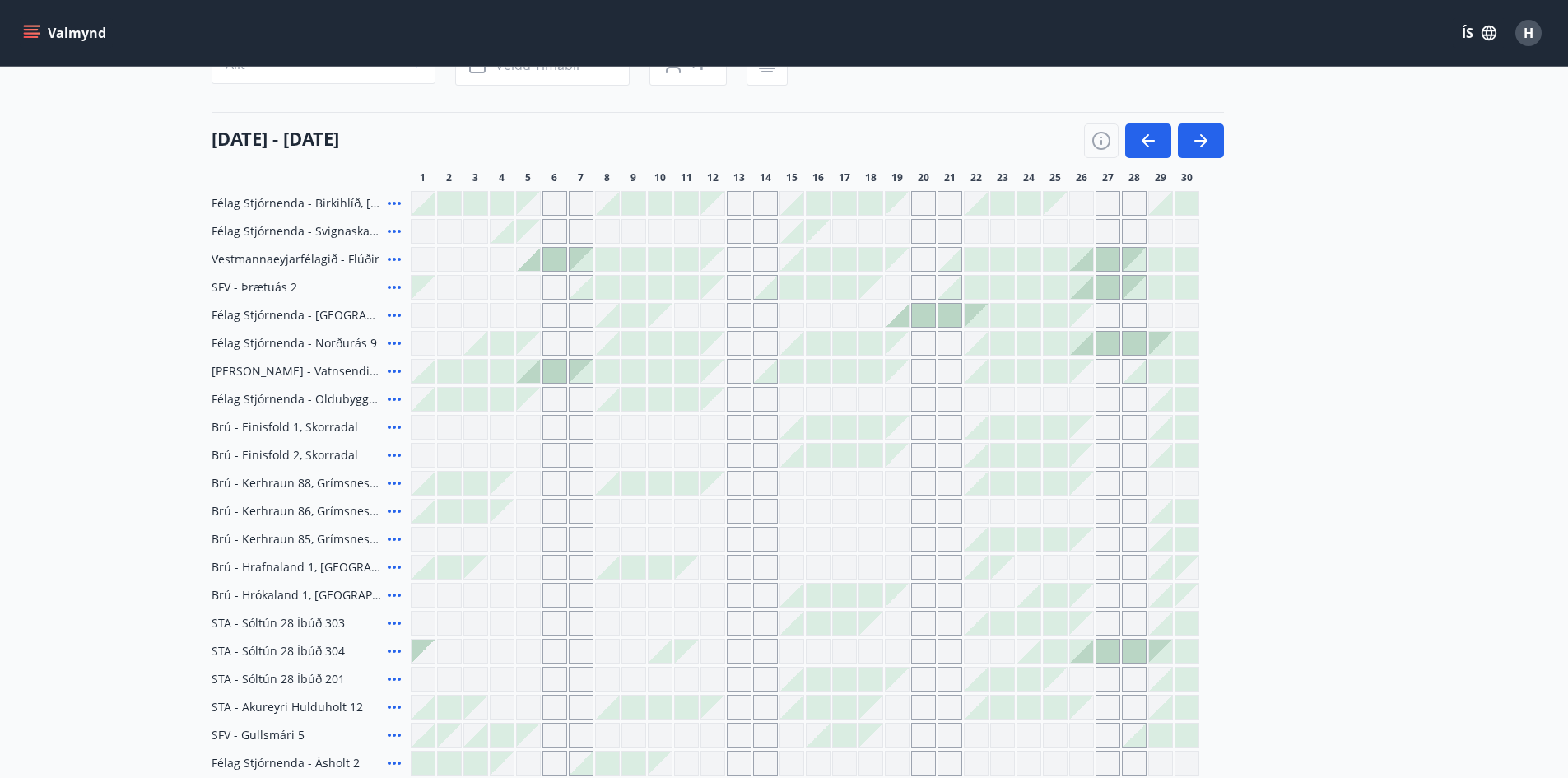
click at [395, 317] on icon at bounding box center [394, 315] width 20 height 20
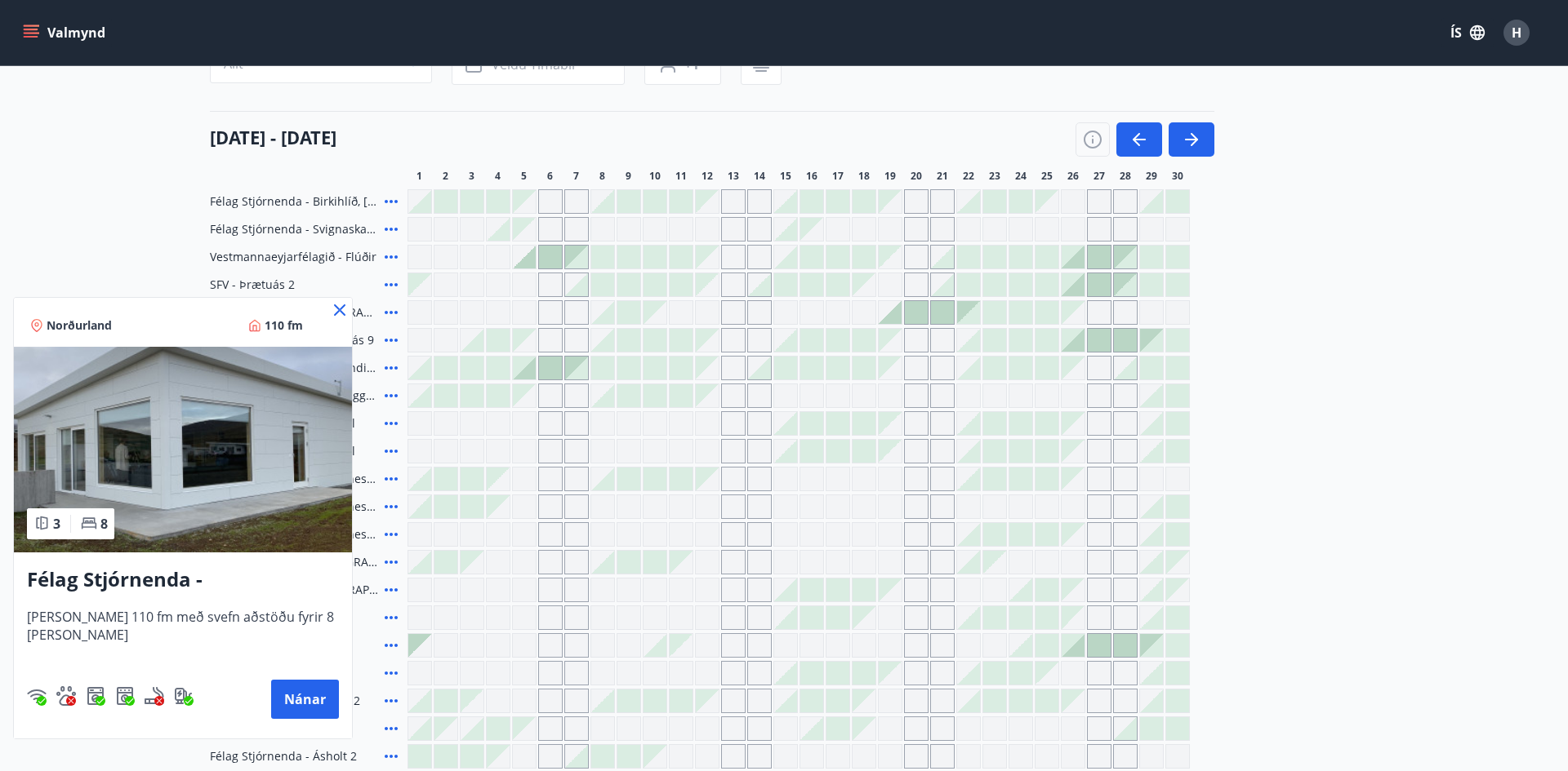
click at [339, 313] on icon at bounding box center [339, 310] width 11 height 11
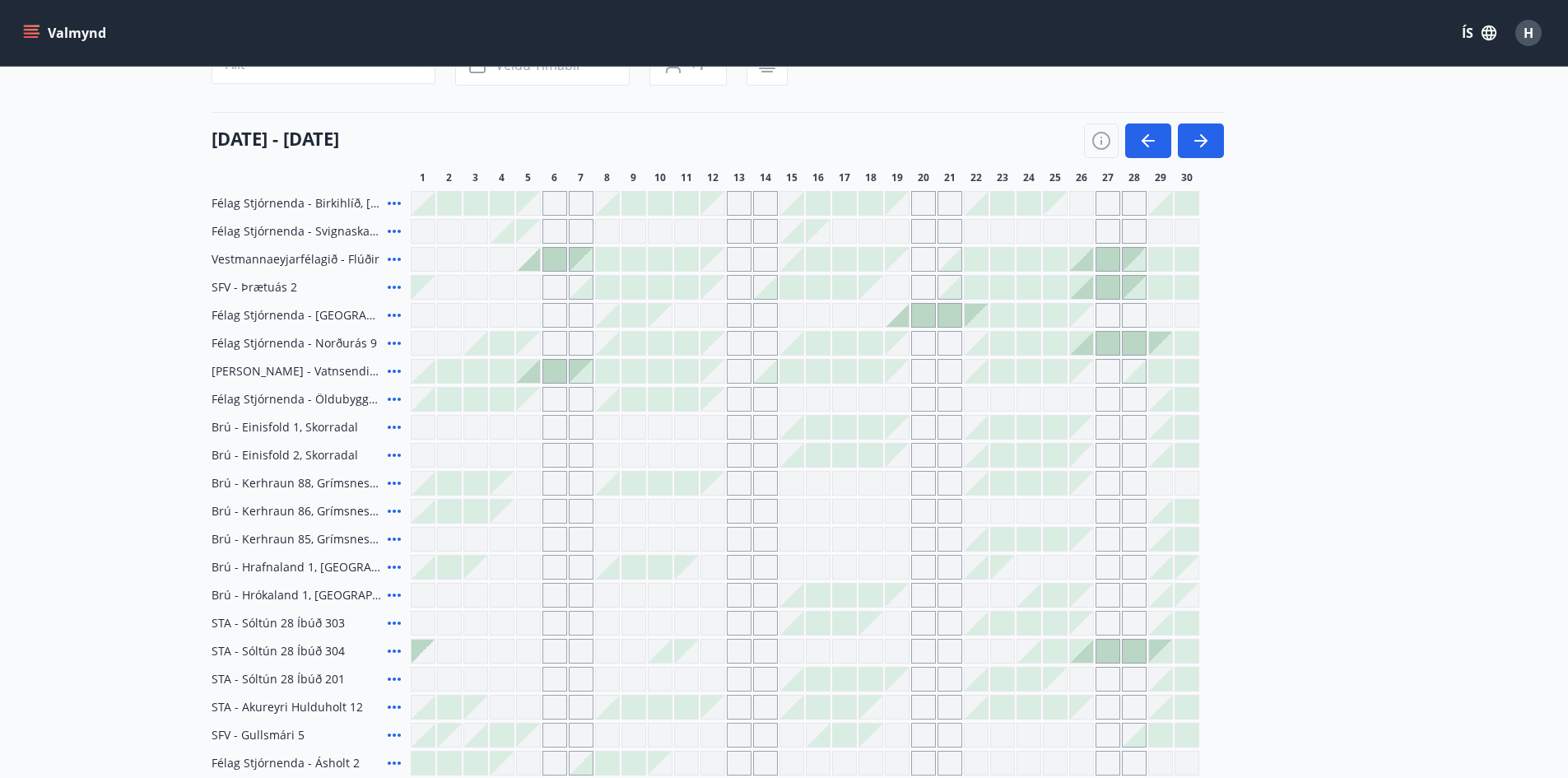
click at [395, 228] on icon at bounding box center [394, 231] width 20 height 20
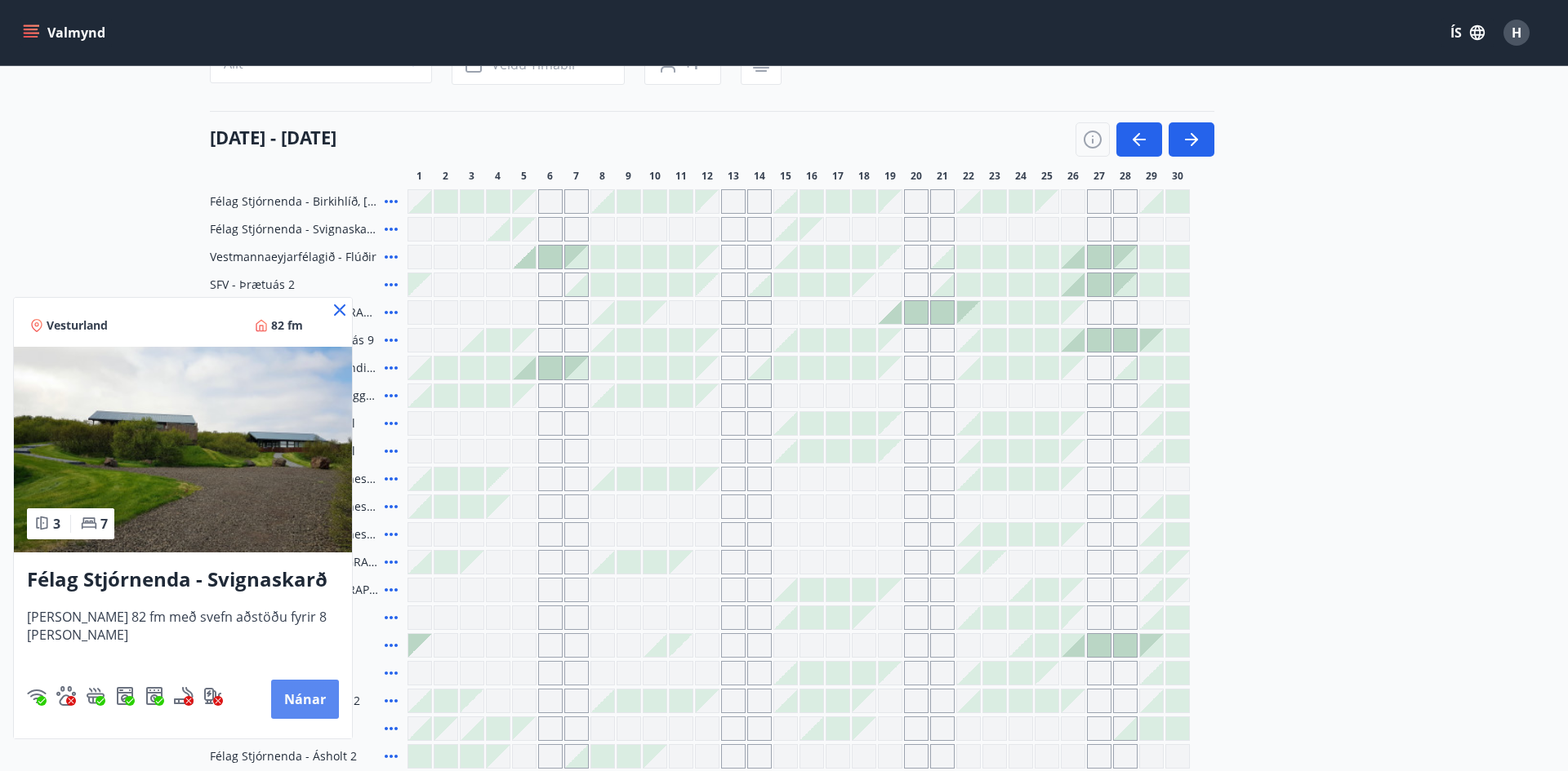
click at [287, 694] on button "Nánar" at bounding box center [305, 699] width 68 height 39
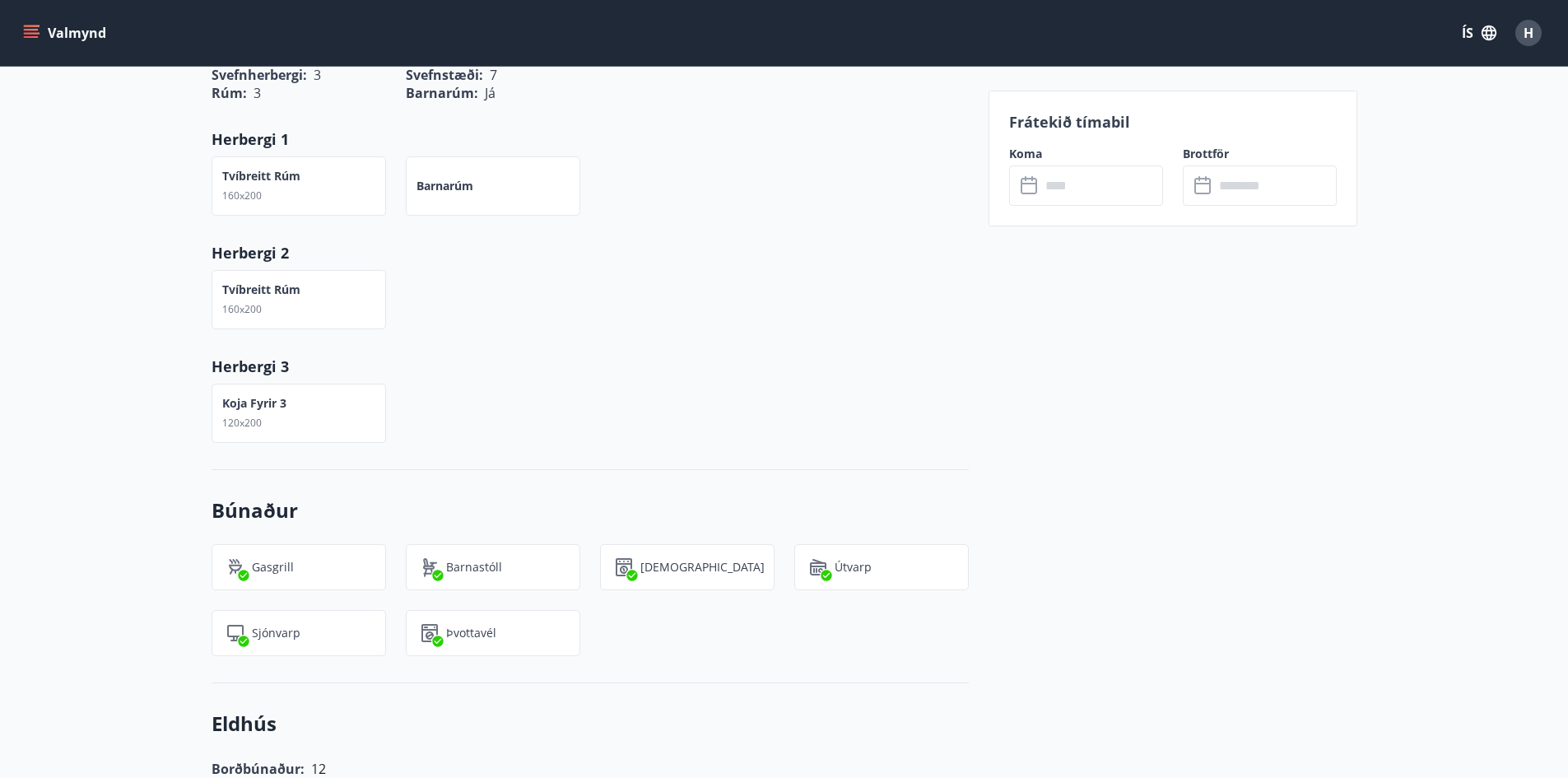
scroll to position [709, 0]
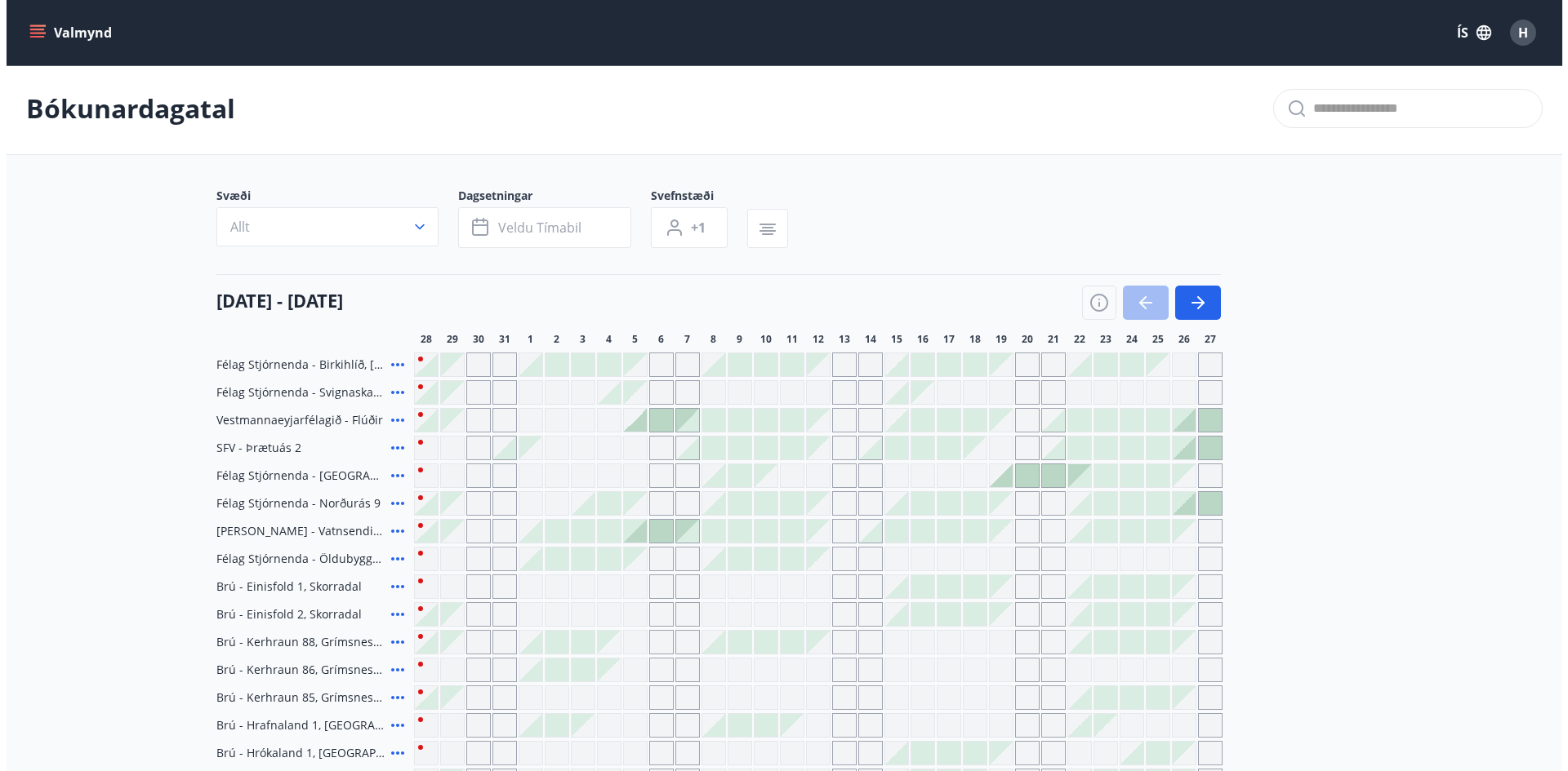
scroll to position [152, 0]
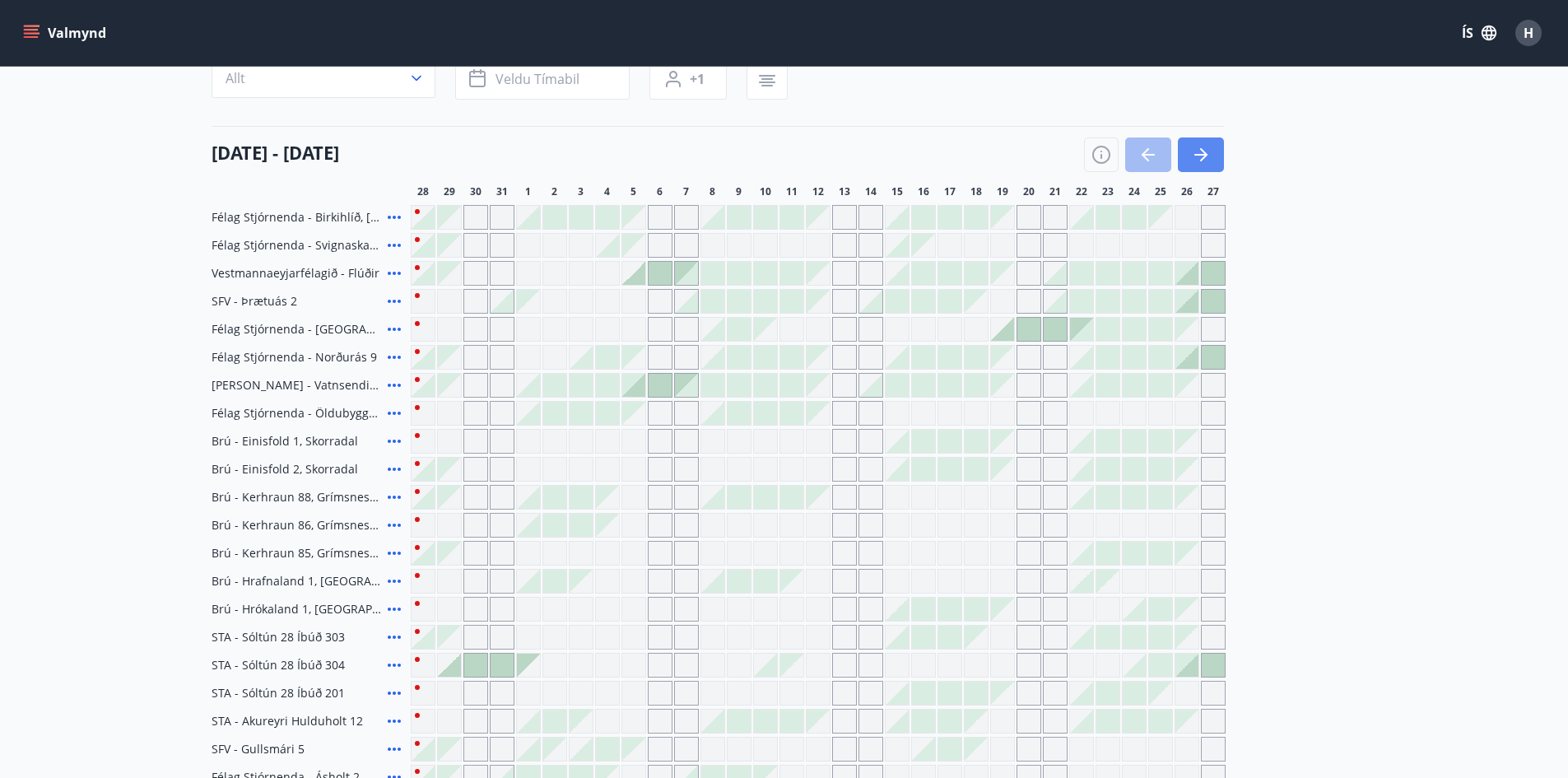
click at [1207, 153] on icon "button" at bounding box center [1201, 154] width 20 height 20
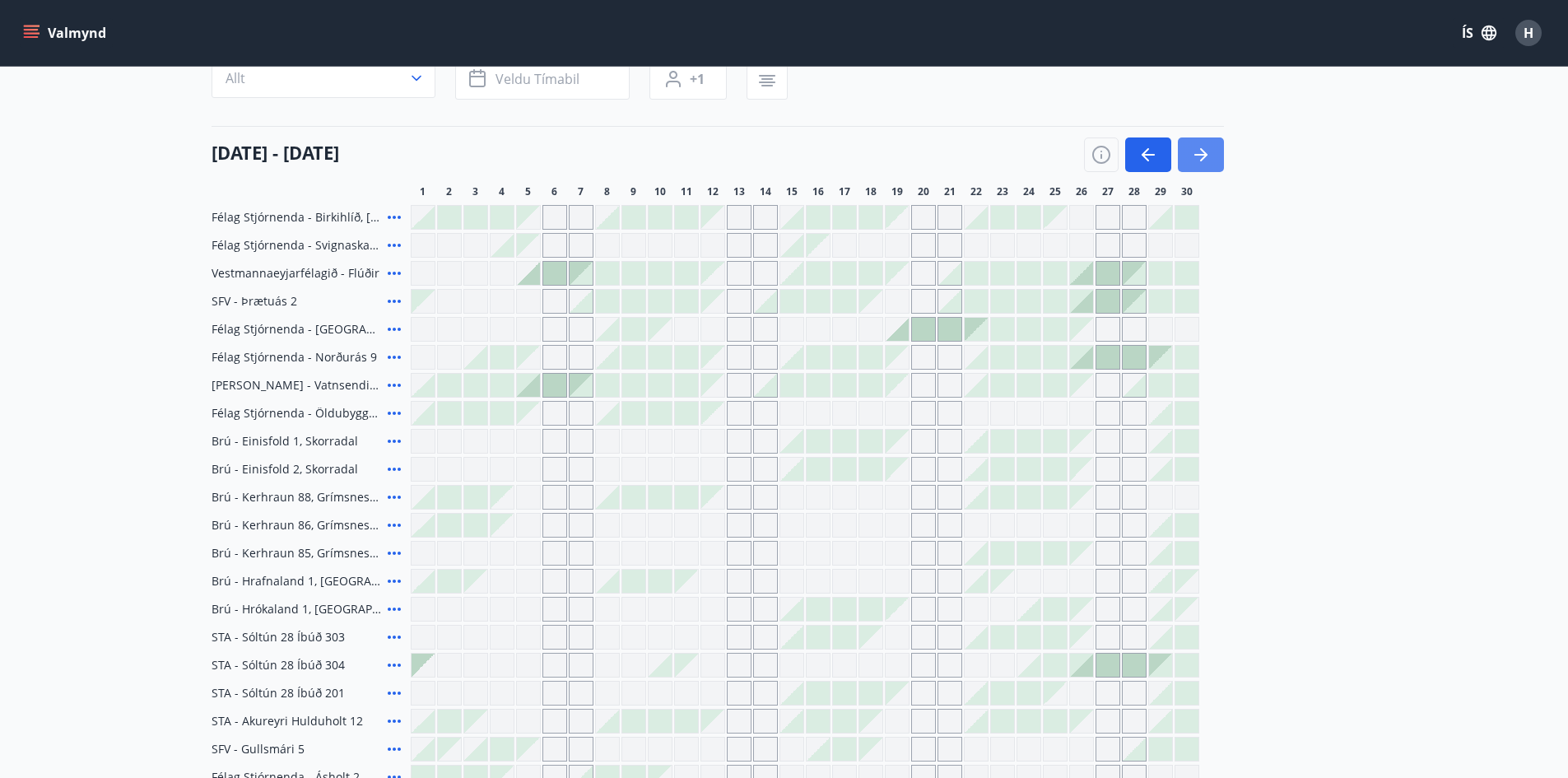
click at [1210, 155] on icon "button" at bounding box center [1201, 154] width 20 height 20
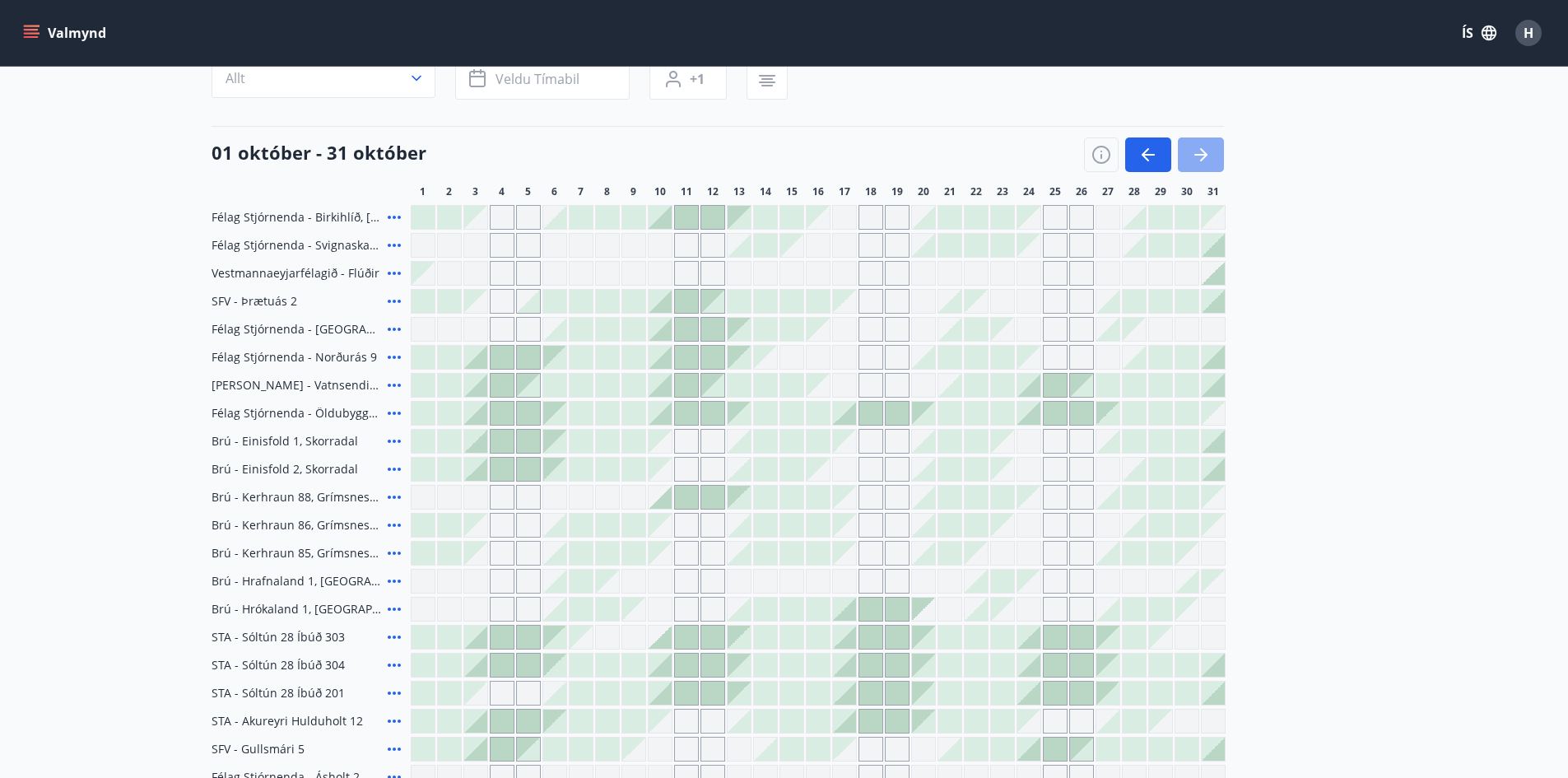
click at [1210, 154] on icon "button" at bounding box center [1201, 154] width 20 height 20
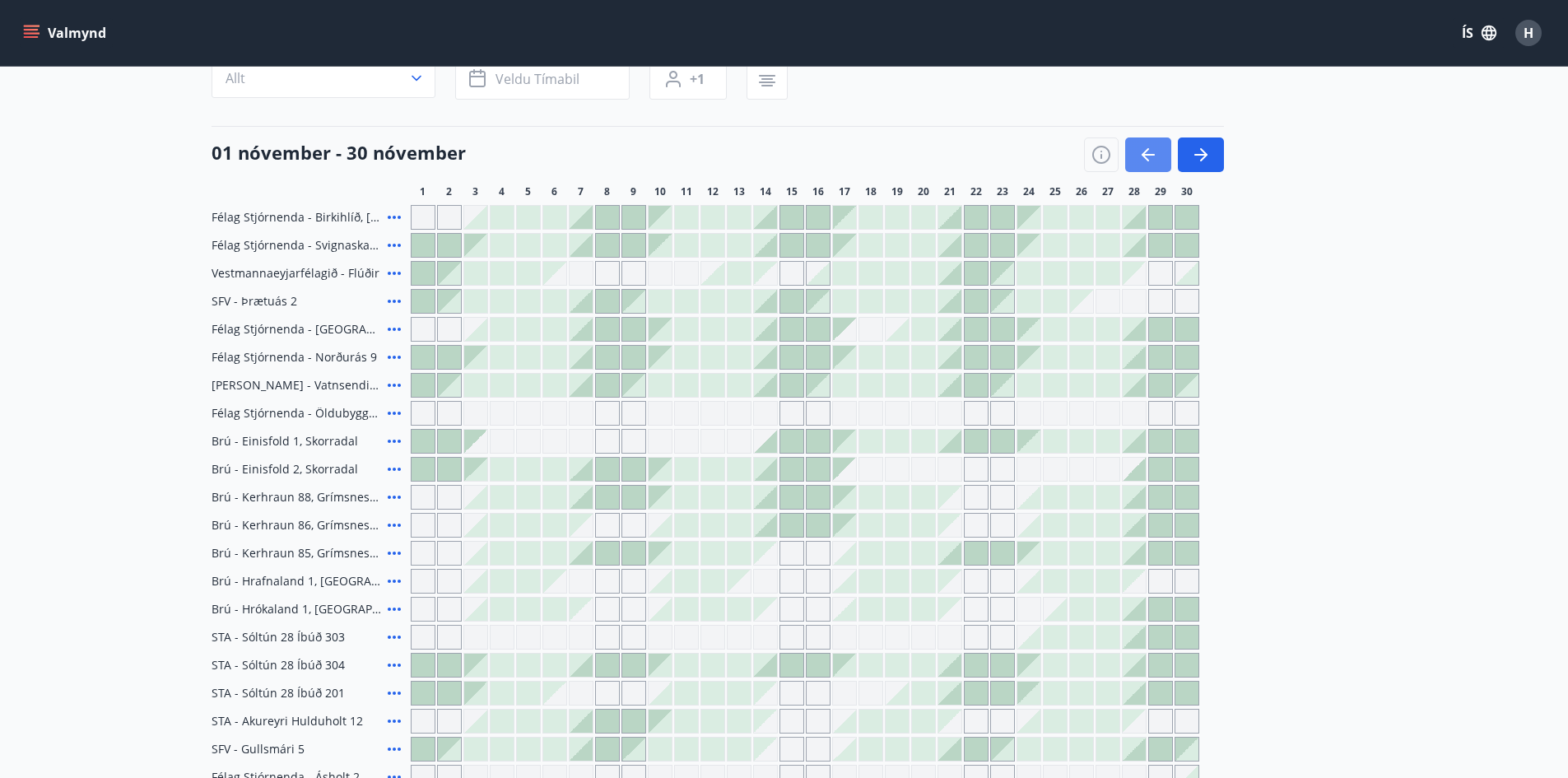
click at [1144, 157] on icon "button" at bounding box center [1146, 154] width 7 height 13
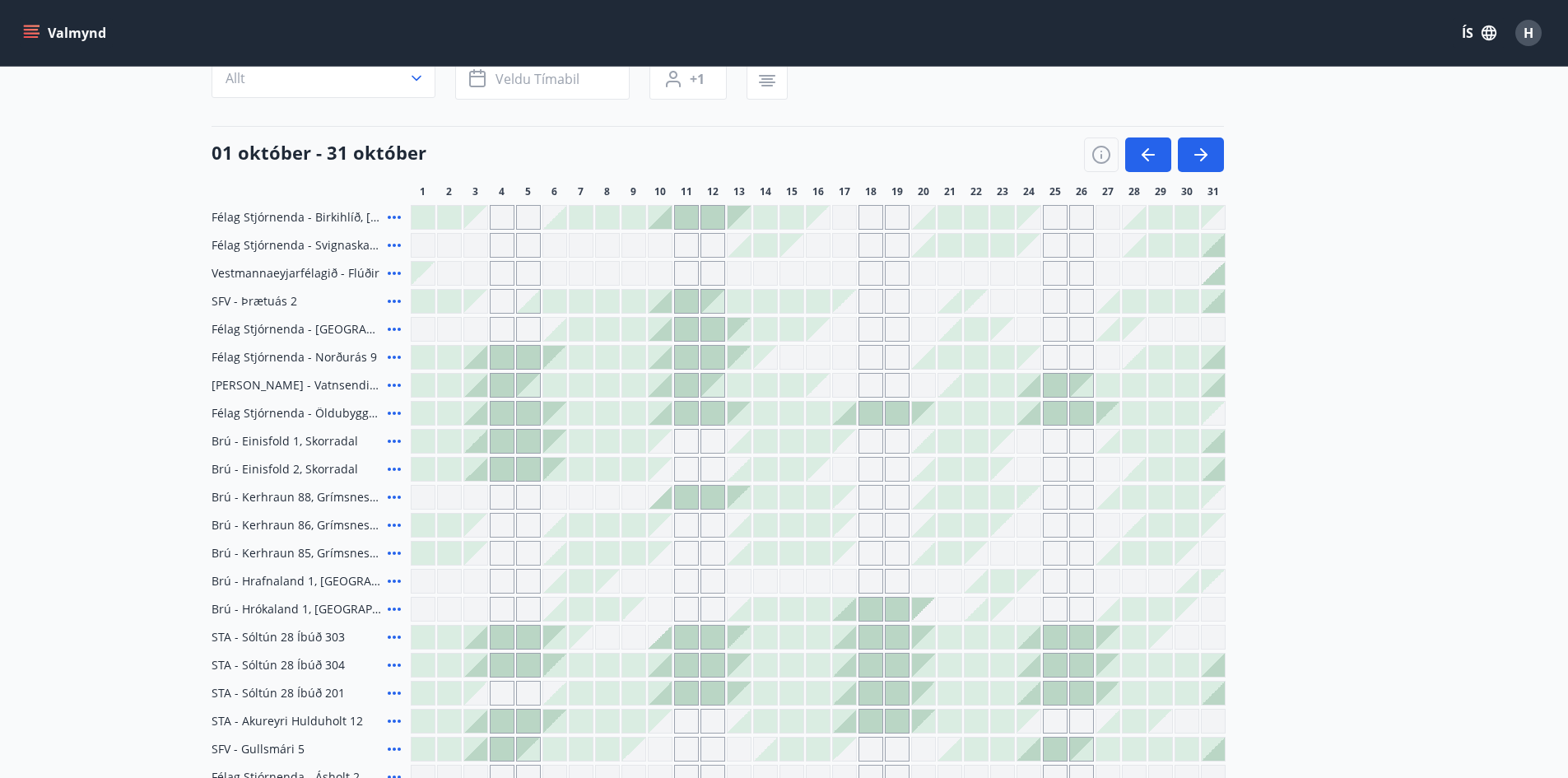
click at [395, 444] on icon at bounding box center [394, 441] width 20 height 20
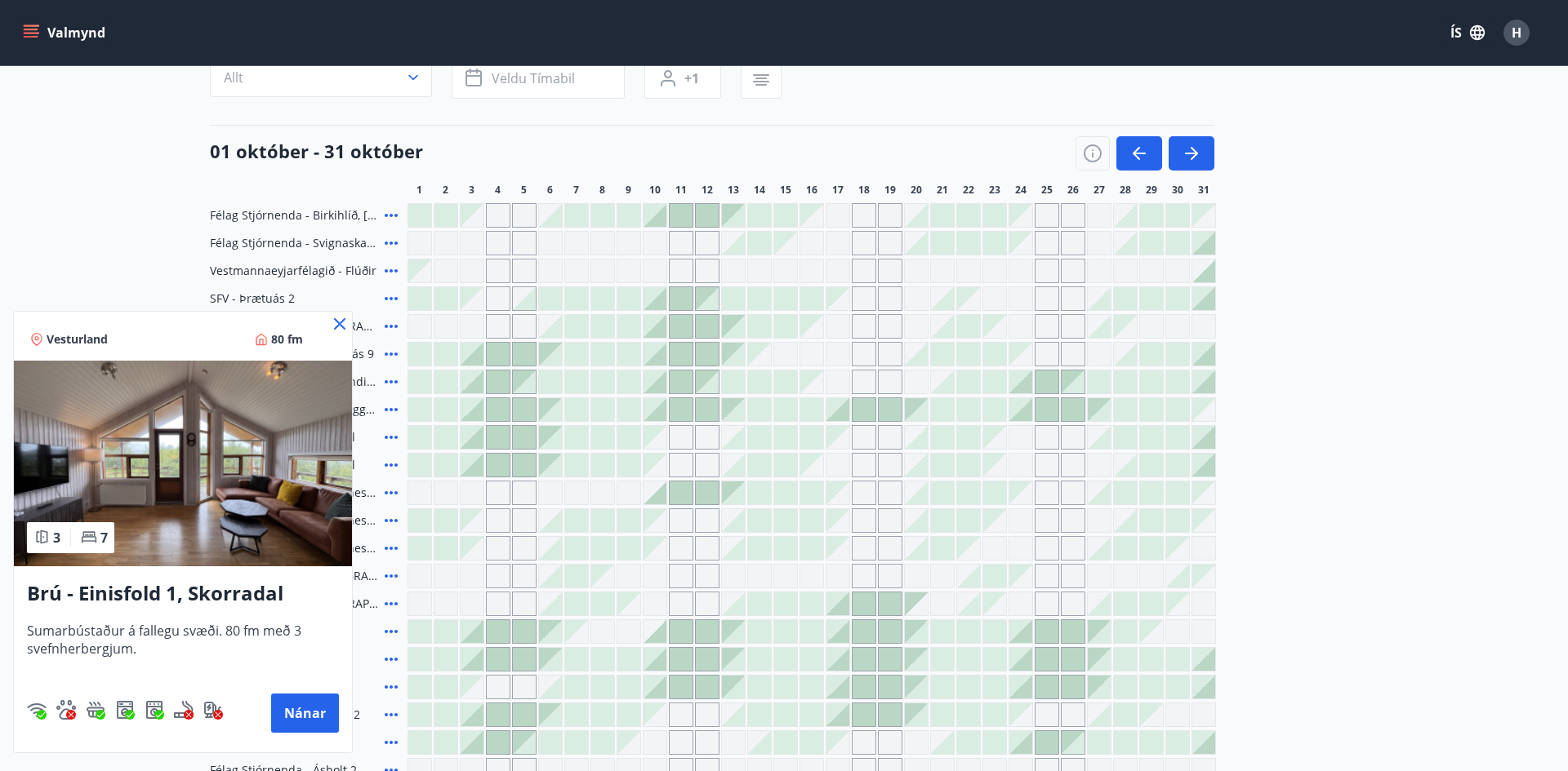
click at [155, 585] on h3 "Brú - Einisfold 1, Skorradal" at bounding box center [182, 594] width 312 height 30
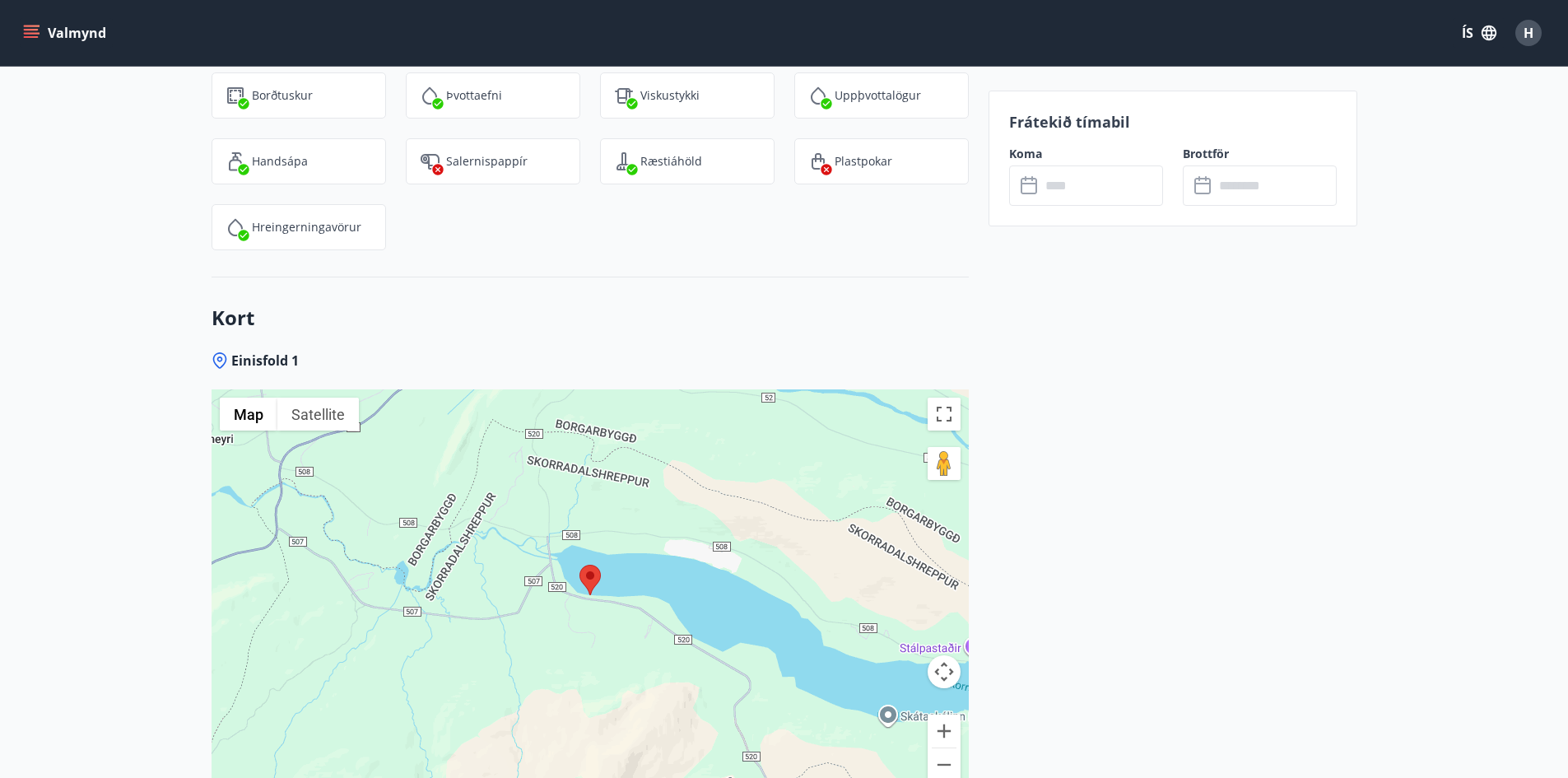
scroll to position [2853, 0]
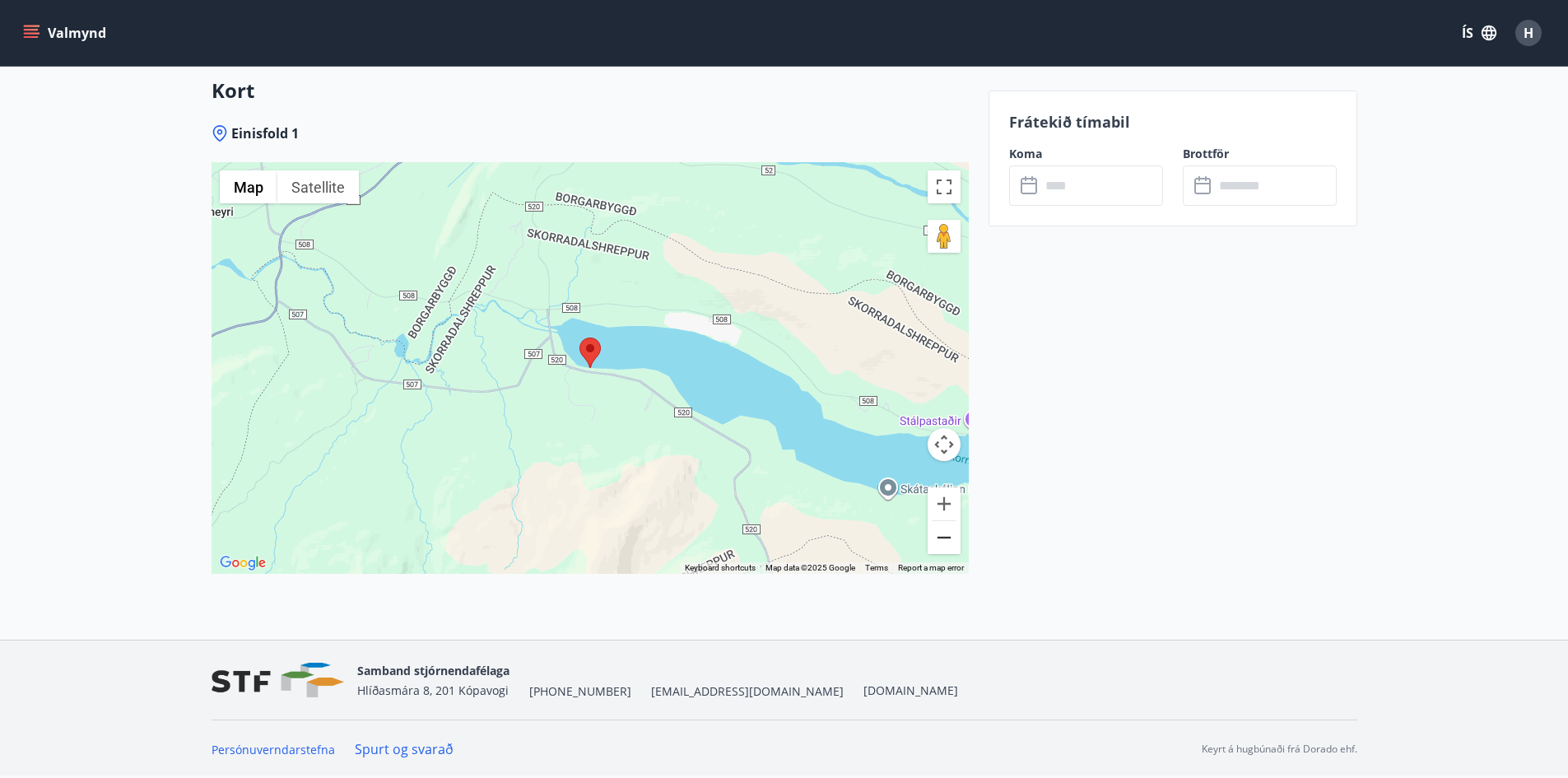
click at [952, 531] on button "Zoom out" at bounding box center [944, 538] width 33 height 33
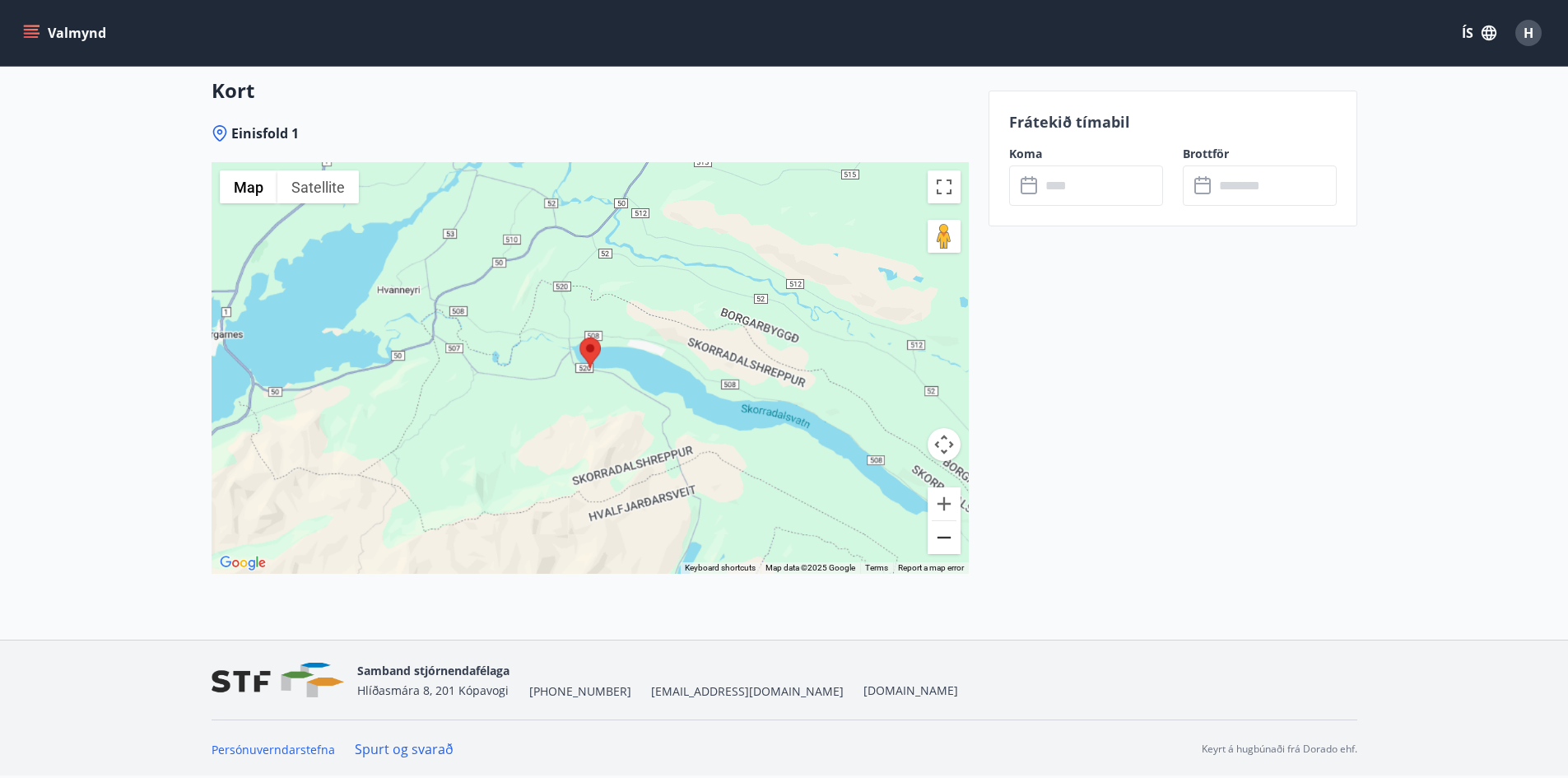
click at [952, 531] on button "Zoom out" at bounding box center [944, 538] width 33 height 33
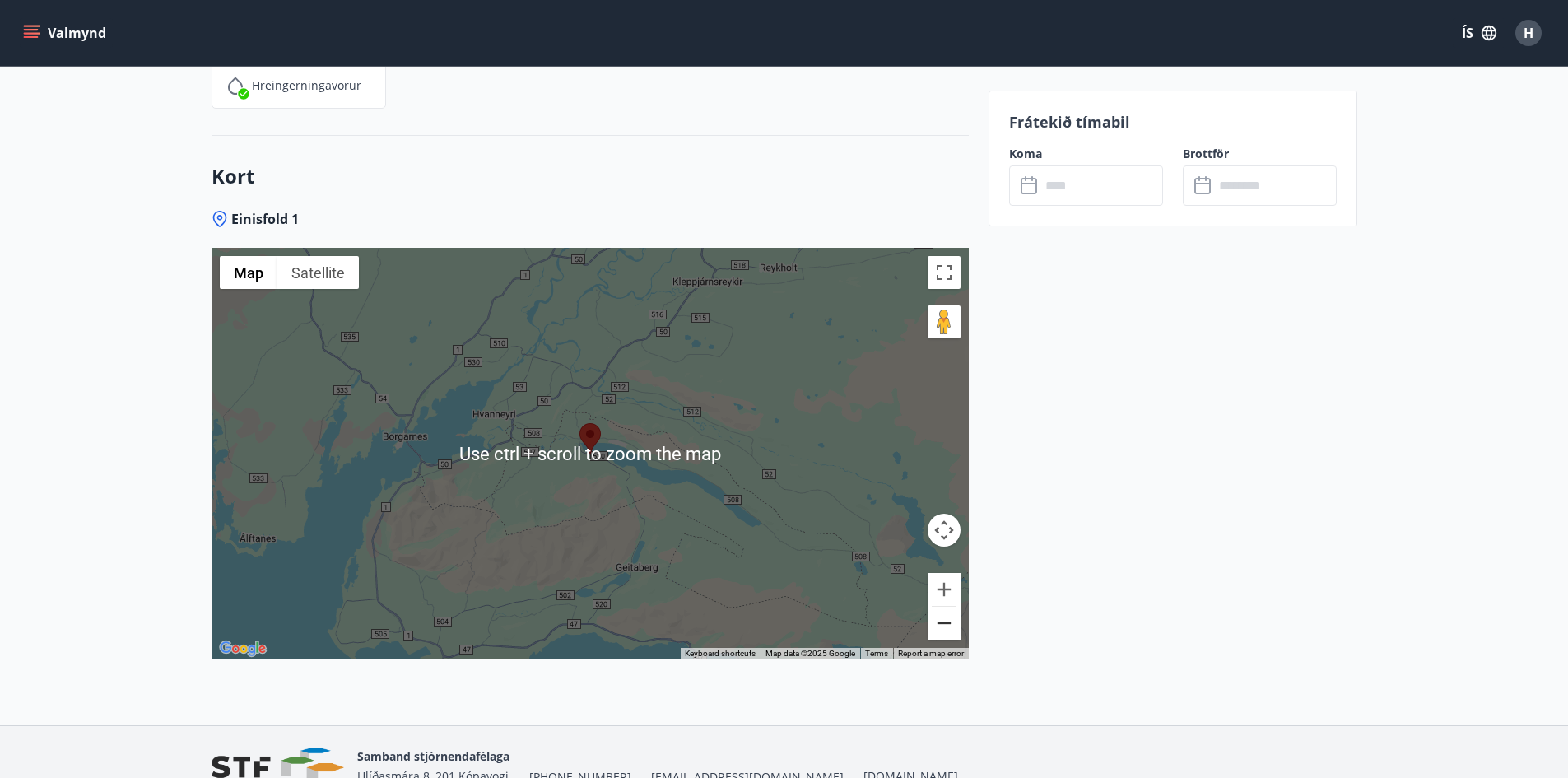
scroll to position [2770, 0]
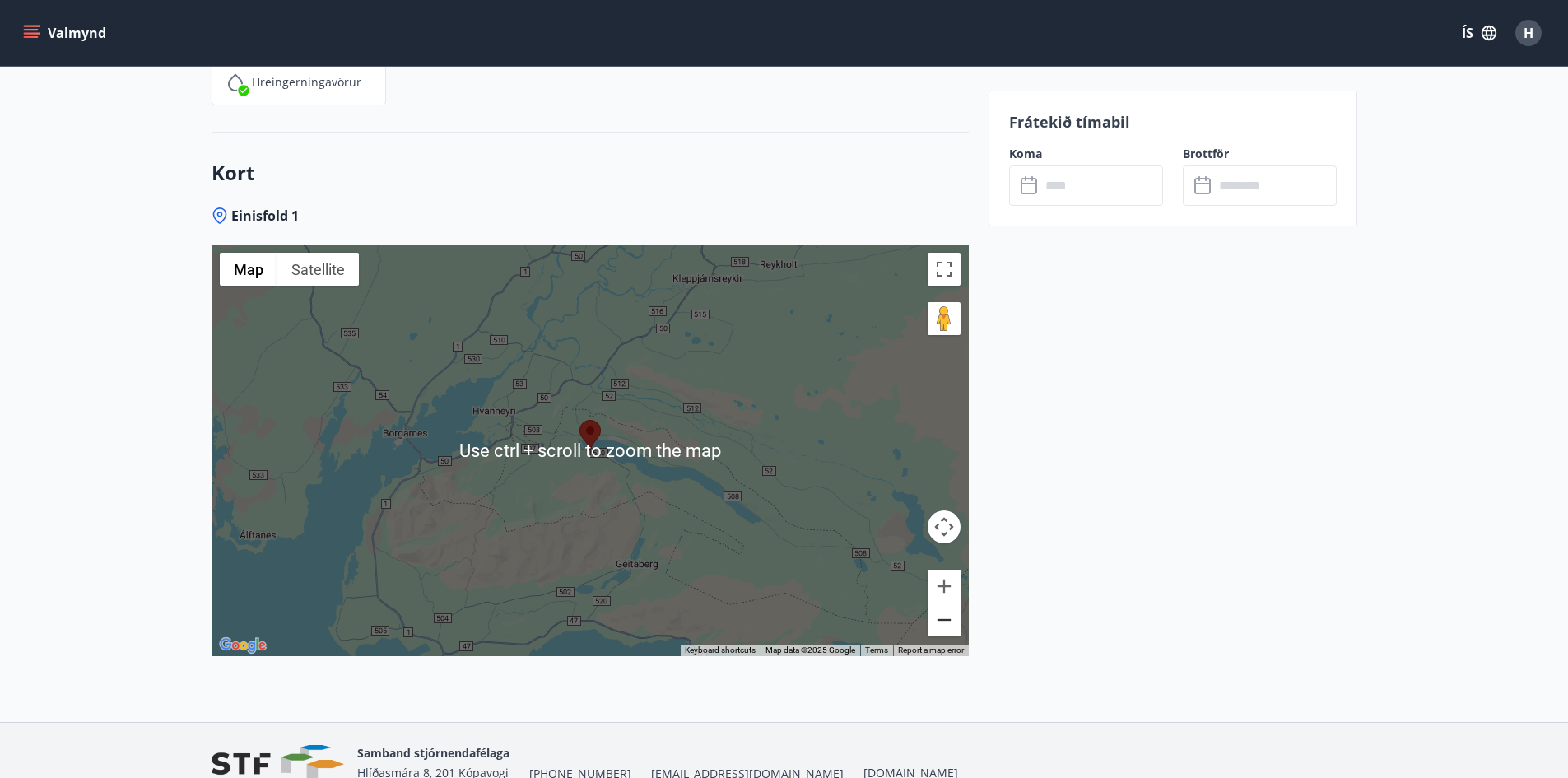
click at [951, 625] on button "Zoom out" at bounding box center [944, 620] width 33 height 33
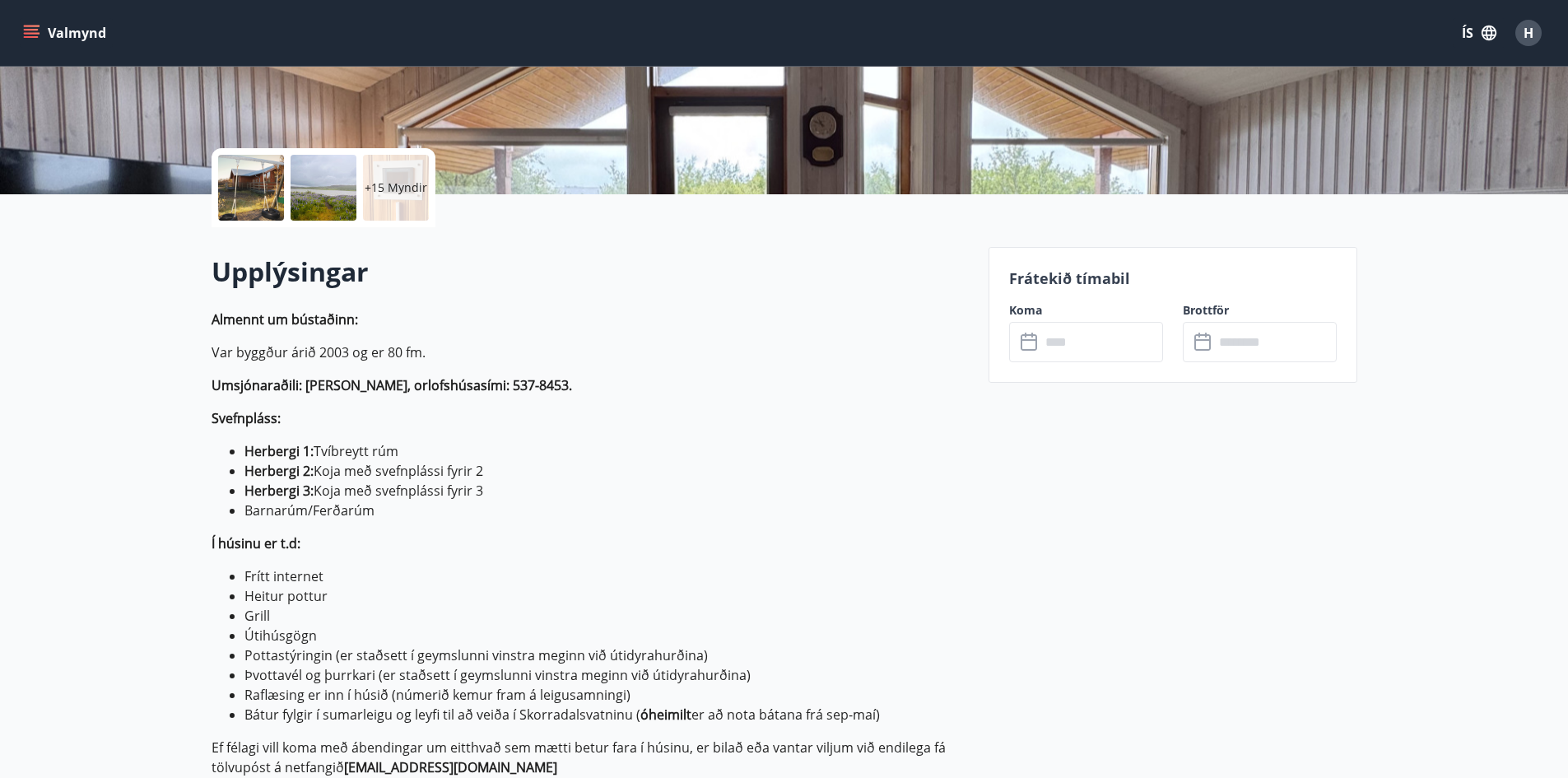
scroll to position [0, 0]
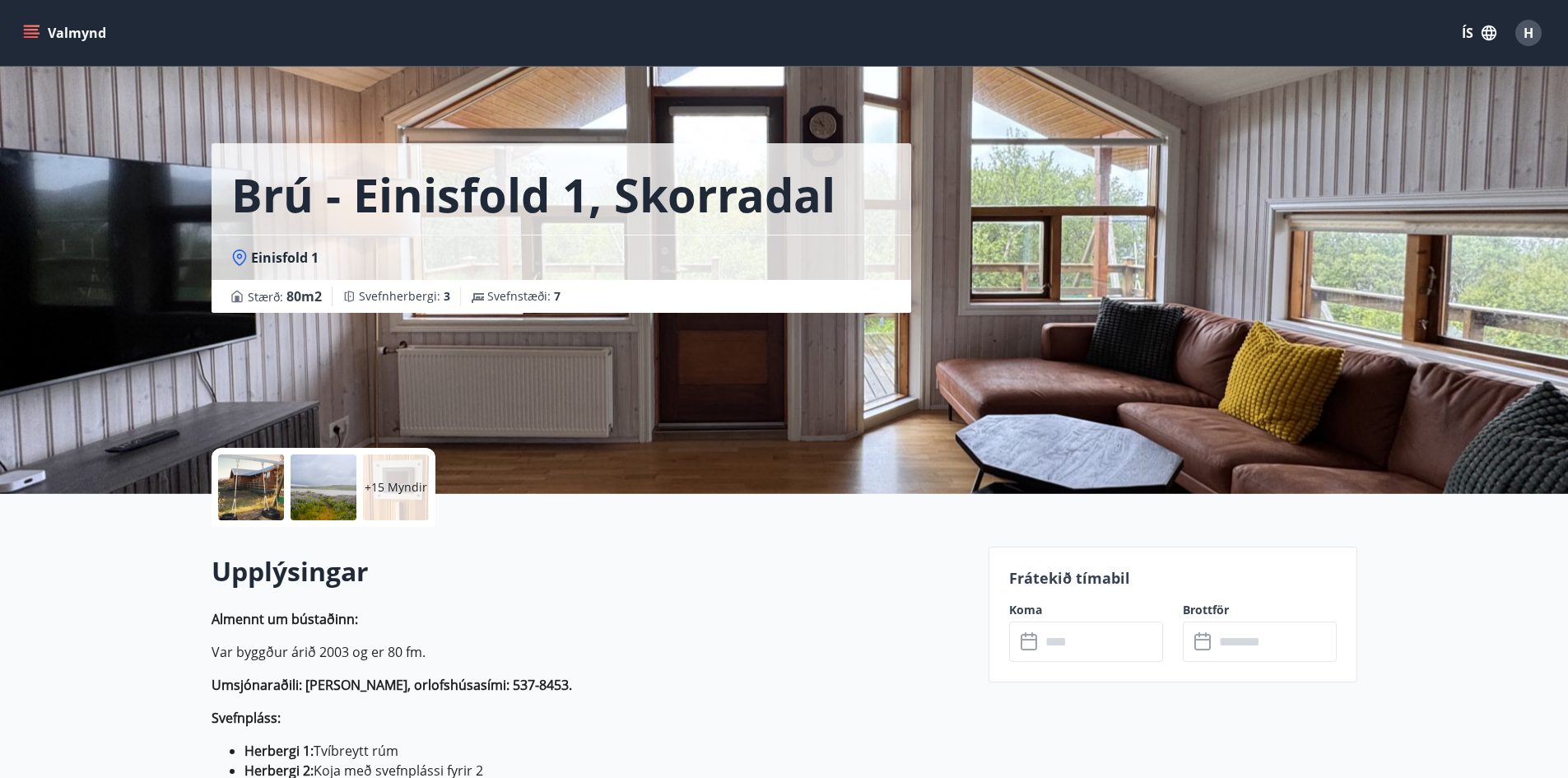
drag, startPoint x: 547, startPoint y: 426, endPoint x: 571, endPoint y: 166, distance: 261.1
click at [46, 33] on button "Valmynd" at bounding box center [67, 33] width 93 height 30
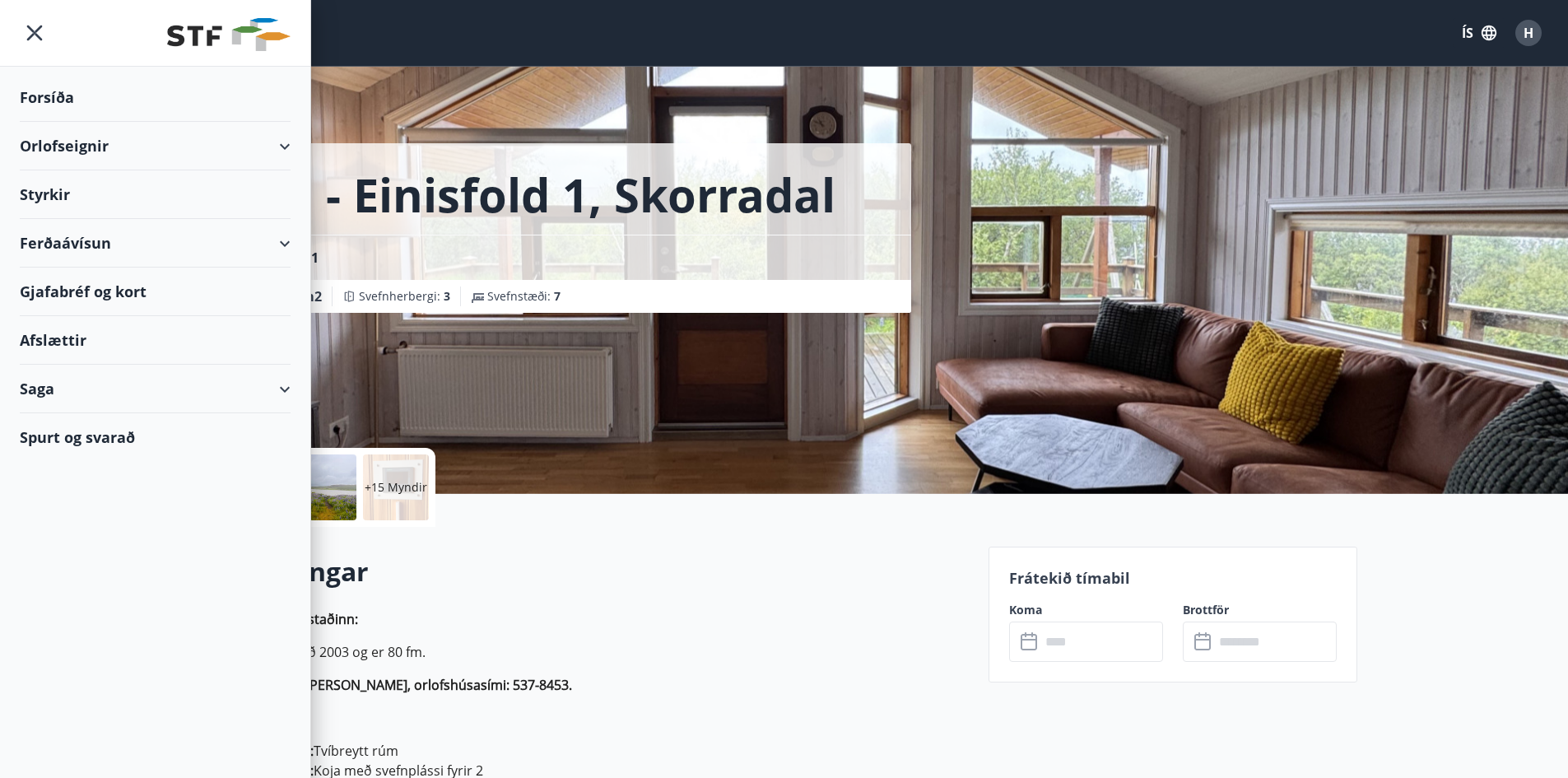
click at [147, 149] on div "Orlofseignir" at bounding box center [155, 145] width 271 height 48
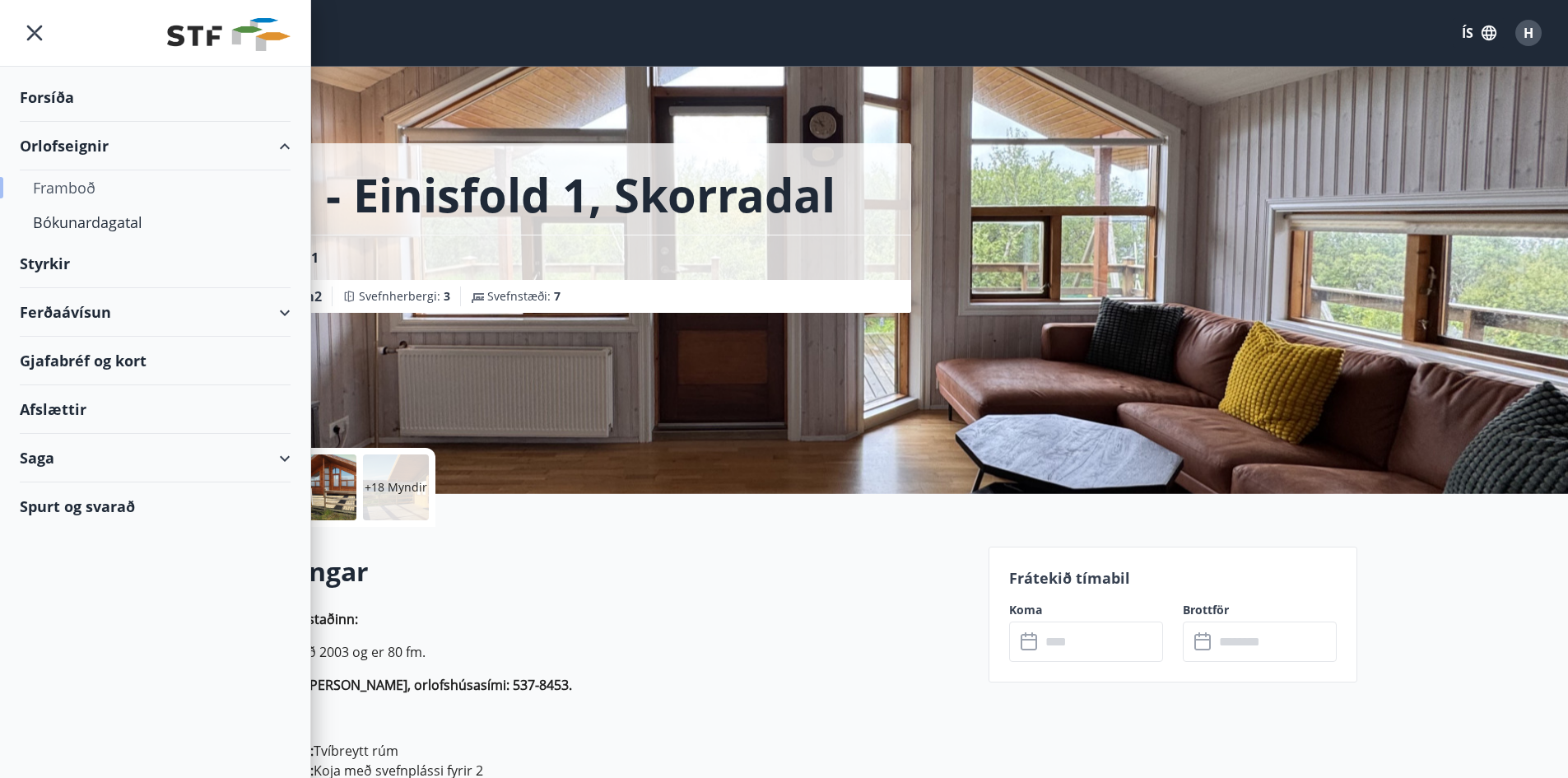
click at [87, 186] on div "Framboð" at bounding box center [155, 187] width 244 height 34
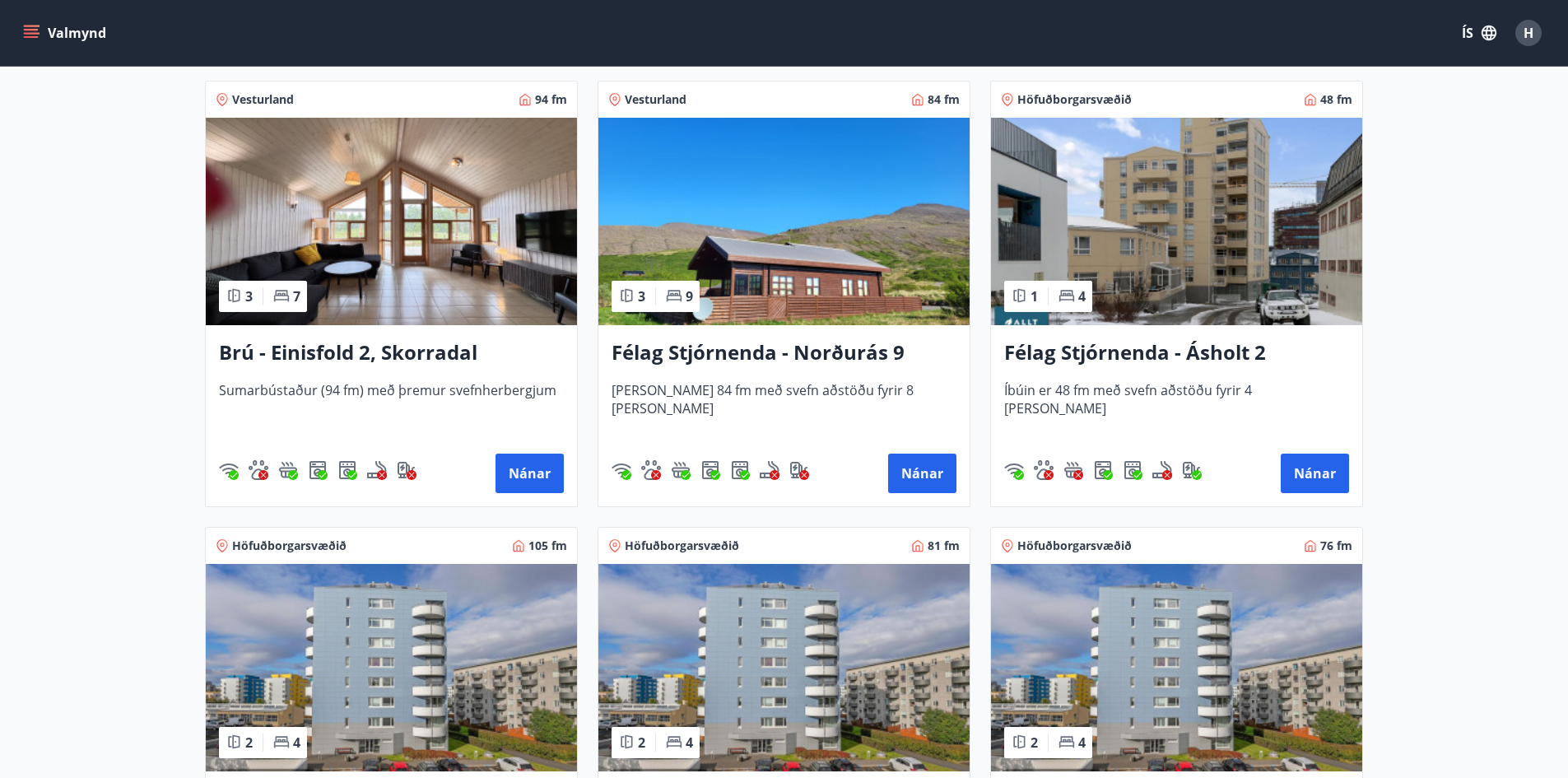
scroll to position [1153, 0]
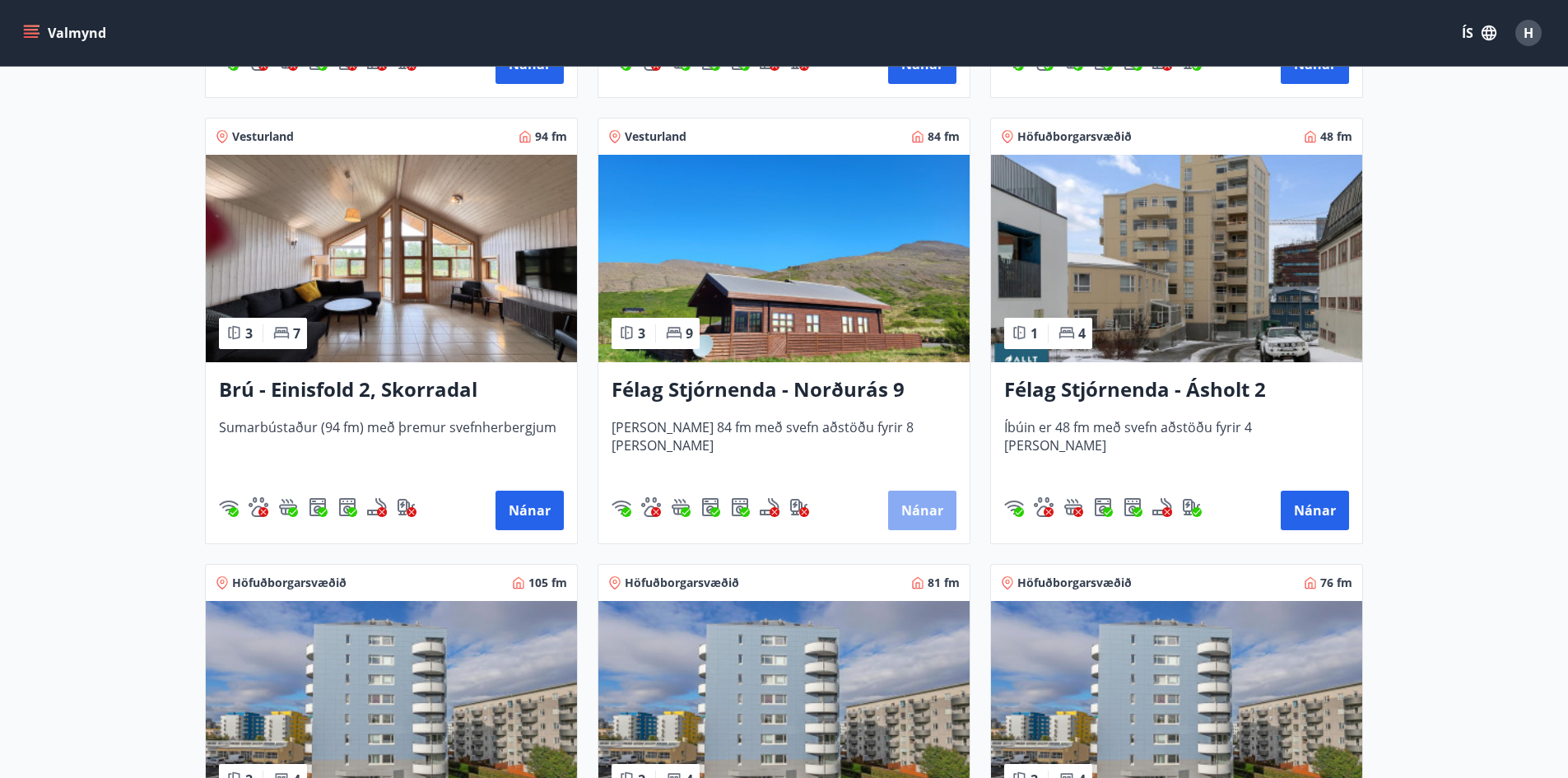
click at [902, 507] on button "Nánar" at bounding box center [922, 510] width 68 height 39
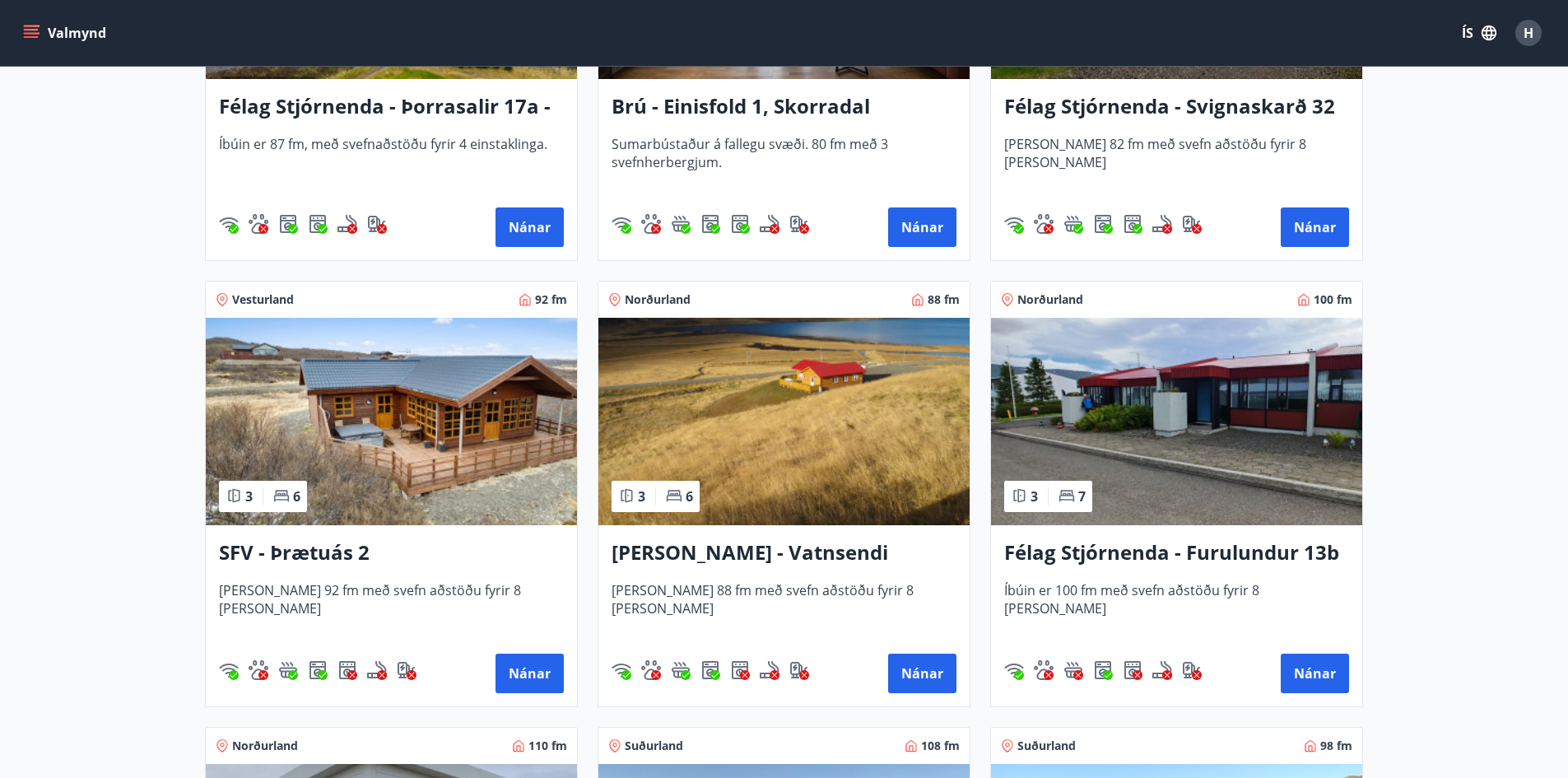
scroll to position [2800, 0]
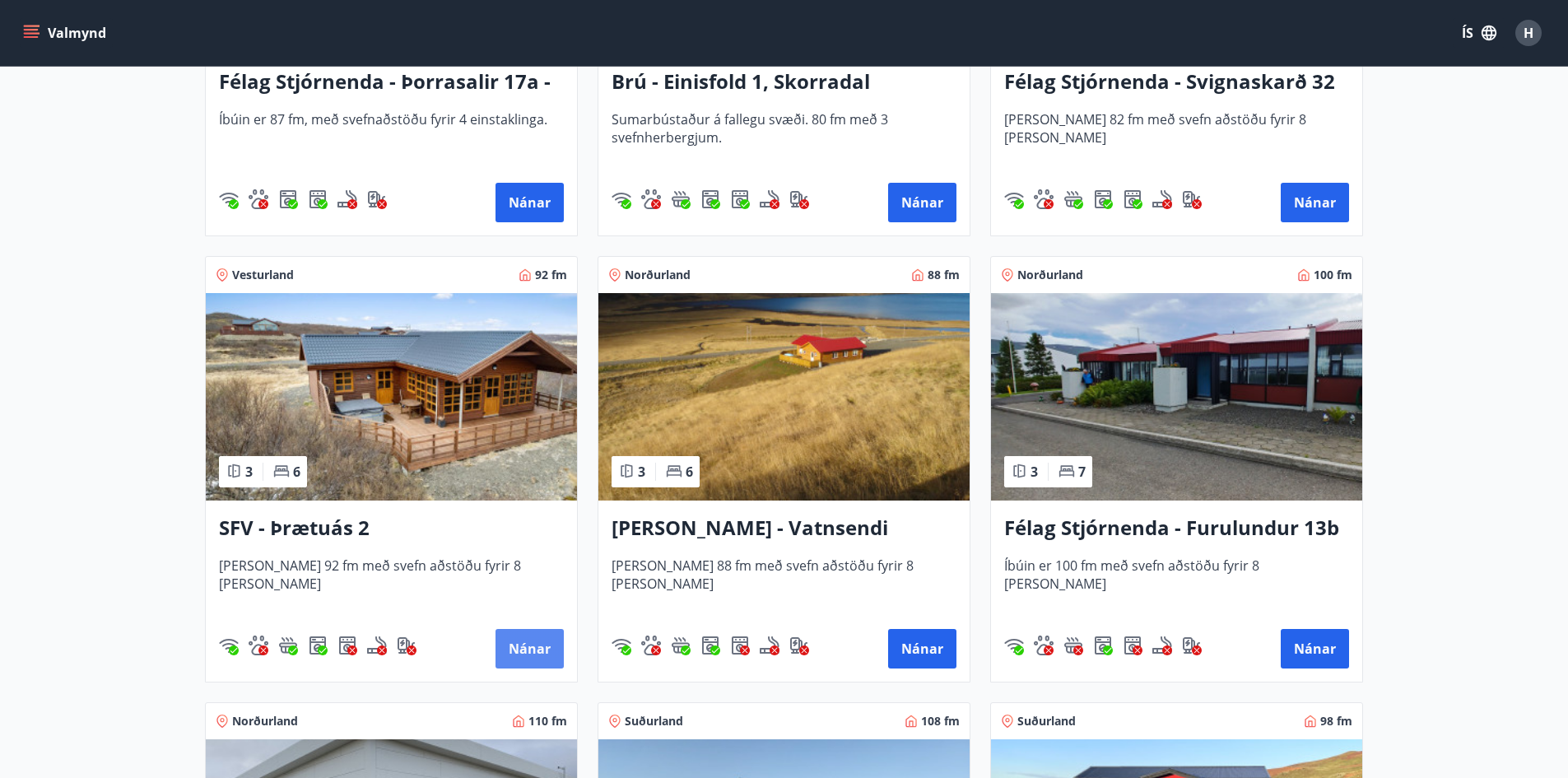
click at [521, 649] on button "Nánar" at bounding box center [530, 648] width 68 height 39
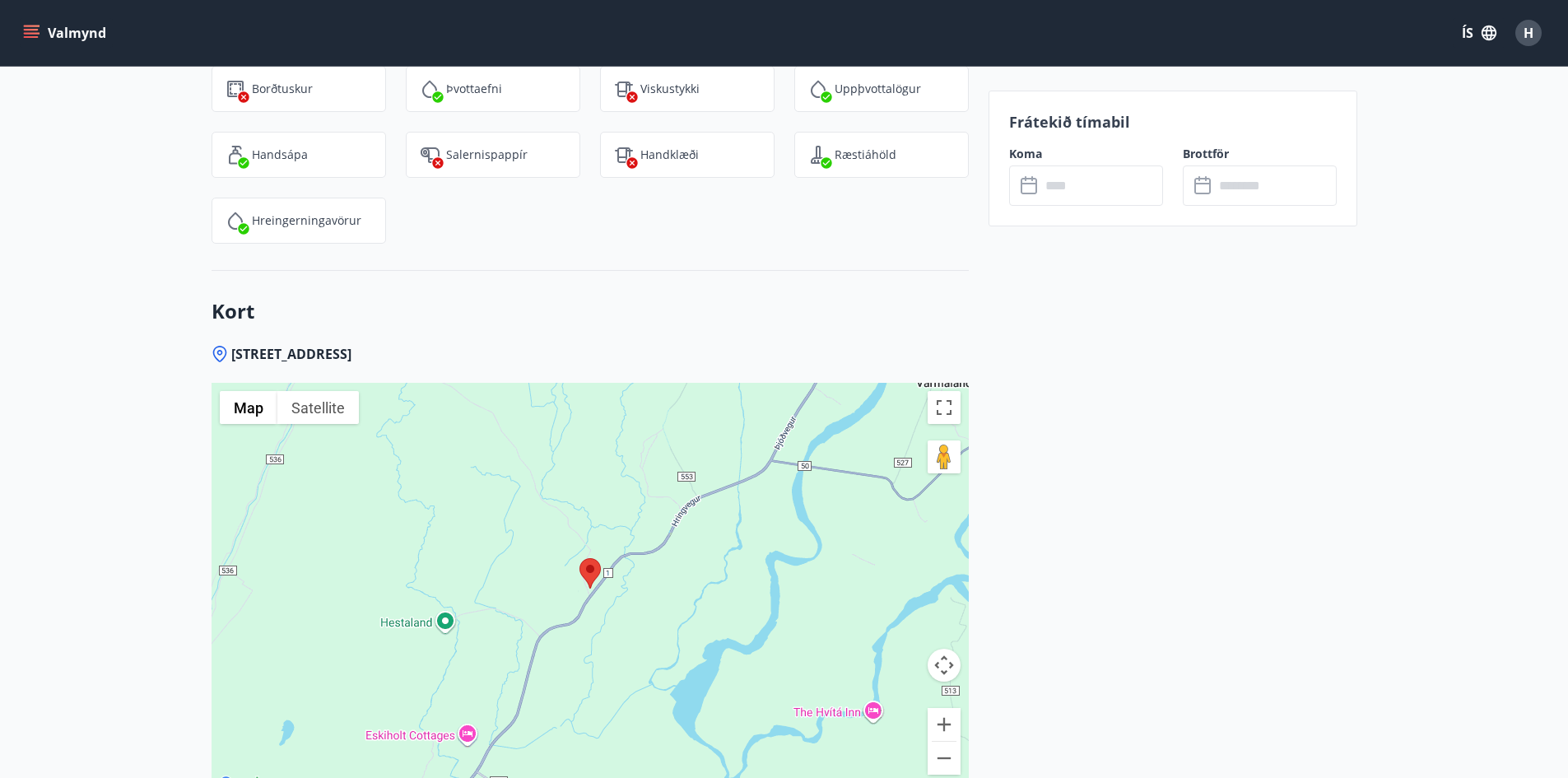
scroll to position [2141, 0]
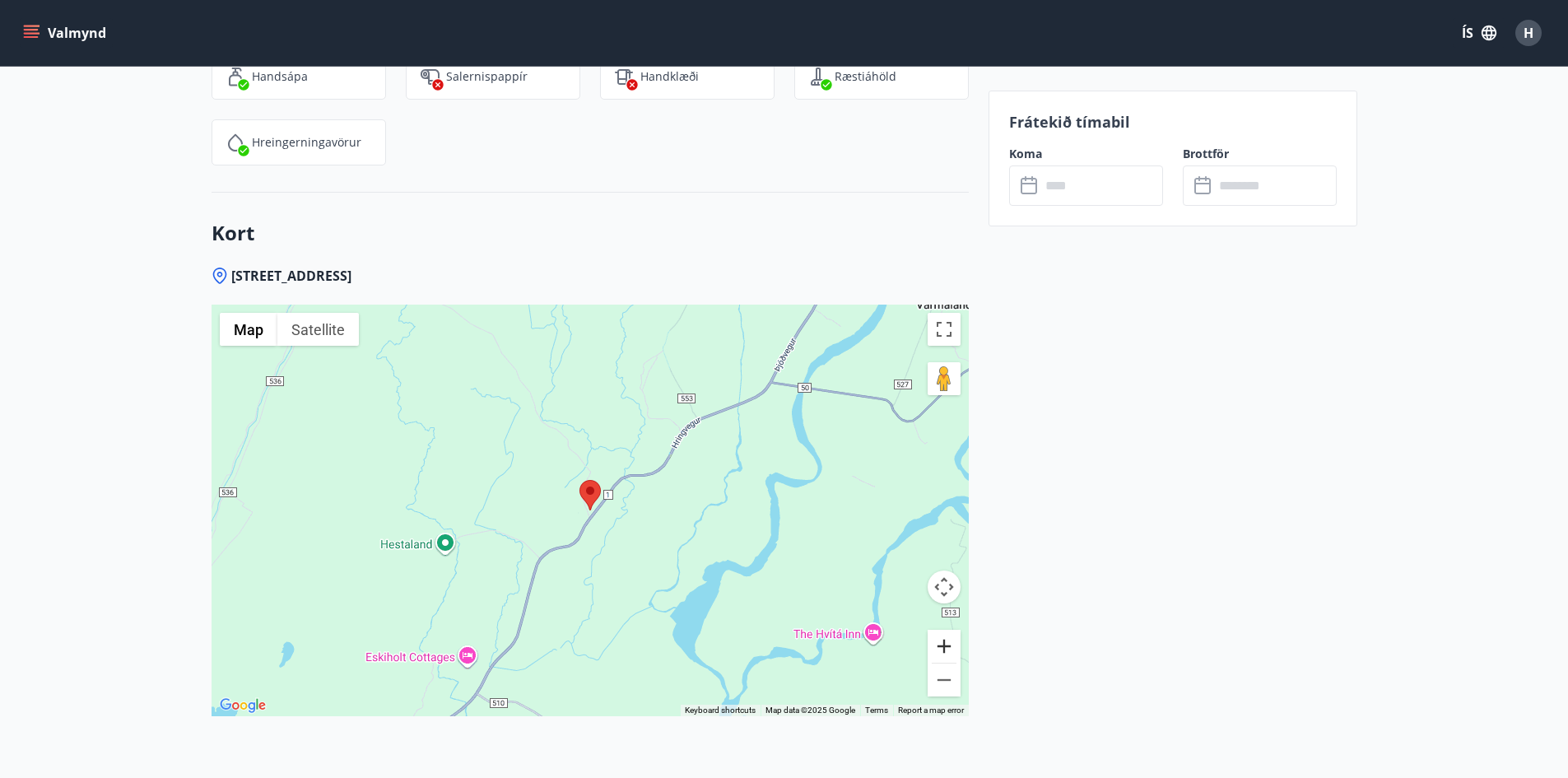
click at [941, 651] on button "Zoom in" at bounding box center [944, 647] width 33 height 33
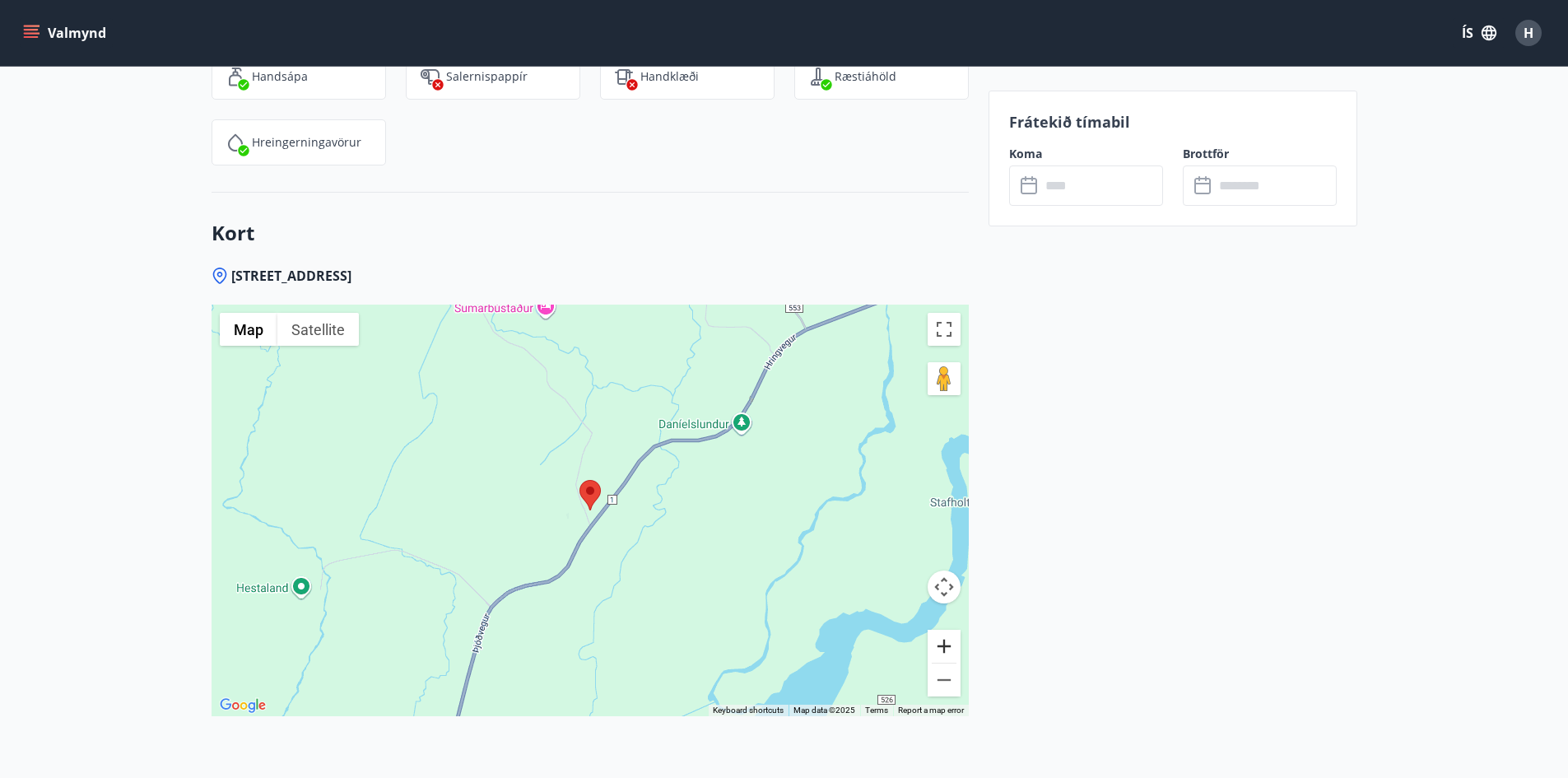
click at [941, 651] on button "Zoom in" at bounding box center [944, 647] width 33 height 33
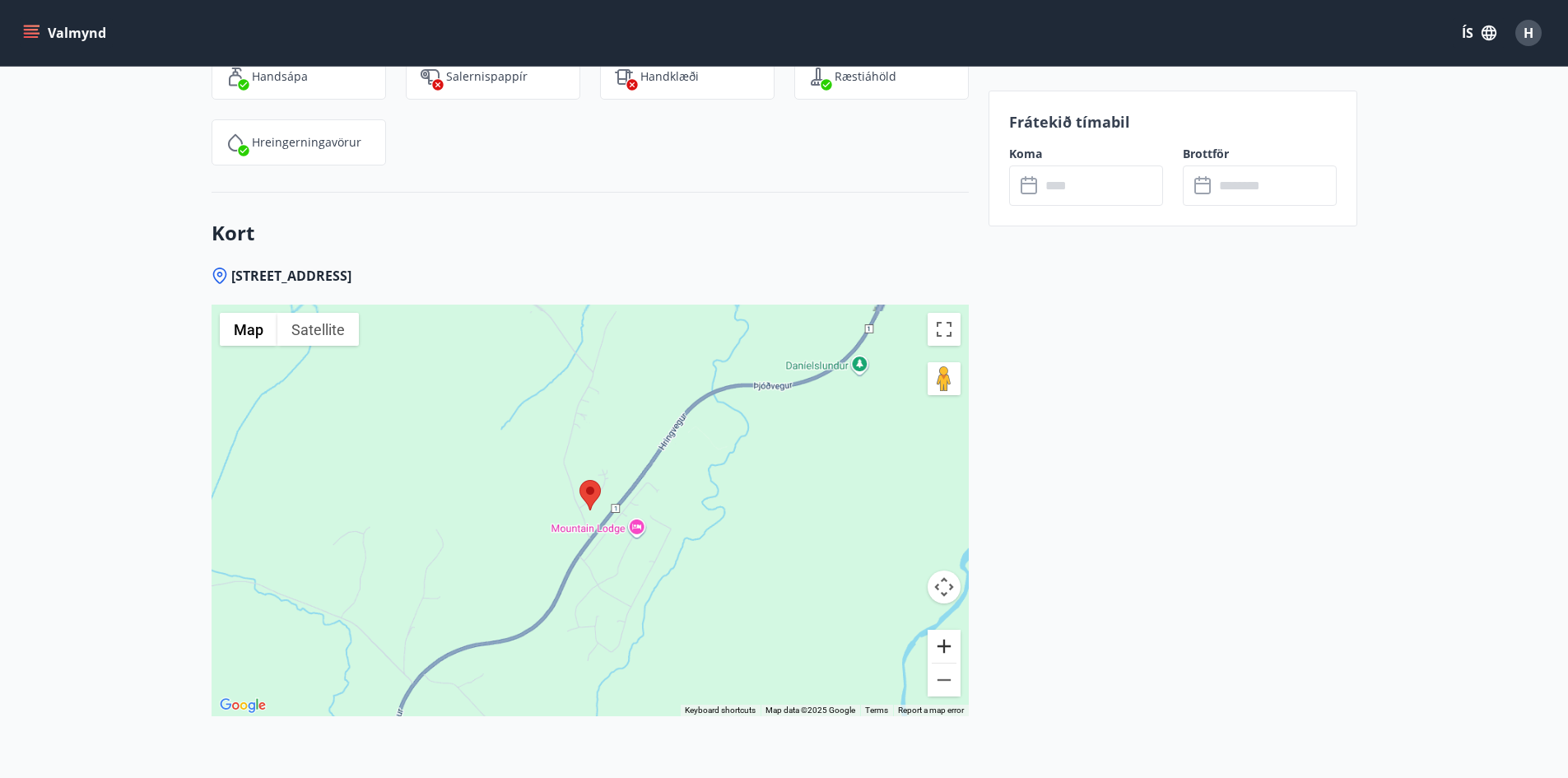
click at [941, 651] on button "Zoom in" at bounding box center [944, 647] width 33 height 33
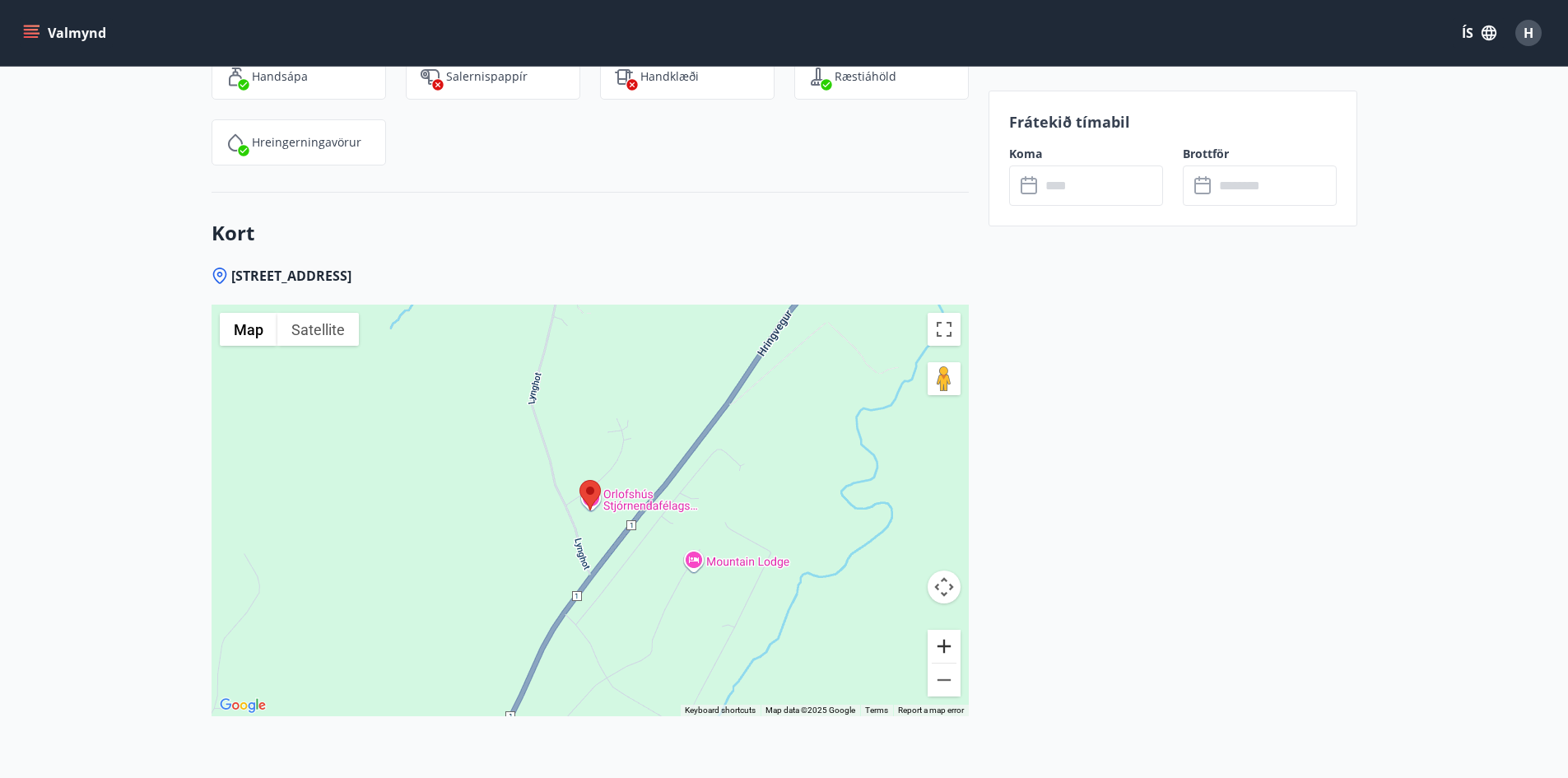
click at [941, 651] on button "Zoom in" at bounding box center [944, 647] width 33 height 33
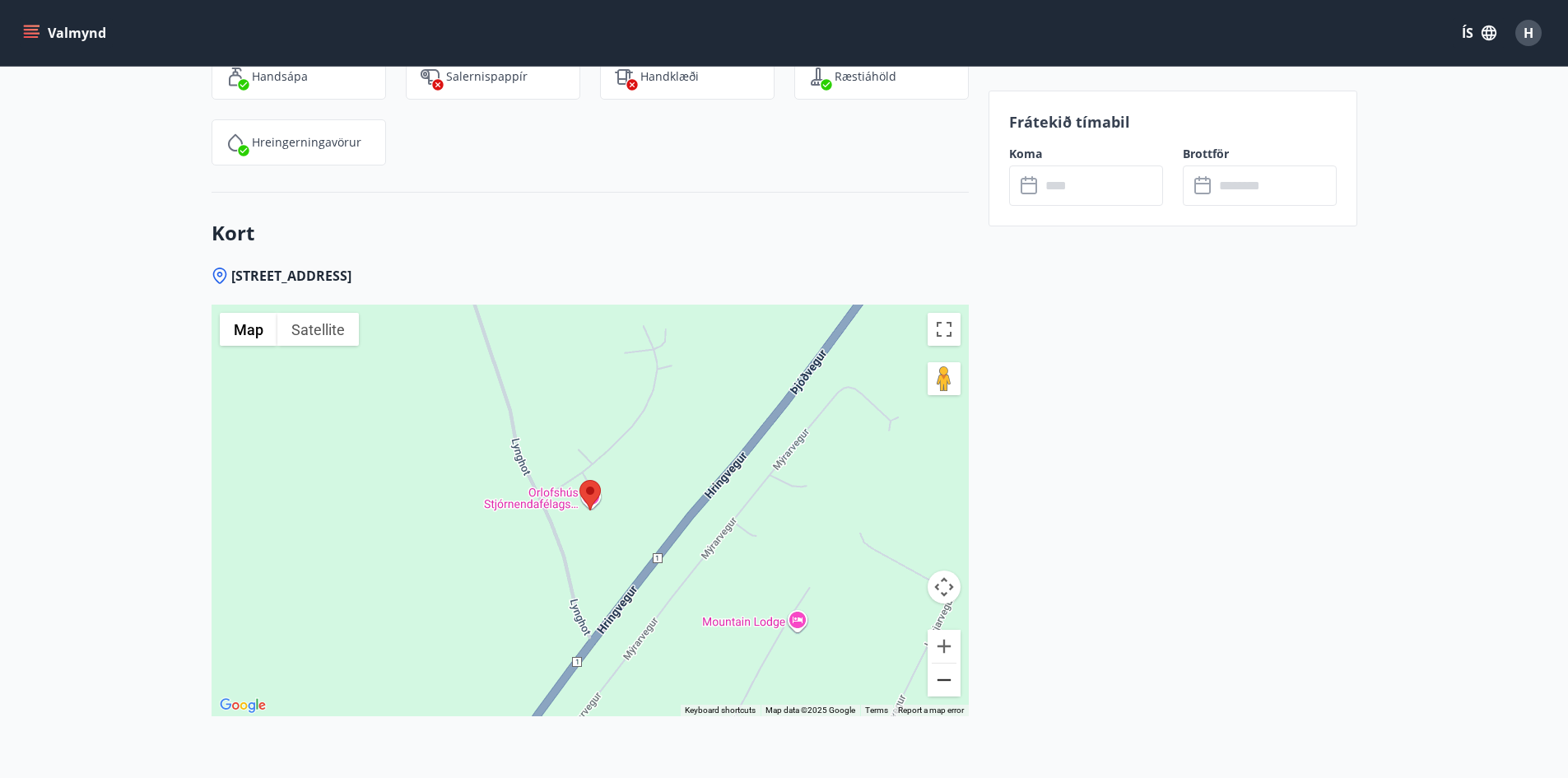
click at [945, 678] on button "Zoom out" at bounding box center [944, 681] width 33 height 33
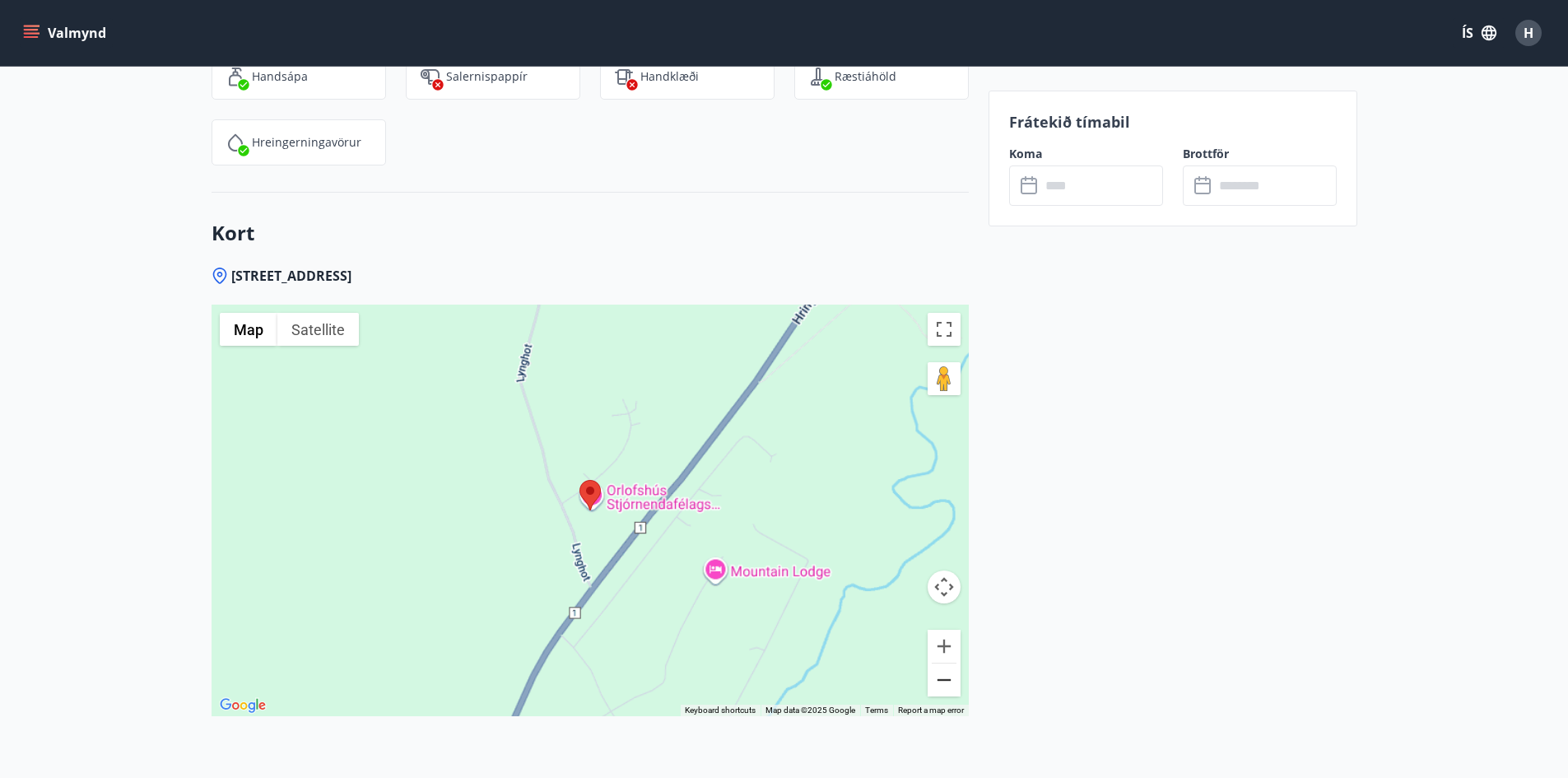
click at [945, 678] on button "Zoom out" at bounding box center [944, 681] width 33 height 33
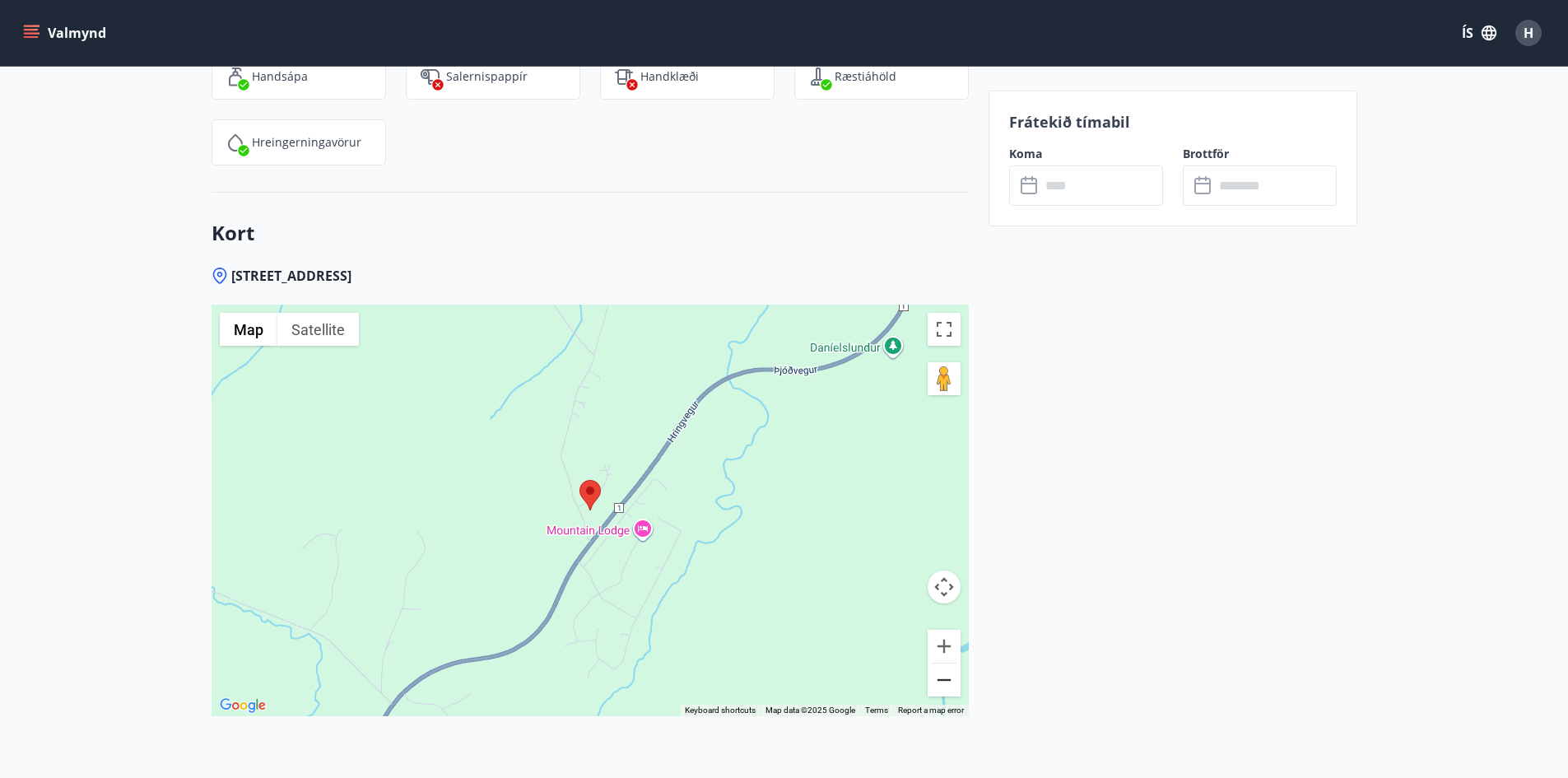
click at [945, 678] on button "Zoom out" at bounding box center [944, 681] width 33 height 33
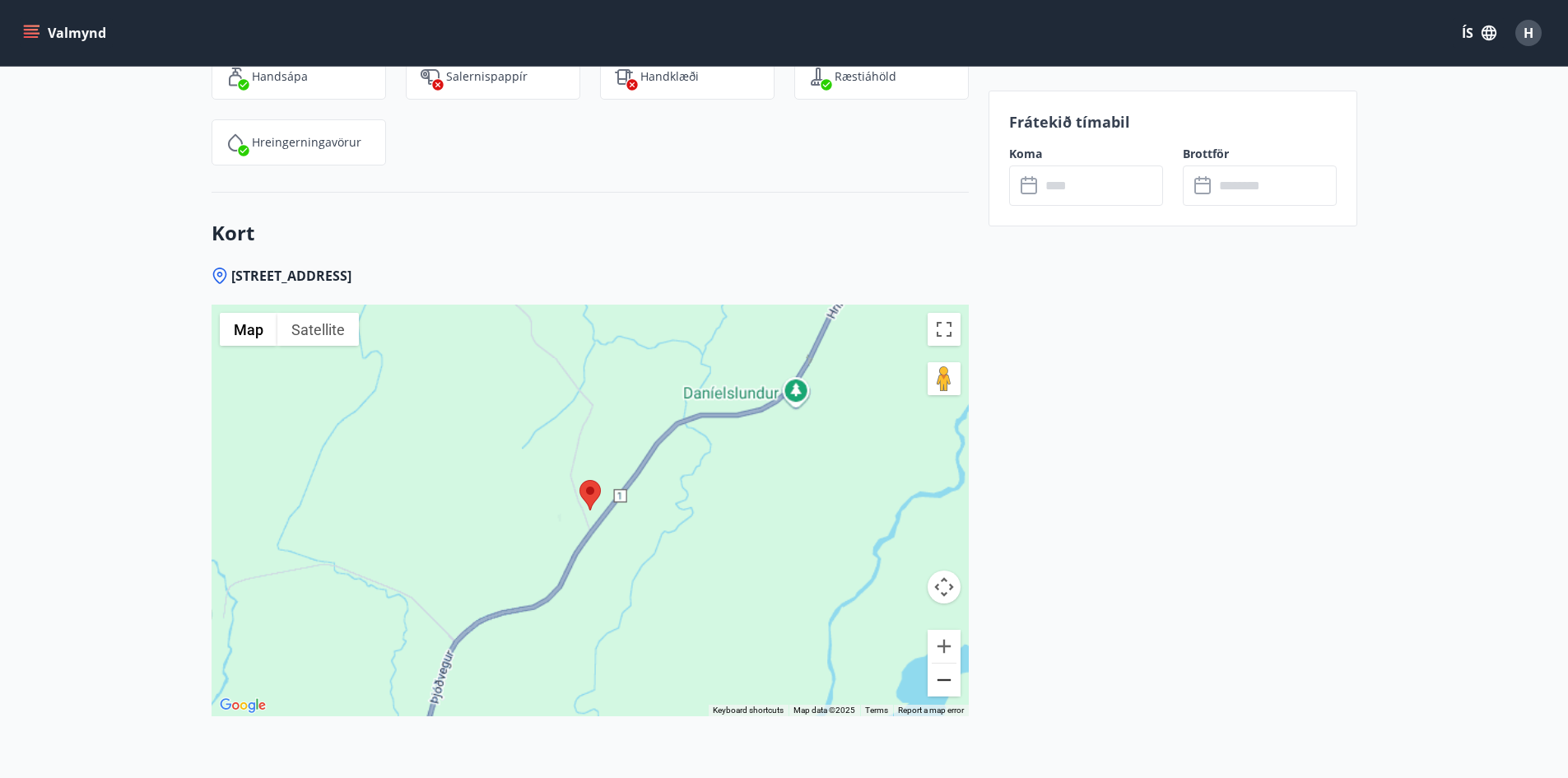
click at [945, 678] on button "Zoom out" at bounding box center [944, 681] width 33 height 33
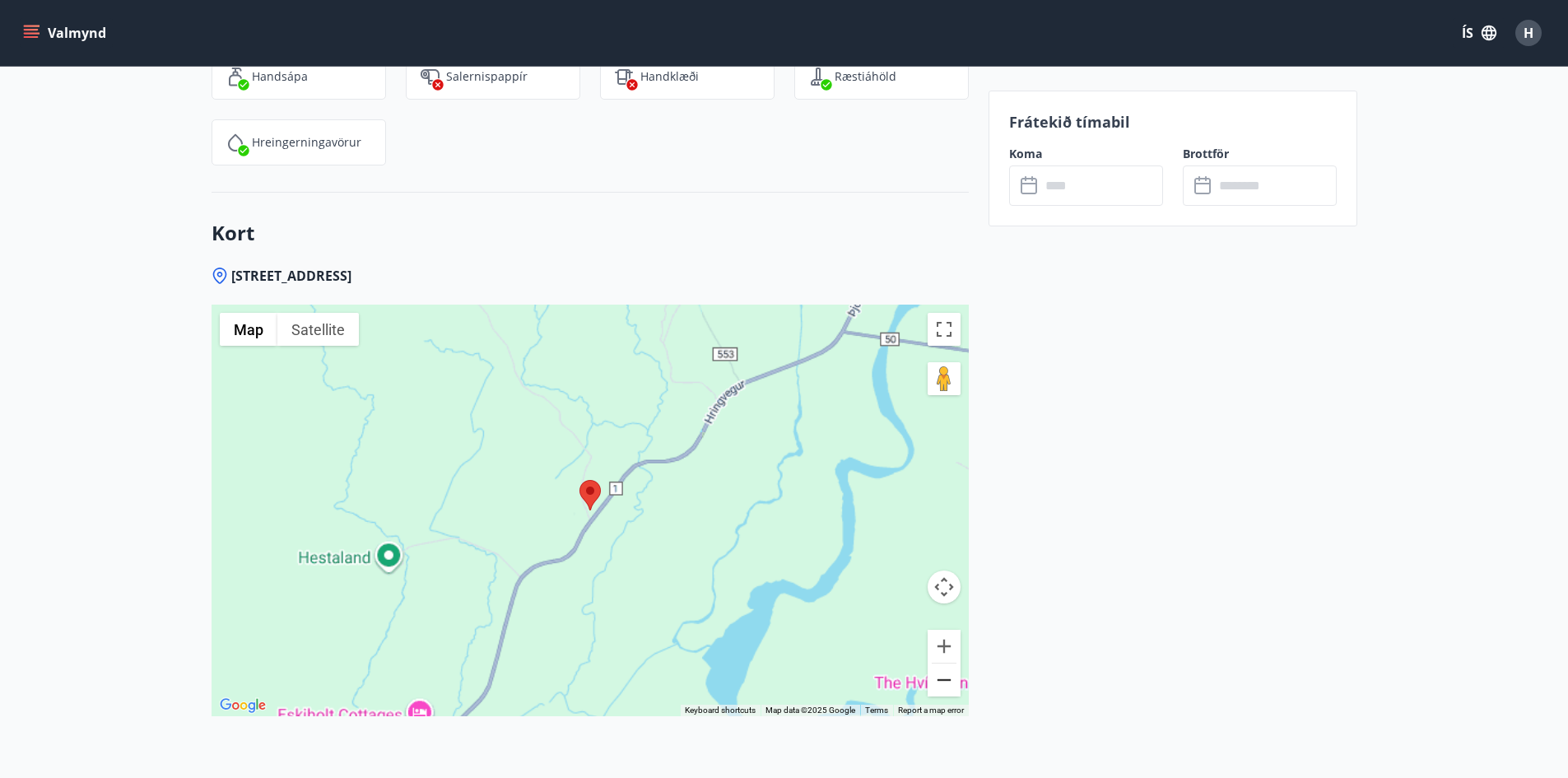
click at [945, 678] on button "Zoom out" at bounding box center [944, 681] width 33 height 33
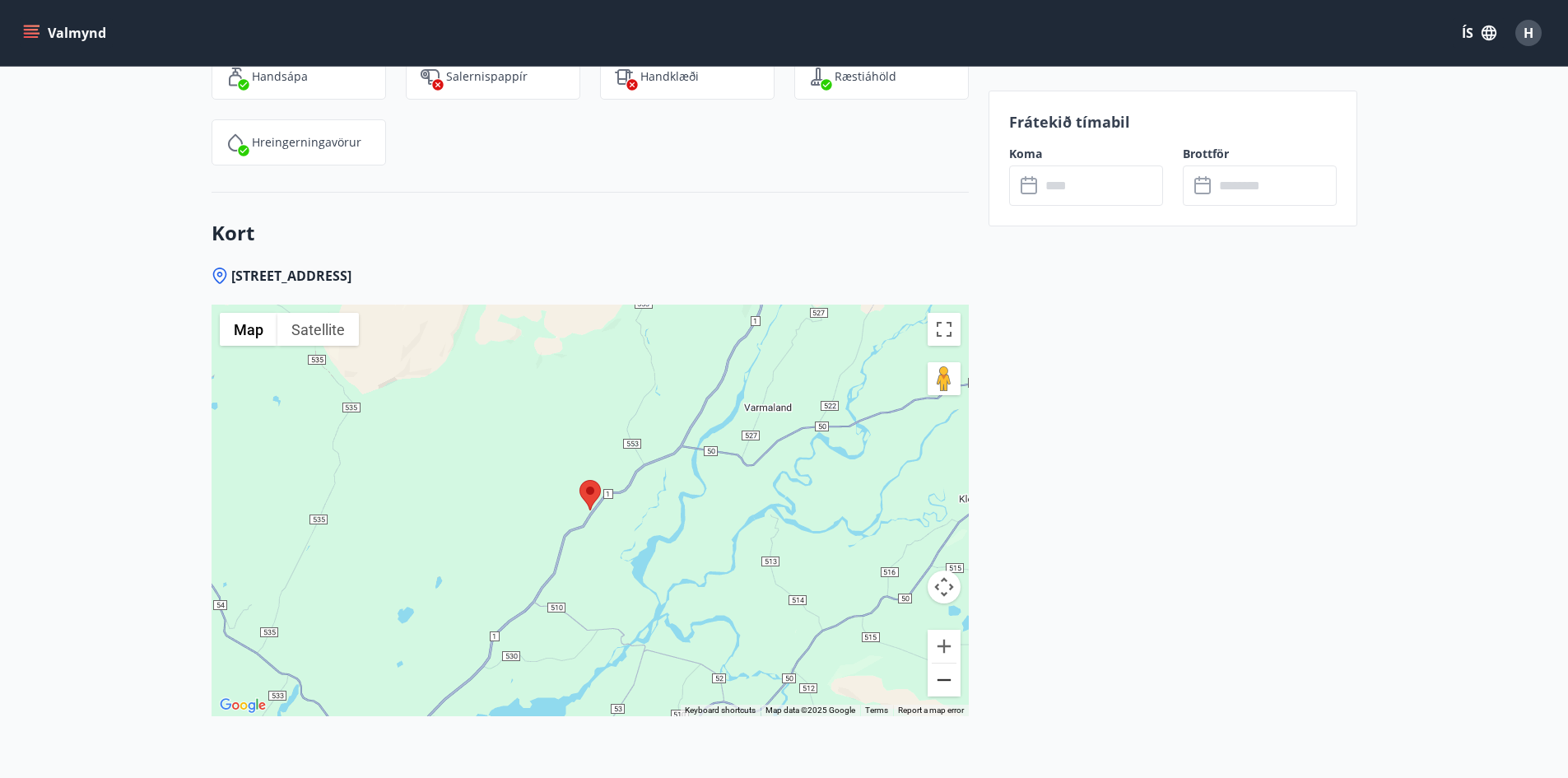
click at [945, 678] on button "Zoom out" at bounding box center [944, 681] width 33 height 33
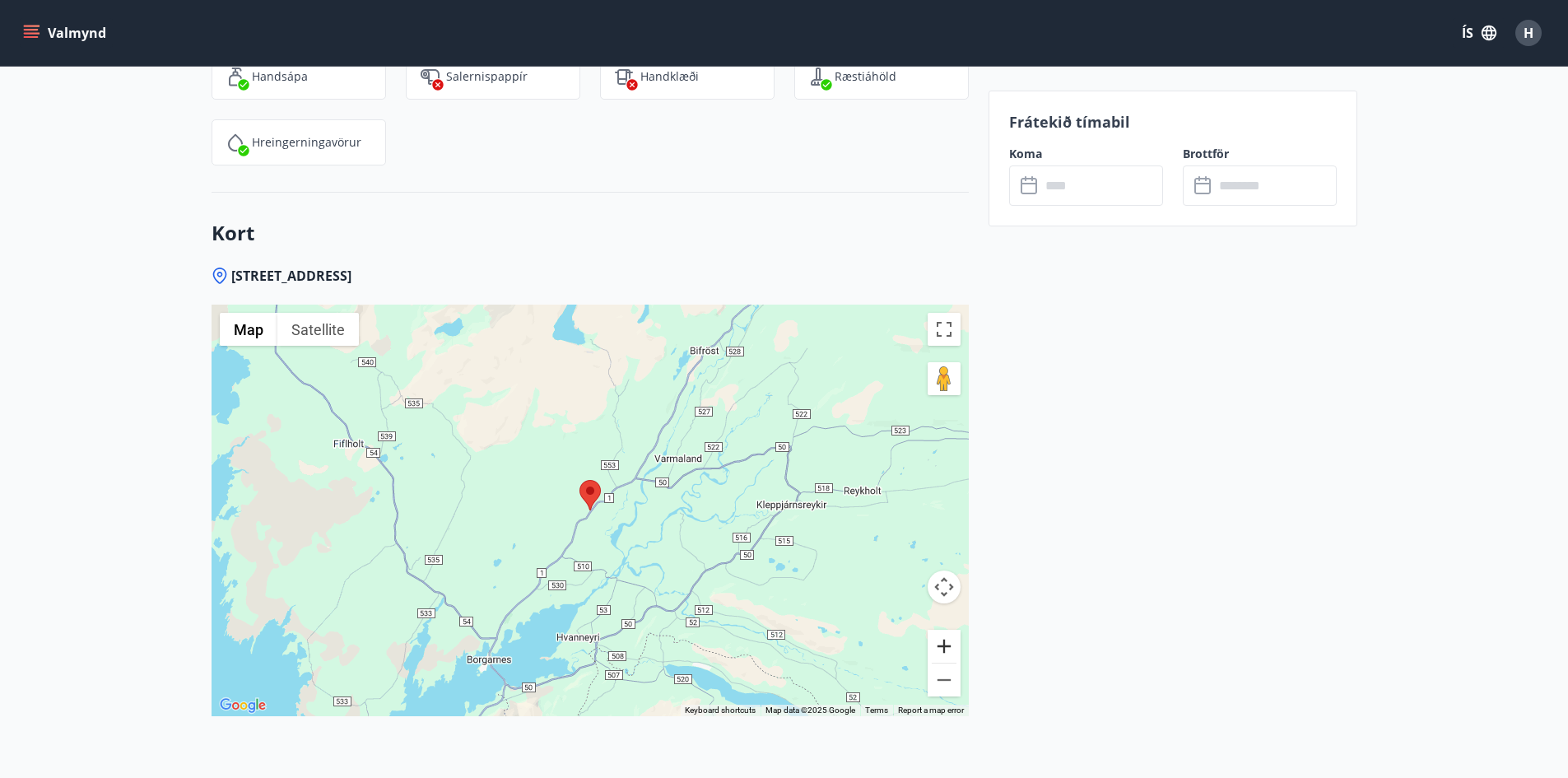
click at [939, 655] on button "Zoom in" at bounding box center [944, 647] width 33 height 33
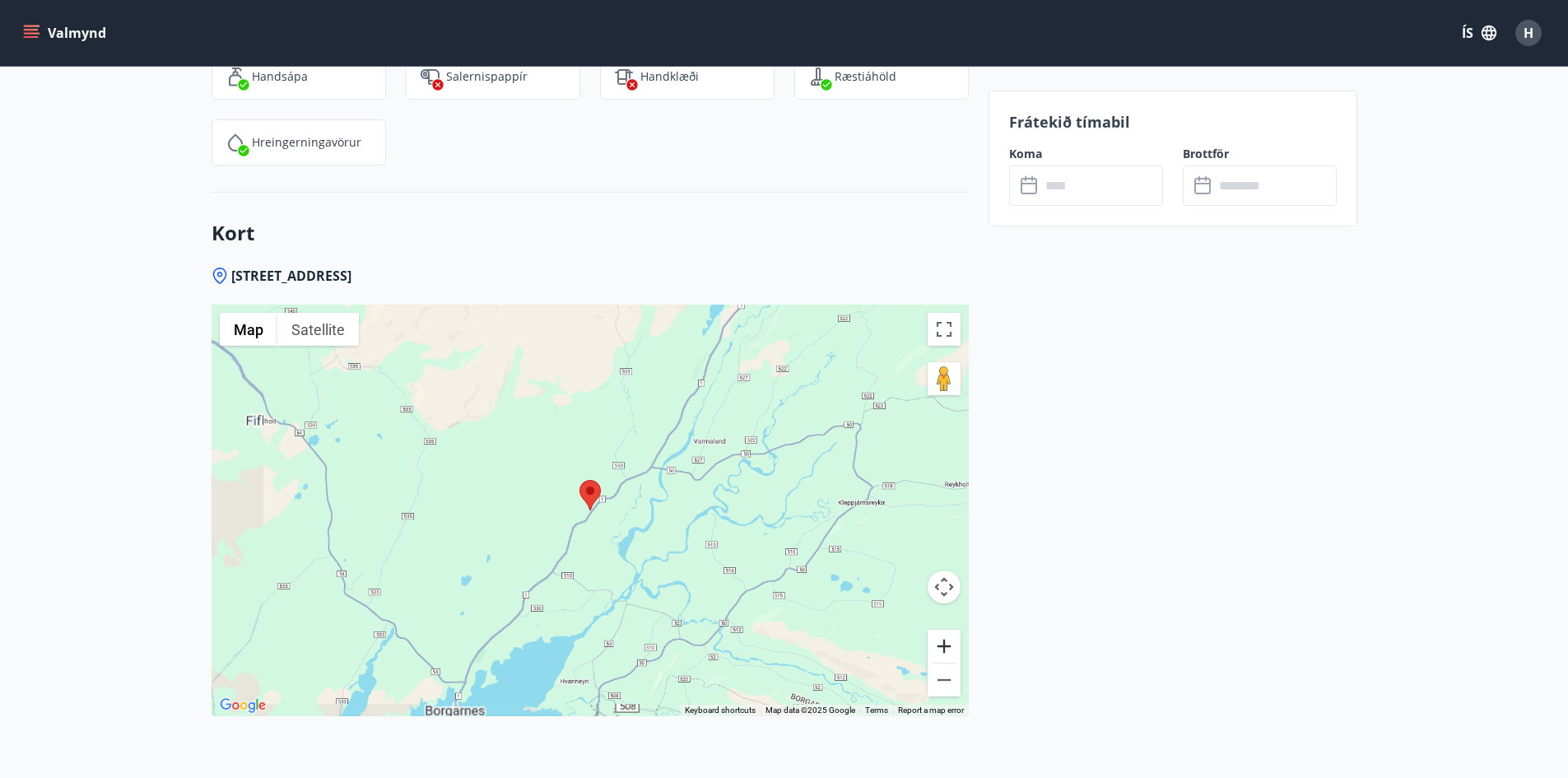
click at [939, 655] on button "Zoom in" at bounding box center [944, 647] width 33 height 33
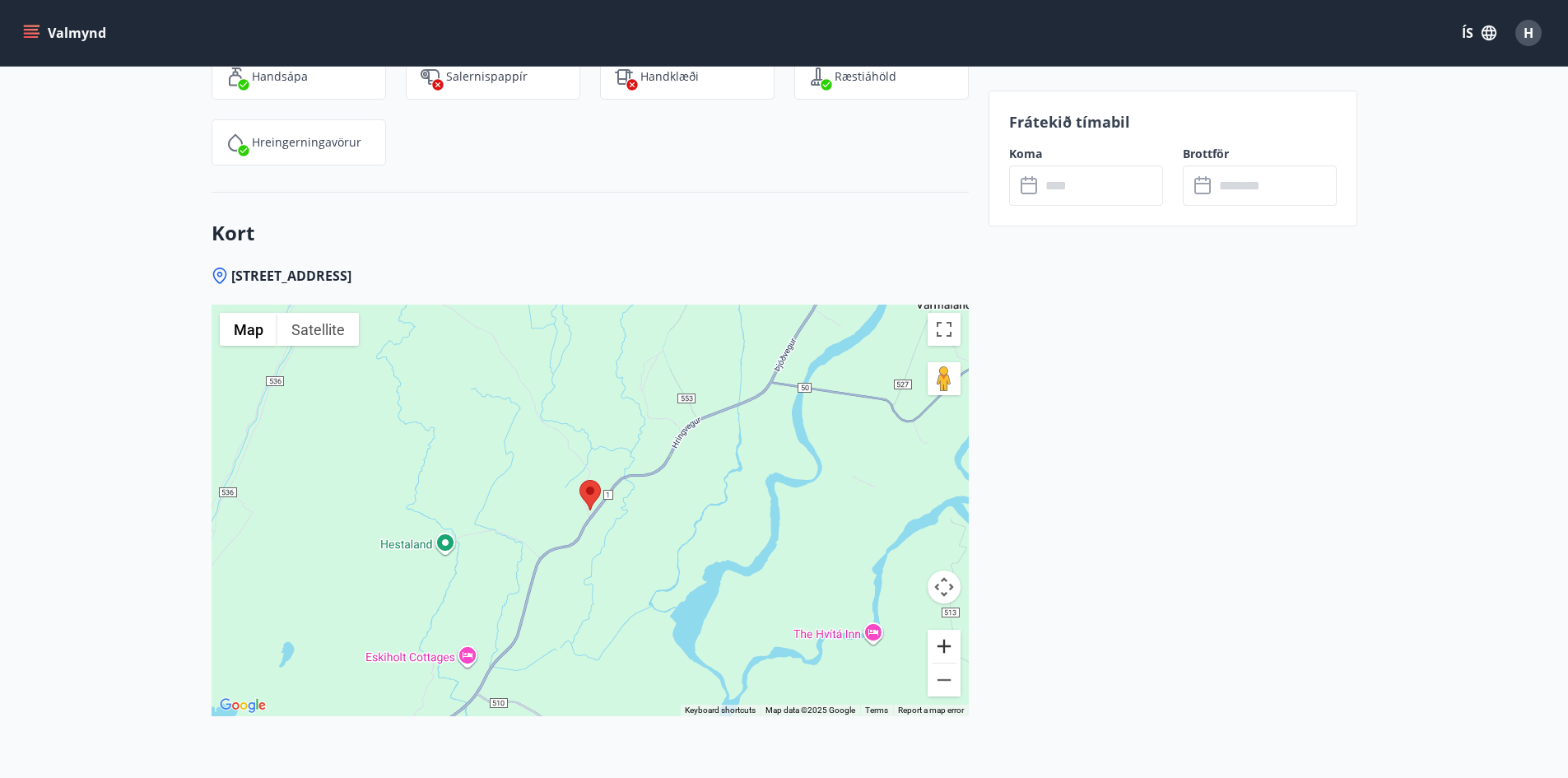
click at [939, 655] on button "Zoom in" at bounding box center [944, 647] width 33 height 33
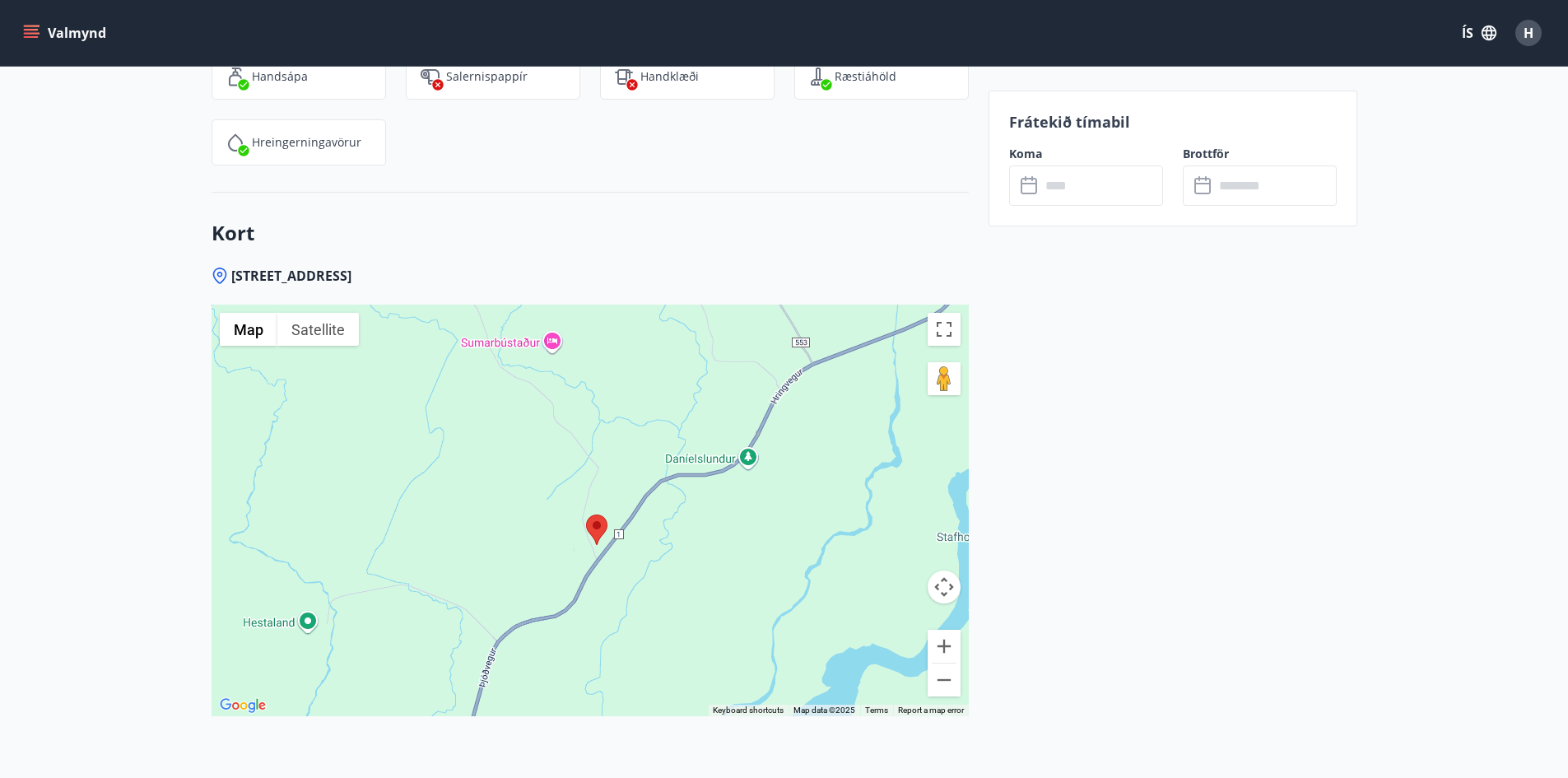
drag, startPoint x: 571, startPoint y: 654, endPoint x: 544, endPoint y: 717, distance: 68.5
click at [544, 717] on div "Þrætuás 2, 311 Borgarnesi ← Move left → Move right ↑ Move up ↓ Move down + Zoom…" at bounding box center [590, 525] width 758 height 515
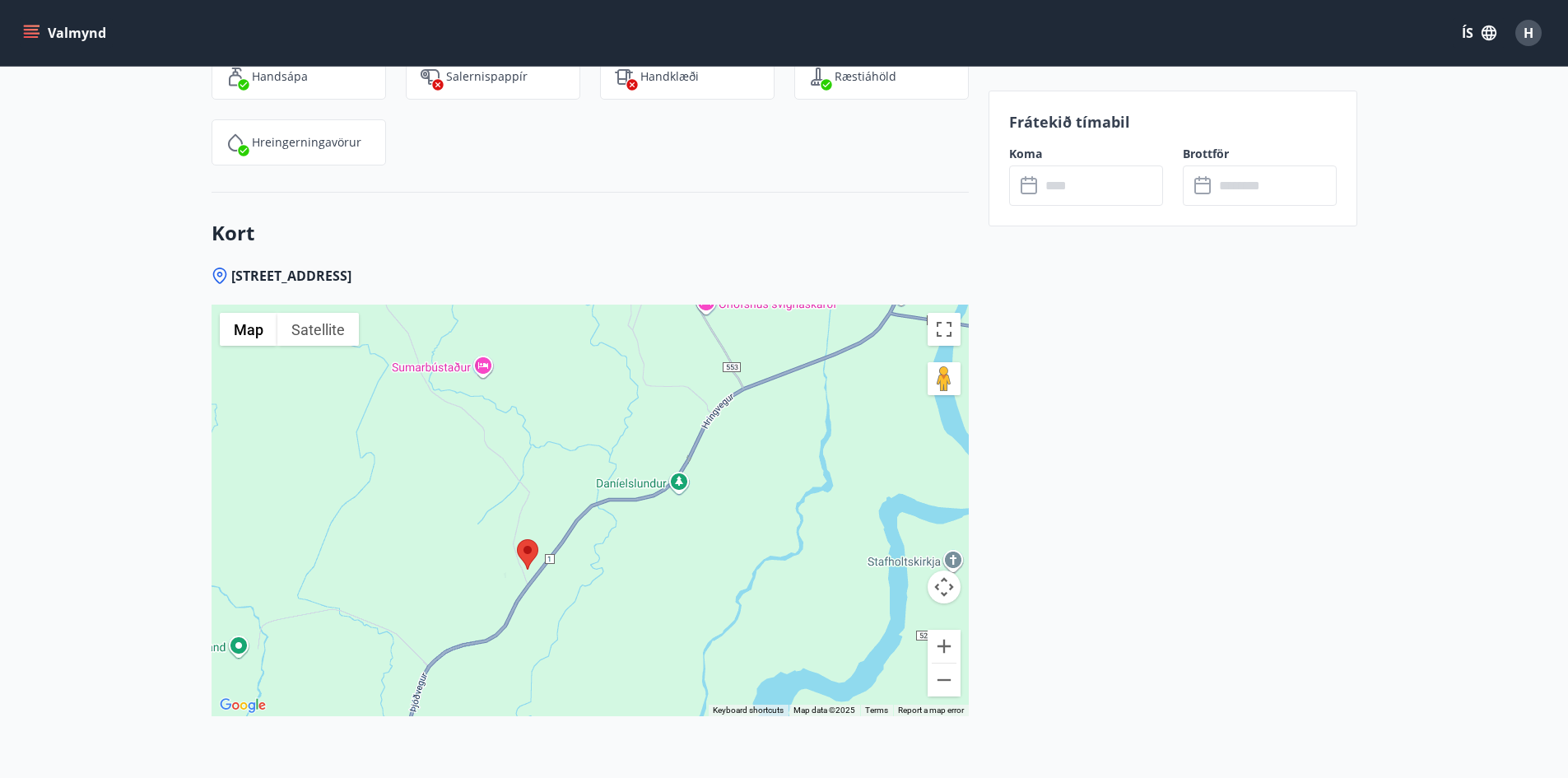
drag, startPoint x: 773, startPoint y: 470, endPoint x: 749, endPoint y: 455, distance: 28.3
click at [749, 455] on div at bounding box center [590, 511] width 758 height 412
click at [943, 646] on button "Zoom in" at bounding box center [944, 647] width 33 height 33
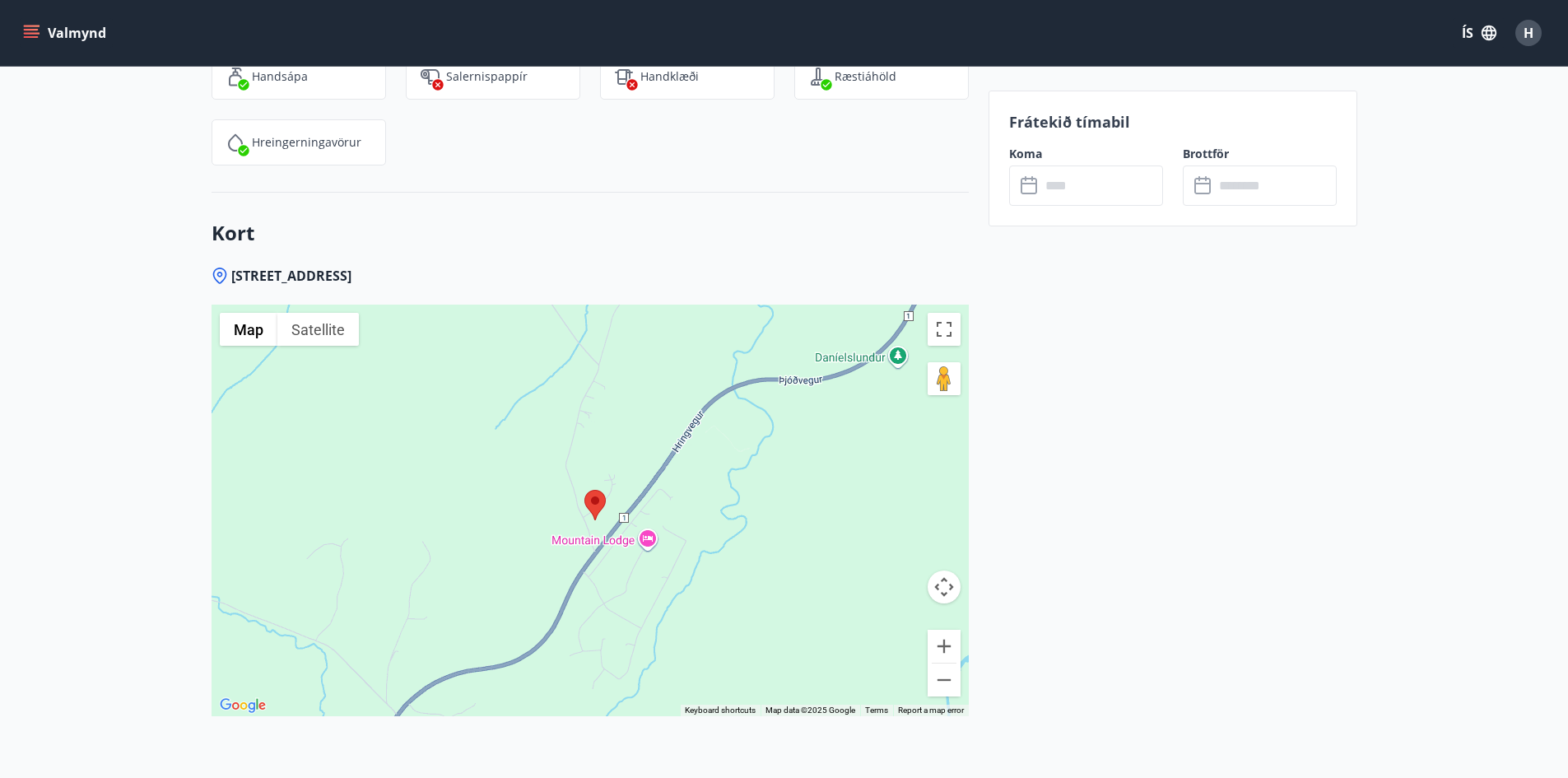
drag, startPoint x: 603, startPoint y: 587, endPoint x: 732, endPoint y: 476, distance: 170.2
click at [732, 476] on div at bounding box center [590, 511] width 758 height 412
click at [938, 656] on button "Zoom in" at bounding box center [944, 647] width 33 height 33
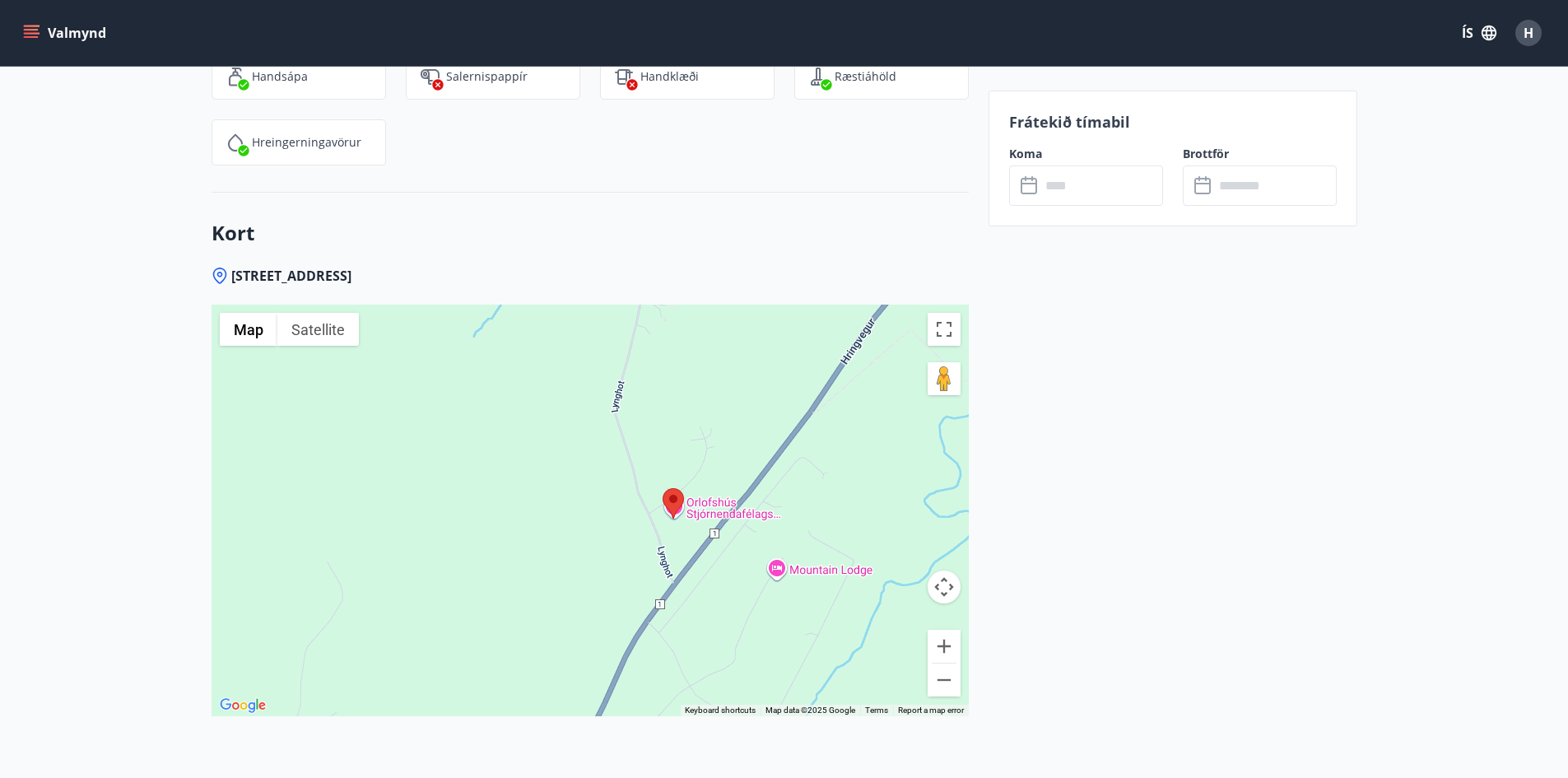
drag, startPoint x: 632, startPoint y: 627, endPoint x: 712, endPoint y: 618, distance: 80.5
click at [712, 618] on div at bounding box center [590, 511] width 758 height 412
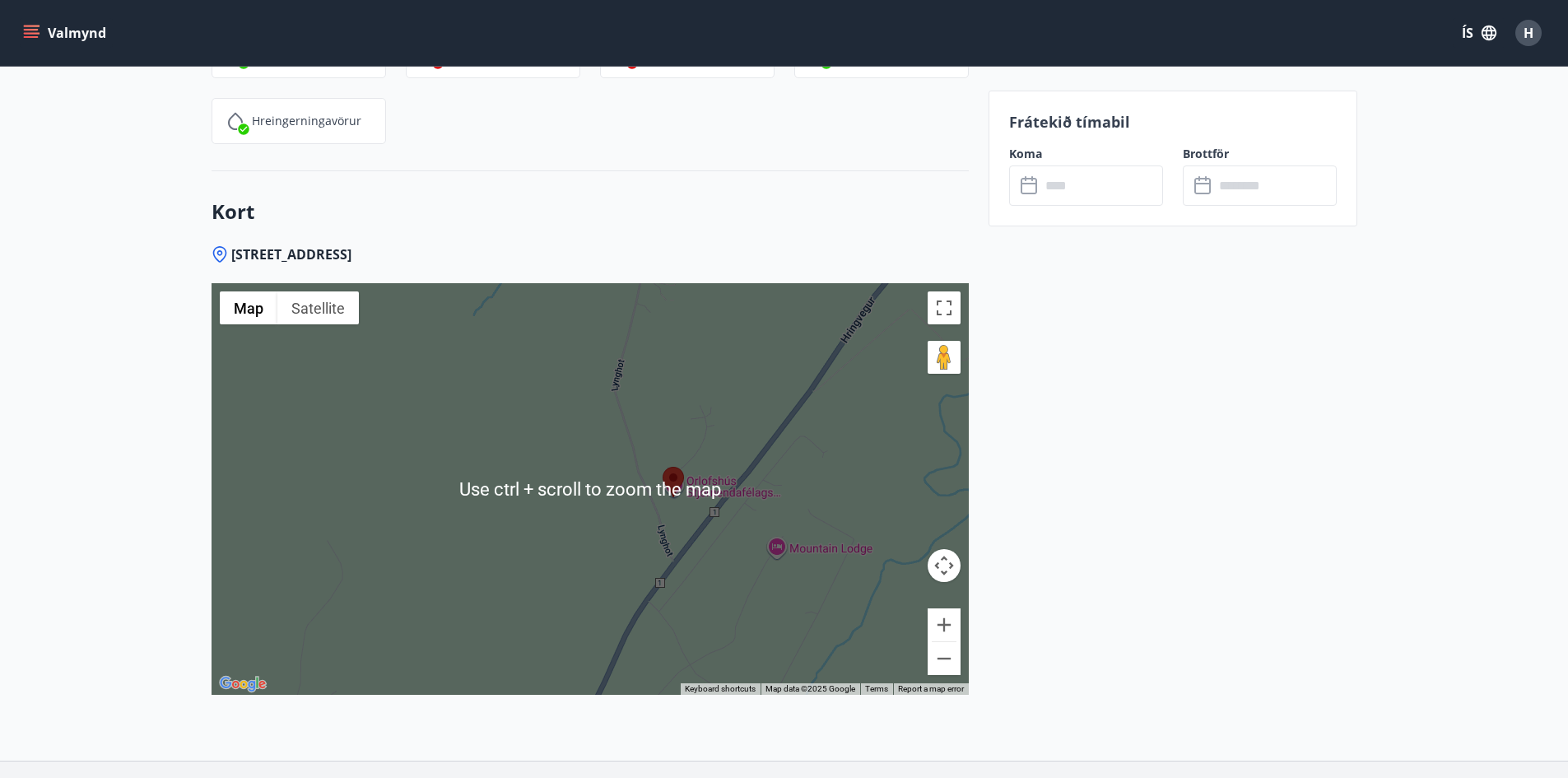
scroll to position [2201, 0]
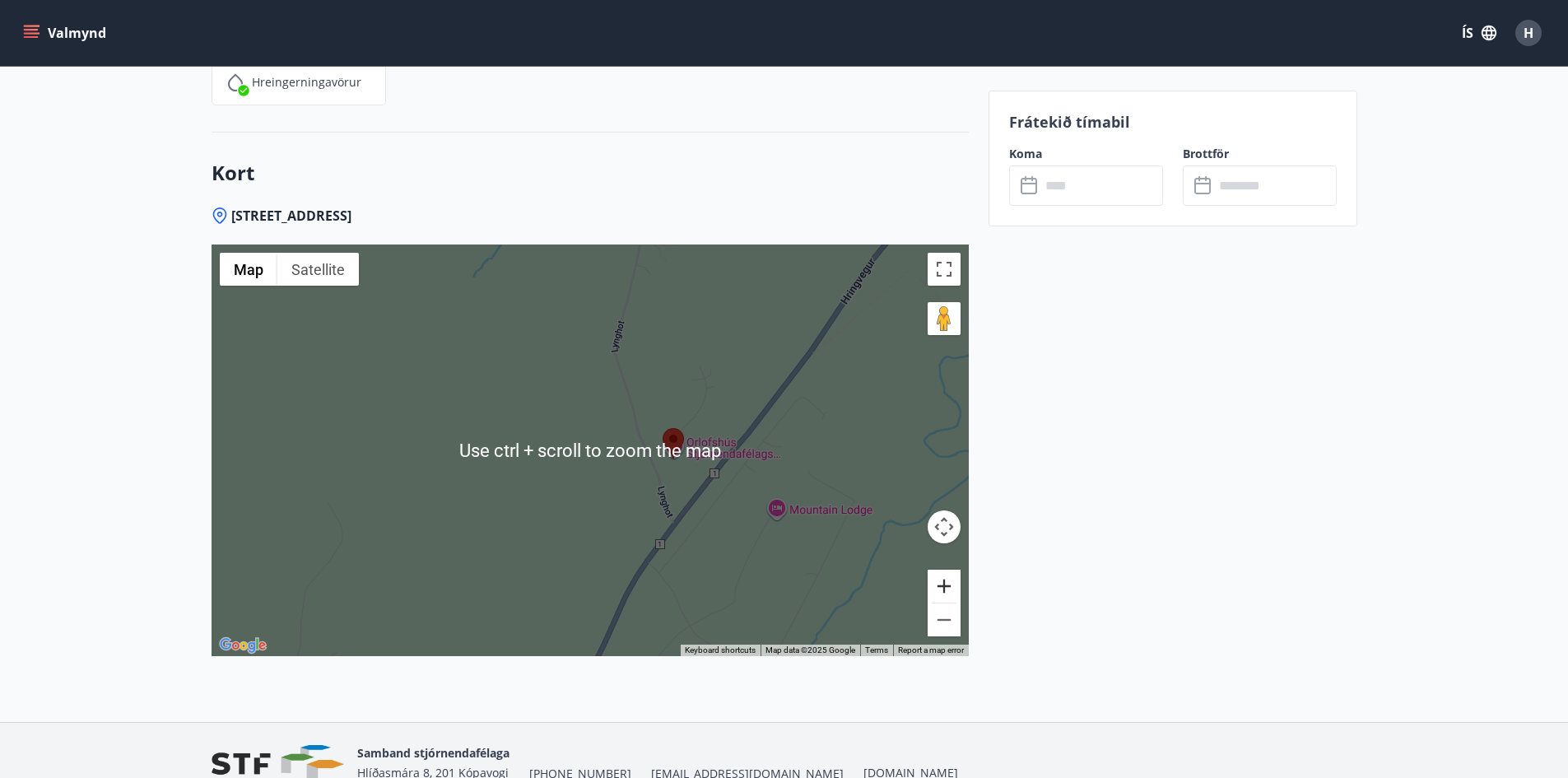
click at [942, 589] on button "Zoom in" at bounding box center [944, 586] width 33 height 33
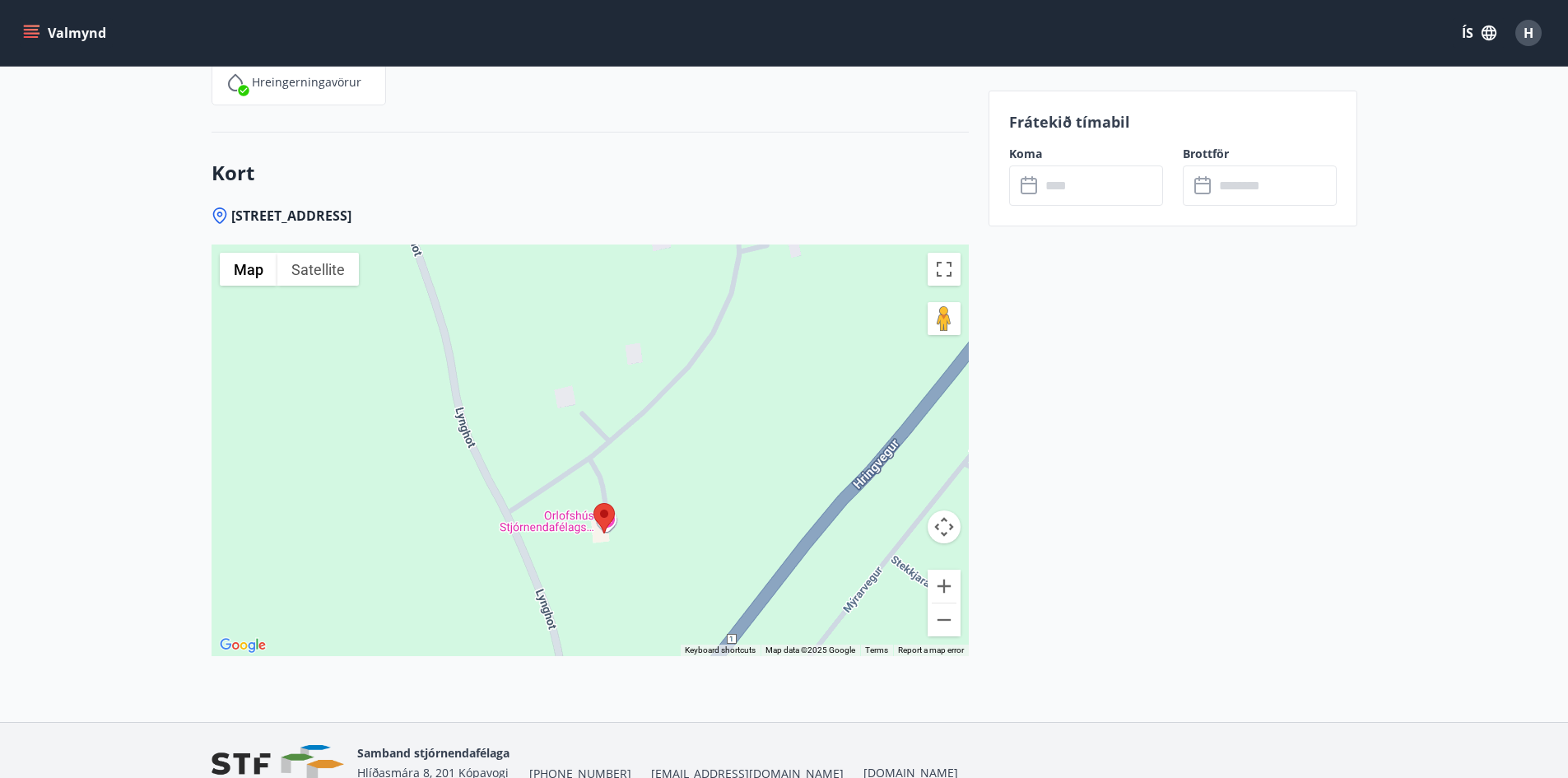
drag, startPoint x: 806, startPoint y: 502, endPoint x: 545, endPoint y: 544, distance: 264.4
click at [545, 544] on div at bounding box center [590, 450] width 758 height 412
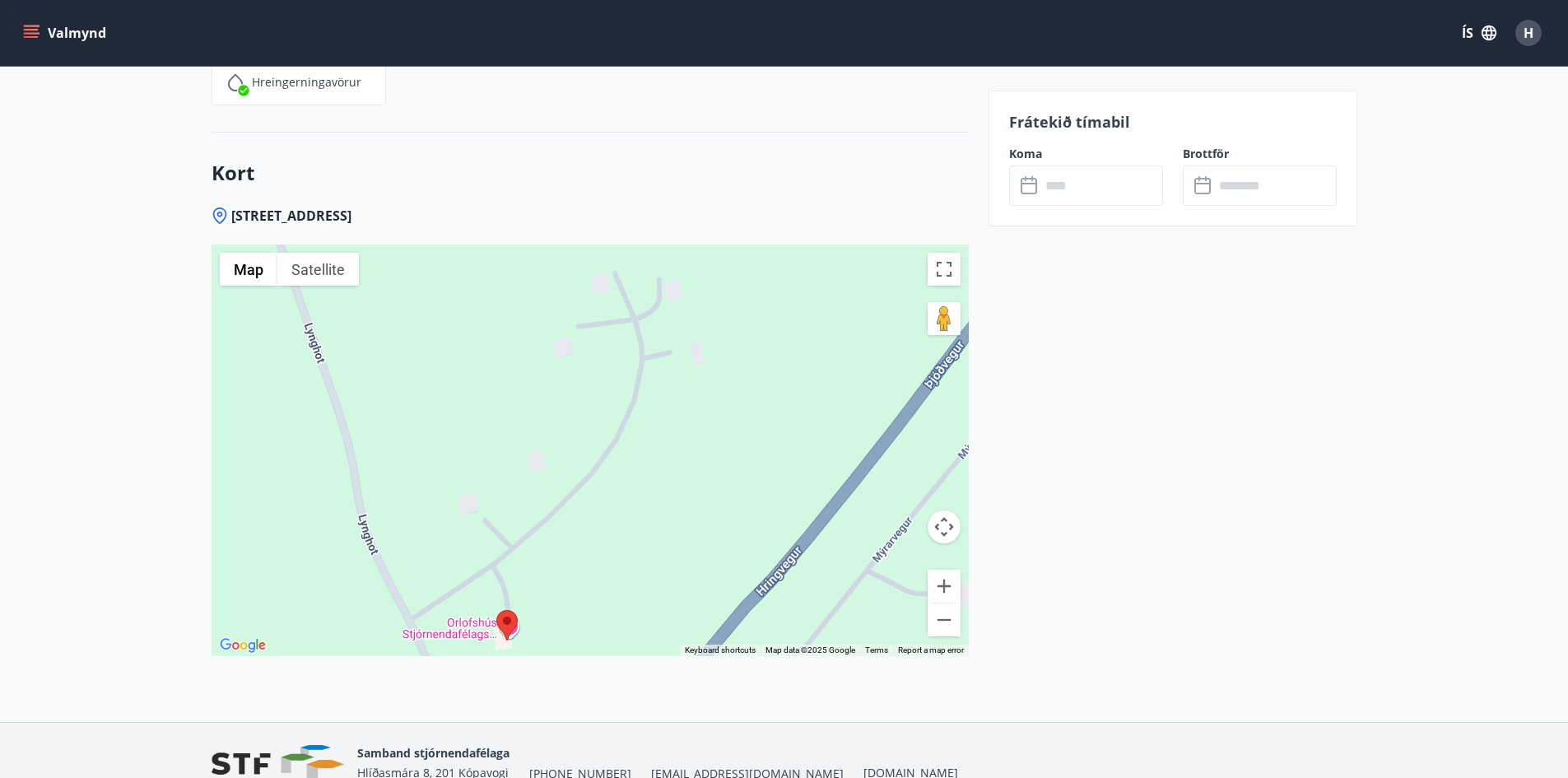
drag, startPoint x: 696, startPoint y: 395, endPoint x: 594, endPoint y: 506, distance: 150.7
click at [594, 506] on div at bounding box center [590, 450] width 758 height 412
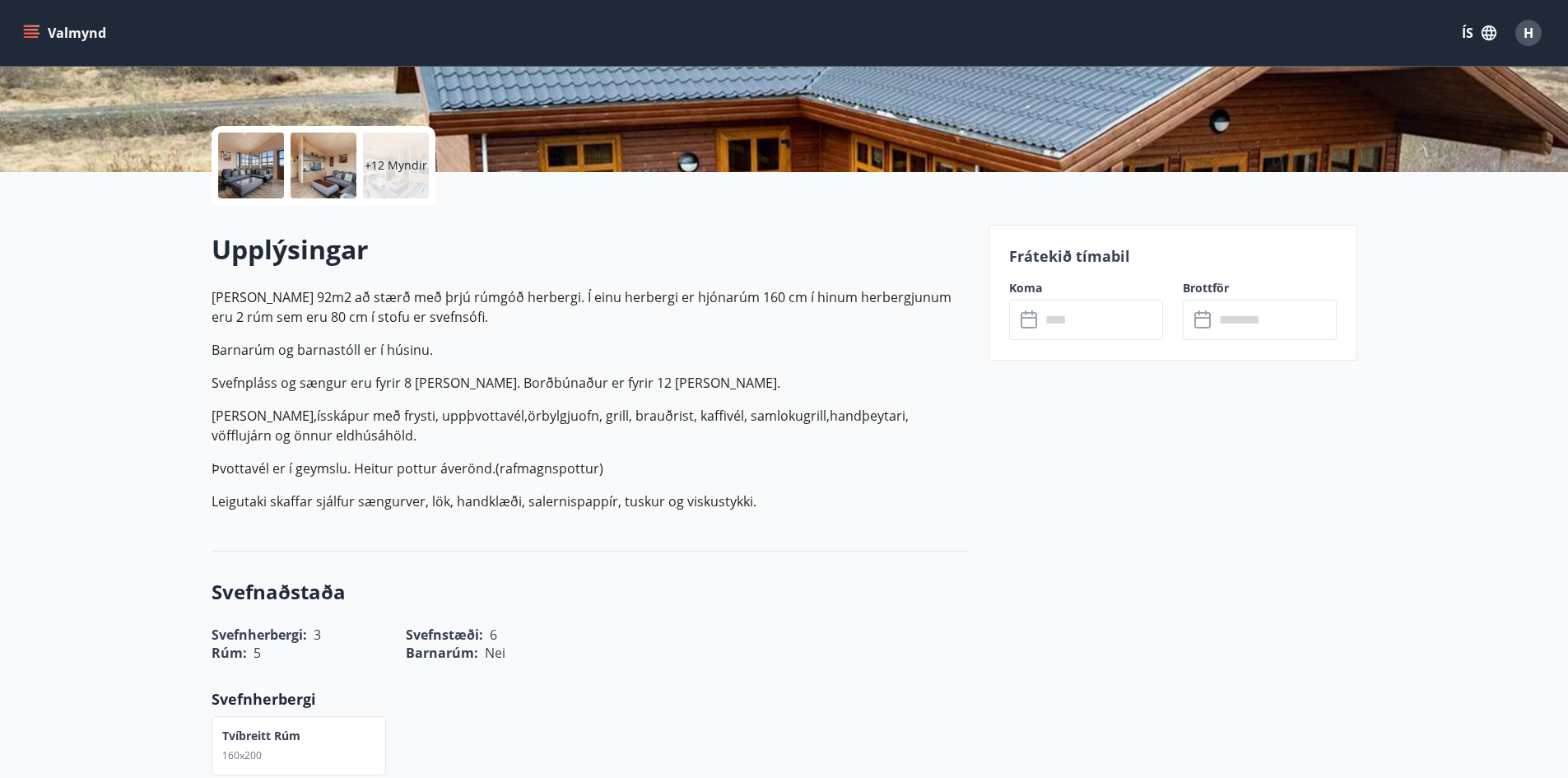
scroll to position [308, 0]
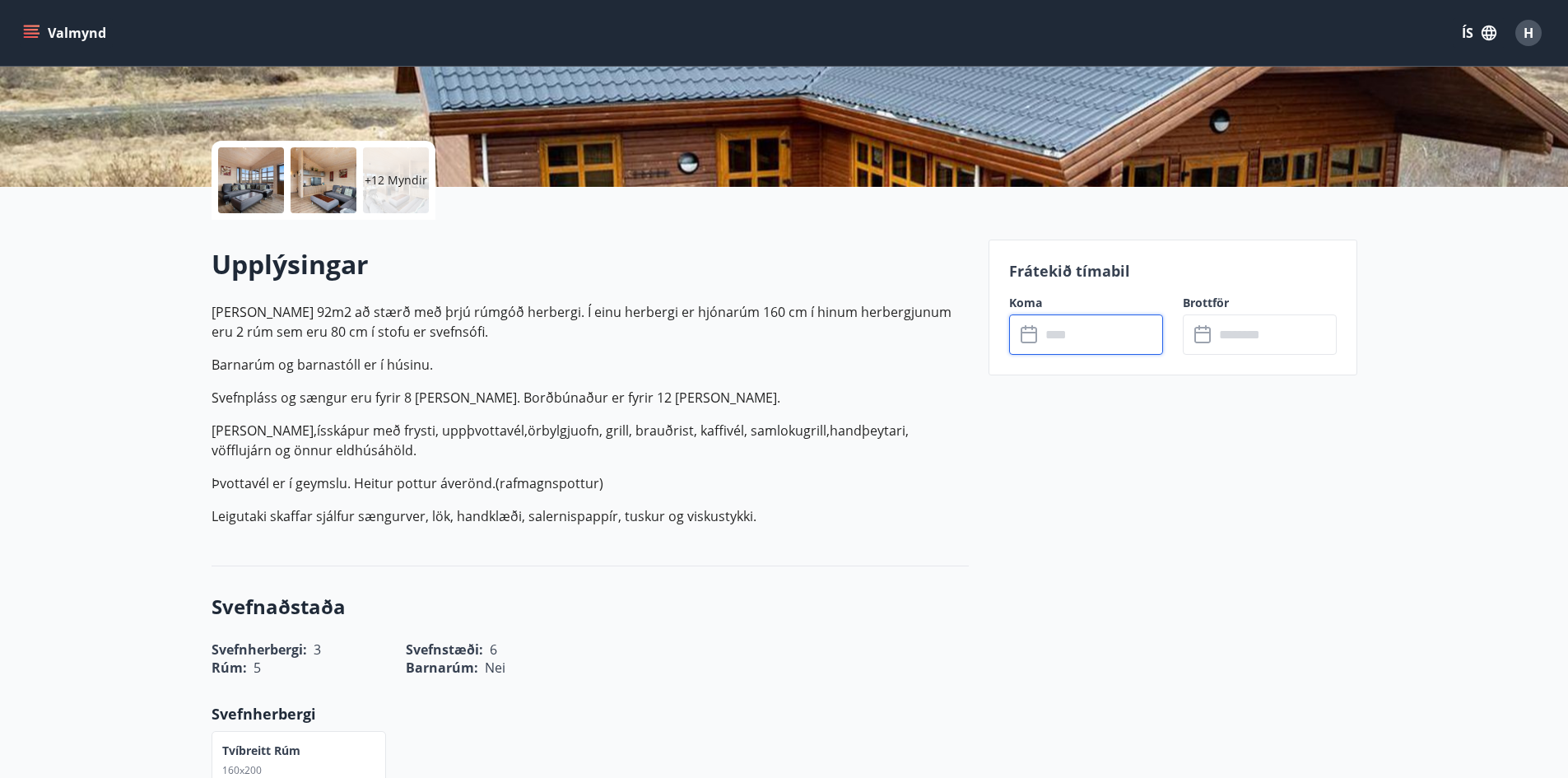
click at [1068, 317] on input "text" at bounding box center [1102, 335] width 123 height 40
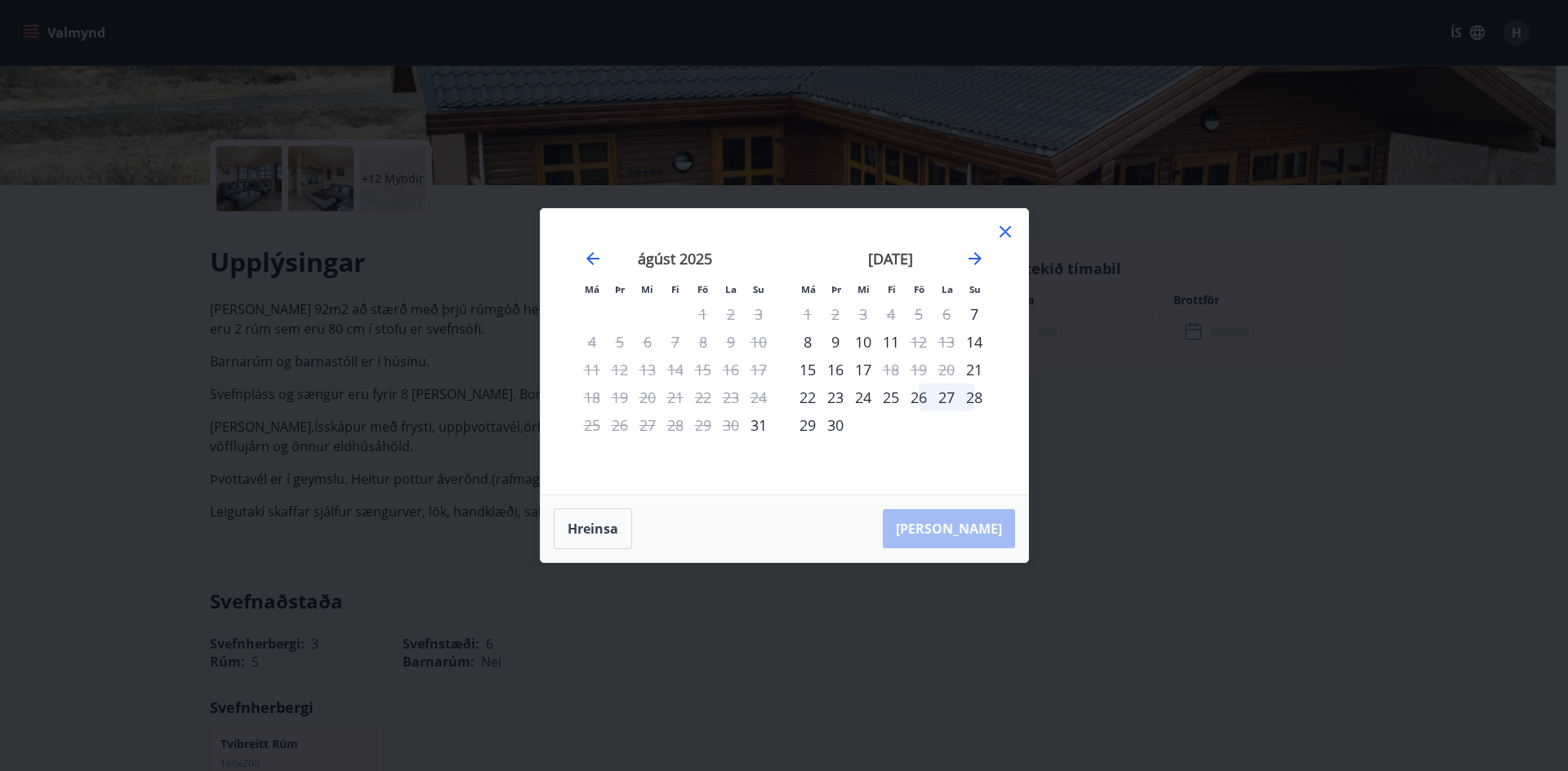
click at [921, 392] on div "26" at bounding box center [918, 398] width 28 height 28
click at [978, 399] on div "28" at bounding box center [974, 398] width 28 height 28
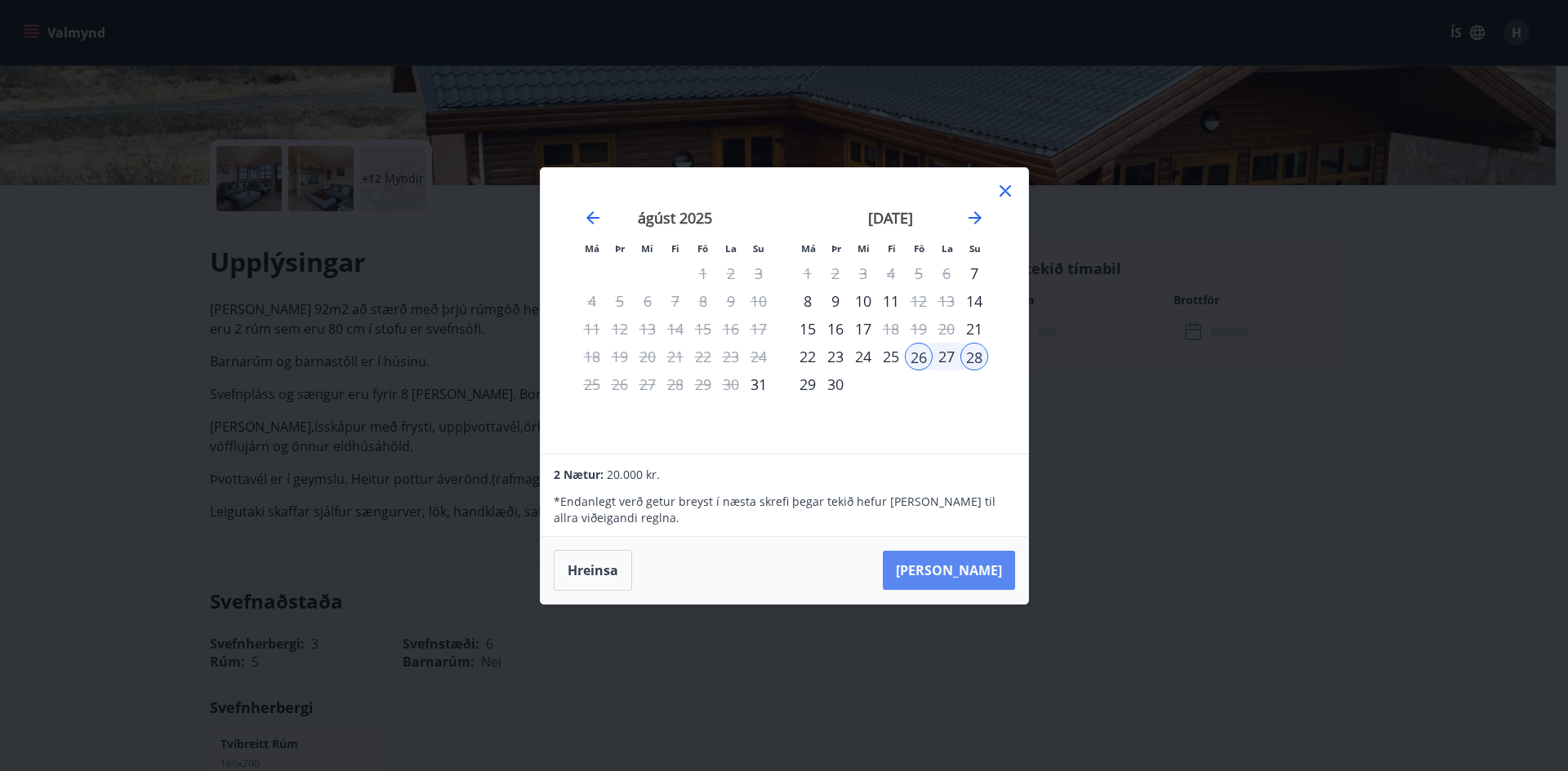
click at [1003, 568] on button "[PERSON_NAME]" at bounding box center [949, 570] width 132 height 39
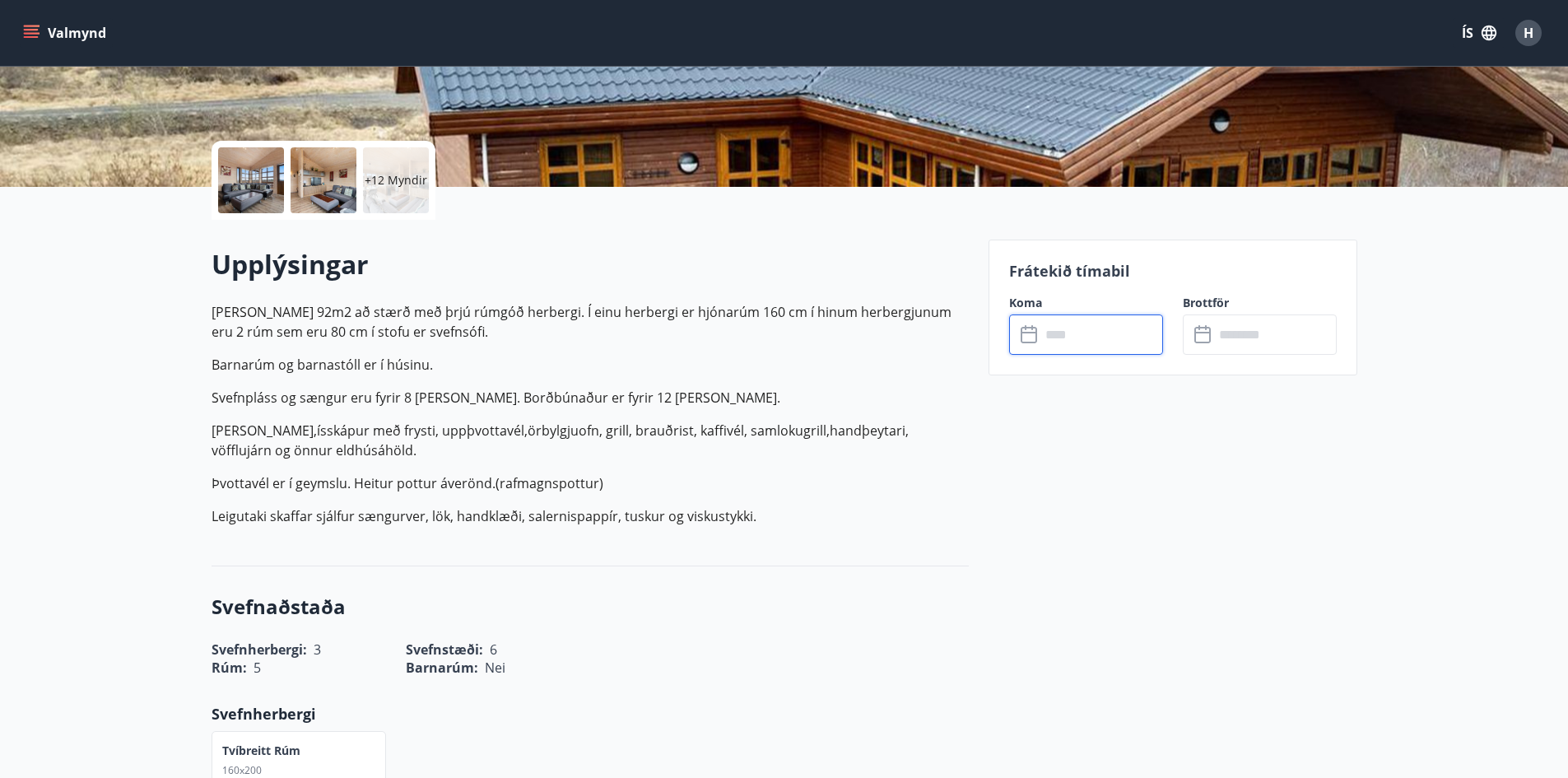
type input "******"
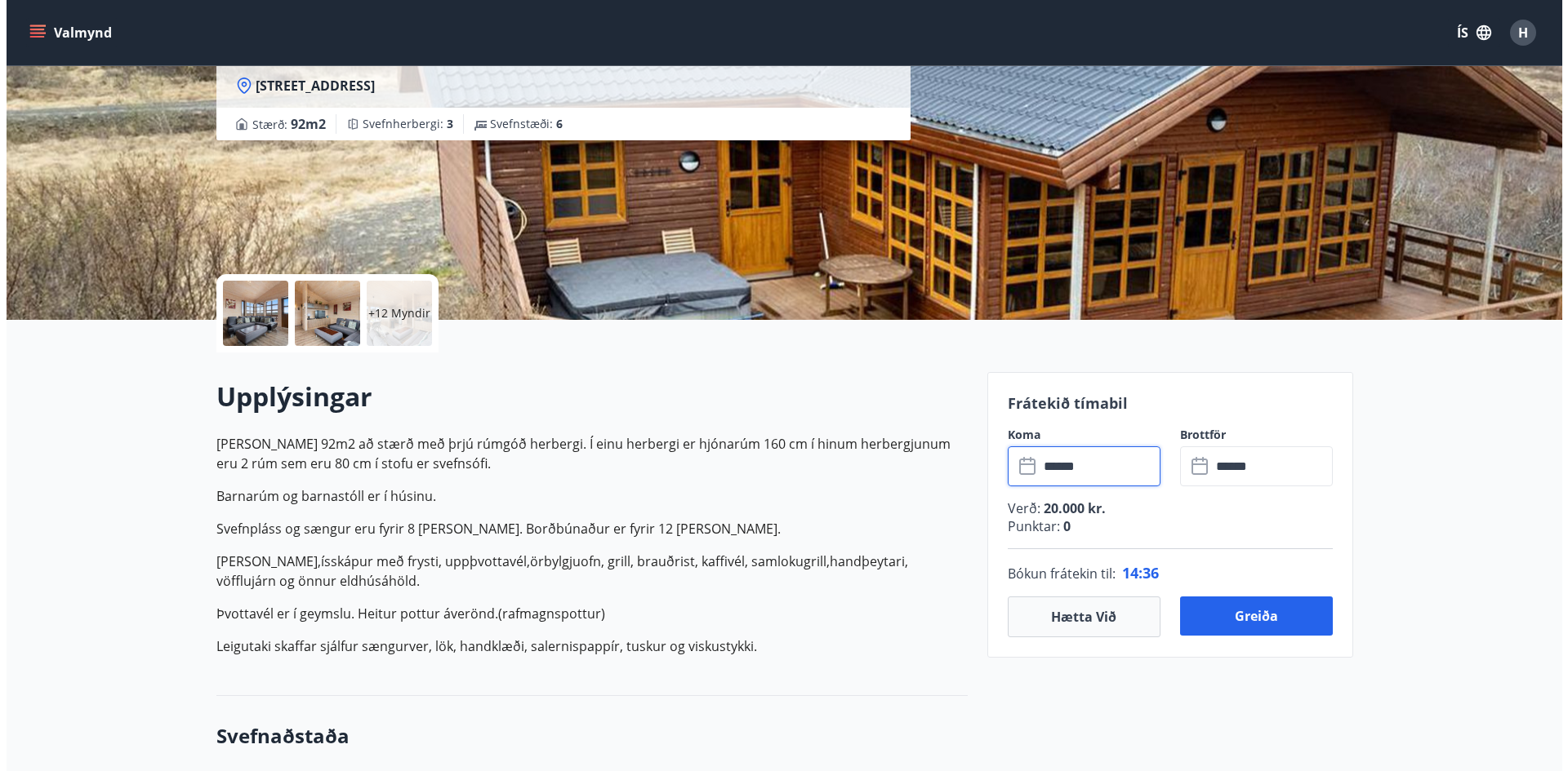
scroll to position [142, 0]
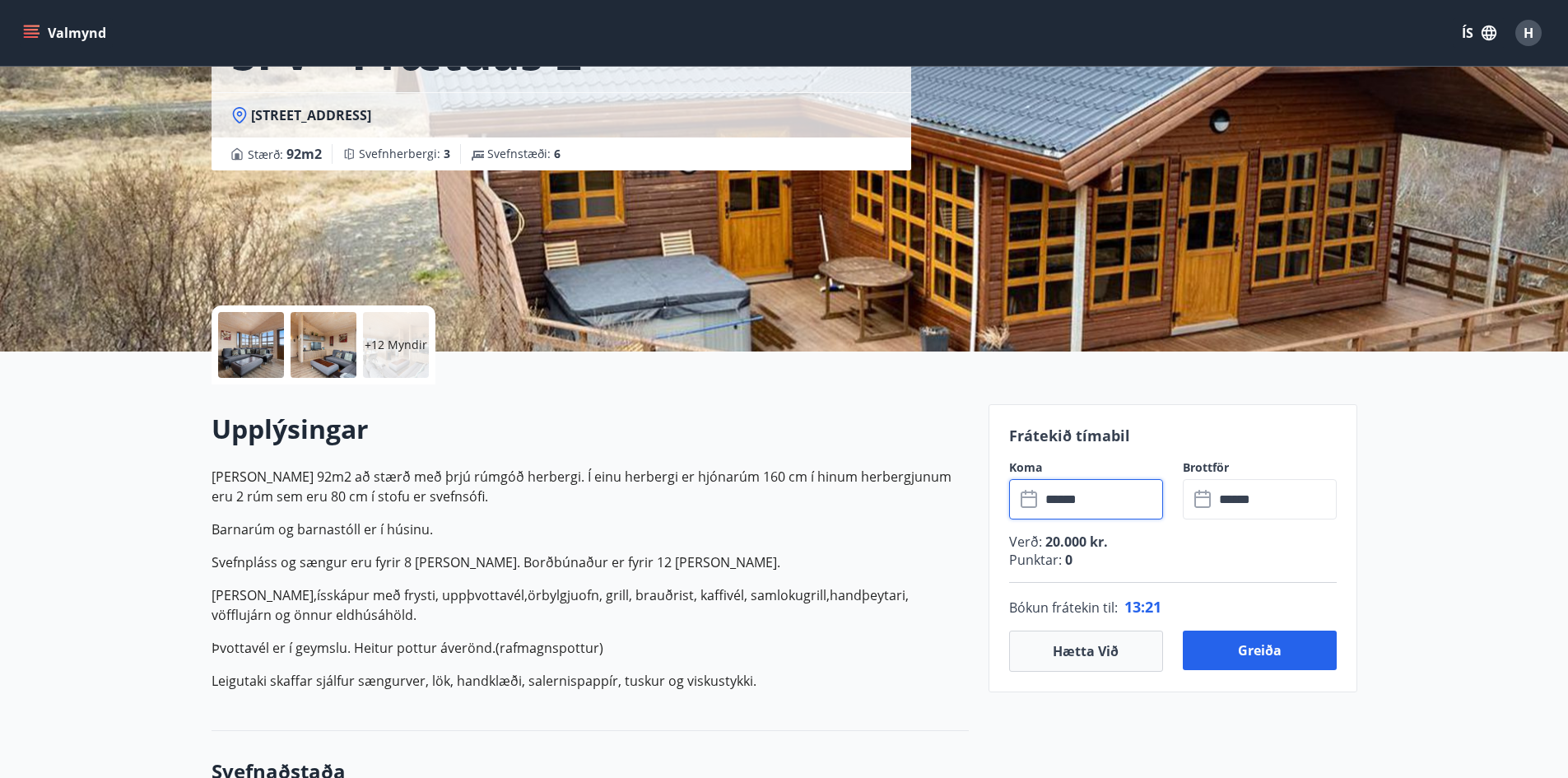
click at [262, 337] on div at bounding box center [251, 344] width 66 height 66
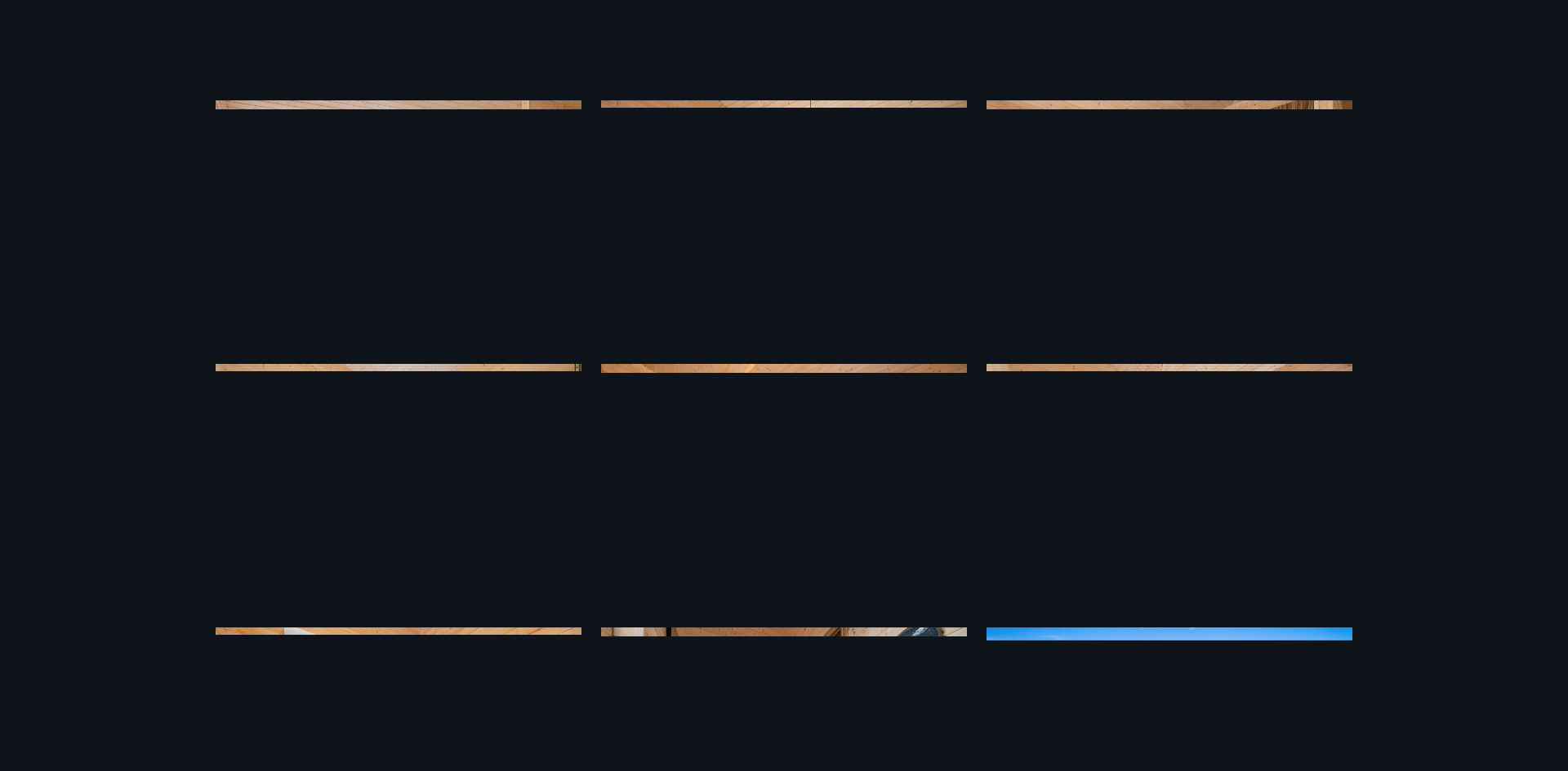
scroll to position [571, 0]
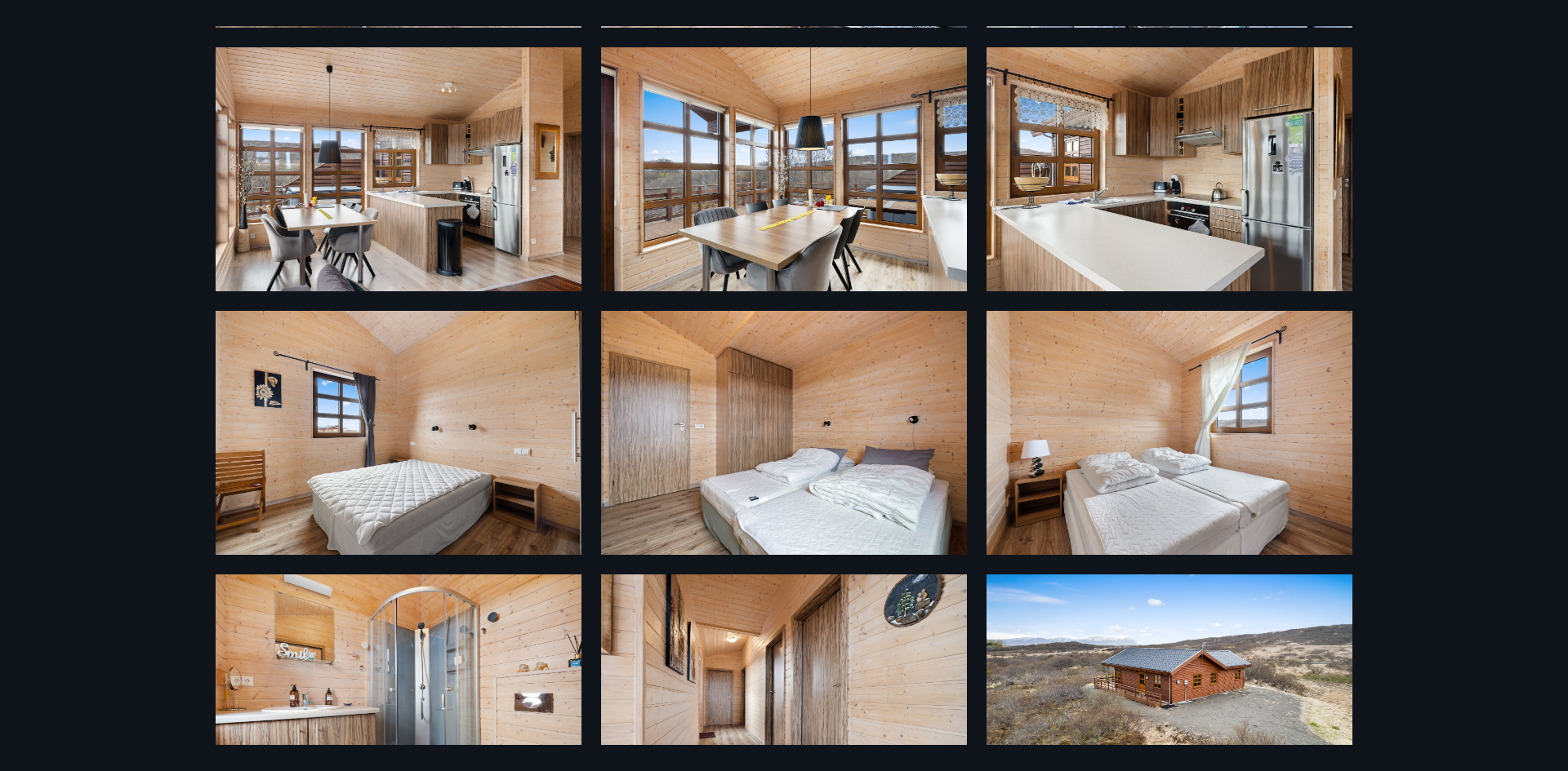
click at [713, 211] on img at bounding box center [784, 169] width 366 height 244
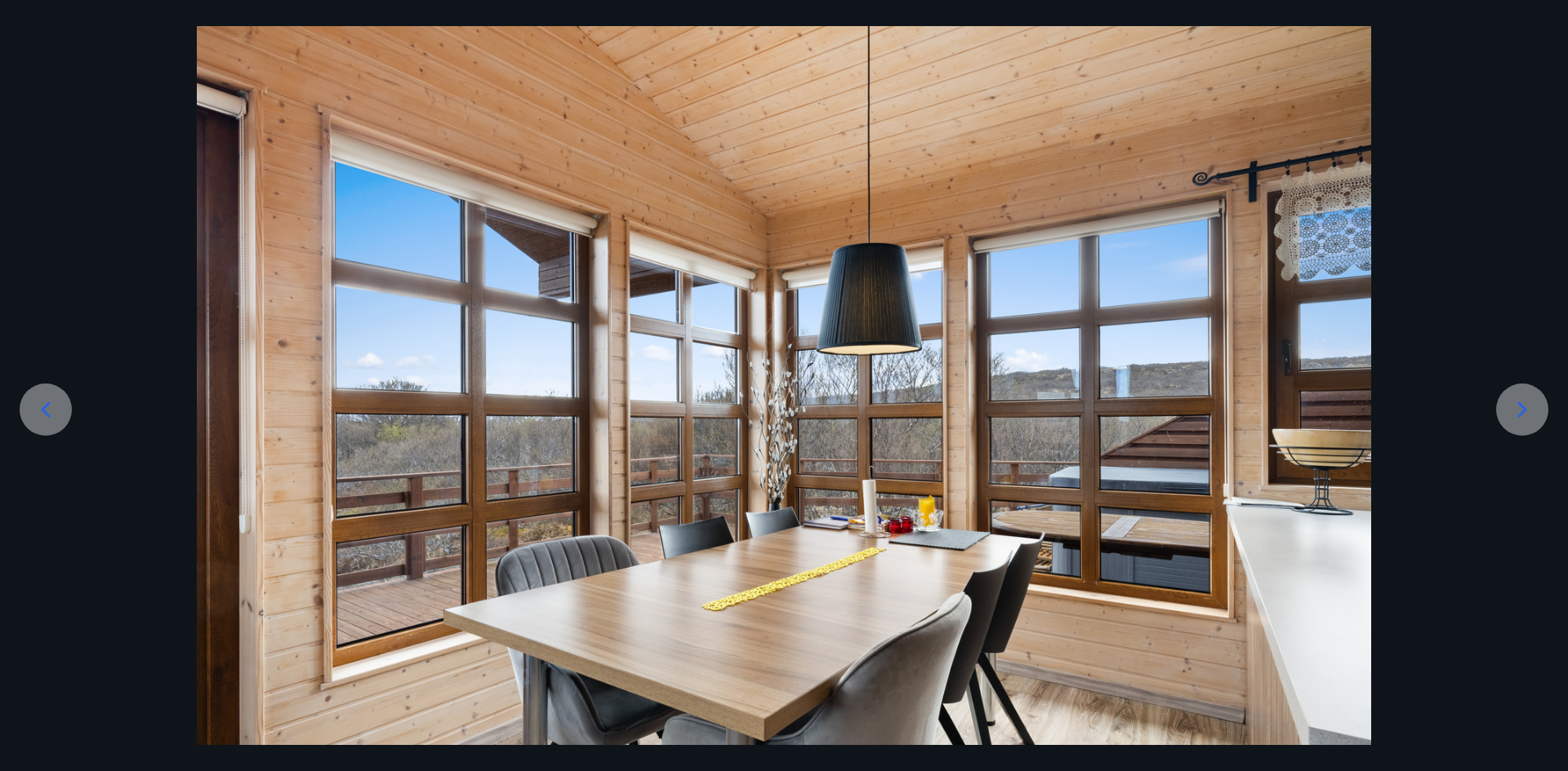
scroll to position [129, 0]
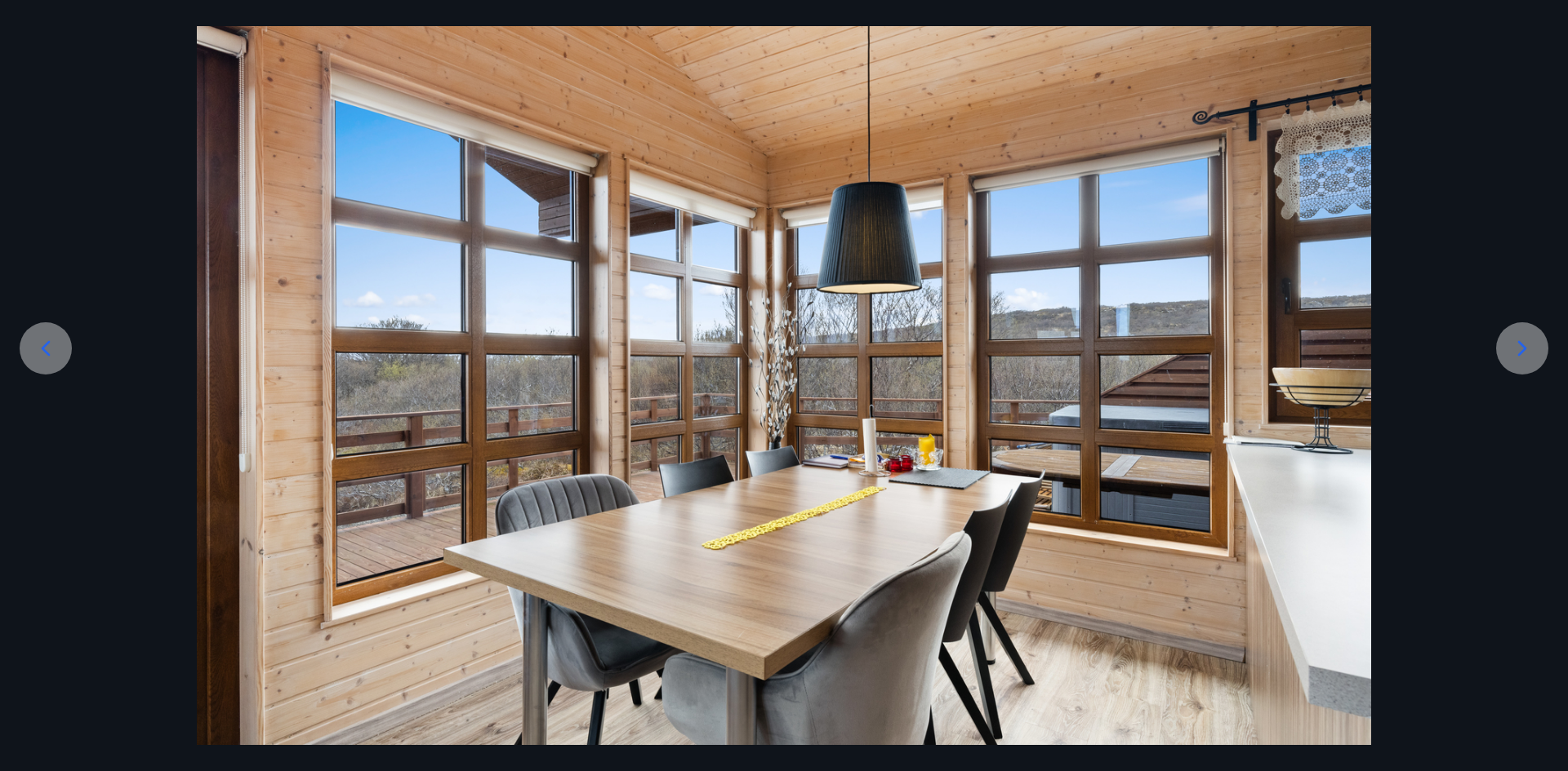
click at [1531, 358] on icon at bounding box center [1522, 348] width 26 height 26
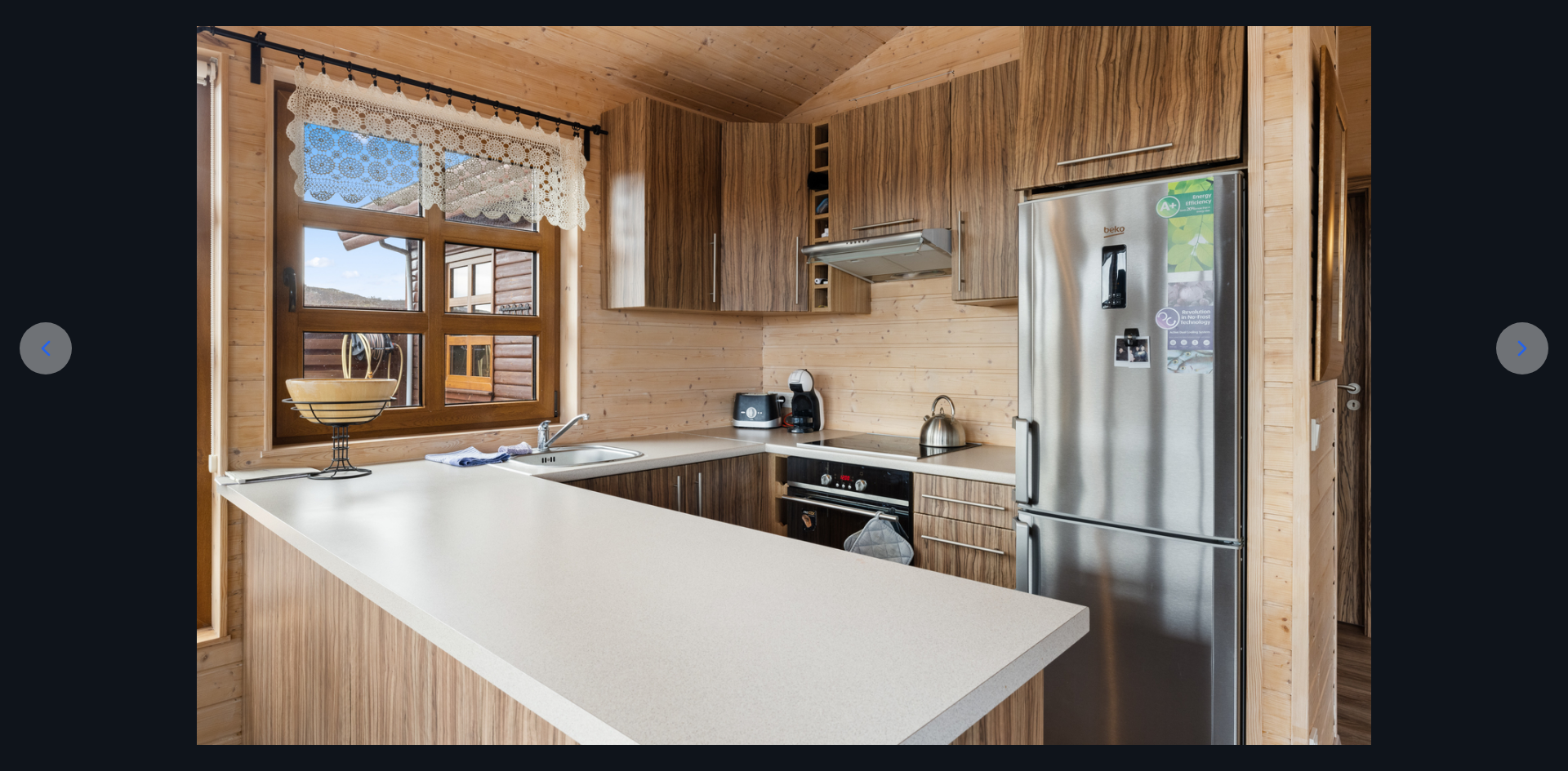
click at [1531, 358] on icon at bounding box center [1522, 348] width 26 height 26
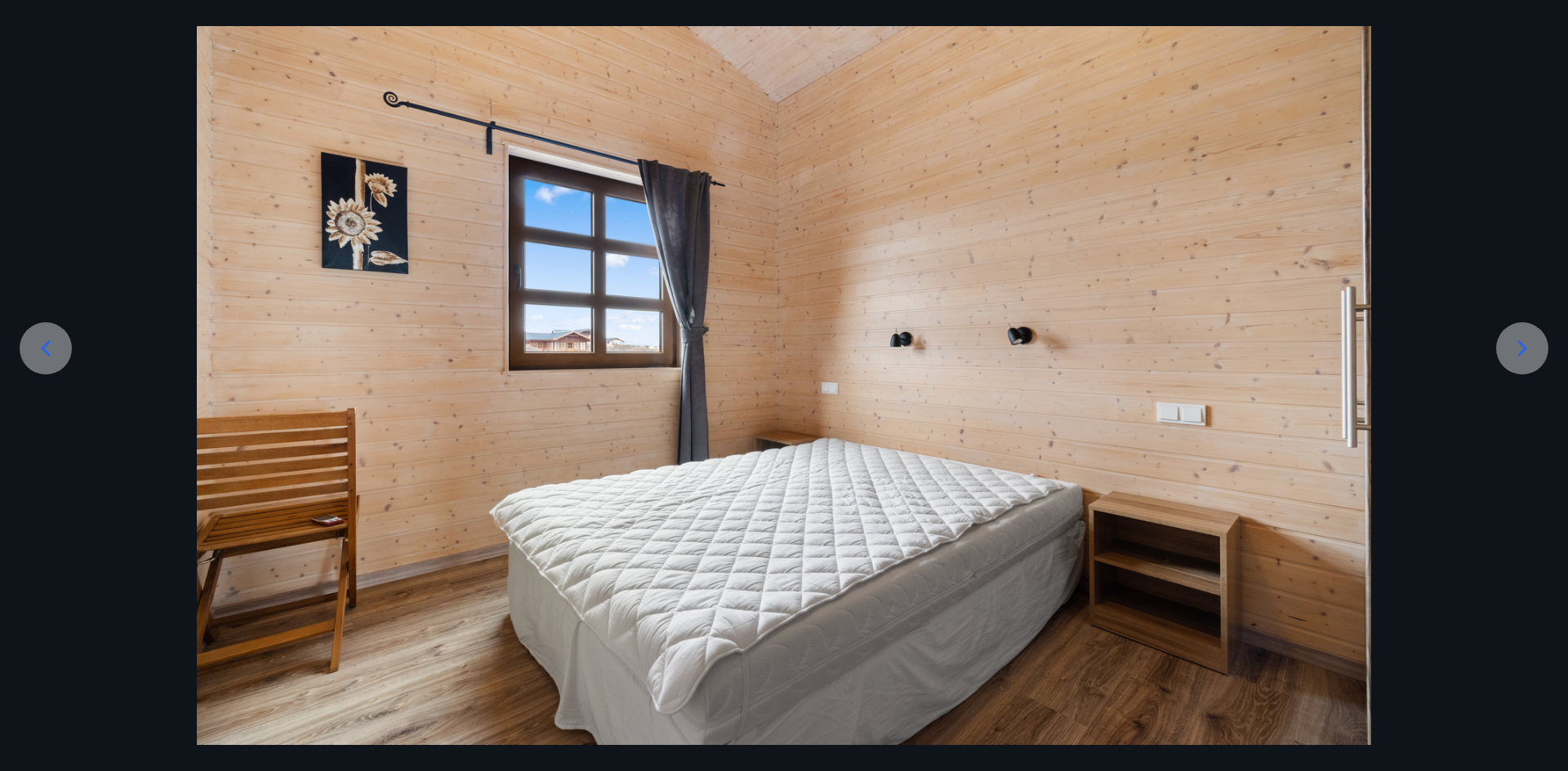
click at [1531, 358] on icon at bounding box center [1522, 348] width 26 height 26
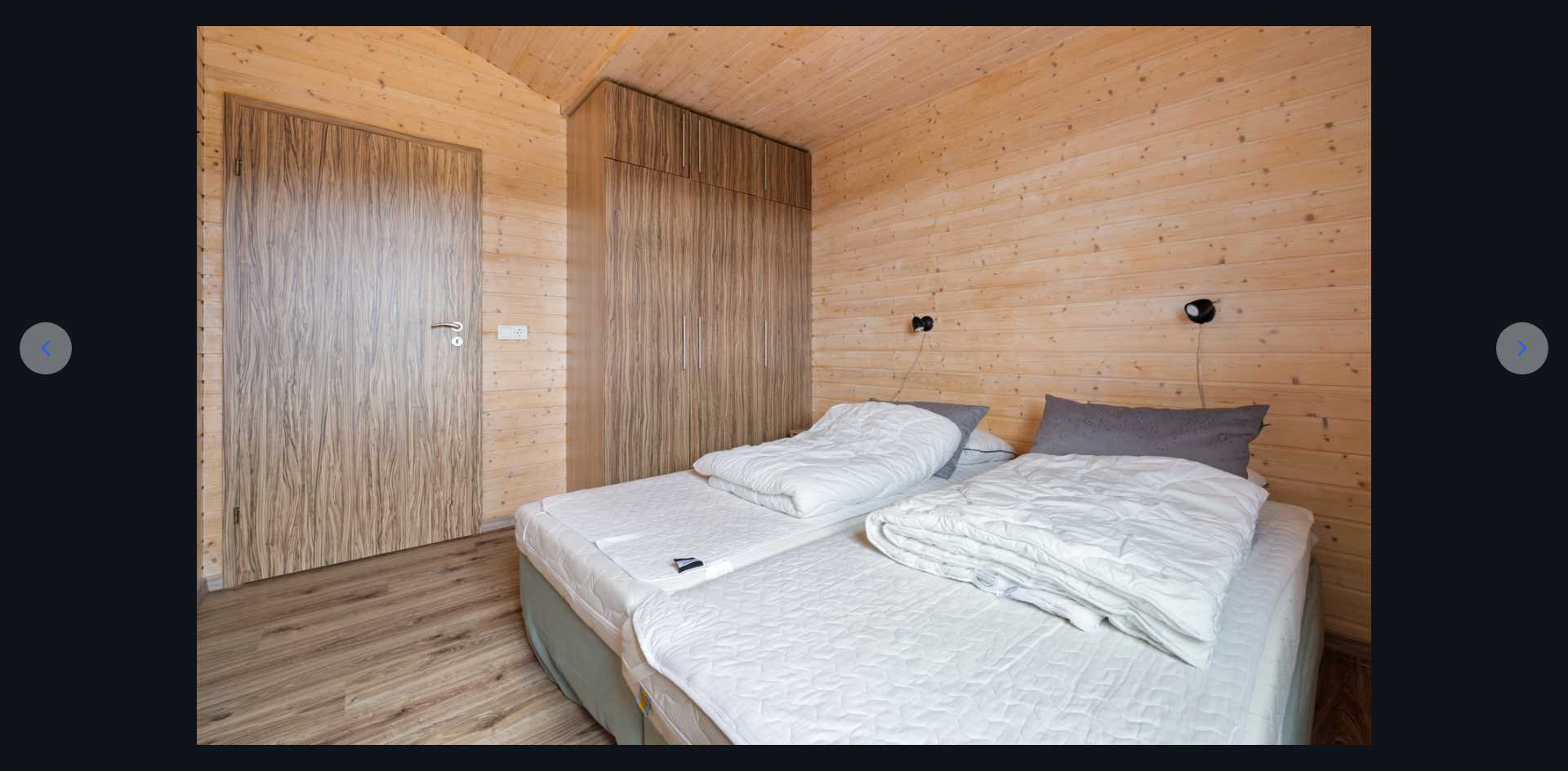
click at [1531, 358] on icon at bounding box center [1522, 348] width 26 height 26
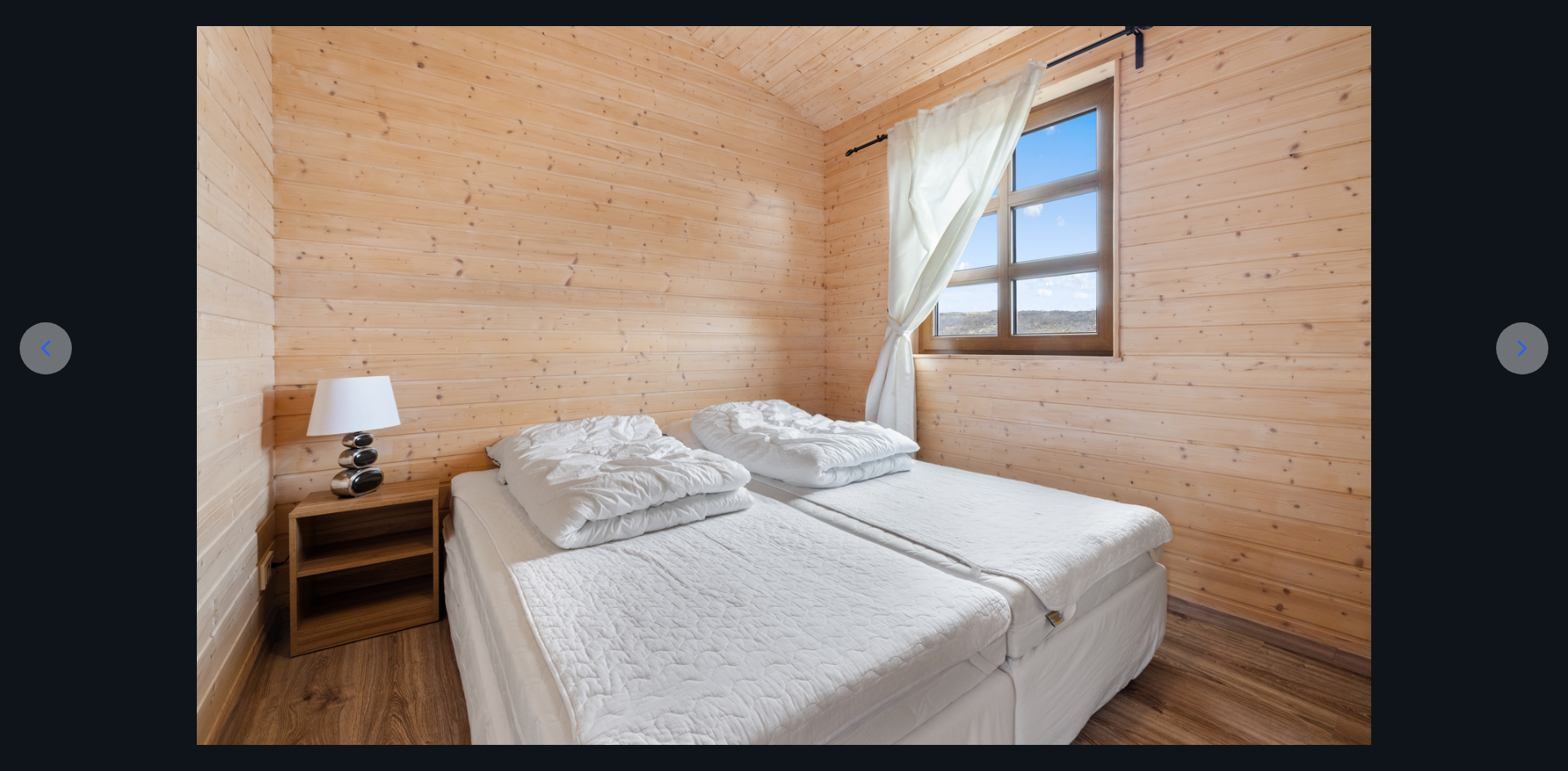
click at [1531, 358] on icon at bounding box center [1522, 348] width 26 height 26
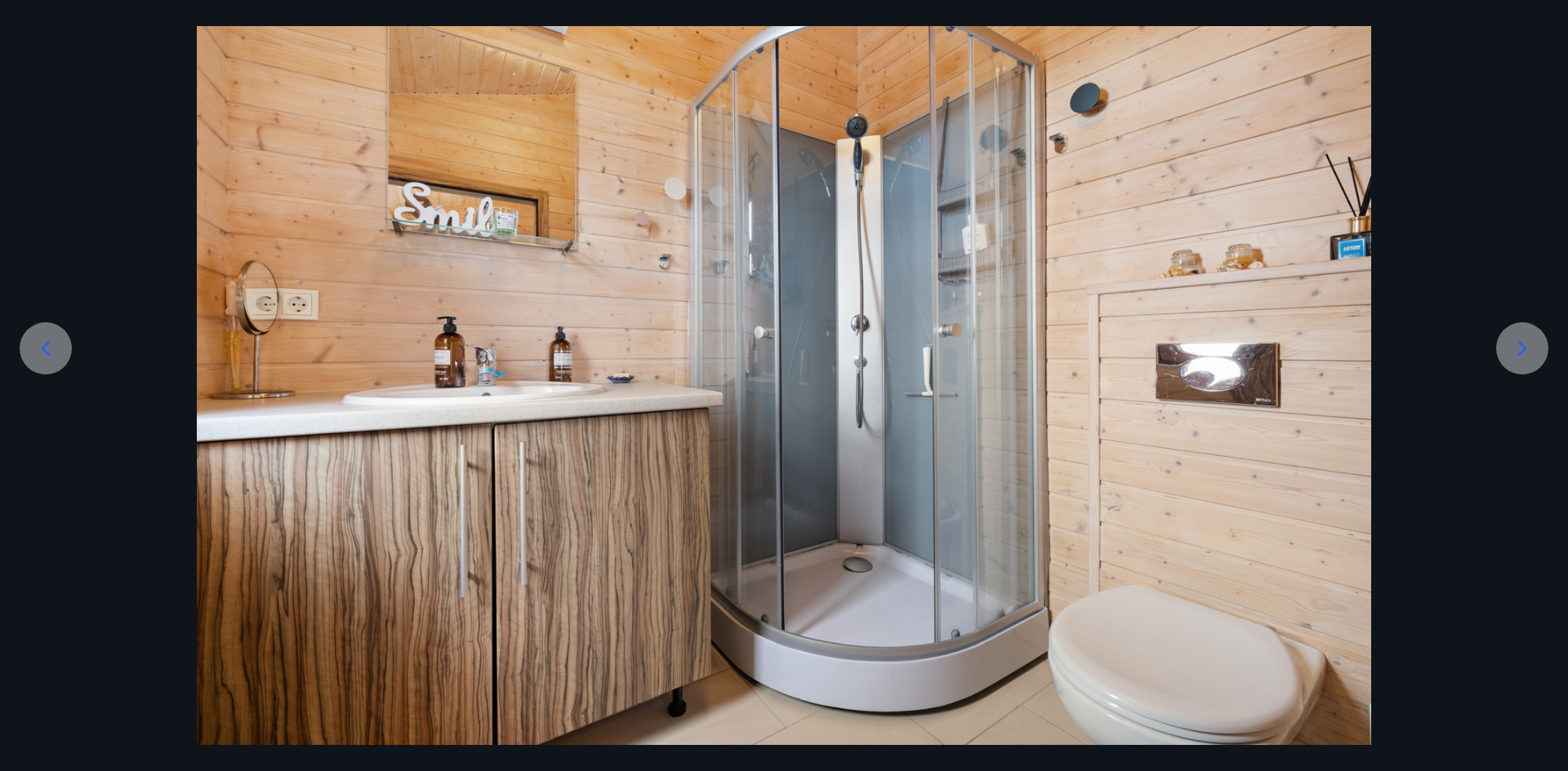
click at [1531, 358] on icon at bounding box center [1522, 348] width 26 height 26
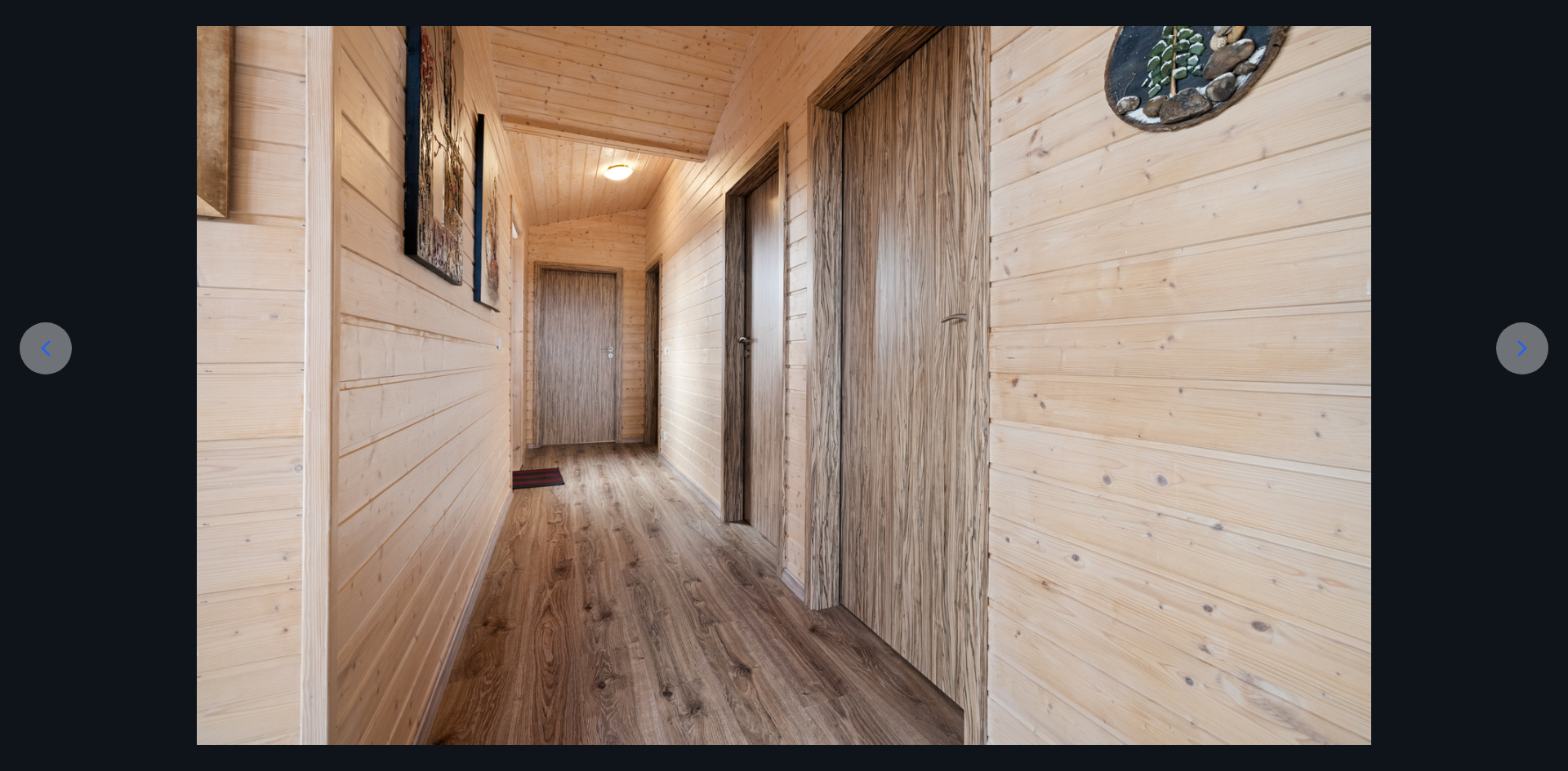
click at [1531, 358] on icon at bounding box center [1522, 348] width 26 height 26
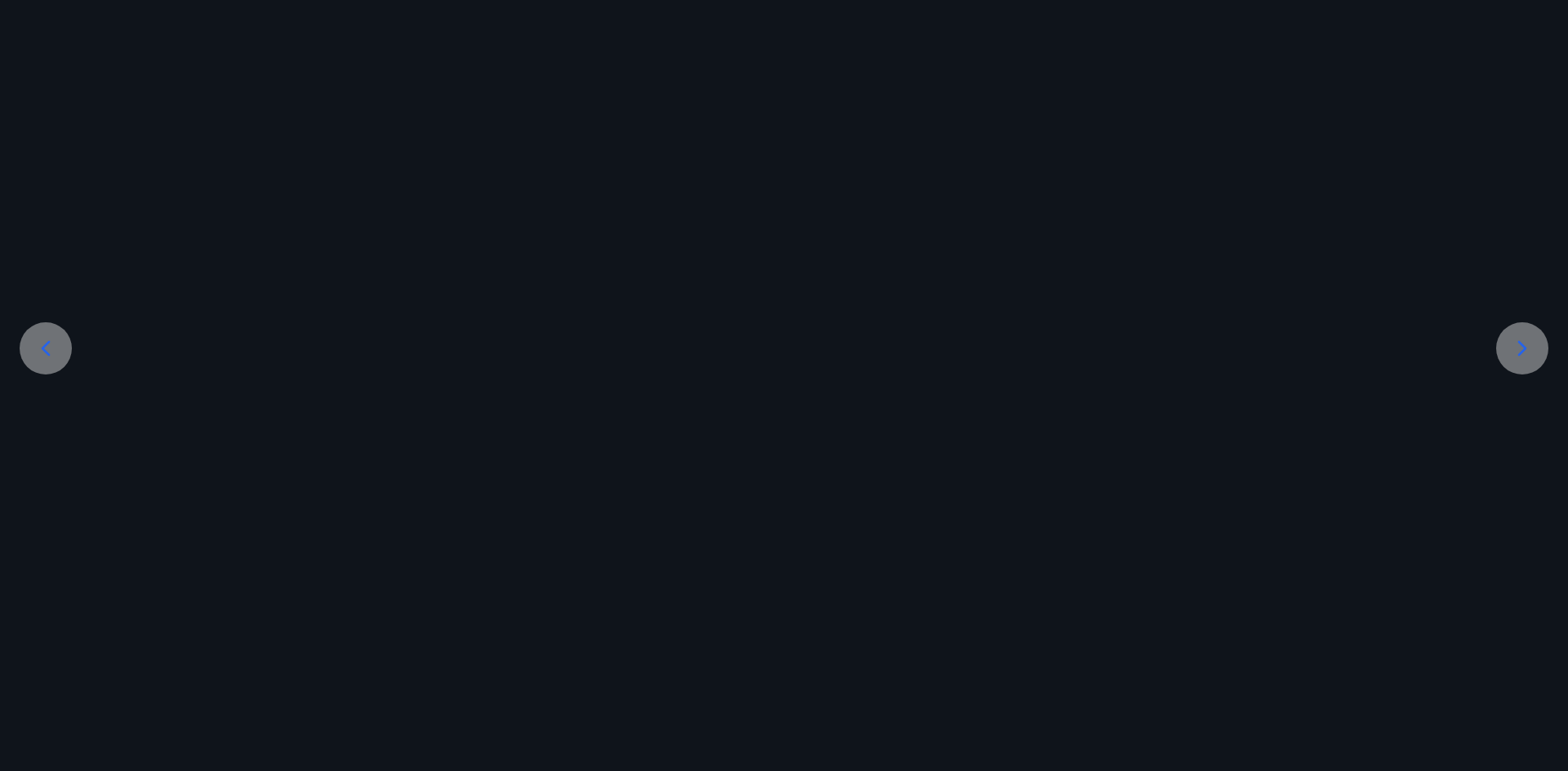
scroll to position [6, 0]
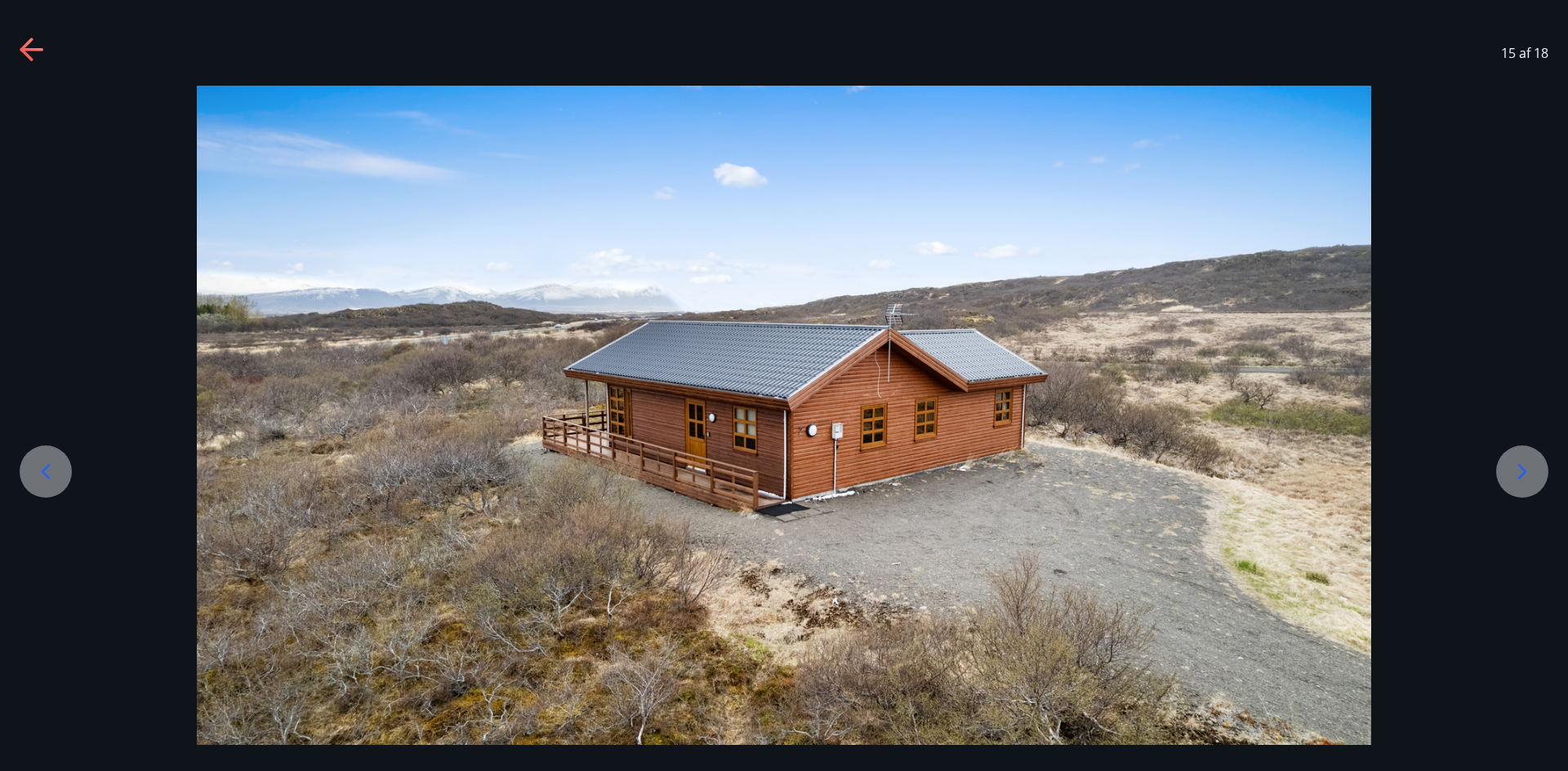
click at [1531, 358] on div at bounding box center [784, 415] width 1568 height 659
click at [1522, 470] on icon at bounding box center [1522, 471] width 26 height 26
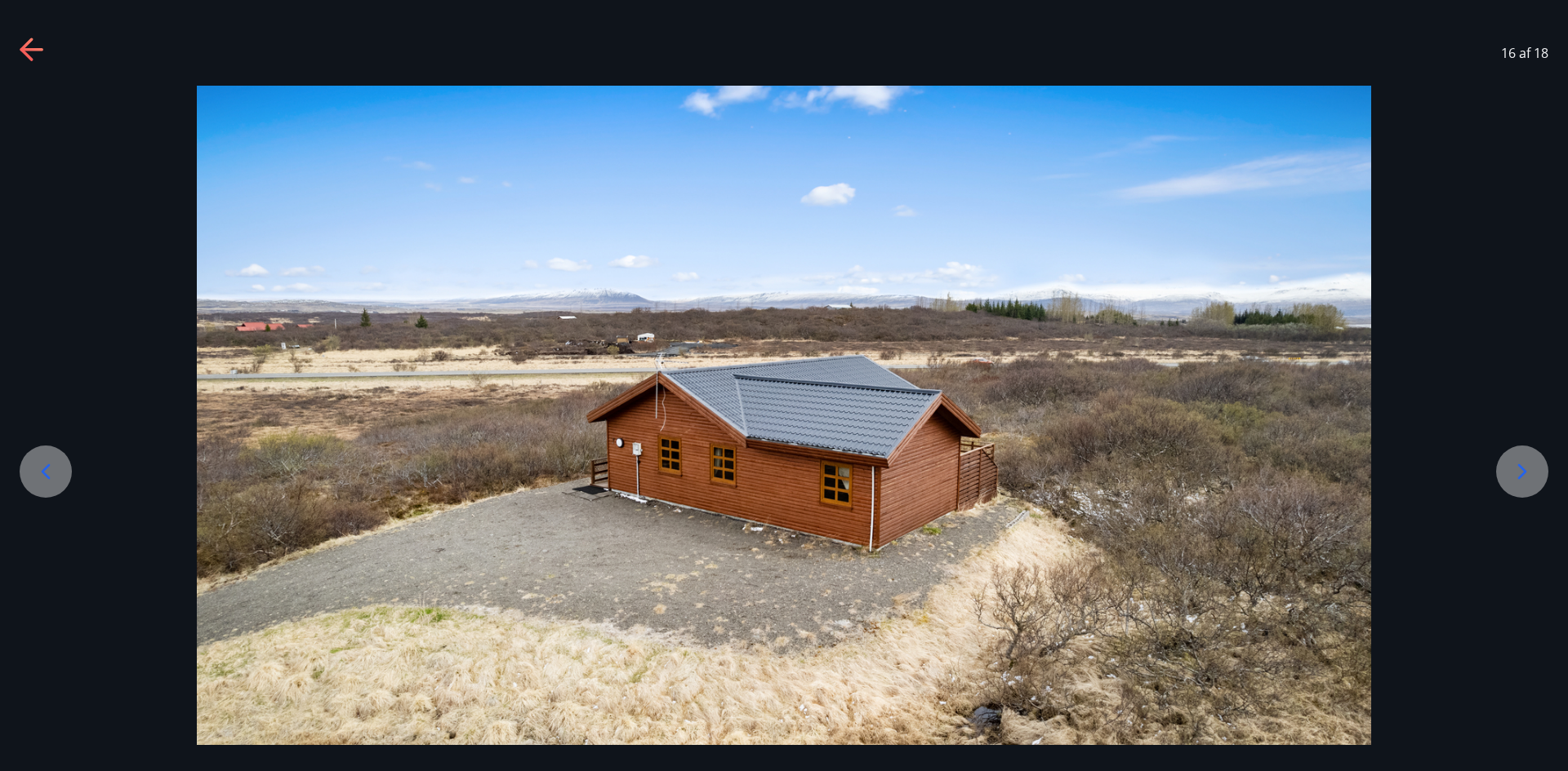
click at [1522, 470] on icon at bounding box center [1522, 471] width 26 height 26
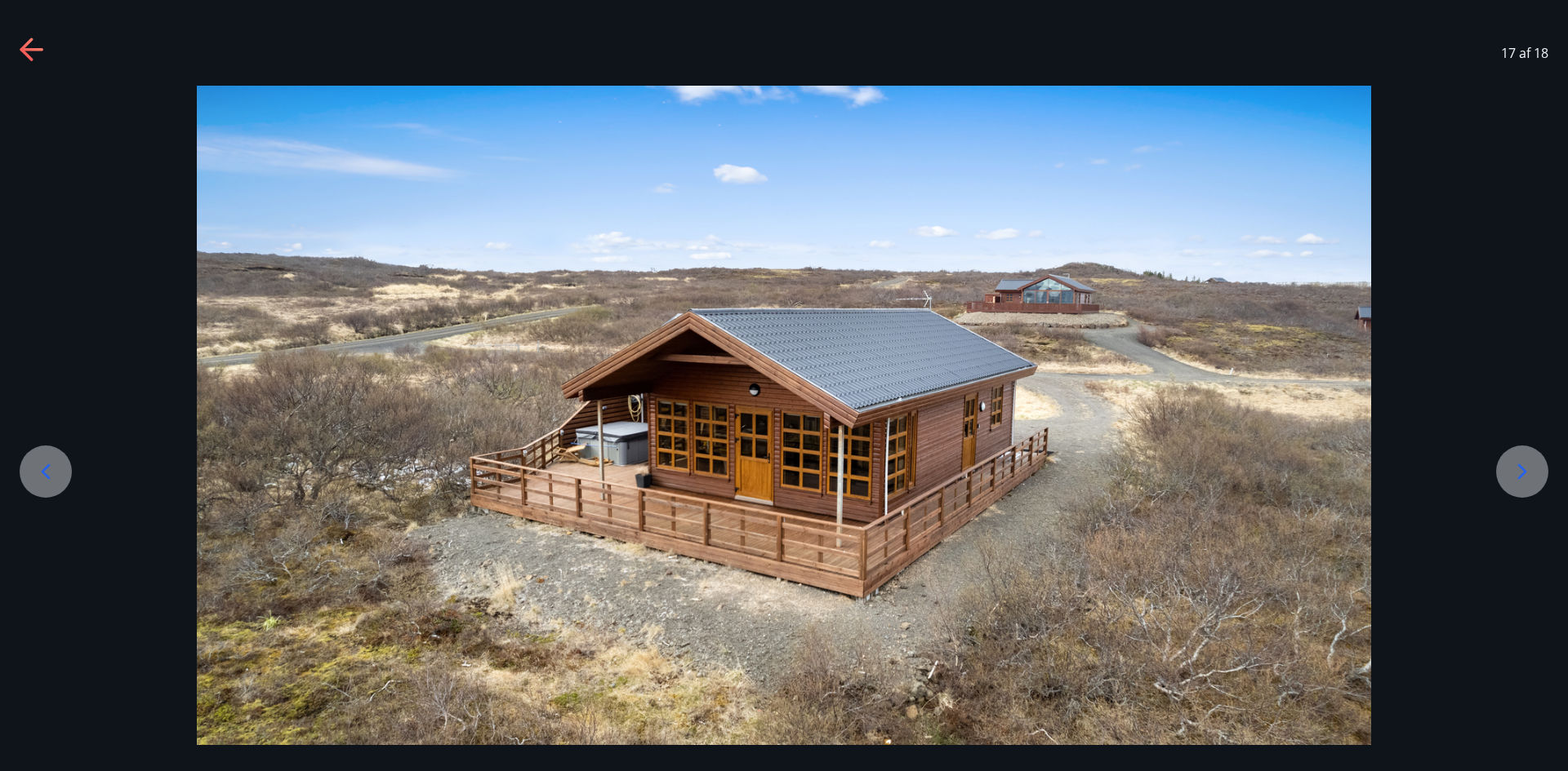
click at [1522, 470] on icon at bounding box center [1522, 471] width 26 height 26
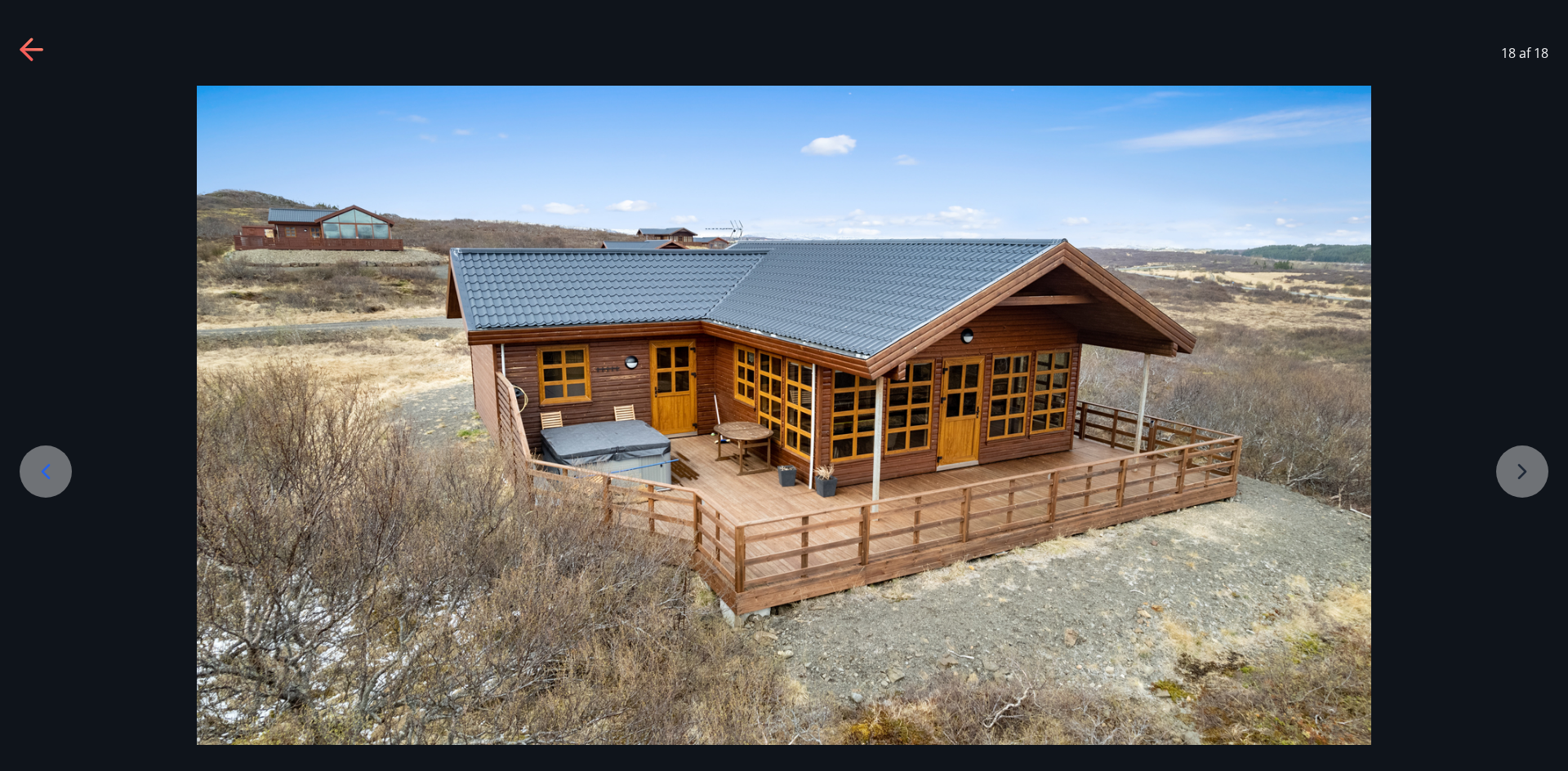
click at [1522, 470] on div at bounding box center [784, 415] width 1568 height 659
click at [1521, 483] on div at bounding box center [784, 415] width 1568 height 659
click at [17, 47] on div "18 af 18" at bounding box center [784, 52] width 1568 height 65
click at [39, 47] on icon at bounding box center [33, 50] width 26 height 26
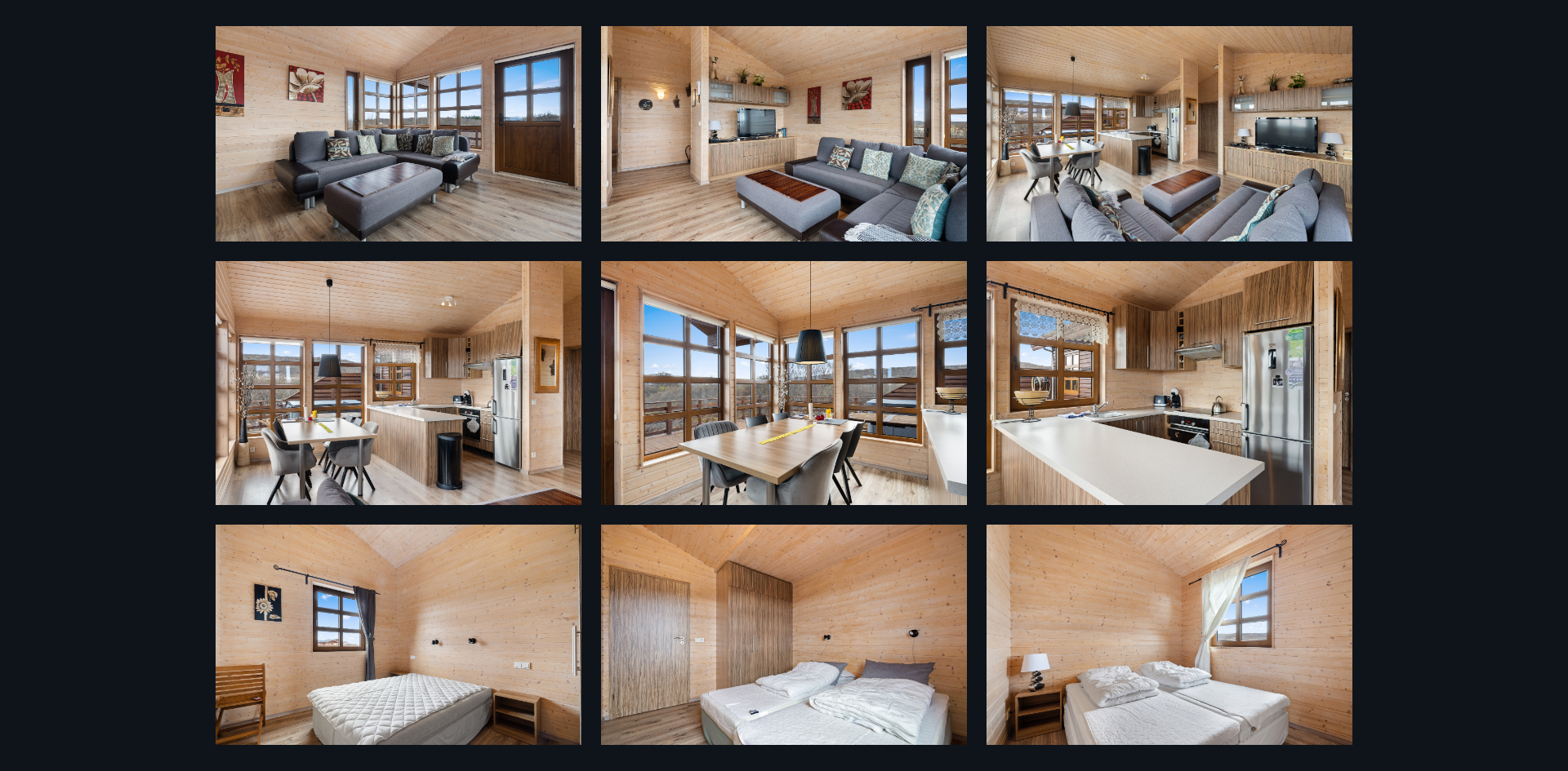
scroll to position [163, 0]
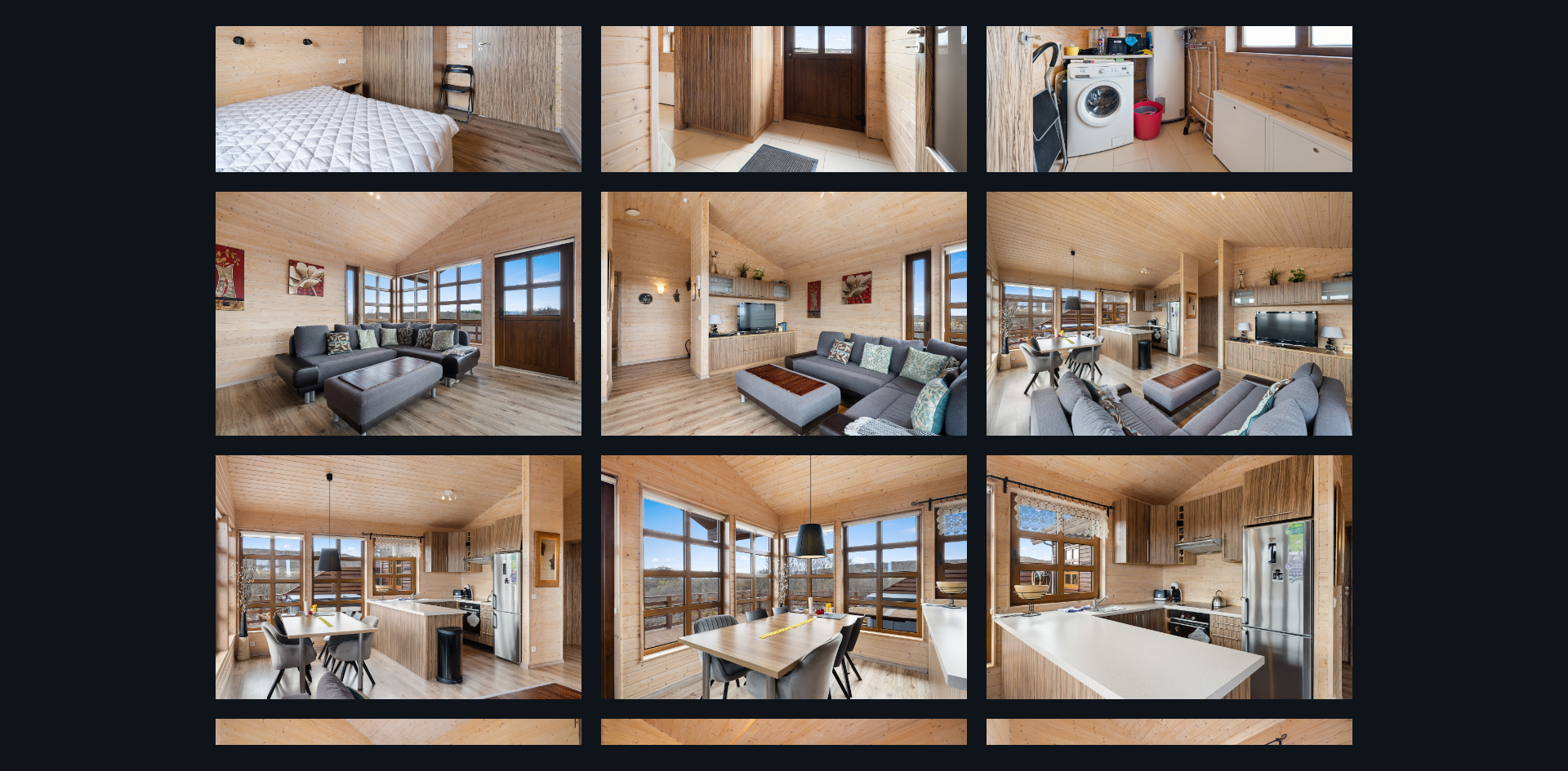
click at [1125, 292] on img at bounding box center [1168, 313] width 366 height 244
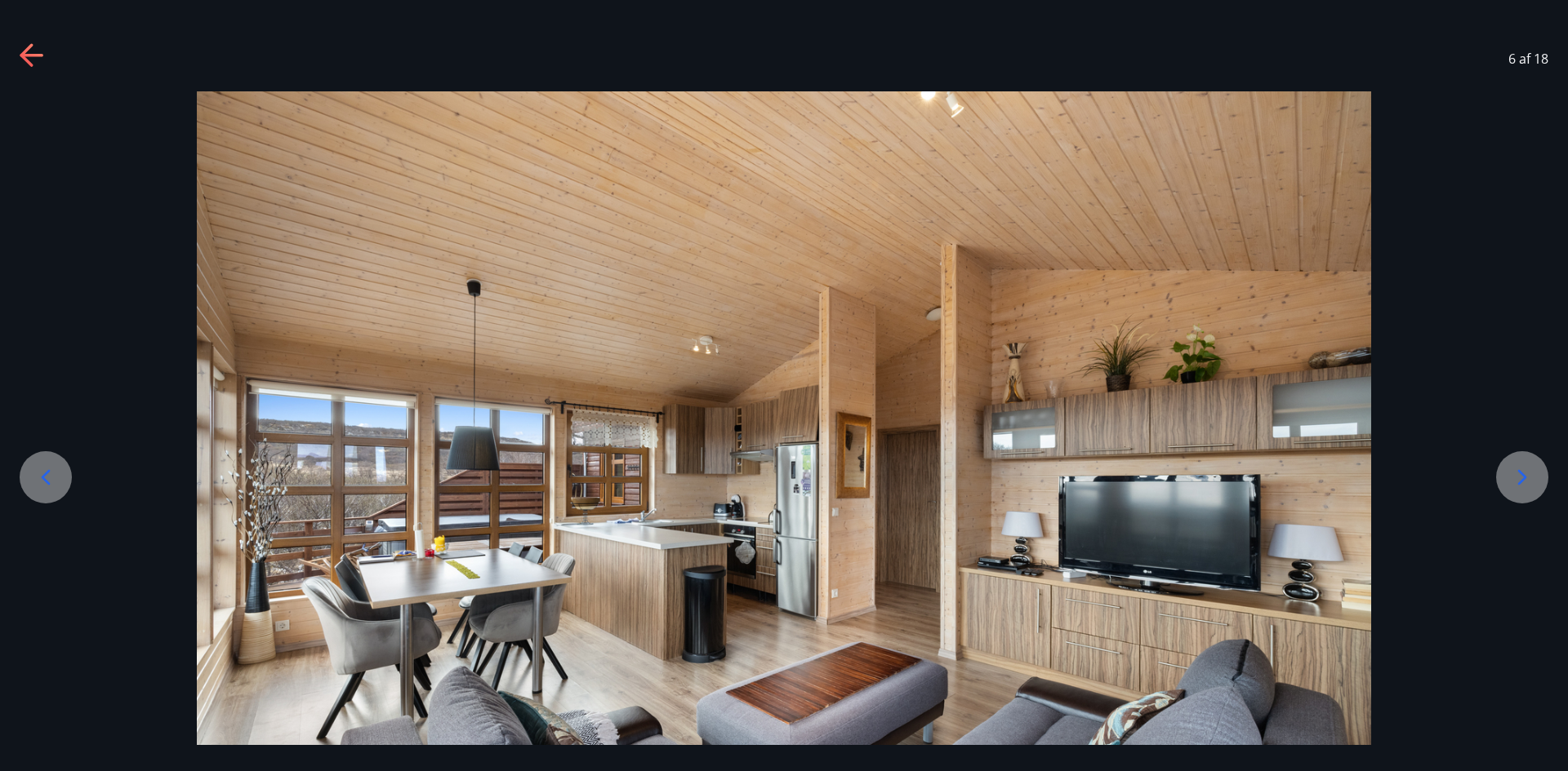
scroll to position [129, 0]
